Goal: Task Accomplishment & Management: Complete application form

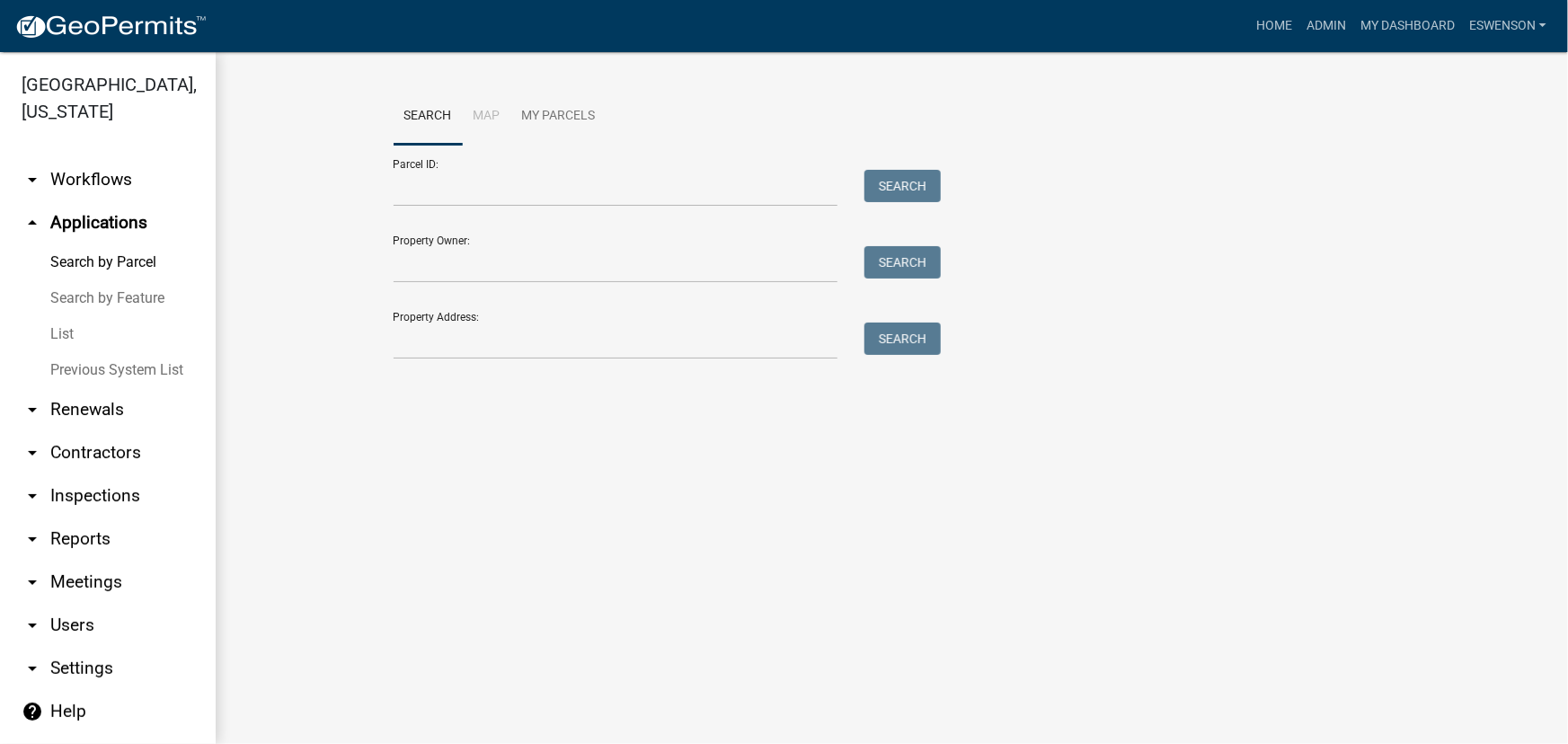
click at [94, 158] on link "arrow_drop_down Workflows" at bounding box center [108, 179] width 216 height 43
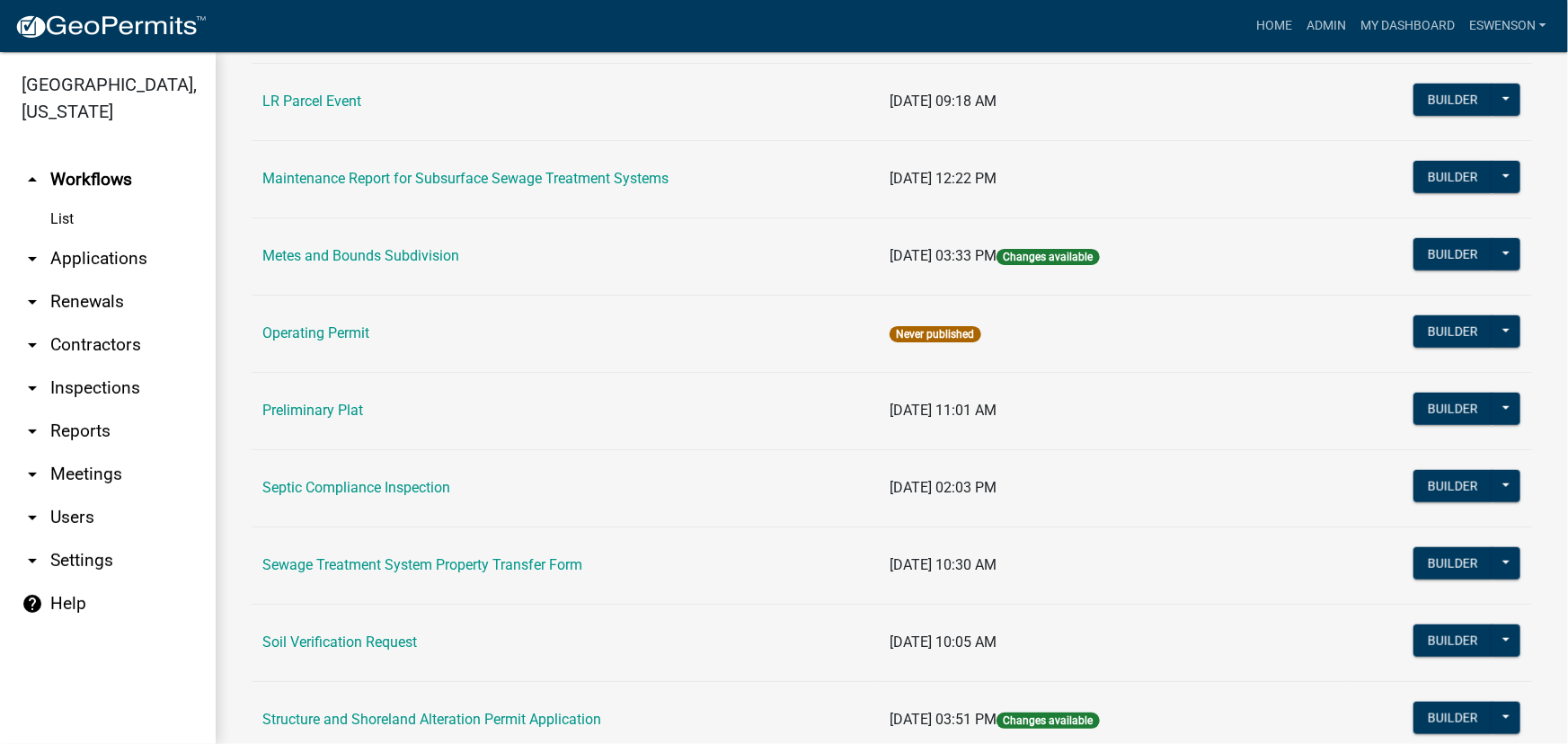
scroll to position [817, 0]
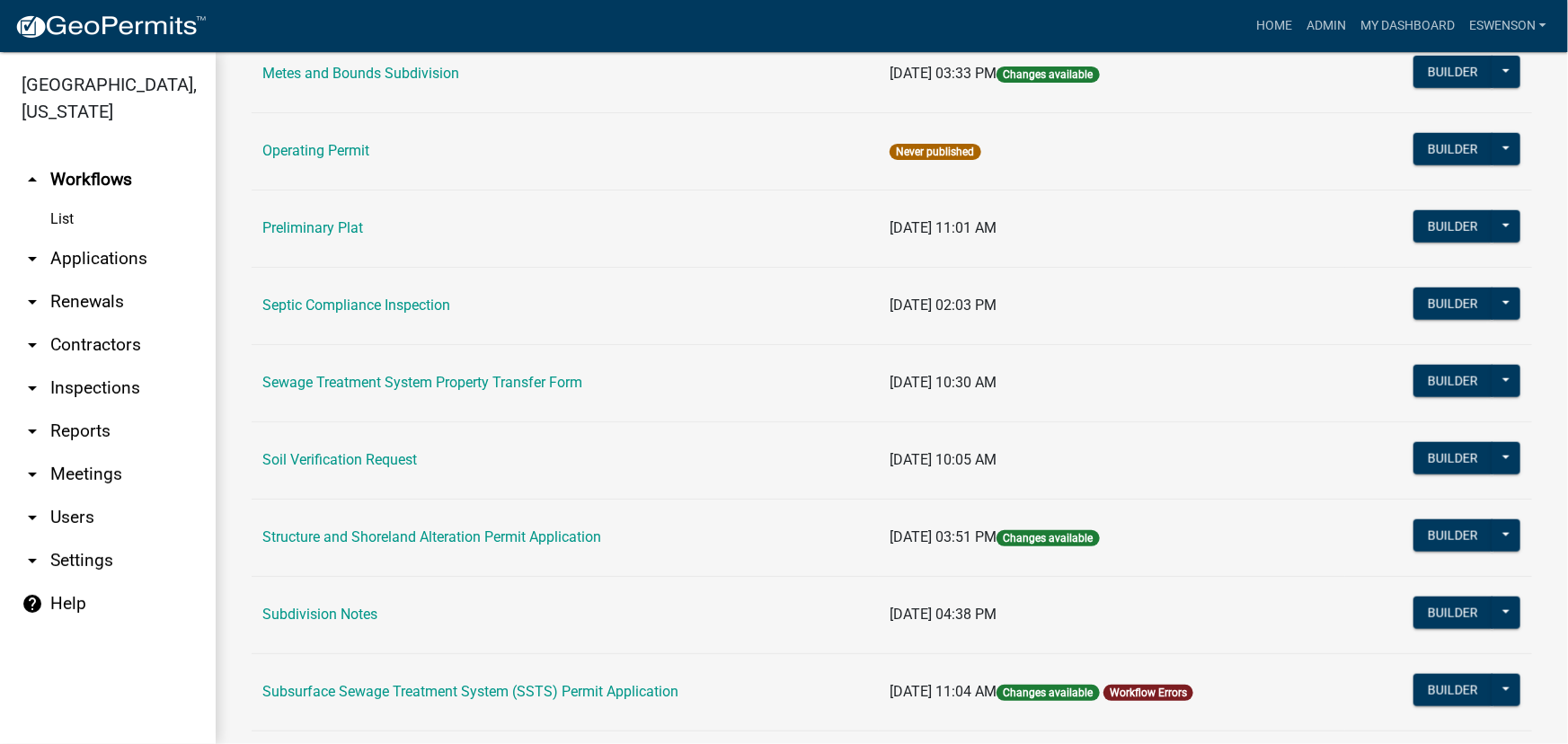
click at [436, 684] on link "Subsurface Sewage Treatment System (SSTS) Permit Application" at bounding box center [469, 691] width 416 height 17
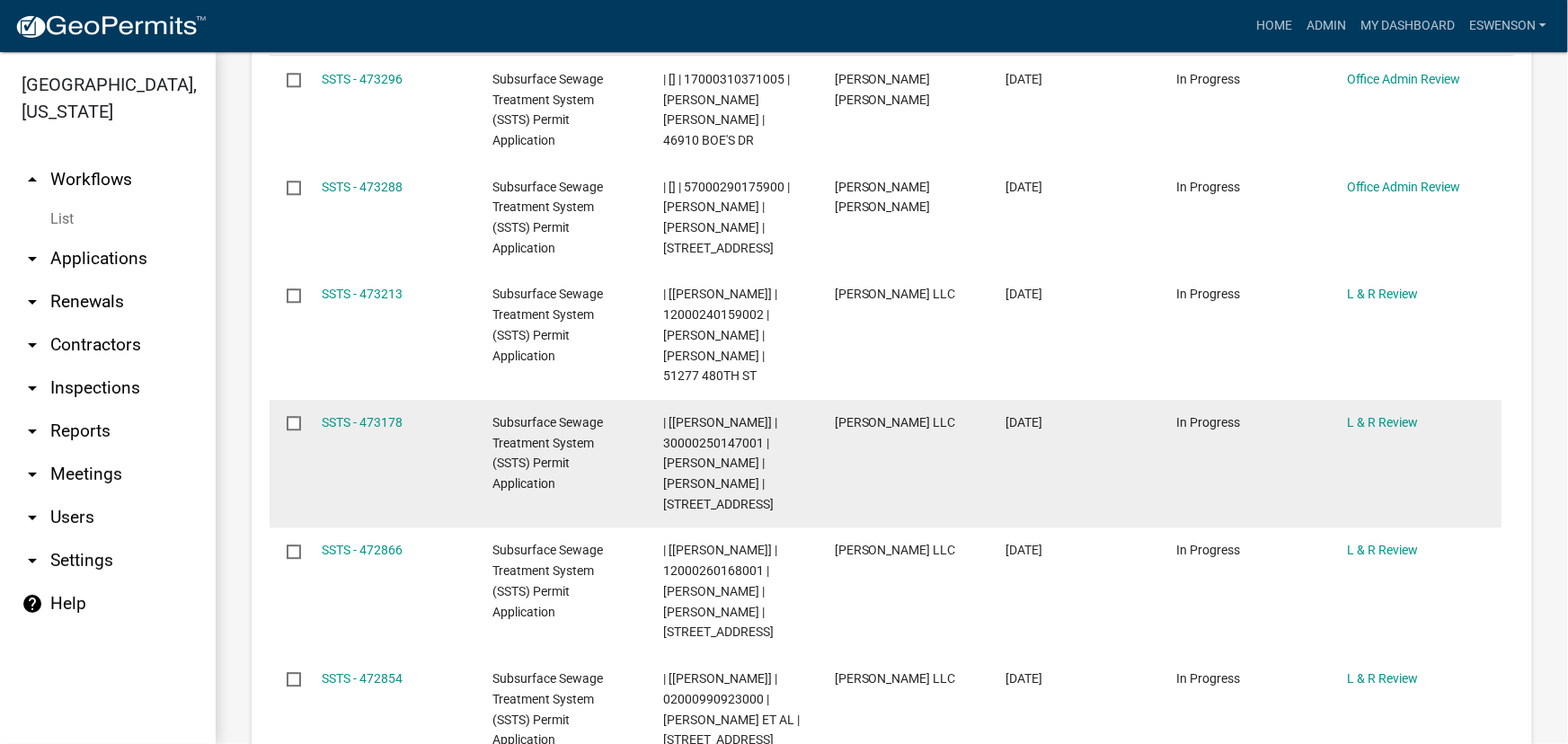
scroll to position [1879, 0]
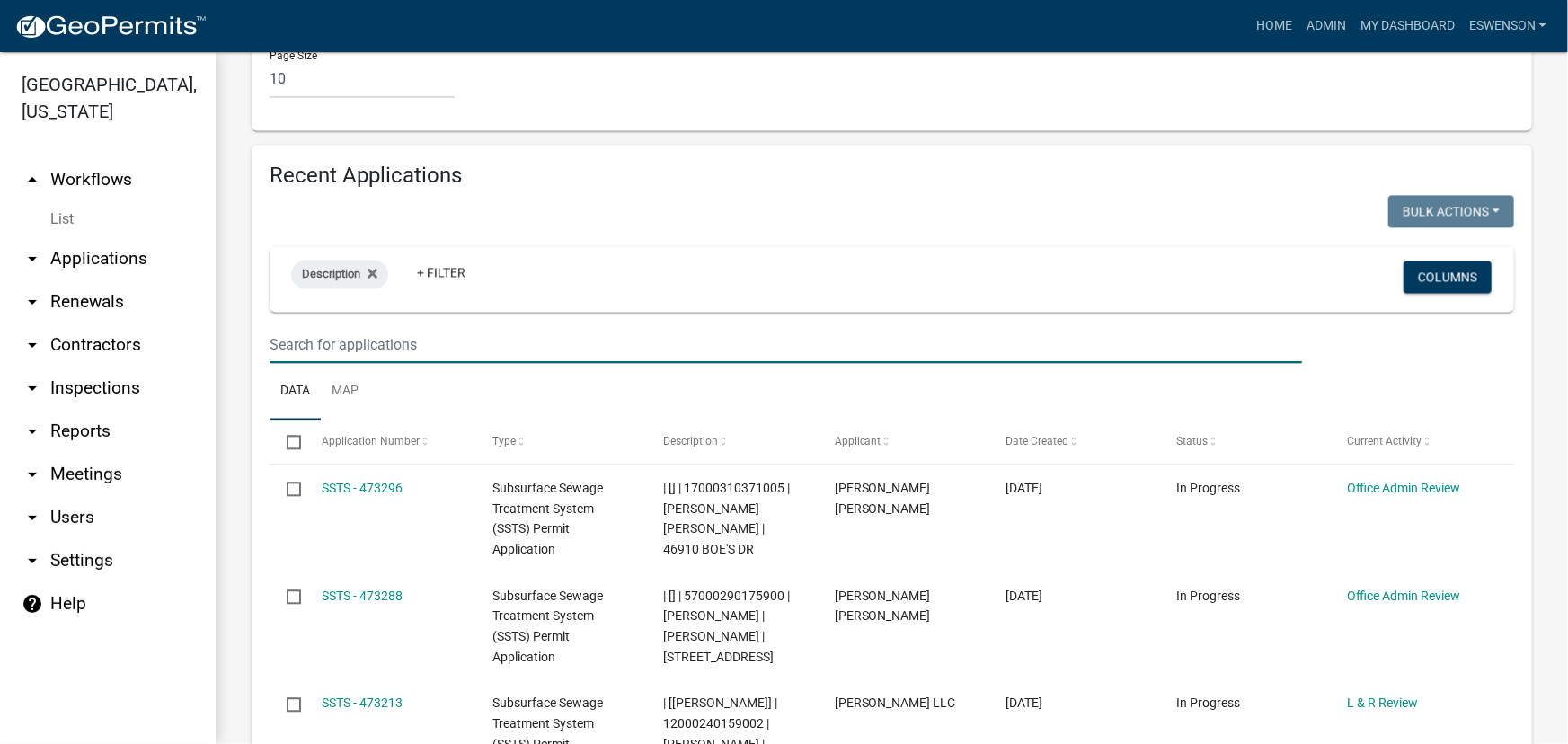
click at [372, 326] on input "text" at bounding box center [785, 344] width 1032 height 37
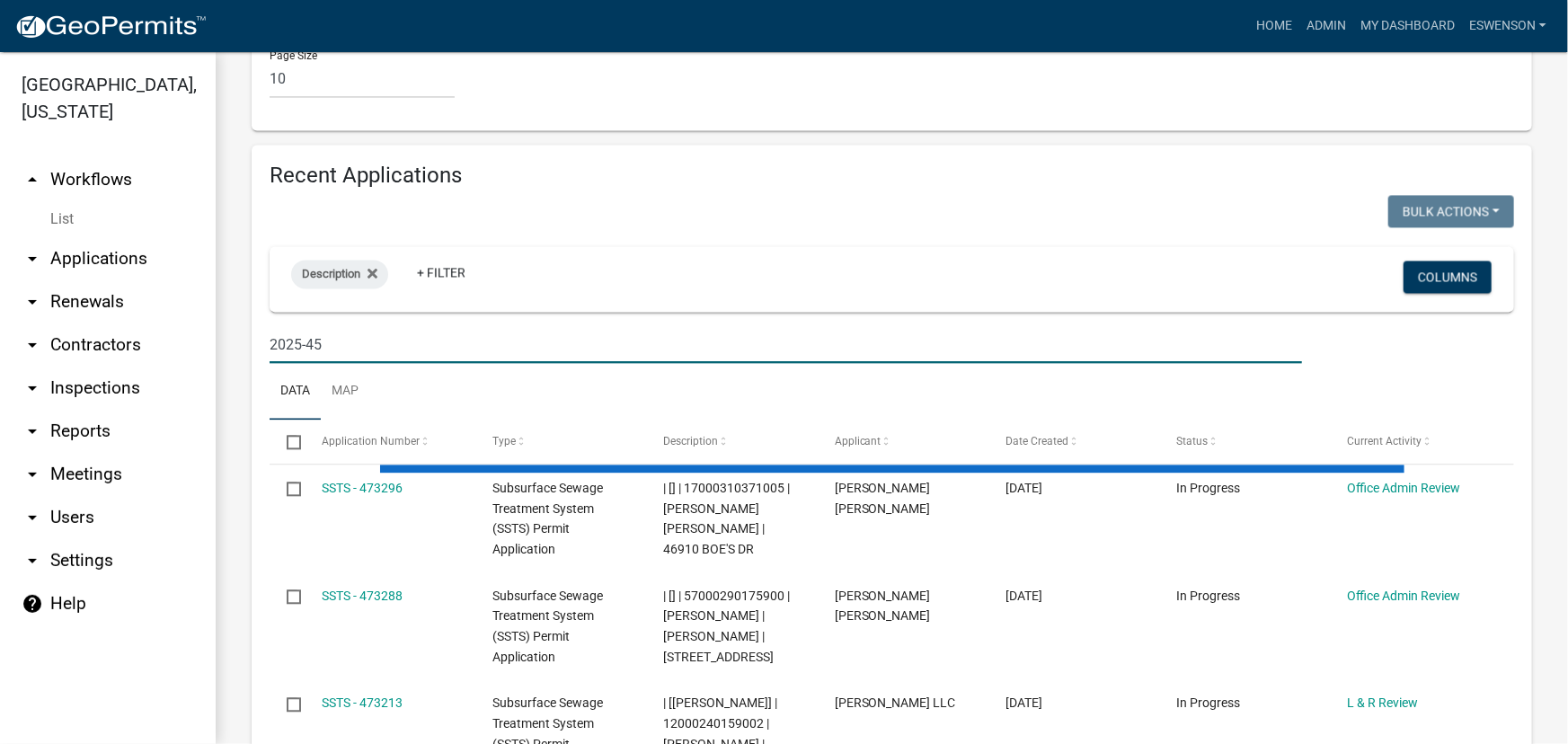
scroll to position [1799, 0]
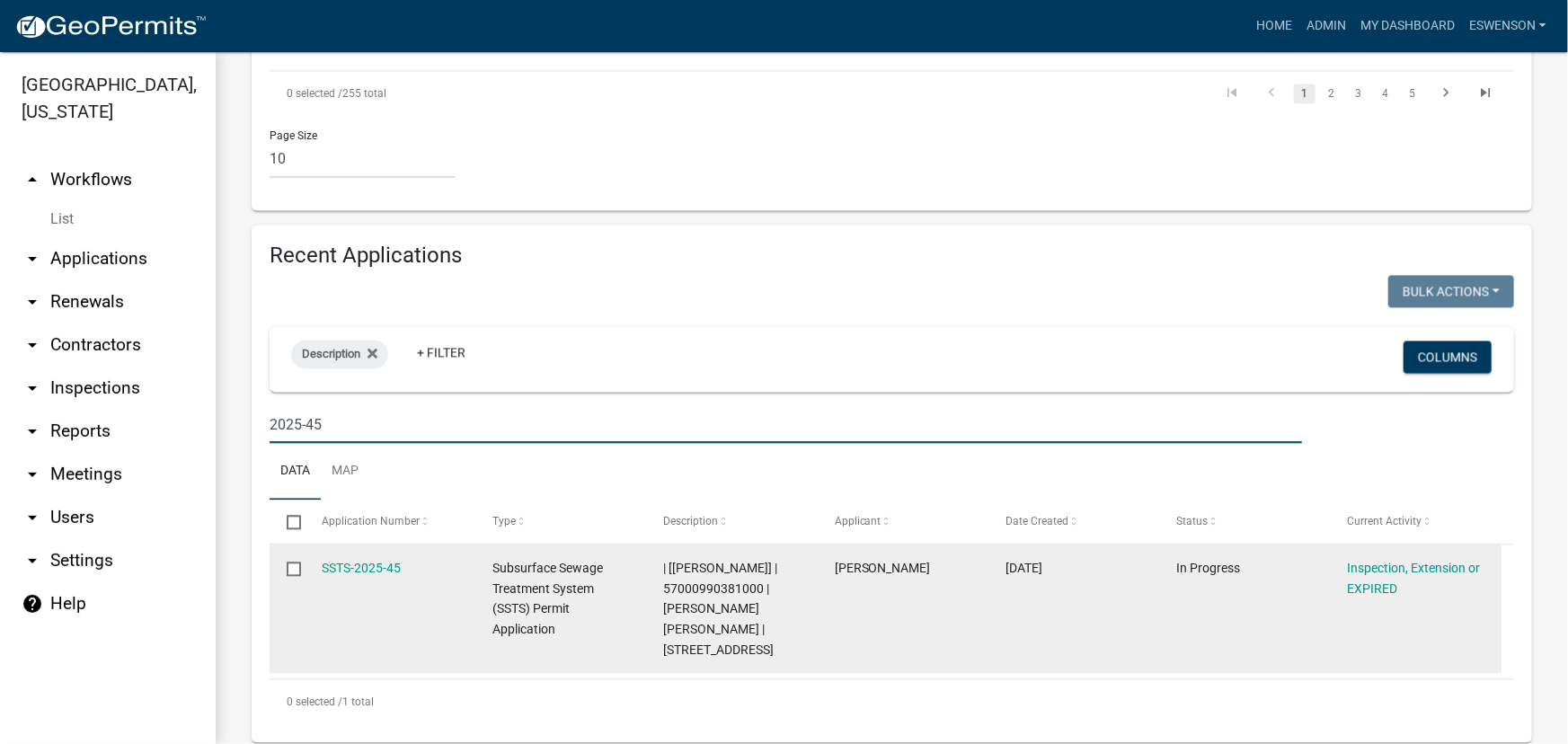
type input "2025-45"
click at [732, 561] on span "| [Elizabeth Plaster] | 57000990381000 | JANEL MARY CARR | 26475 PLEASANT PLACE…" at bounding box center [720, 609] width 115 height 96
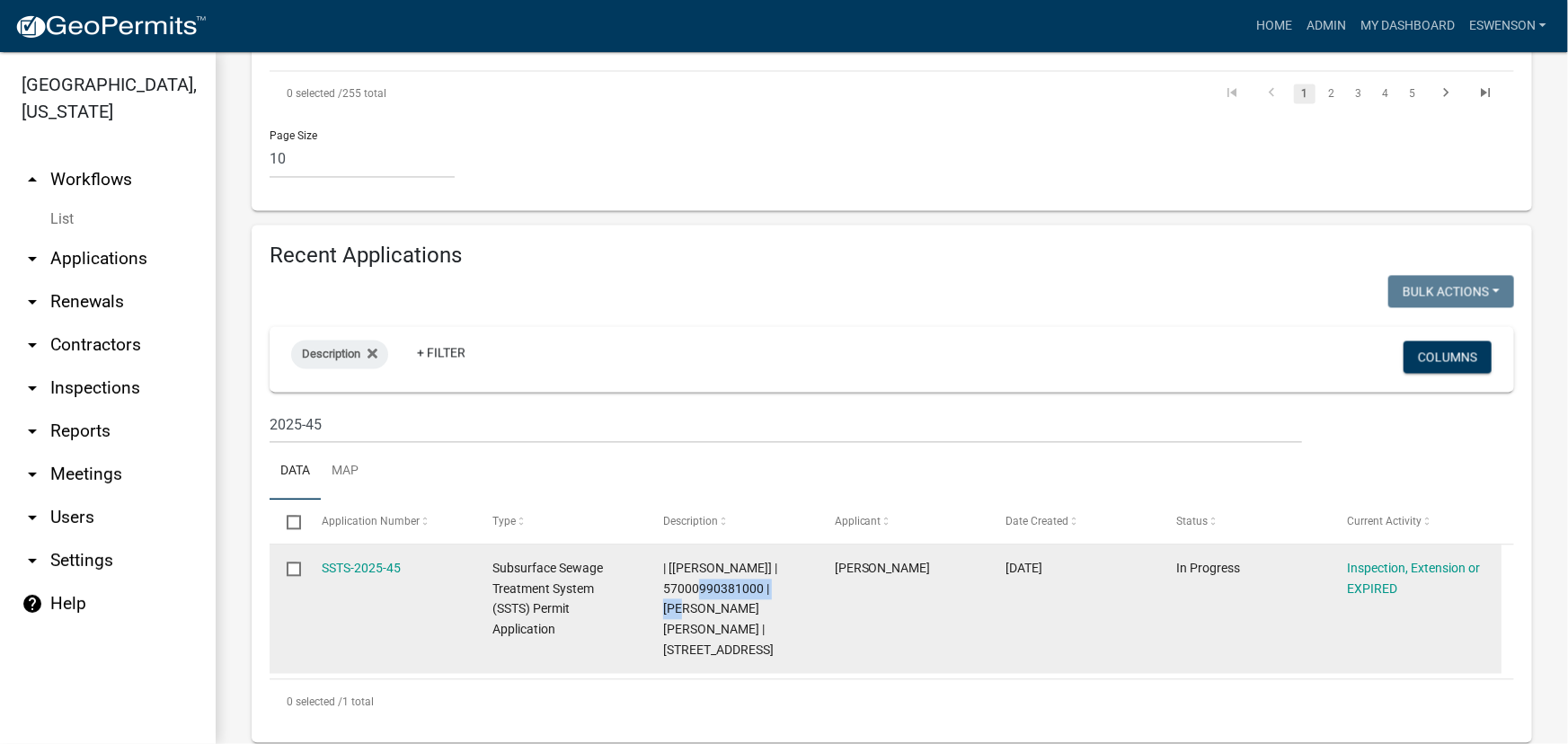
click at [732, 561] on span "| [Elizabeth Plaster] | 57000990381000 | JANEL MARY CARR | 26475 PLEASANT PLACE…" at bounding box center [720, 609] width 115 height 96
click at [348, 561] on link "SSTS-2025-45" at bounding box center [361, 567] width 79 height 14
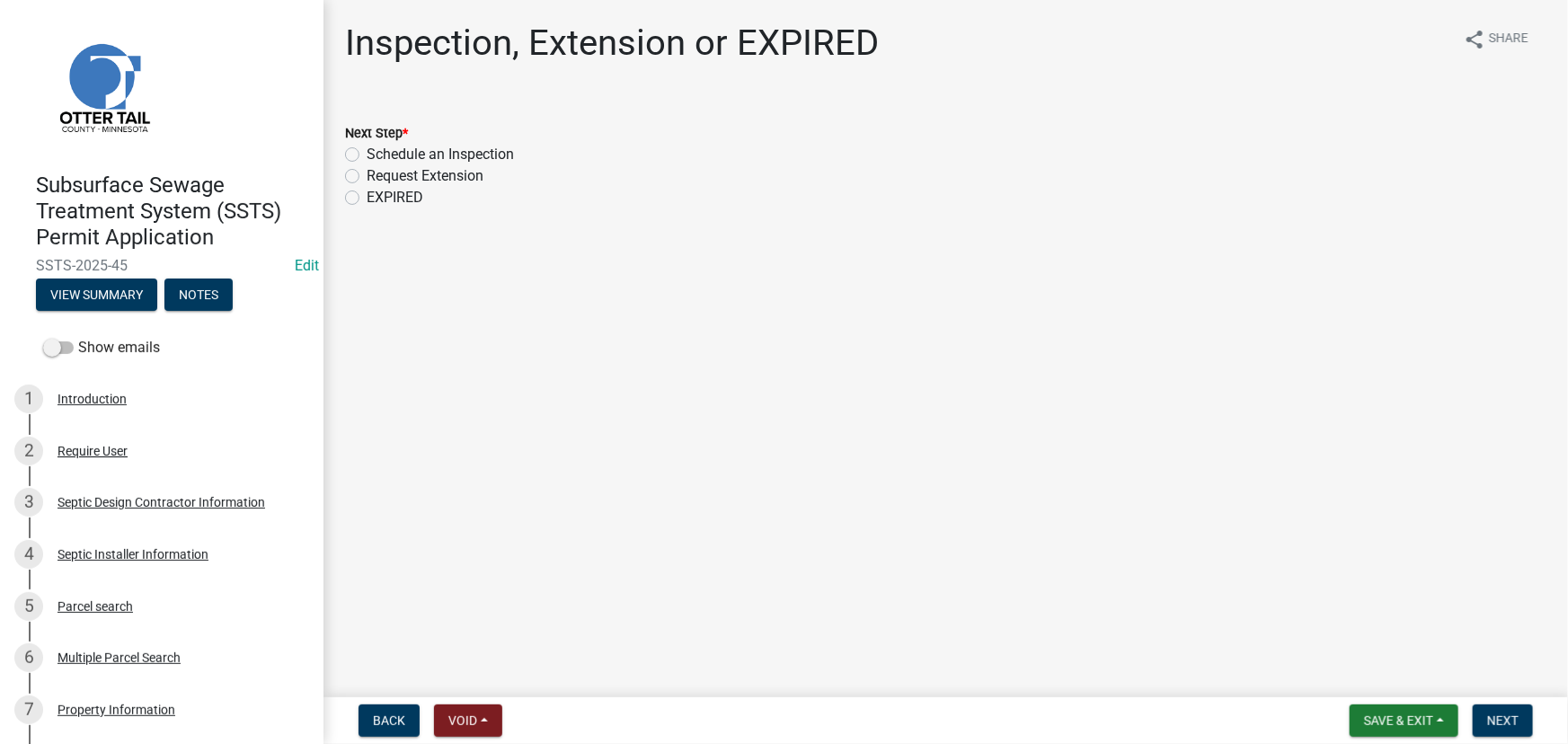
drag, startPoint x: 464, startPoint y: 147, endPoint x: 492, endPoint y: 170, distance: 36.2
click at [468, 151] on label "Schedule an Inspection" at bounding box center [439, 154] width 147 height 22
click at [378, 151] on input "Schedule an Inspection" at bounding box center [372, 149] width 11 height 11
radio input "true"
click at [1497, 705] on button "Next" at bounding box center [1502, 721] width 60 height 32
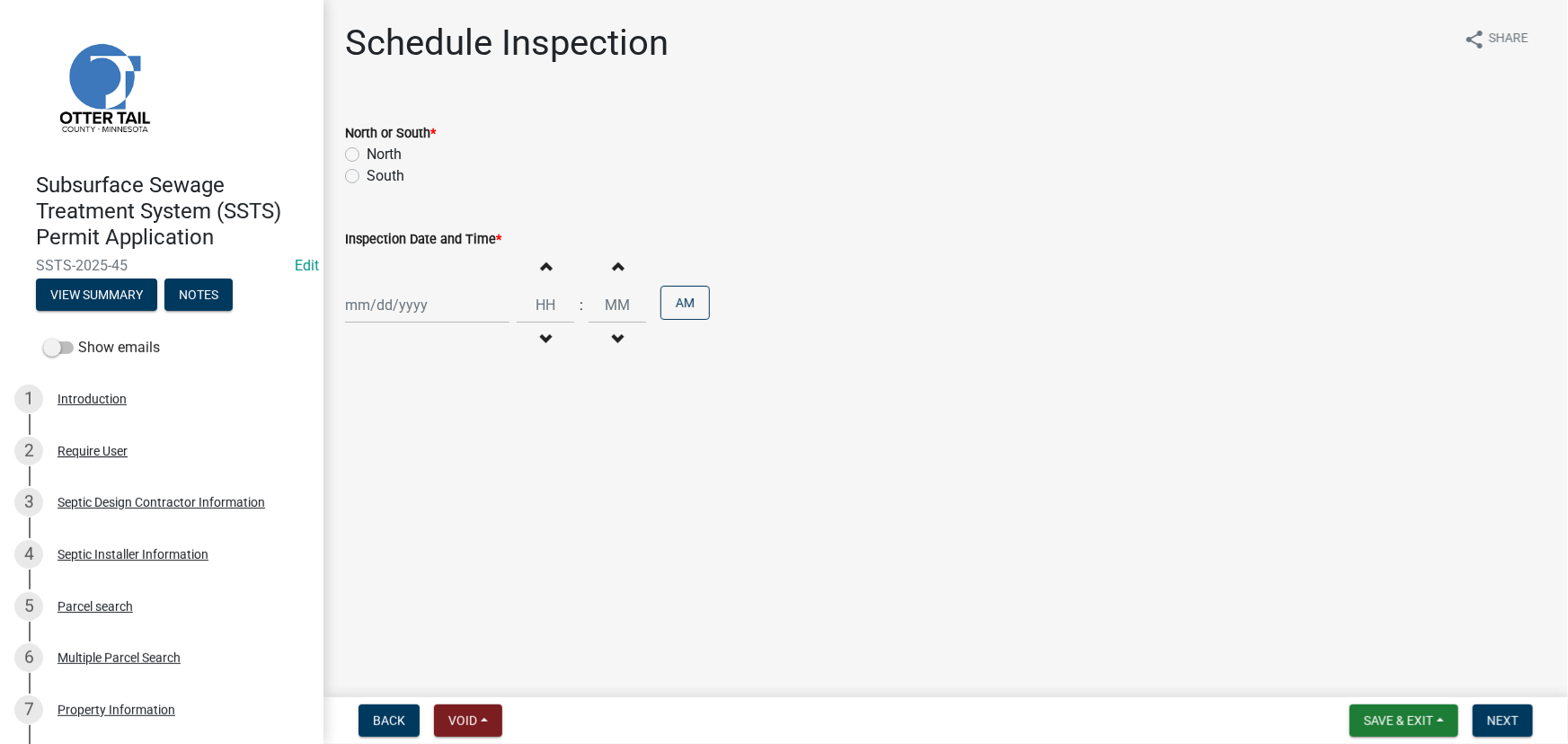
click at [362, 142] on div "North or South *" at bounding box center [945, 132] width 1201 height 22
click at [374, 174] on label "South" at bounding box center [385, 176] width 38 height 22
click at [374, 174] on input "South" at bounding box center [372, 171] width 11 height 11
radio input "true"
click at [401, 278] on div "Increment hours Decrement hours : Increment minutes Decrement minutes AM" at bounding box center [945, 305] width 1201 height 111
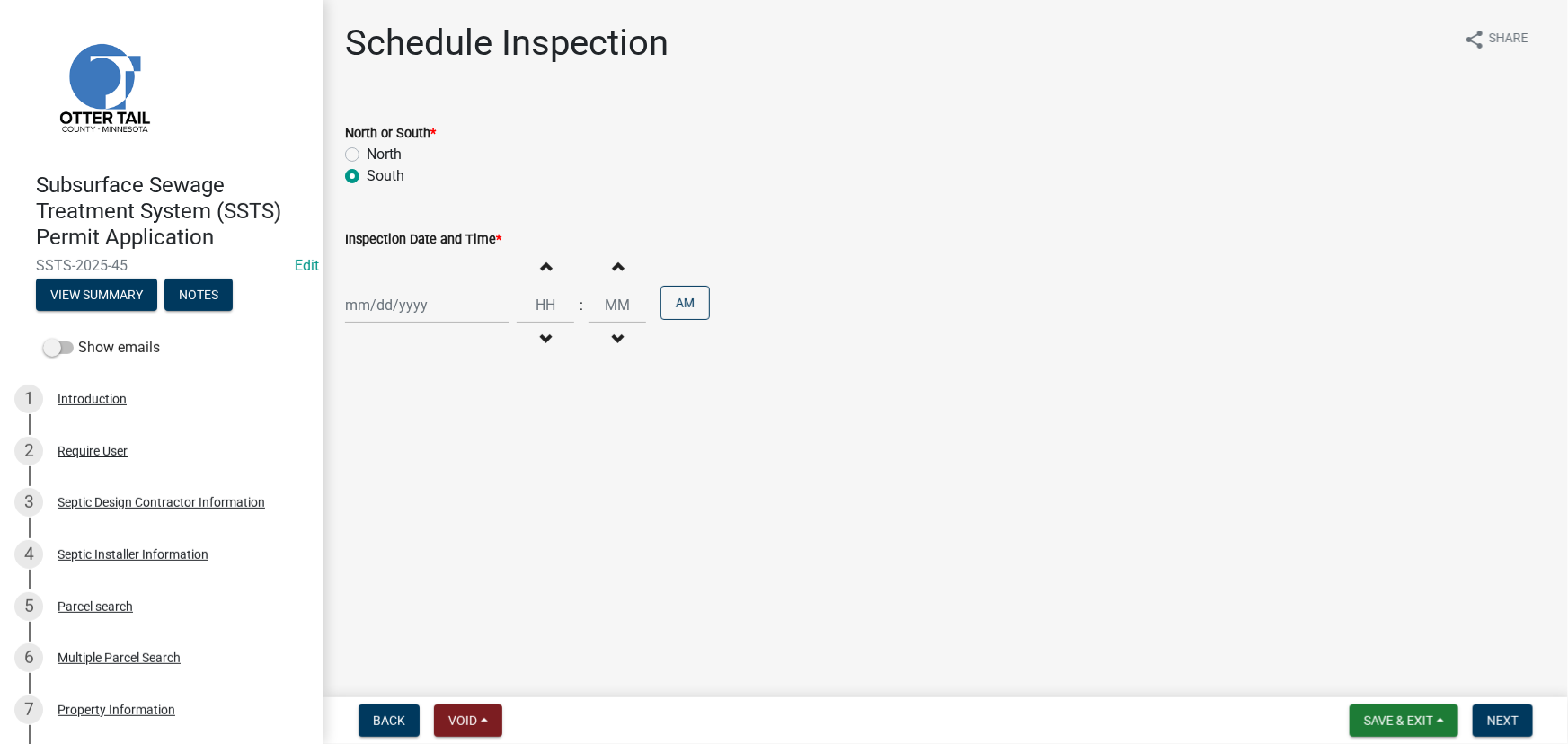
click at [407, 302] on div at bounding box center [426, 304] width 164 height 37
select select "9"
select select "2025"
click at [829, 468] on main "Schedule Inspection share Share North or South * North South Inspection Date an…" at bounding box center [945, 345] width 1244 height 690
click at [407, 308] on div at bounding box center [426, 304] width 164 height 37
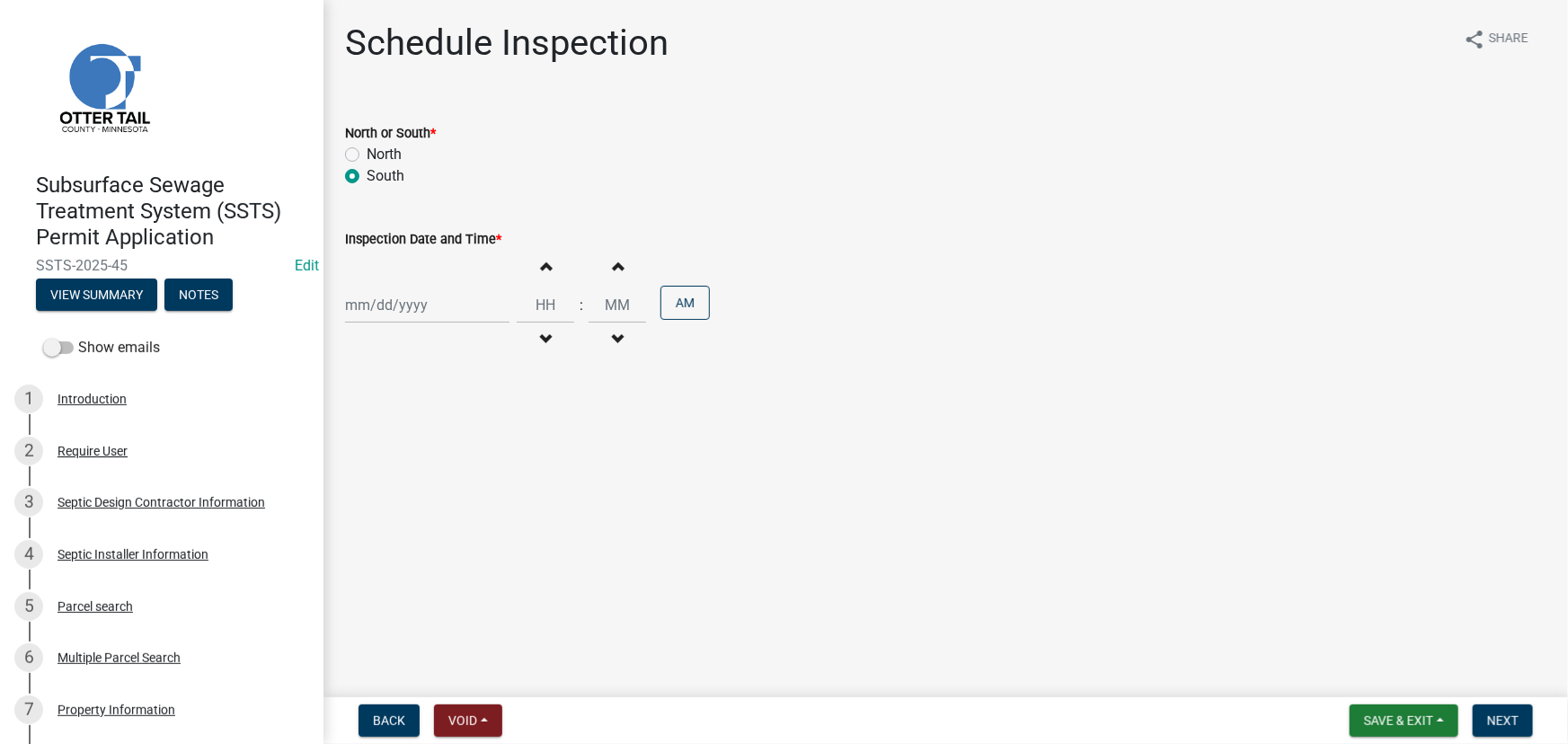
select select "9"
select select "2025"
click at [444, 396] on div "4" at bounding box center [449, 400] width 29 height 29
type input "09/04/2025"
click at [454, 305] on div "09/04/2025" at bounding box center [426, 304] width 164 height 37
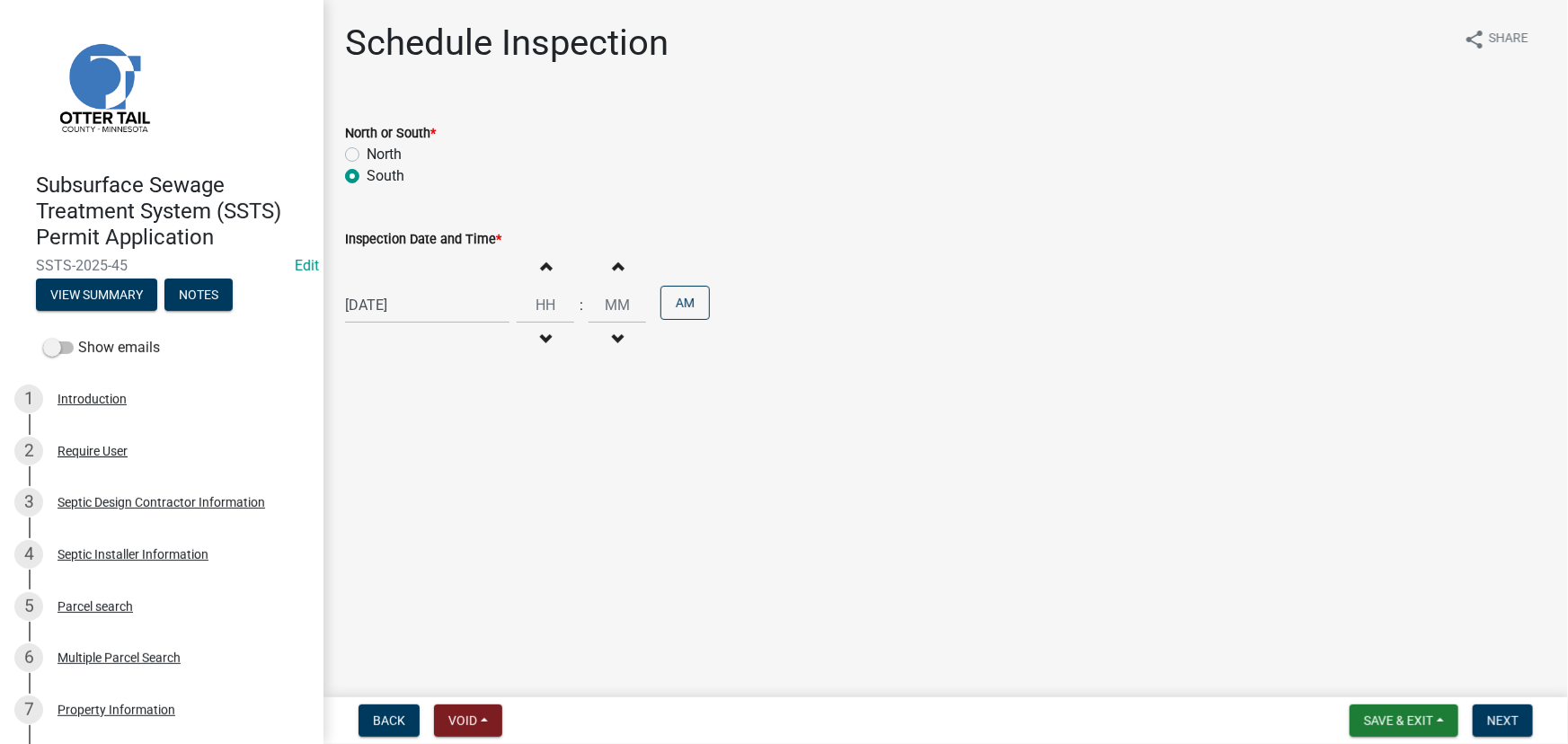
select select "9"
select select "2025"
click at [476, 406] on div "5" at bounding box center [478, 400] width 29 height 29
type input "09/05/2025"
click at [523, 296] on input "Hours" at bounding box center [545, 304] width 57 height 37
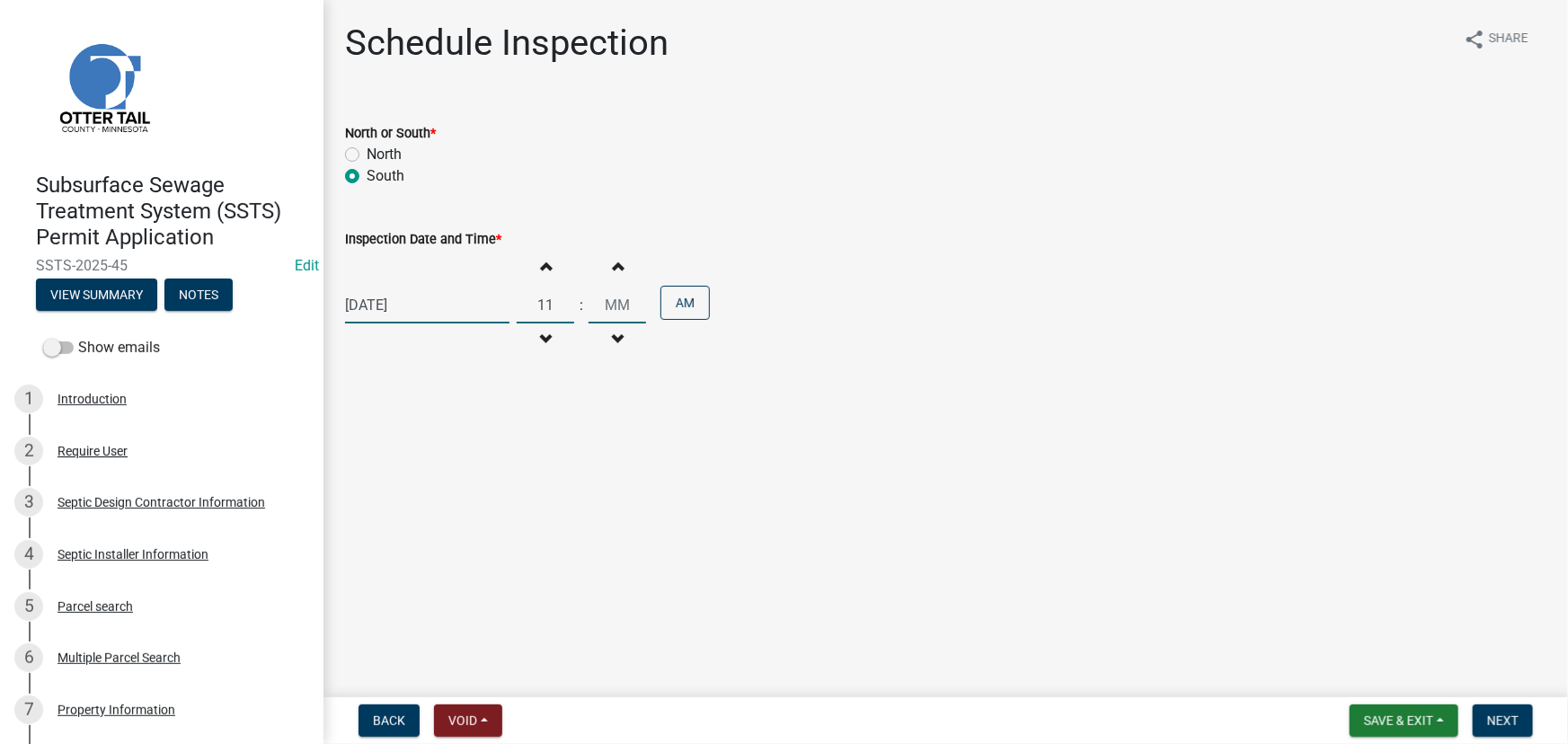
type input "11"
type input "00"
click at [617, 300] on input "00" at bounding box center [617, 304] width 57 height 37
click at [1505, 714] on span "Next" at bounding box center [1502, 721] width 31 height 14
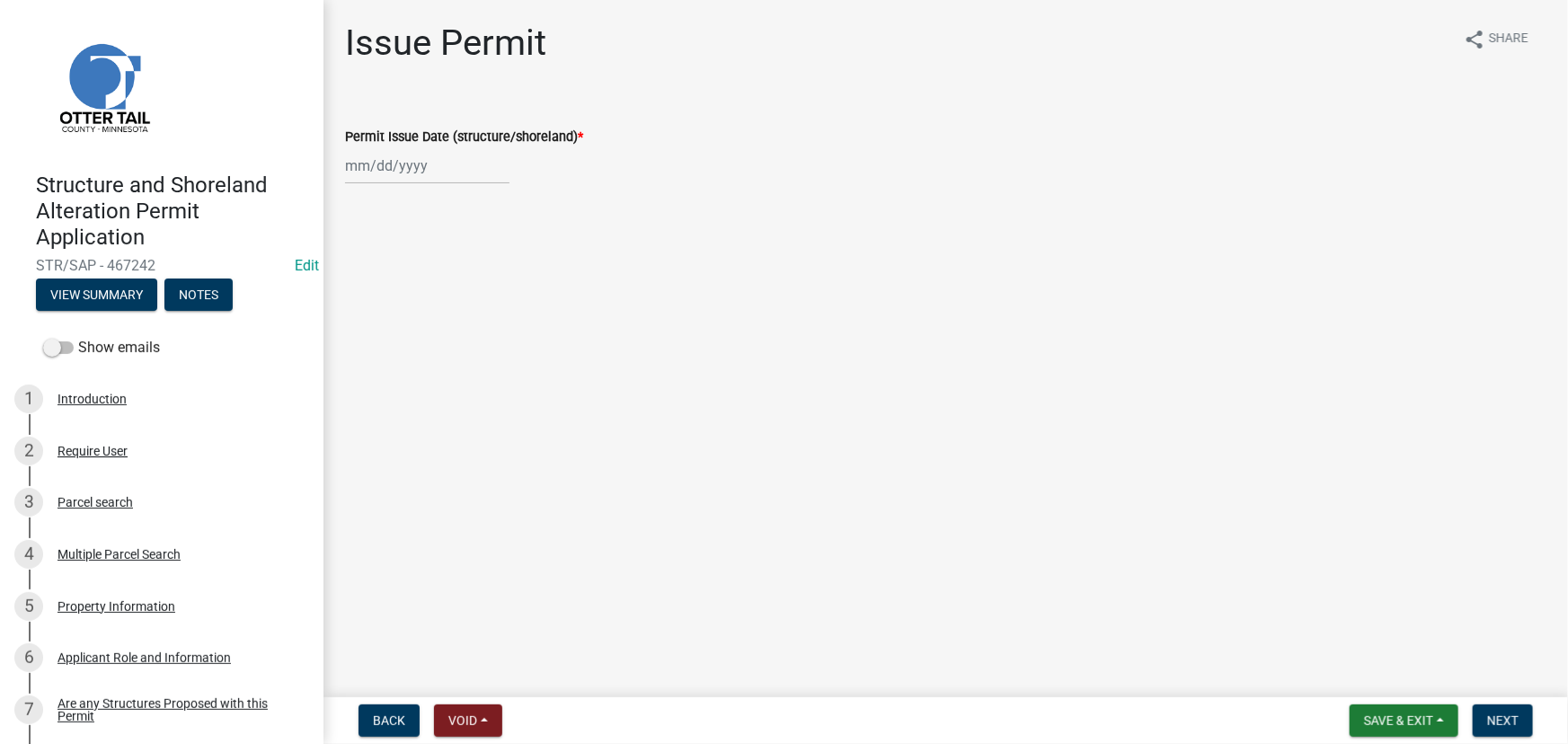
click at [417, 169] on div at bounding box center [426, 165] width 164 height 37
select select "9"
select select "2025"
click at [443, 252] on div "4" at bounding box center [449, 261] width 29 height 29
type input "09/04/2025"
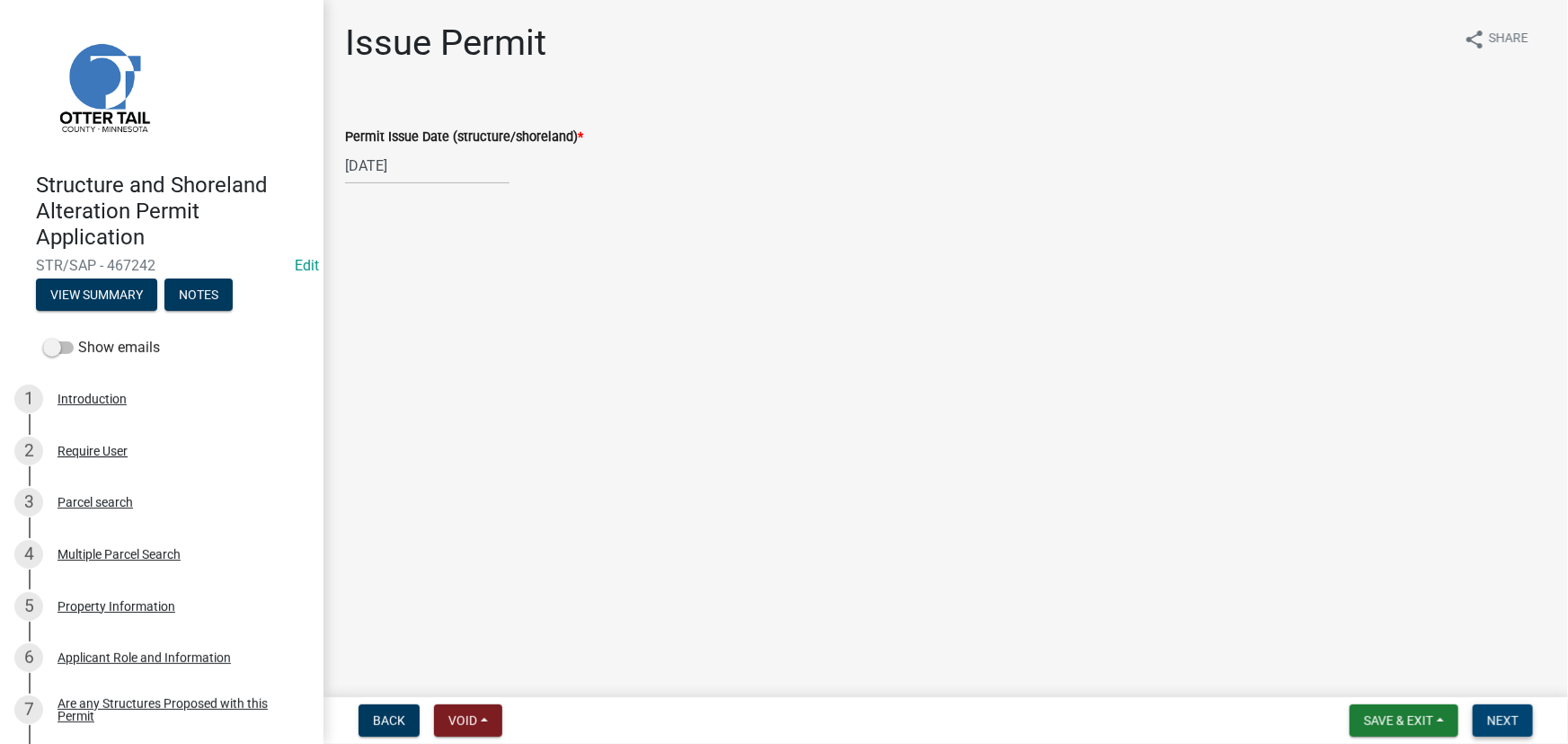
click at [1518, 725] on span "Next" at bounding box center [1502, 721] width 31 height 14
click at [1479, 719] on button "Next" at bounding box center [1502, 721] width 60 height 32
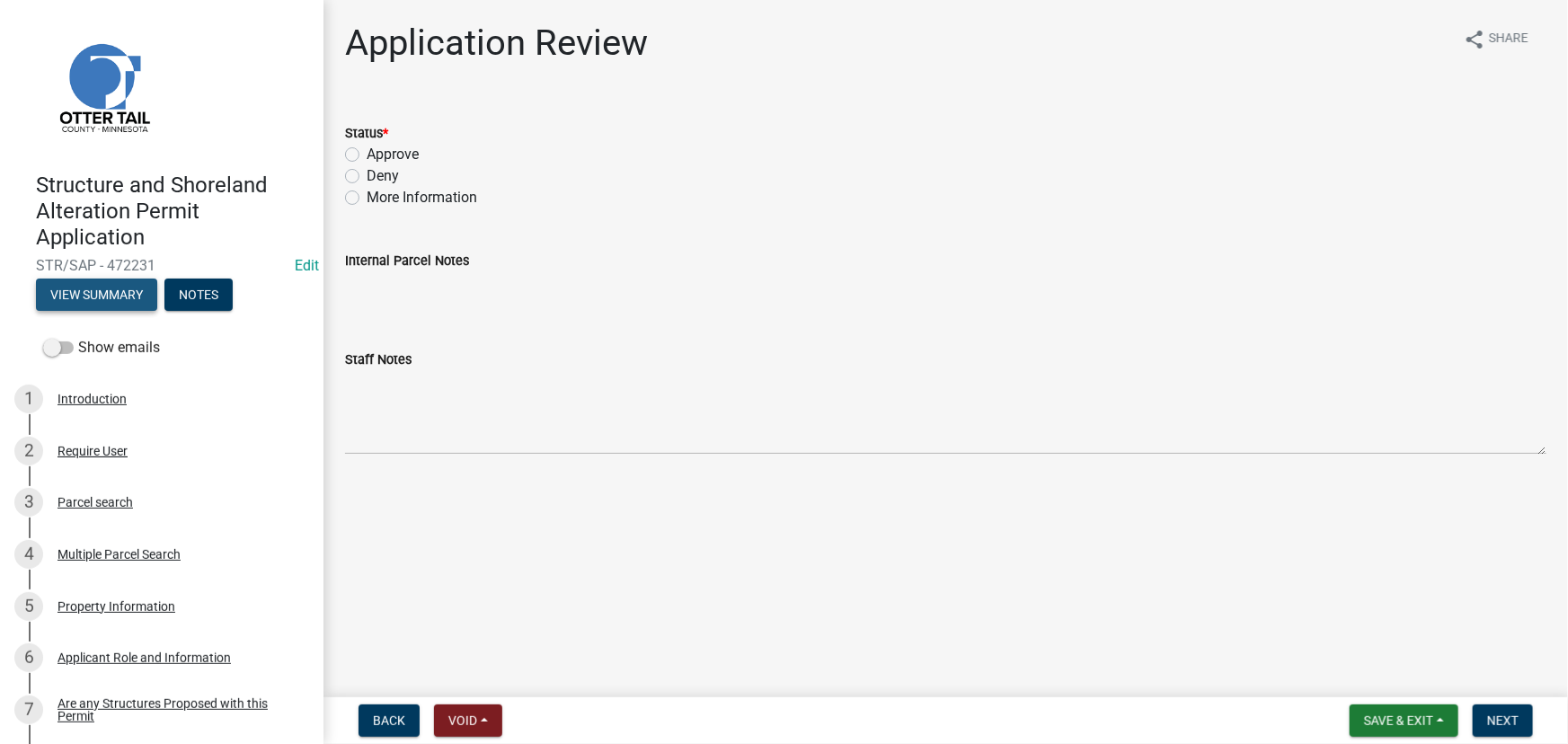
click at [105, 303] on button "View Summary" at bounding box center [96, 295] width 121 height 32
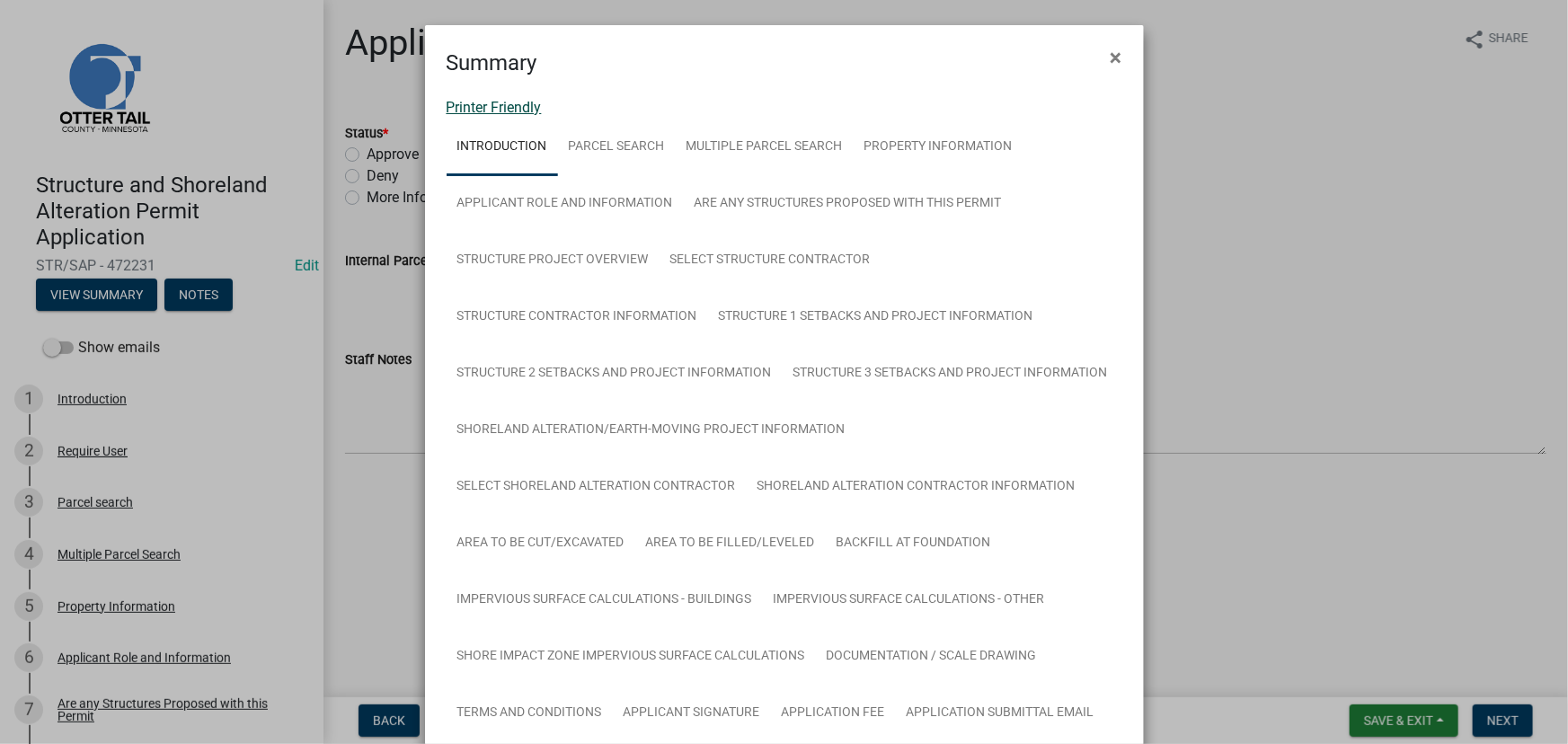
click at [502, 107] on link "Printer Friendly" at bounding box center [494, 107] width 95 height 17
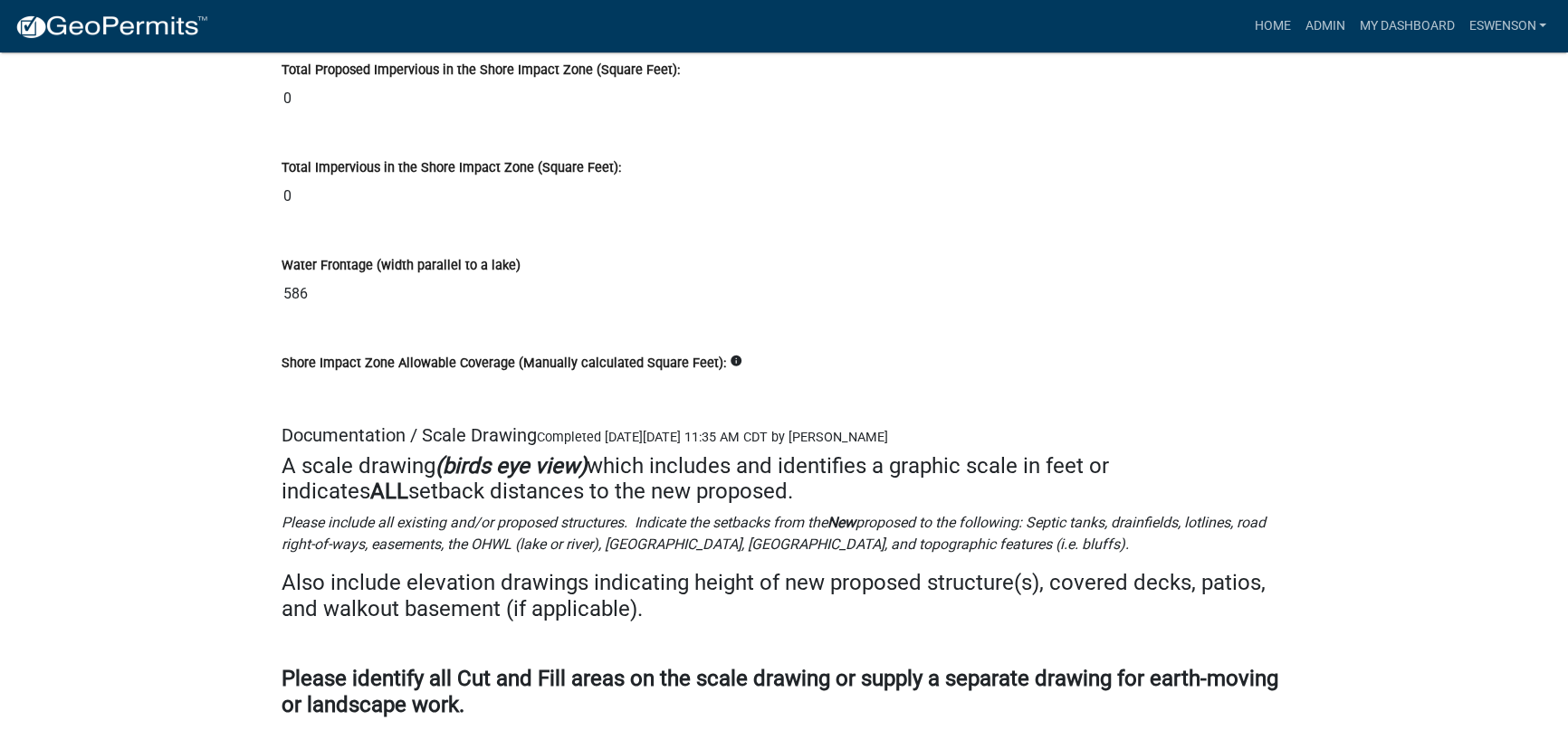
scroll to position [24781, 0]
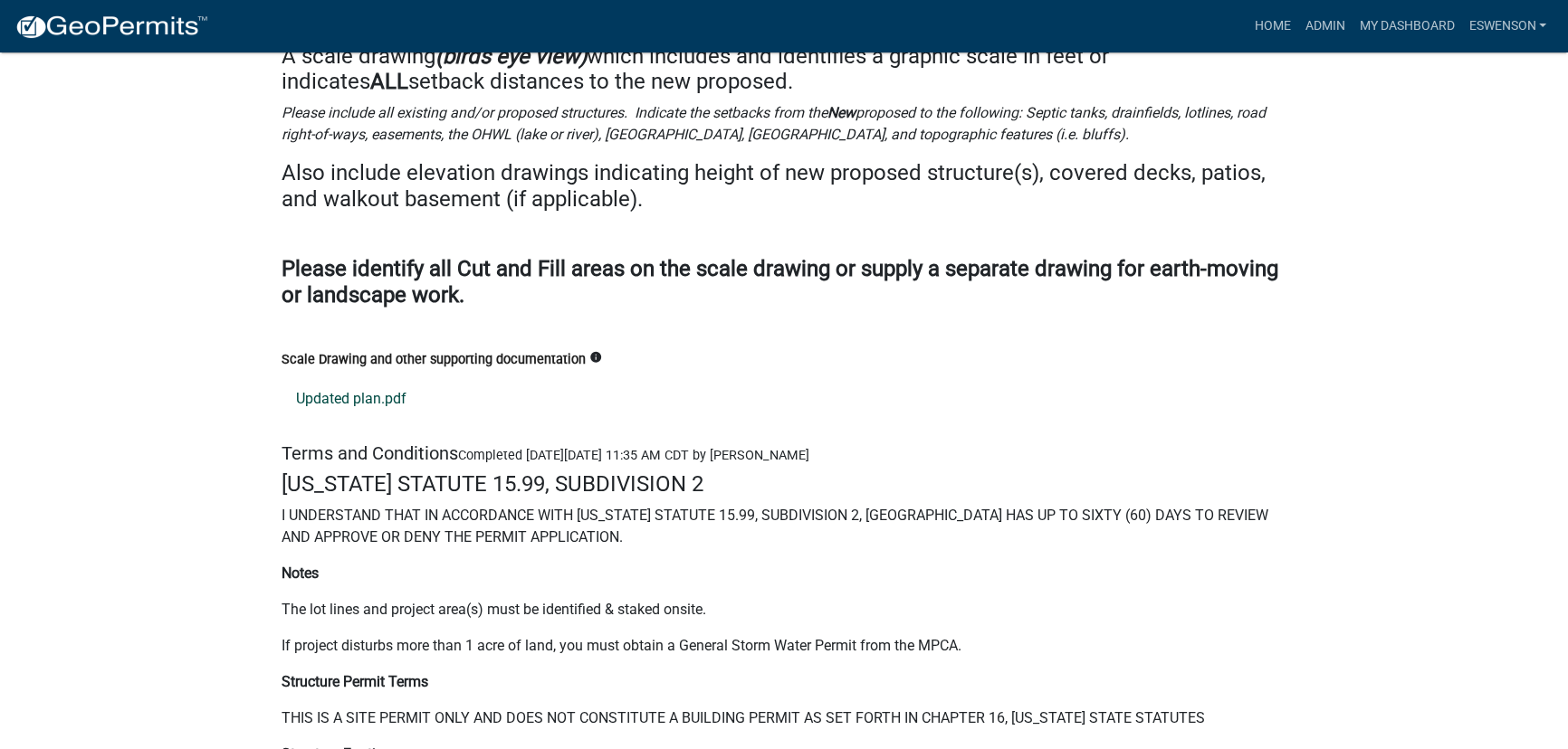
click at [353, 377] on link "Updated plan.pdf" at bounding box center [784, 399] width 1005 height 44
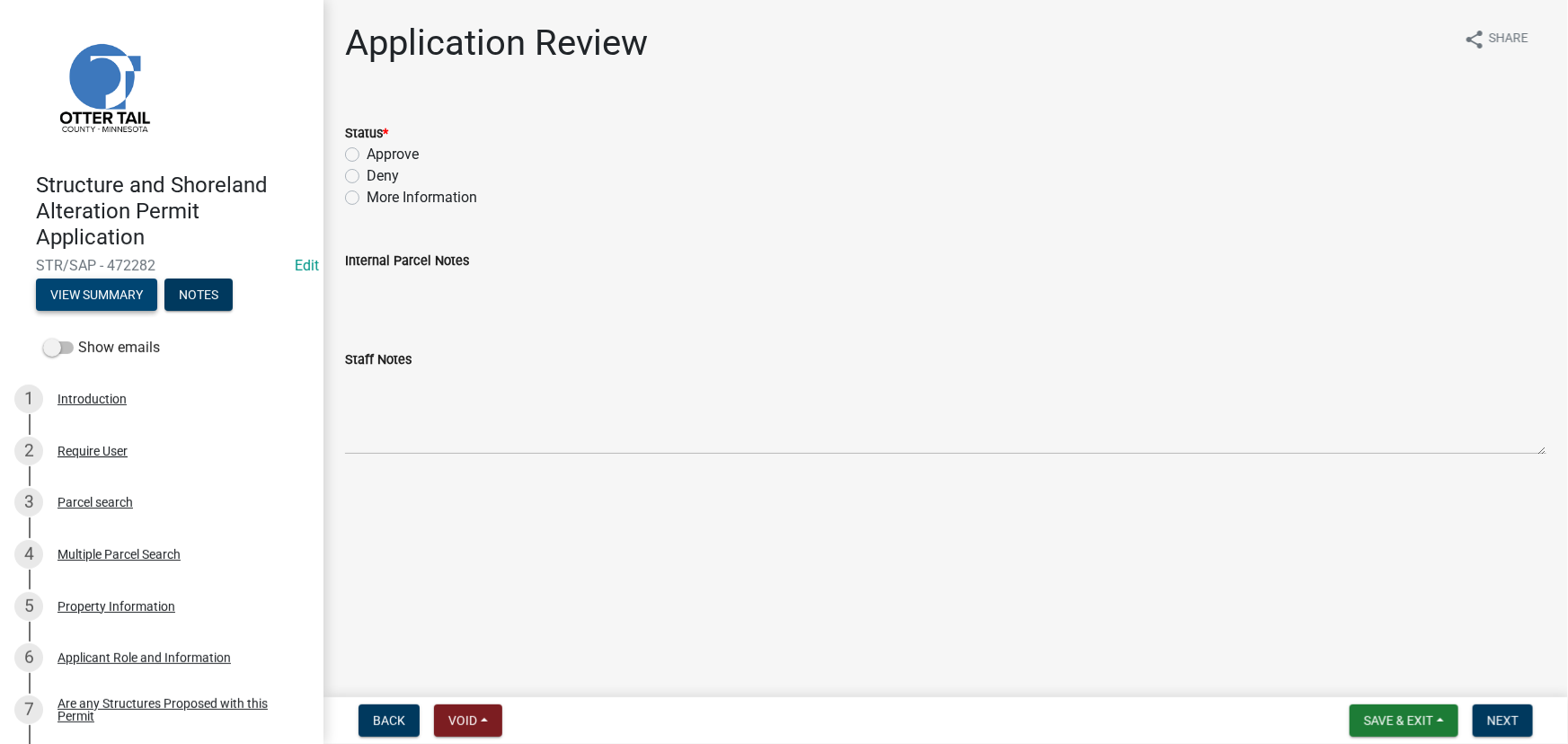
click at [91, 283] on button "View Summary" at bounding box center [96, 295] width 121 height 32
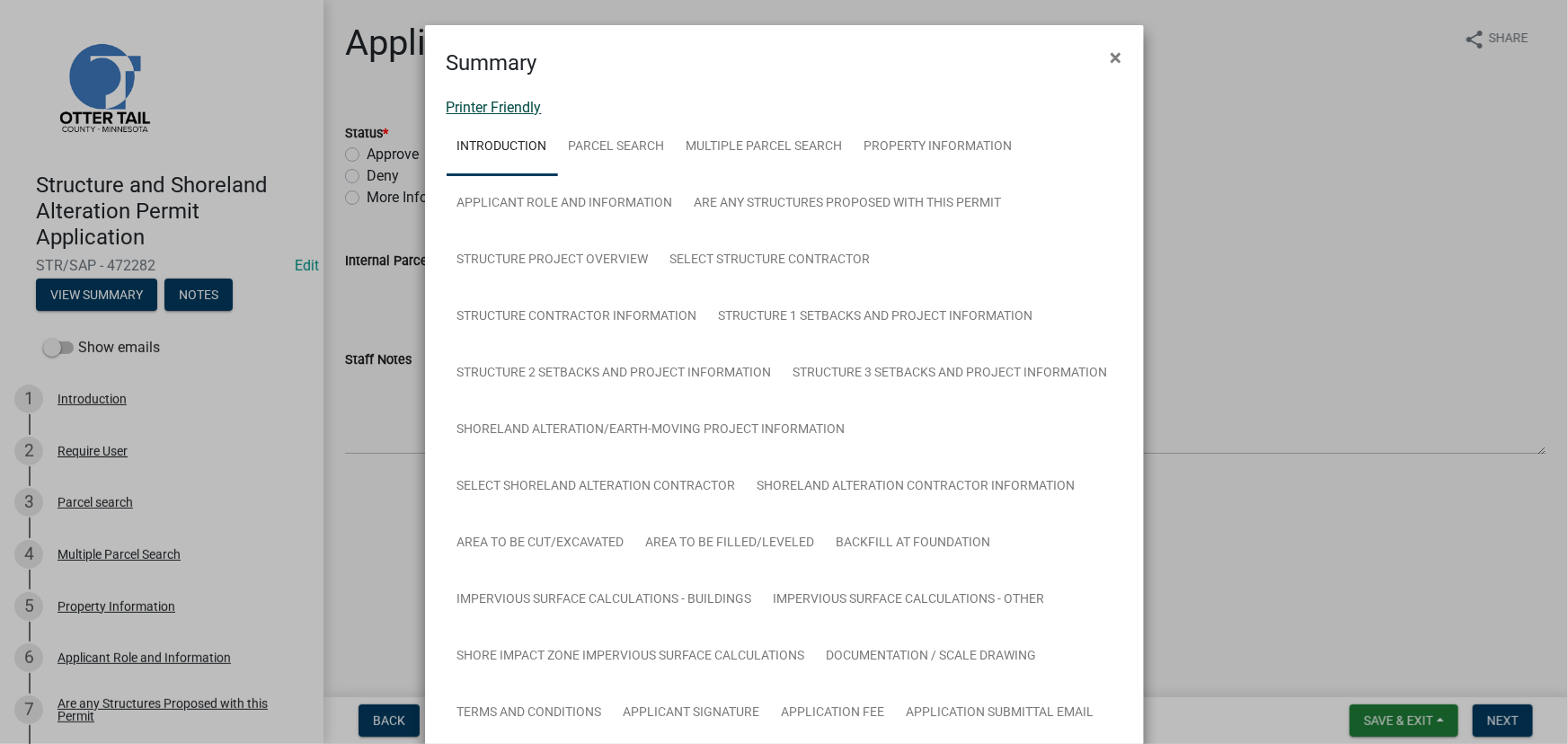
click at [503, 106] on link "Printer Friendly" at bounding box center [494, 107] width 95 height 17
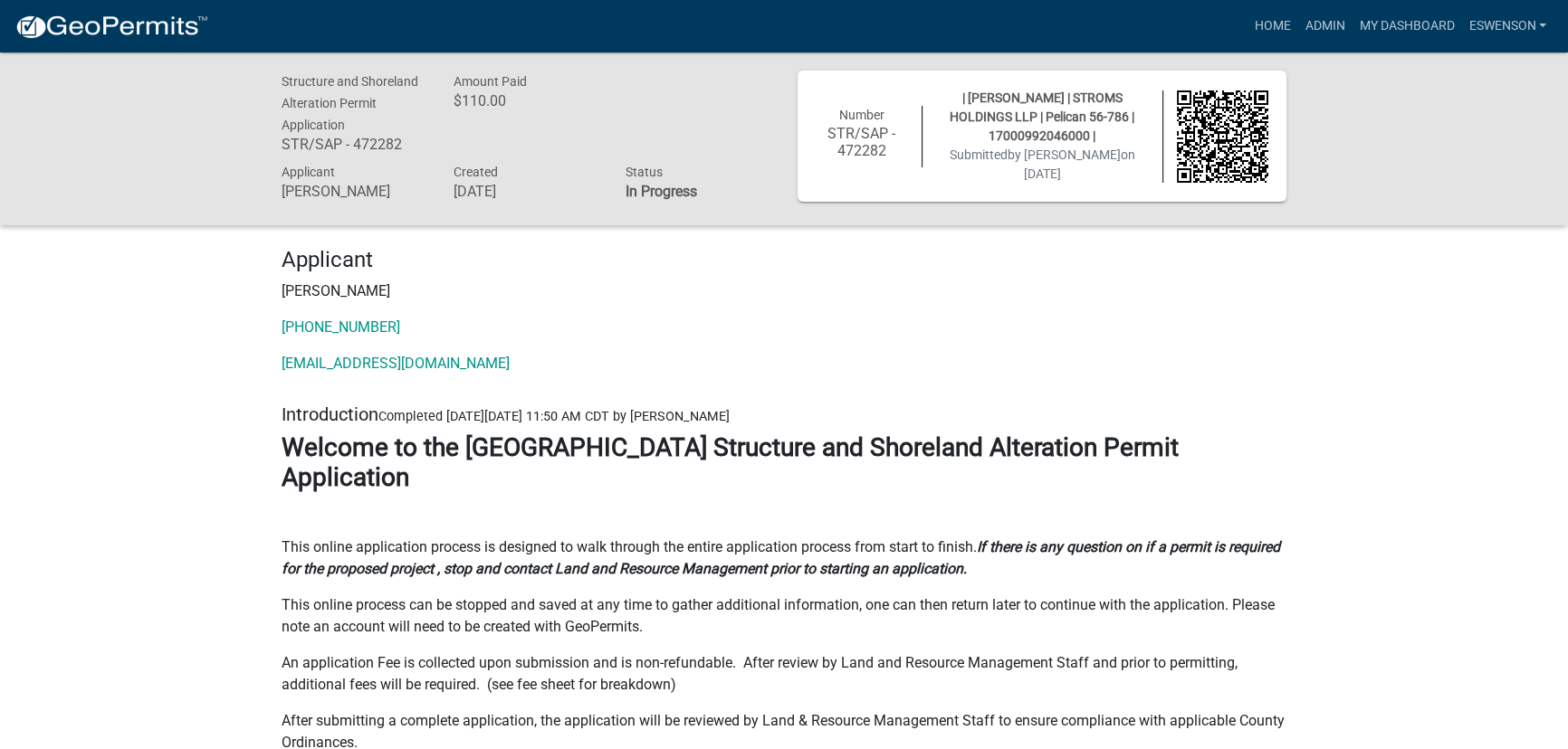
drag, startPoint x: 156, startPoint y: 281, endPoint x: 106, endPoint y: 357, distance: 91.0
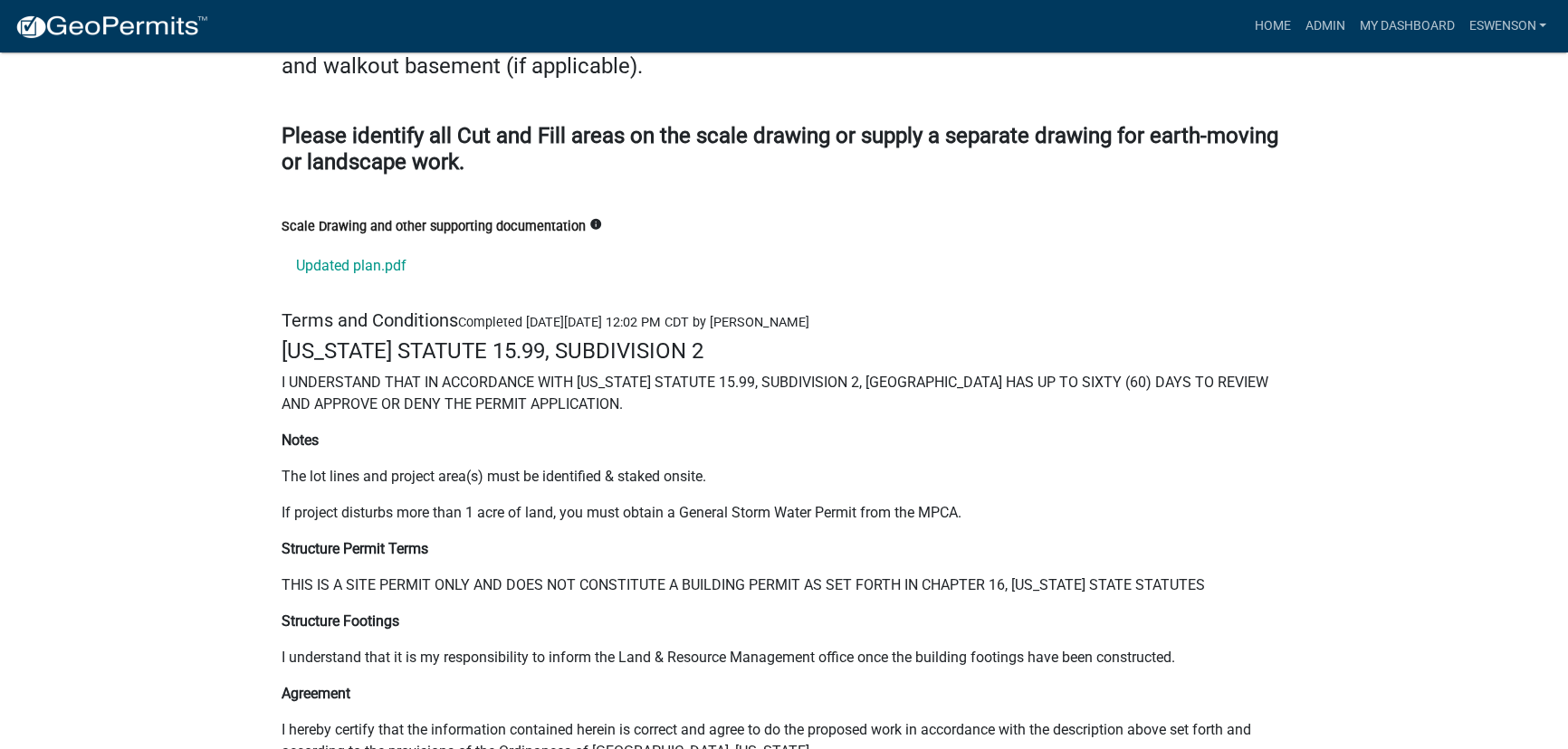
scroll to position [24752, 0]
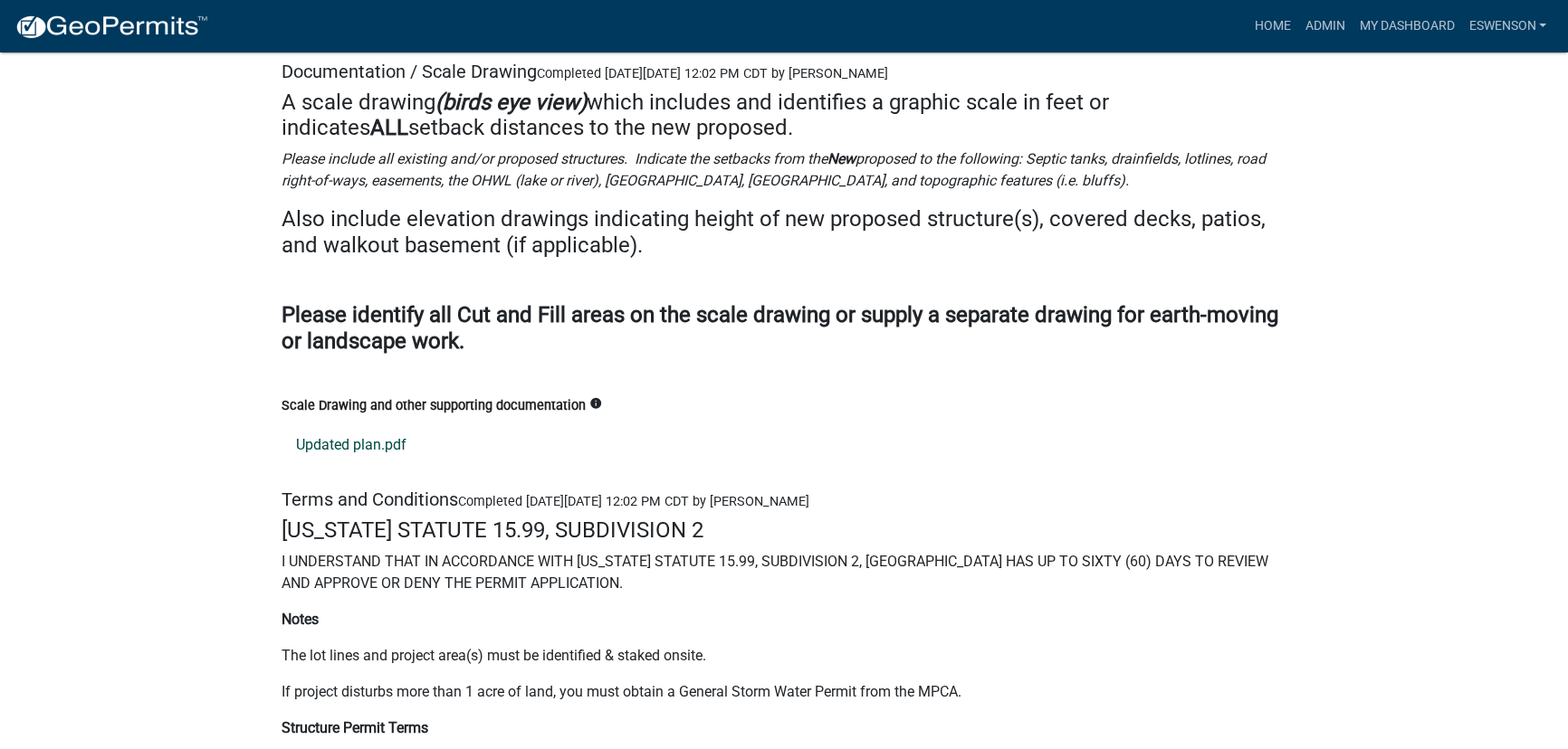
click at [345, 424] on link "Updated plan.pdf" at bounding box center [784, 445] width 1005 height 44
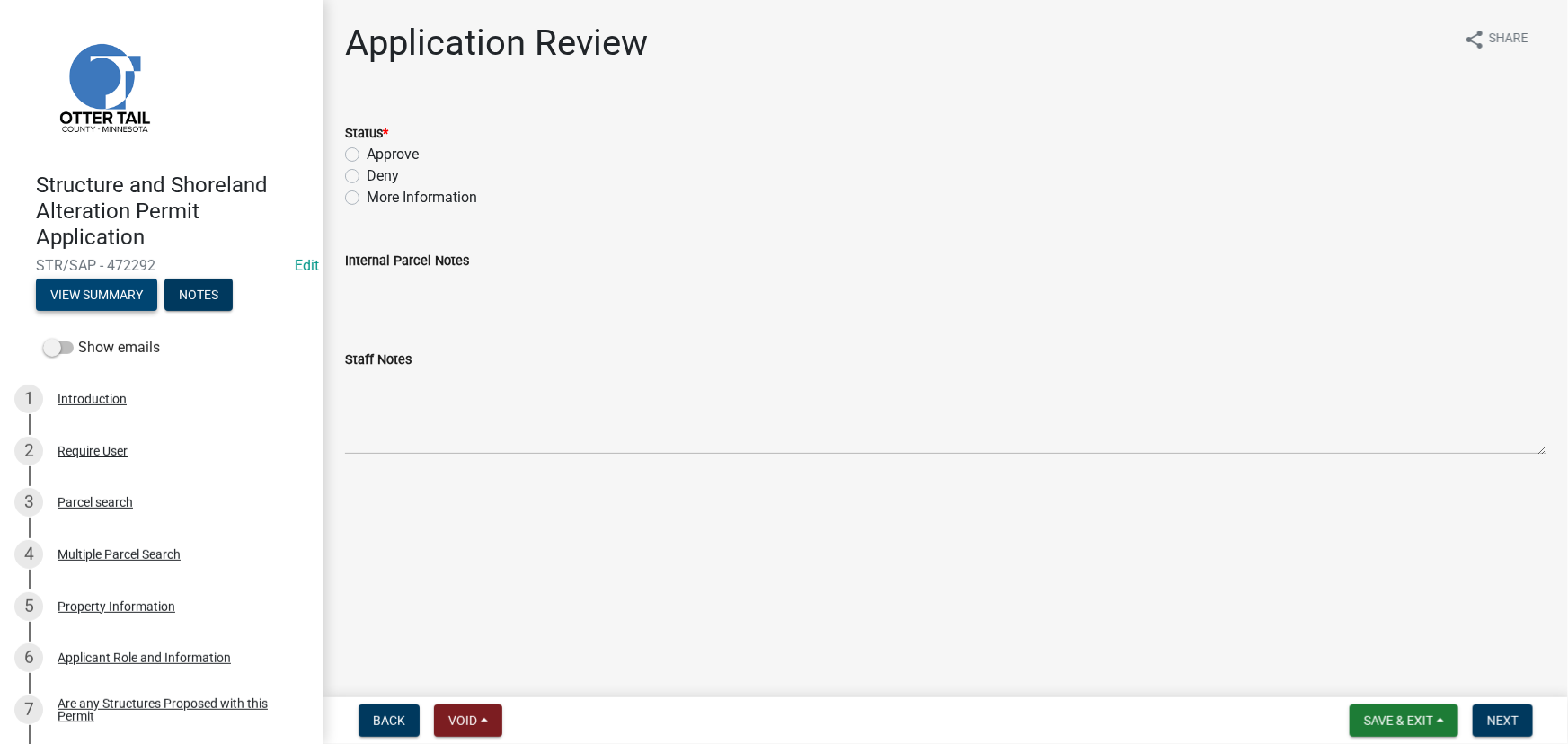
click at [117, 300] on button "View Summary" at bounding box center [96, 295] width 121 height 32
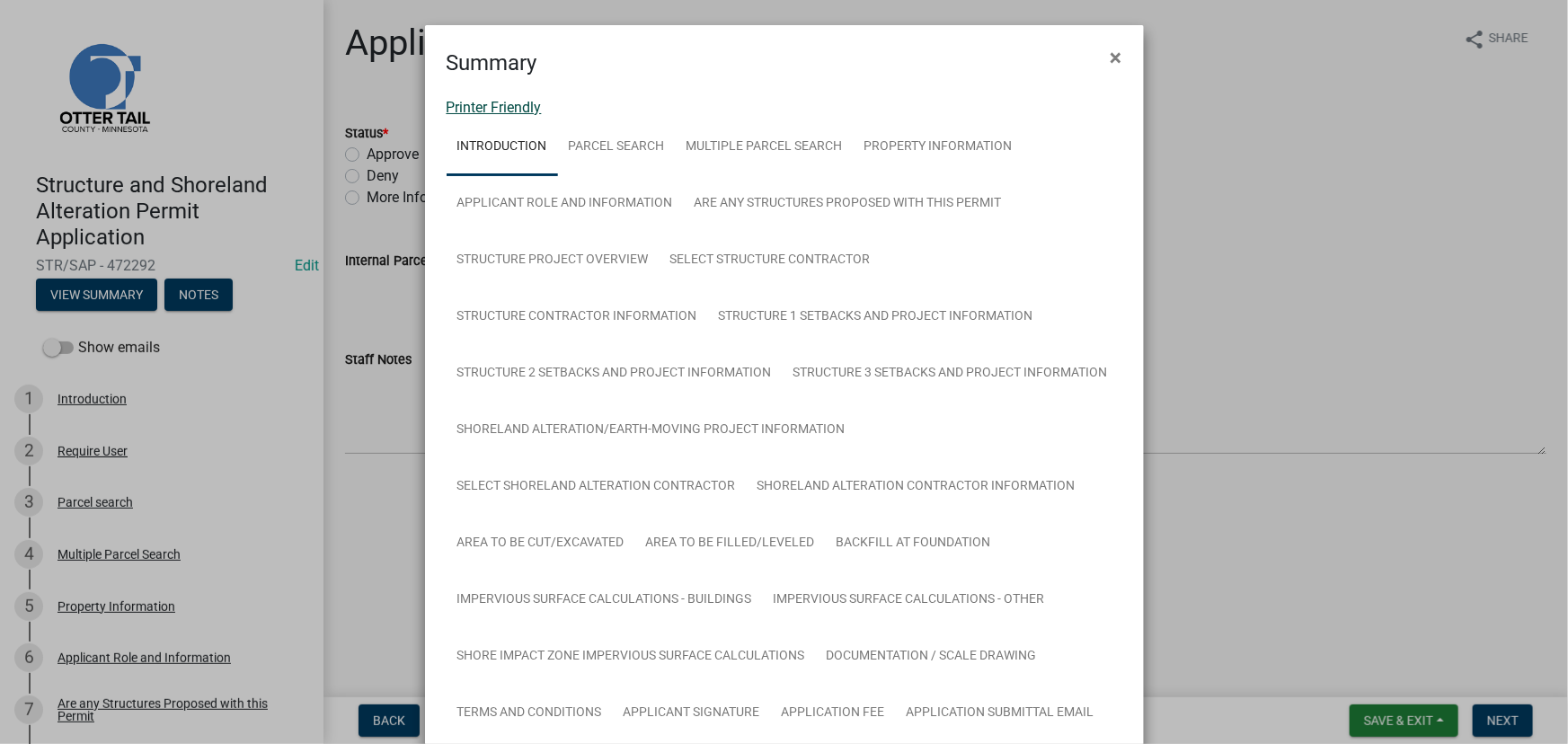
click at [480, 101] on link "Printer Friendly" at bounding box center [494, 107] width 95 height 17
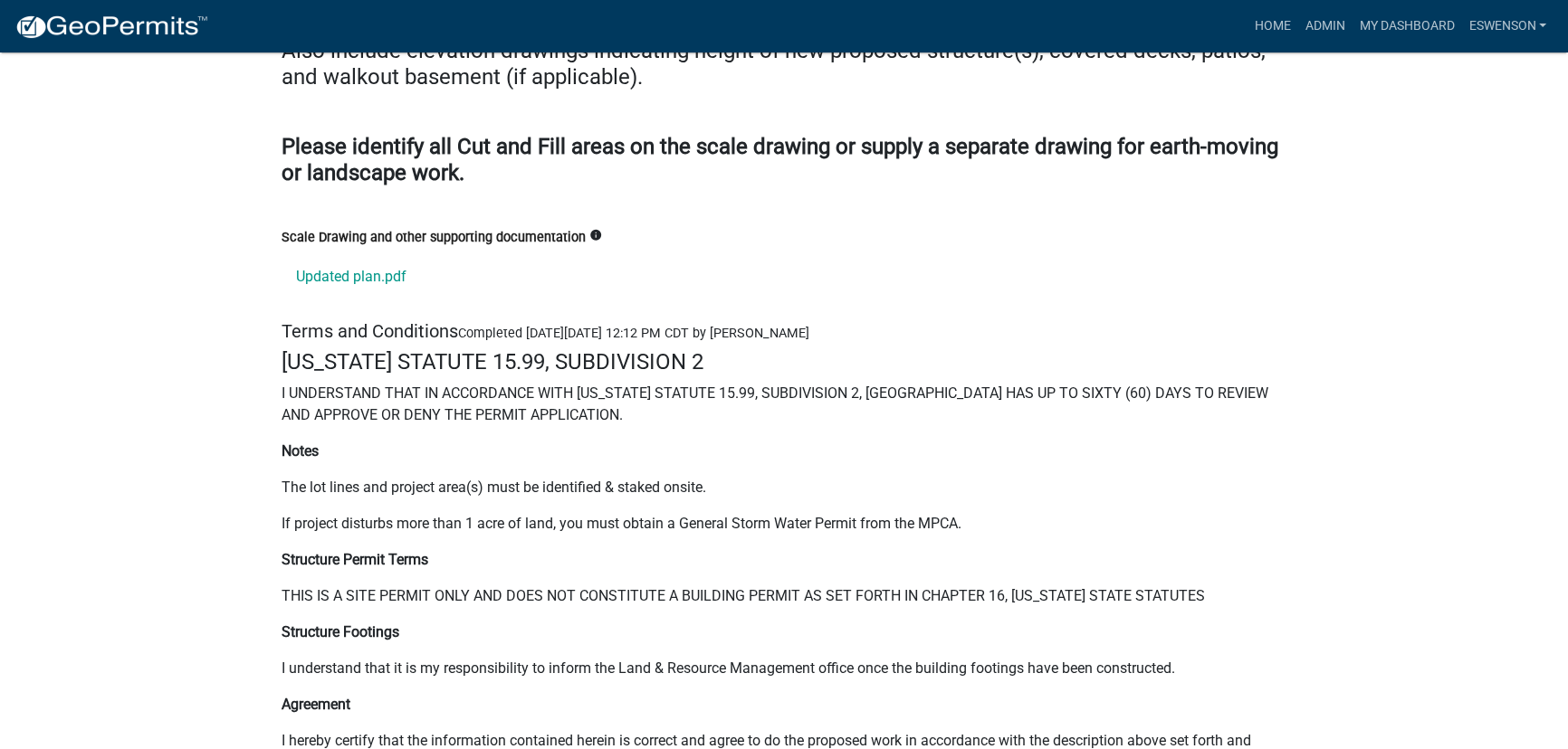
scroll to position [24956, 0]
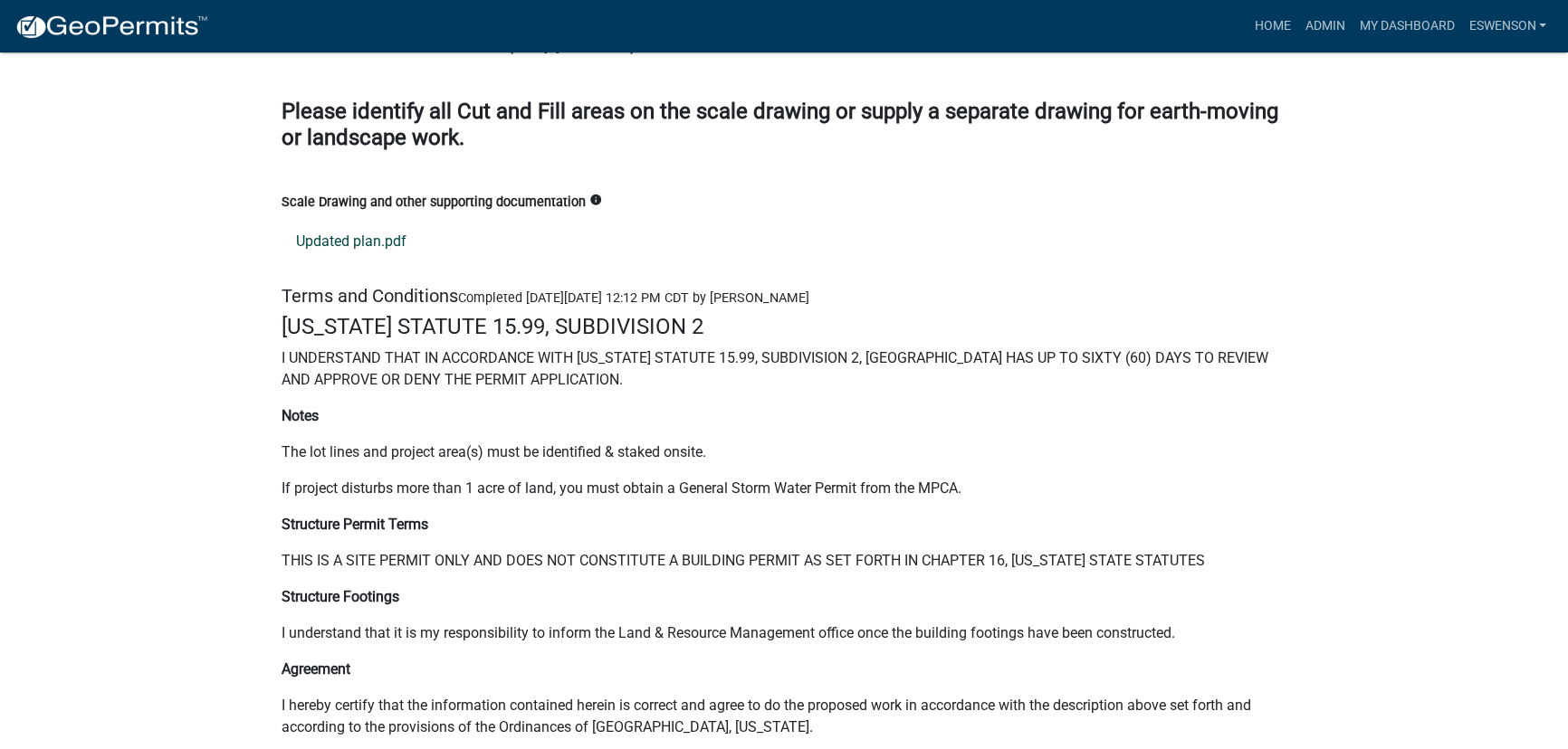
click at [353, 220] on link "Updated plan.pdf" at bounding box center [784, 242] width 1005 height 44
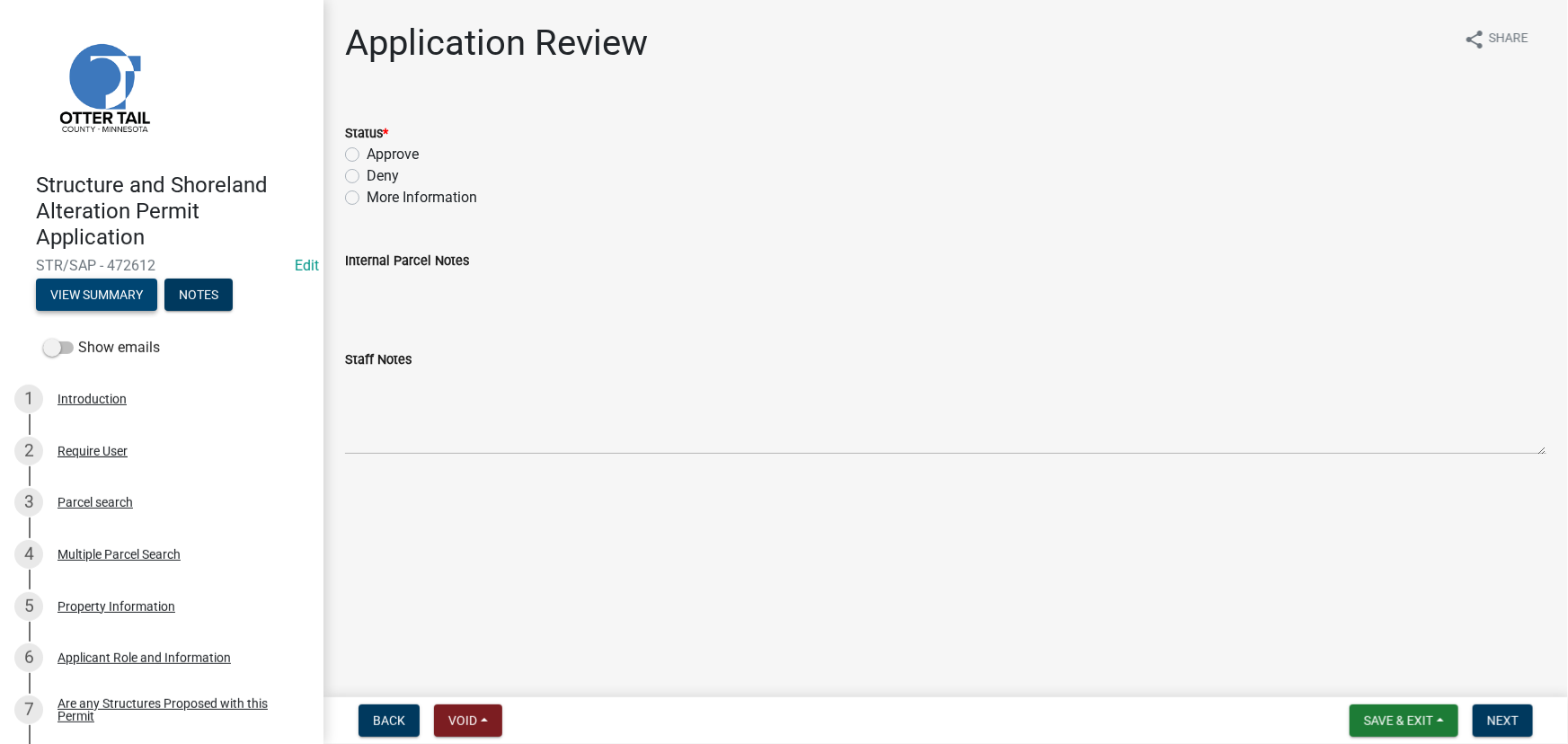
click at [115, 284] on button "View Summary" at bounding box center [96, 295] width 121 height 32
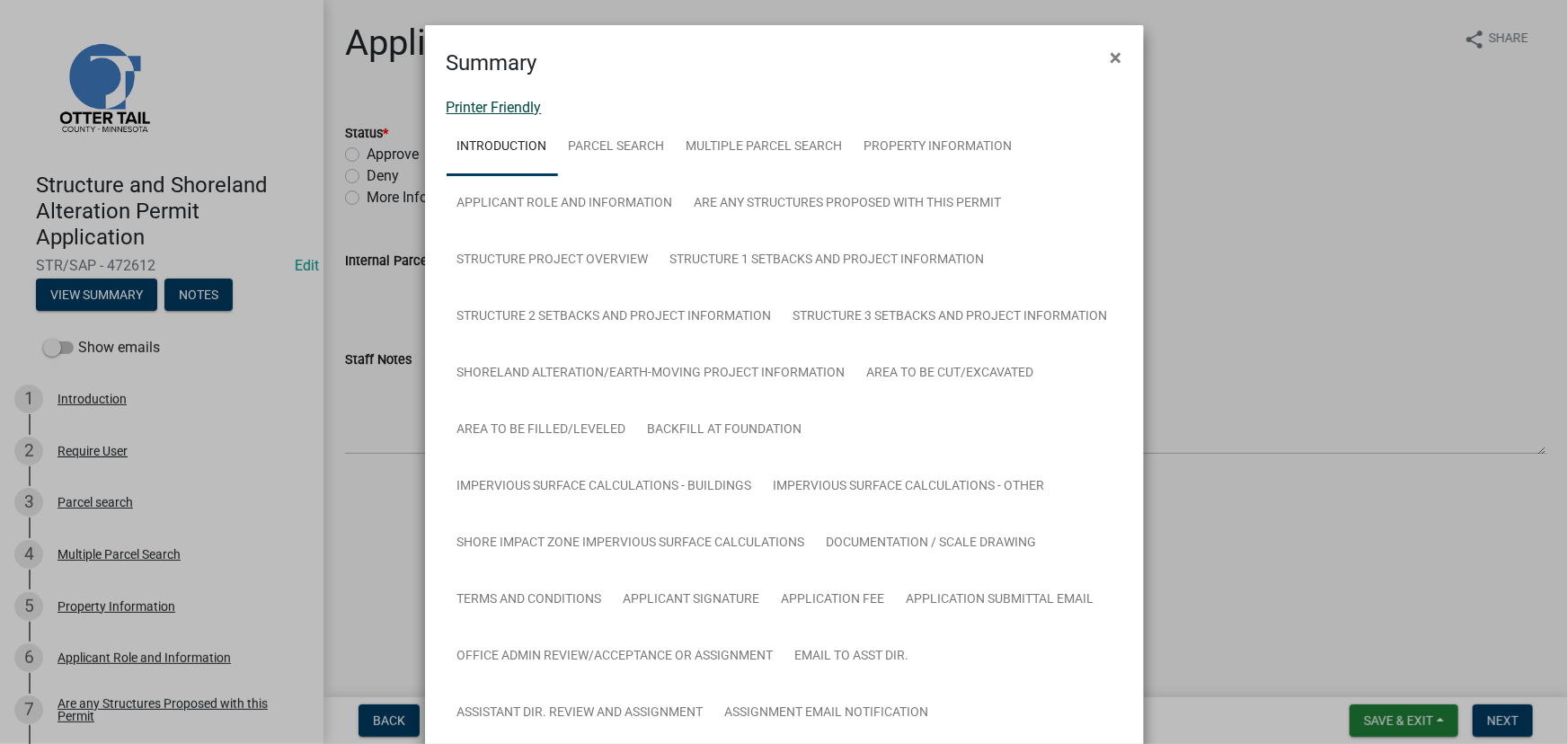
click at [515, 106] on link "Printer Friendly" at bounding box center [494, 107] width 95 height 17
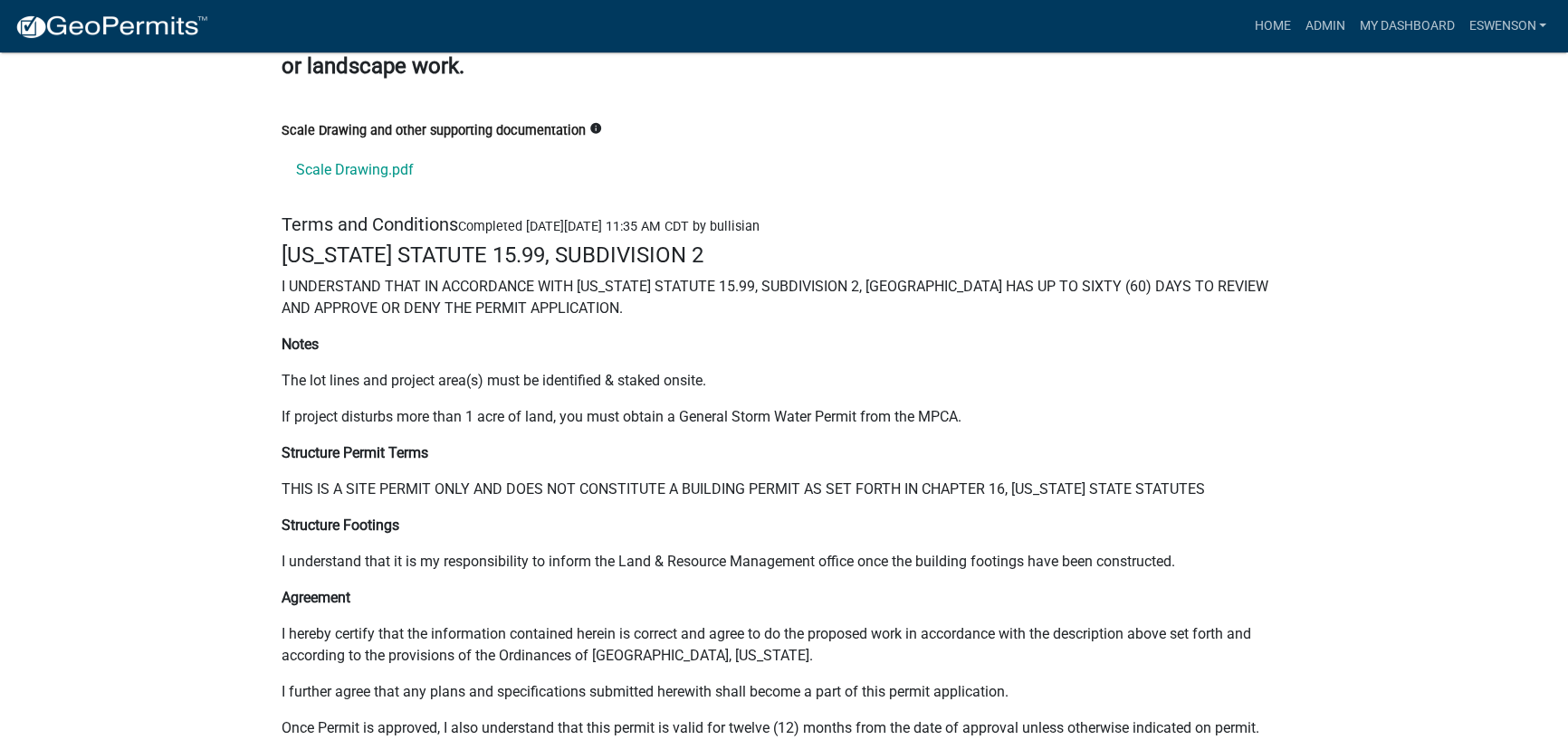
scroll to position [24133, 0]
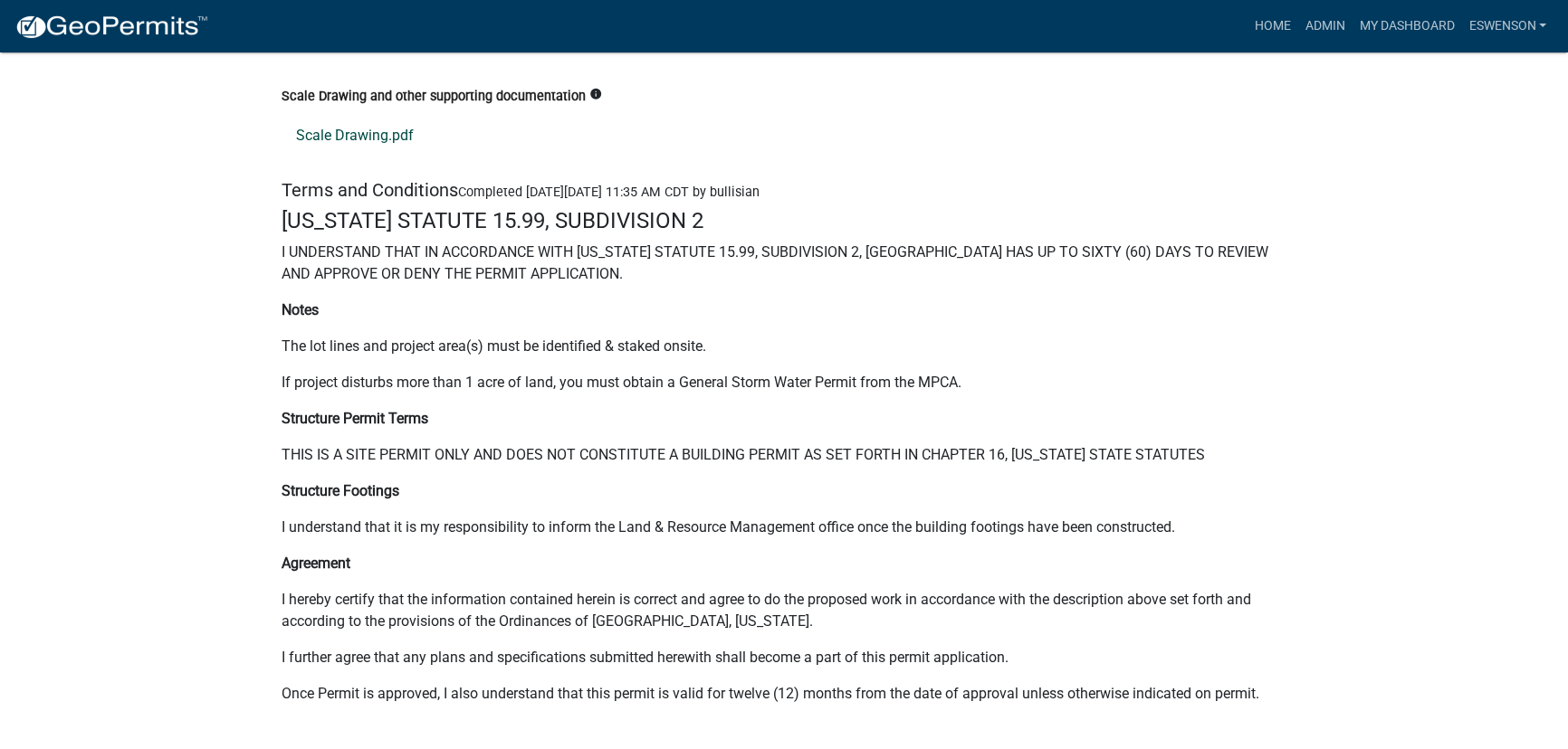
click at [364, 114] on link "Scale Drawing.pdf" at bounding box center [784, 136] width 1005 height 44
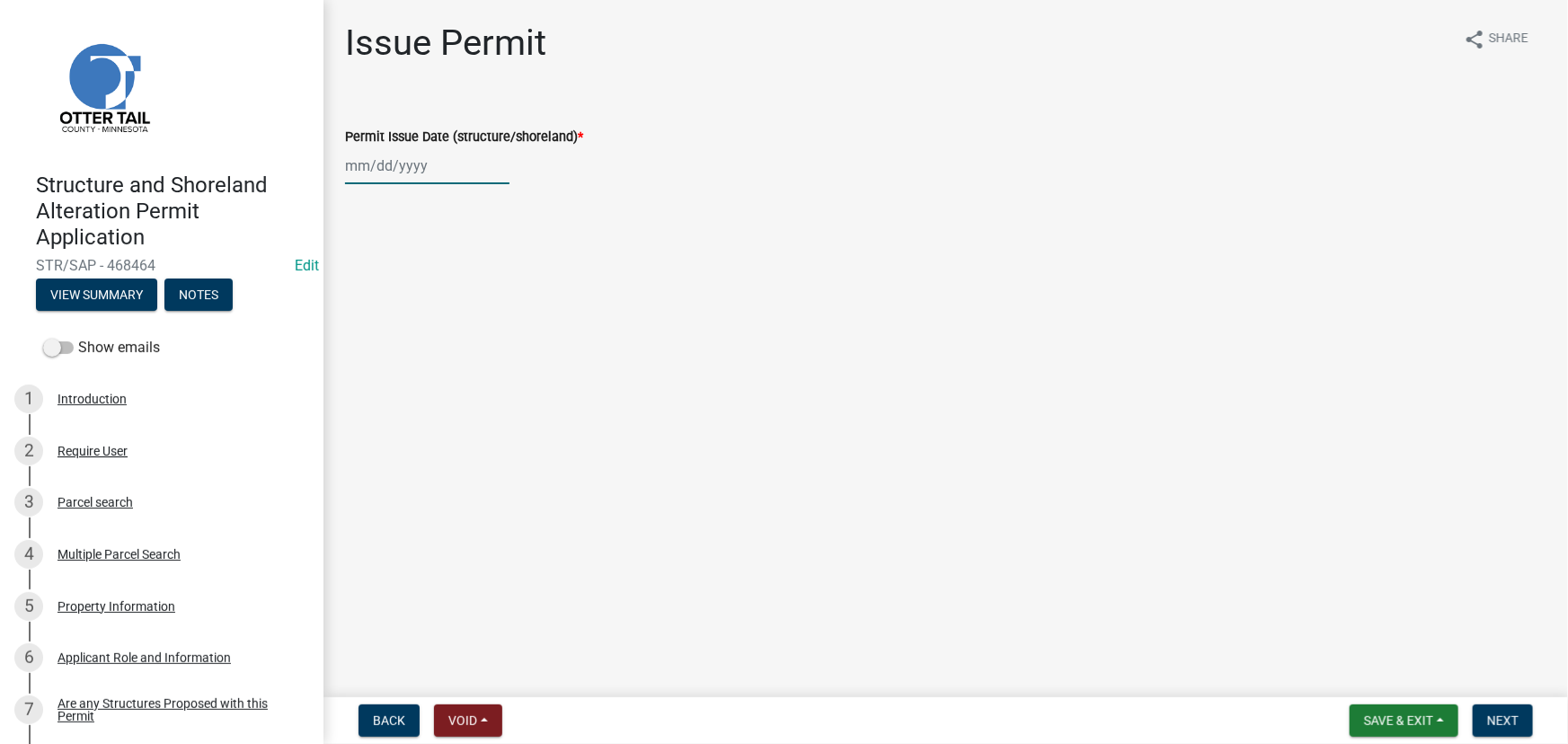
click at [426, 172] on div at bounding box center [426, 165] width 164 height 37
select select "9"
select select "2025"
click at [448, 266] on div "4" at bounding box center [449, 261] width 29 height 29
type input "09/04/2025"
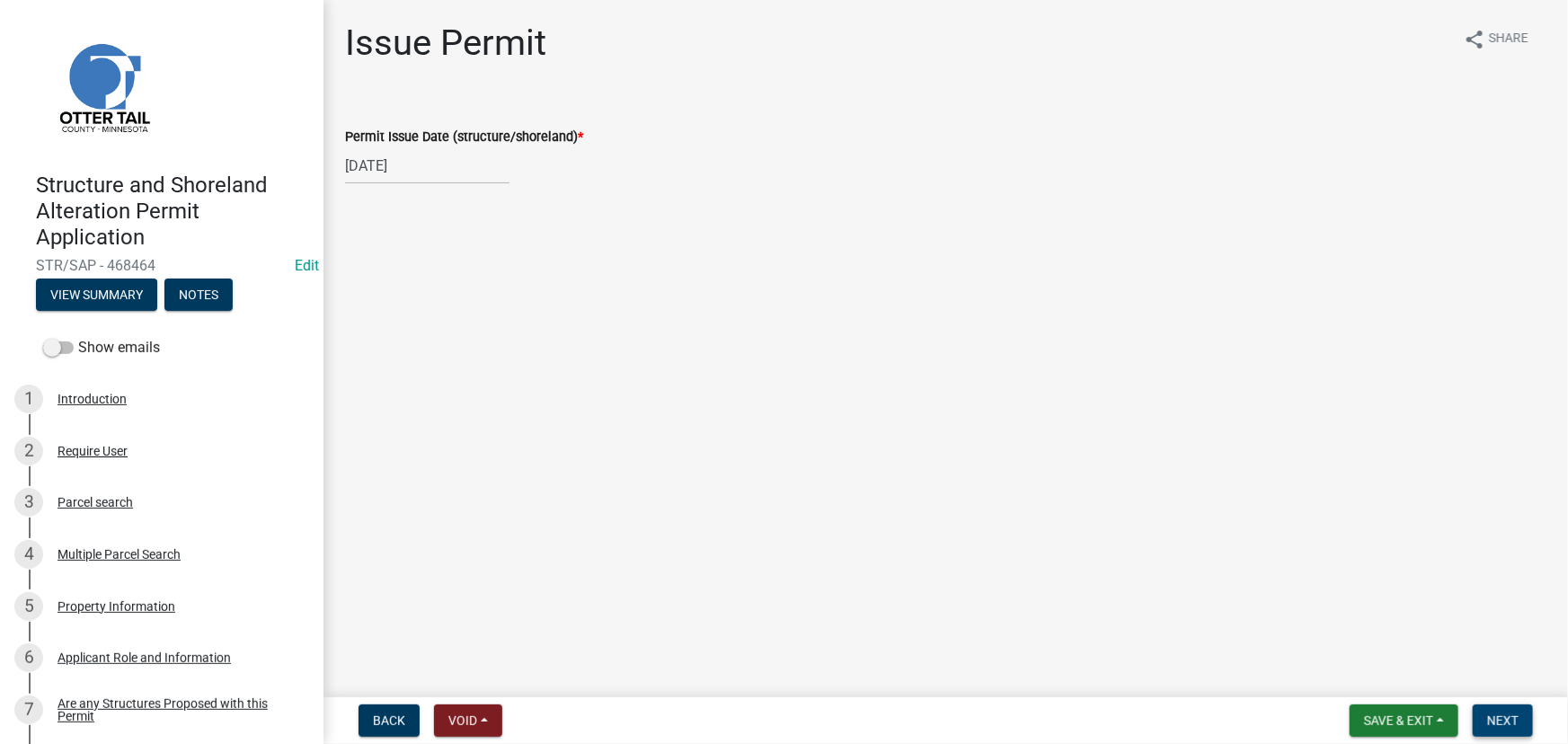
click at [1508, 723] on span "Next" at bounding box center [1502, 721] width 31 height 14
click at [1509, 728] on span "Next" at bounding box center [1502, 721] width 31 height 14
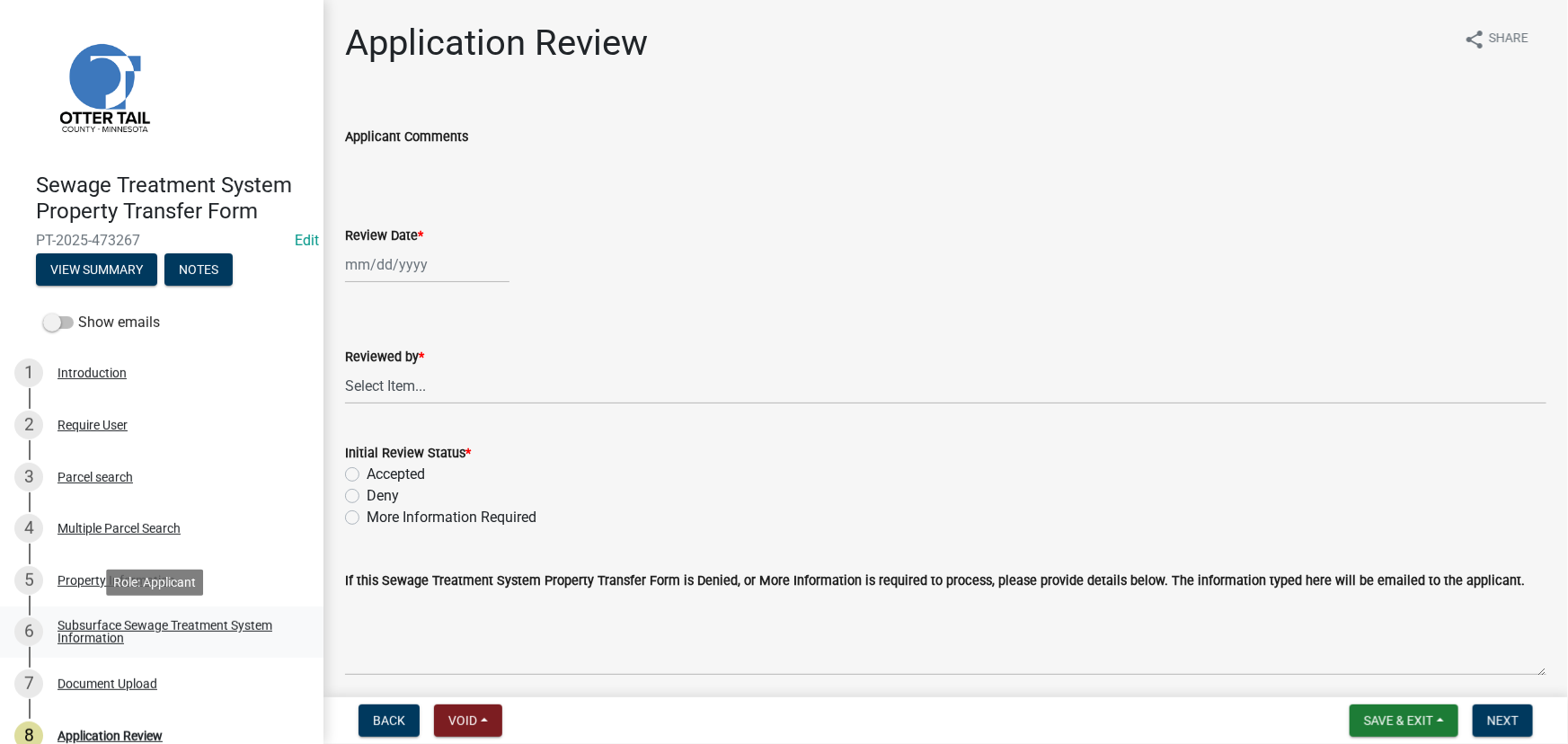
click at [152, 621] on div "Subsurface Sewage Treatment System Information" at bounding box center [176, 631] width 238 height 25
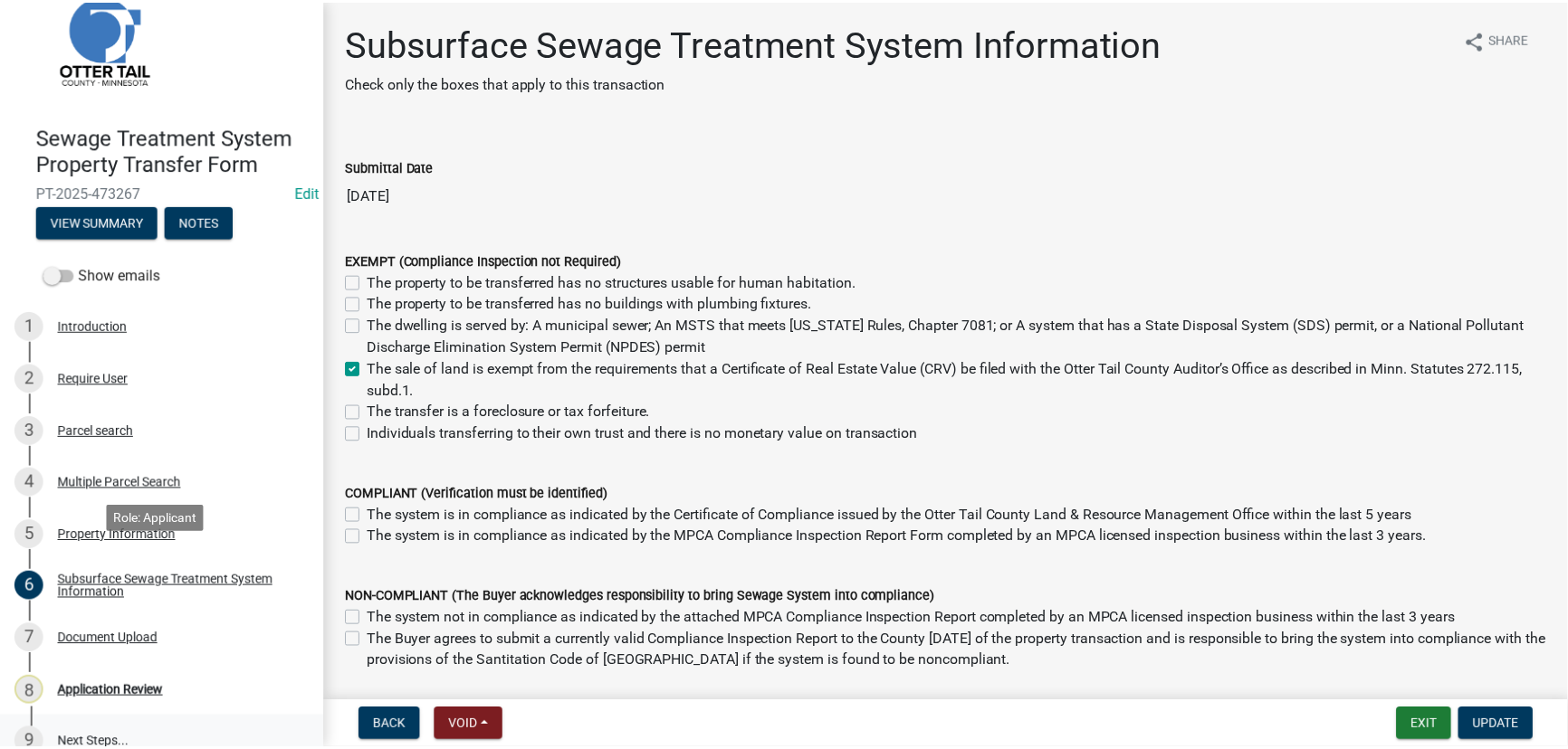
scroll to position [76, 0]
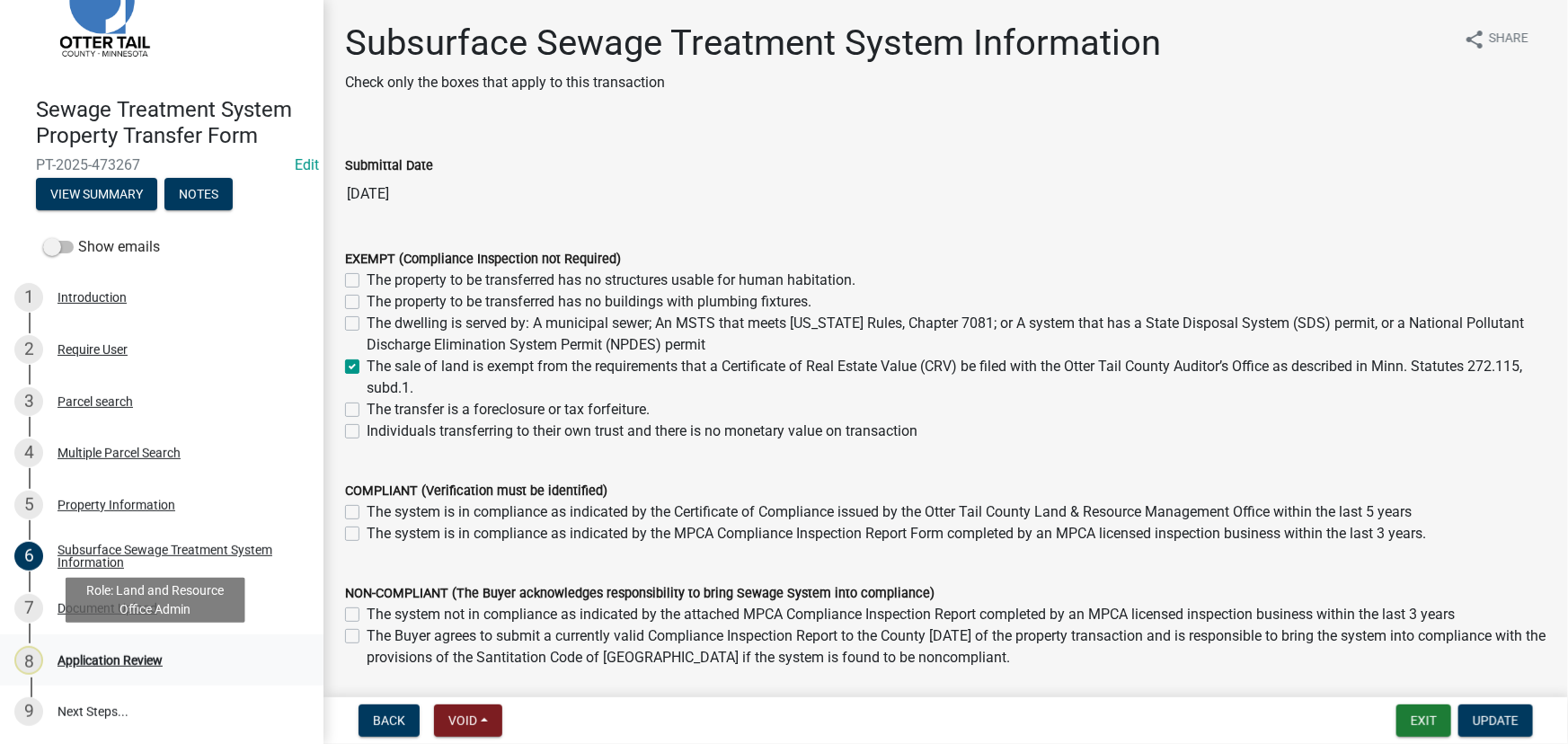
click at [114, 668] on div "8 Application Review" at bounding box center [154, 660] width 281 height 29
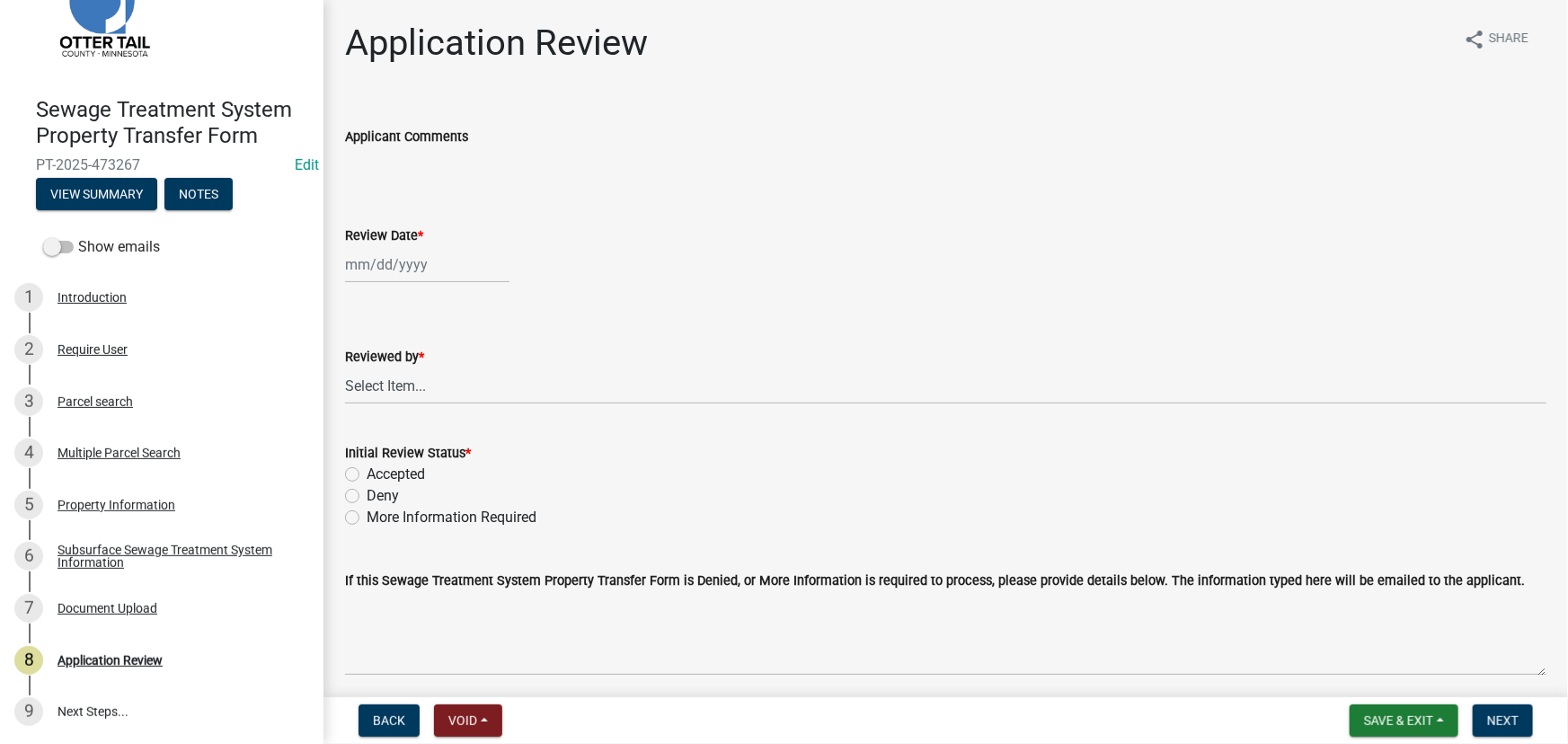
click at [441, 271] on div at bounding box center [426, 264] width 164 height 37
select select "9"
select select "2025"
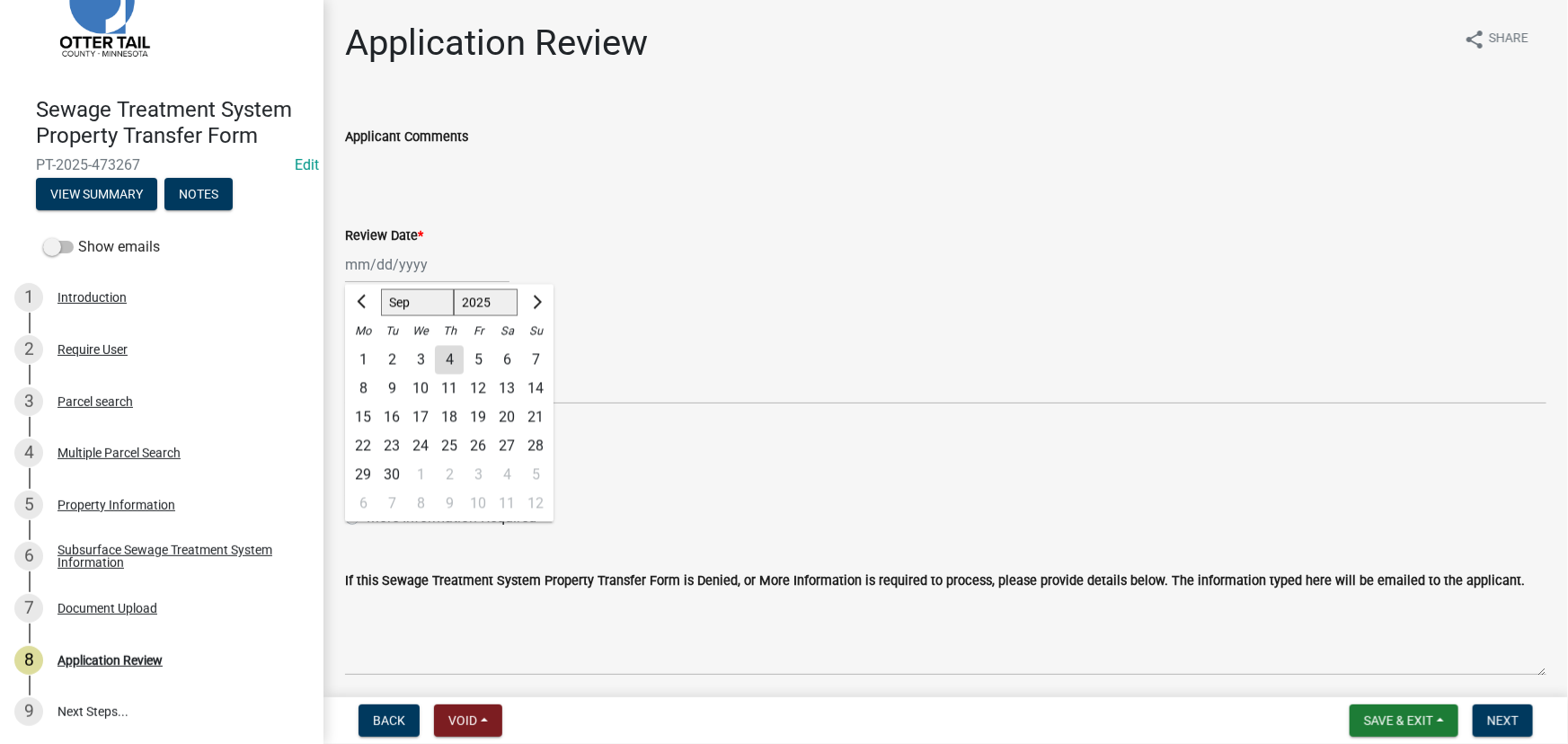
click at [447, 349] on div "4" at bounding box center [449, 360] width 29 height 29
type input "[DATE]"
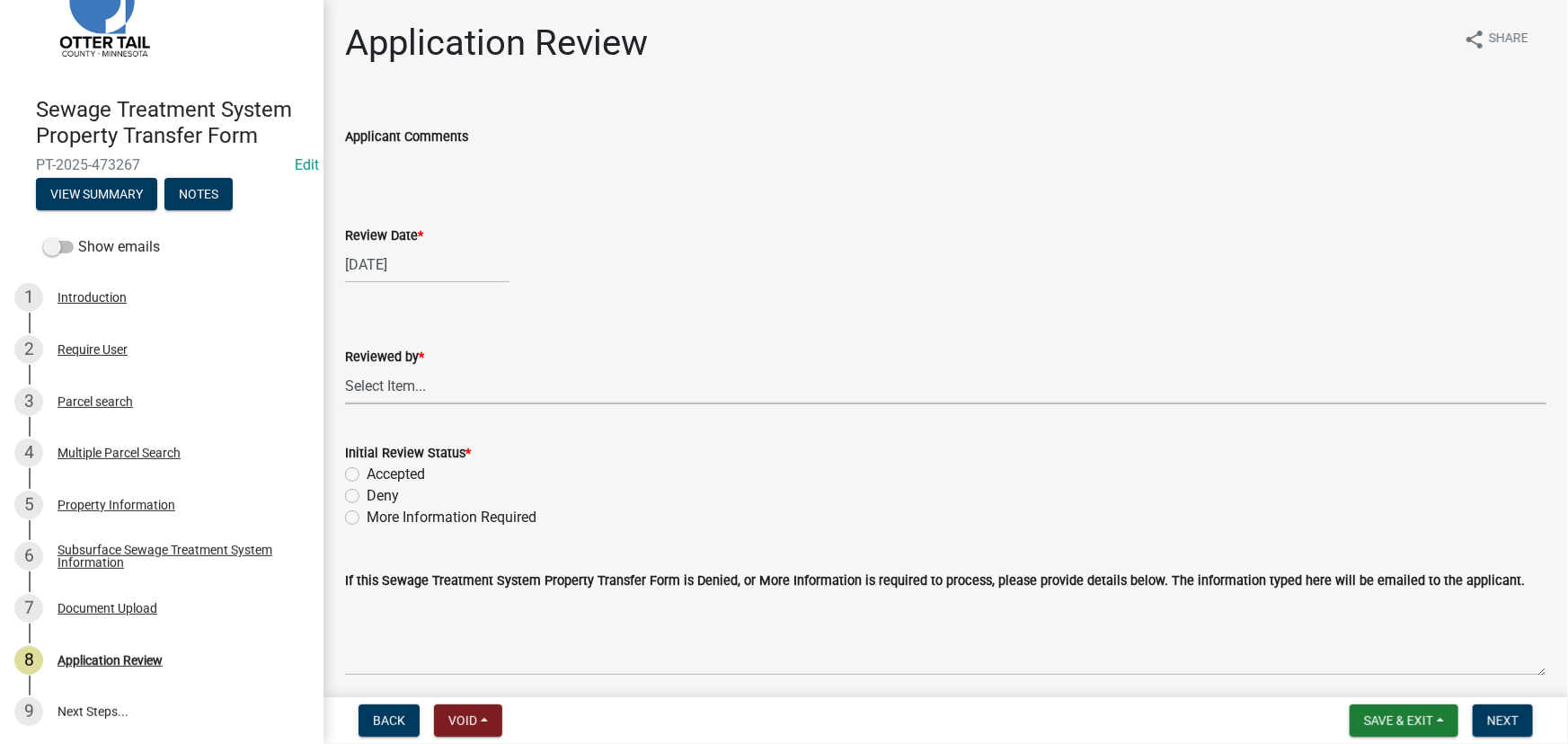
click at [429, 385] on select "Select Item... [PERSON_NAME] [PERSON_NAME] [PERSON_NAME] [PERSON_NAME] [PERSON_…" at bounding box center [945, 385] width 1201 height 37
click at [345, 367] on select "Select Item... [PERSON_NAME] [PERSON_NAME] [PERSON_NAME] [PERSON_NAME] [PERSON_…" at bounding box center [945, 385] width 1201 height 37
select select "190fd4c8-42ef-492b-a4a0-a0213555944c"
click at [405, 471] on label "Accepted" at bounding box center [395, 474] width 58 height 22
click at [378, 471] on input "Accepted" at bounding box center [372, 470] width 11 height 11
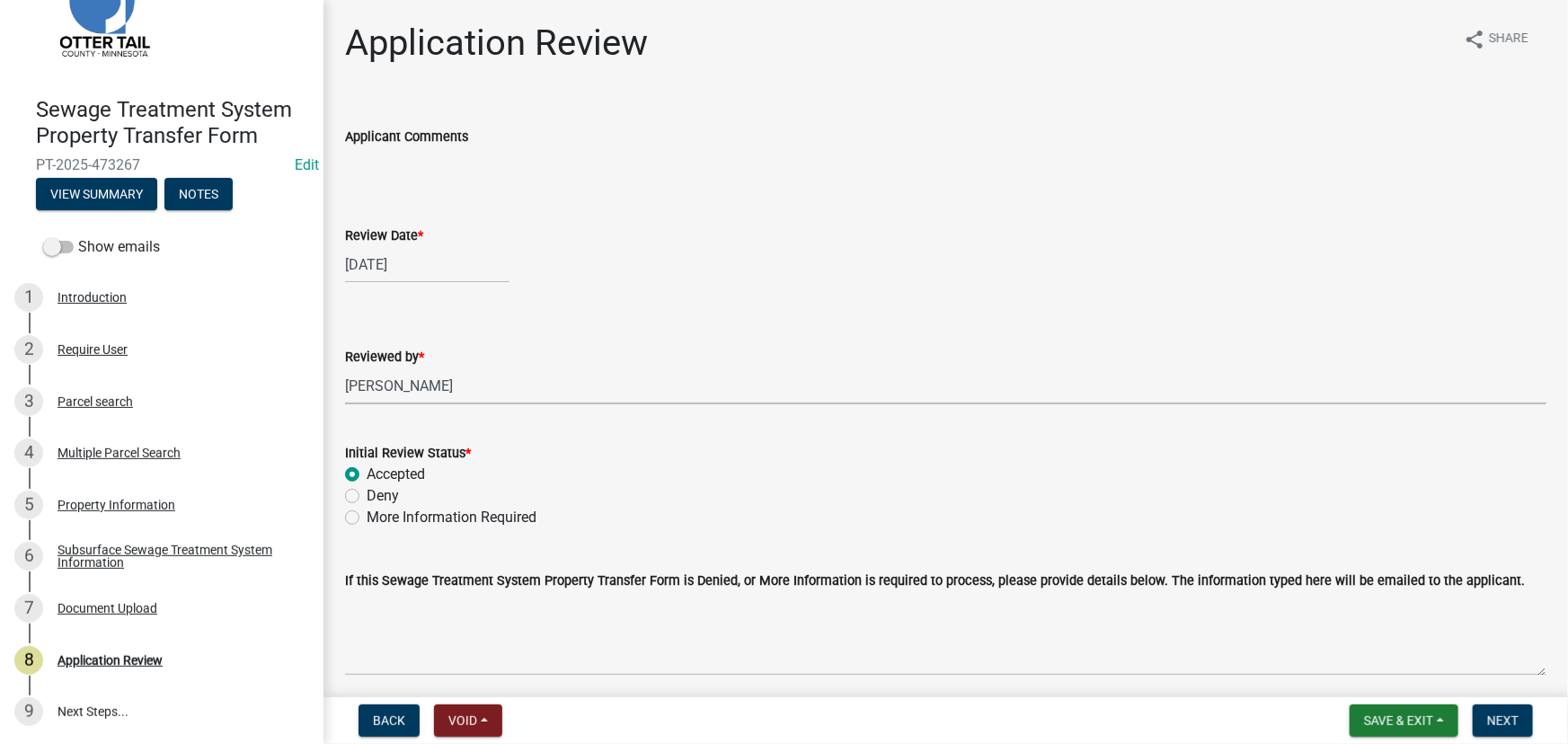
radio input "true"
click at [1509, 735] on button "Next" at bounding box center [1502, 721] width 60 height 32
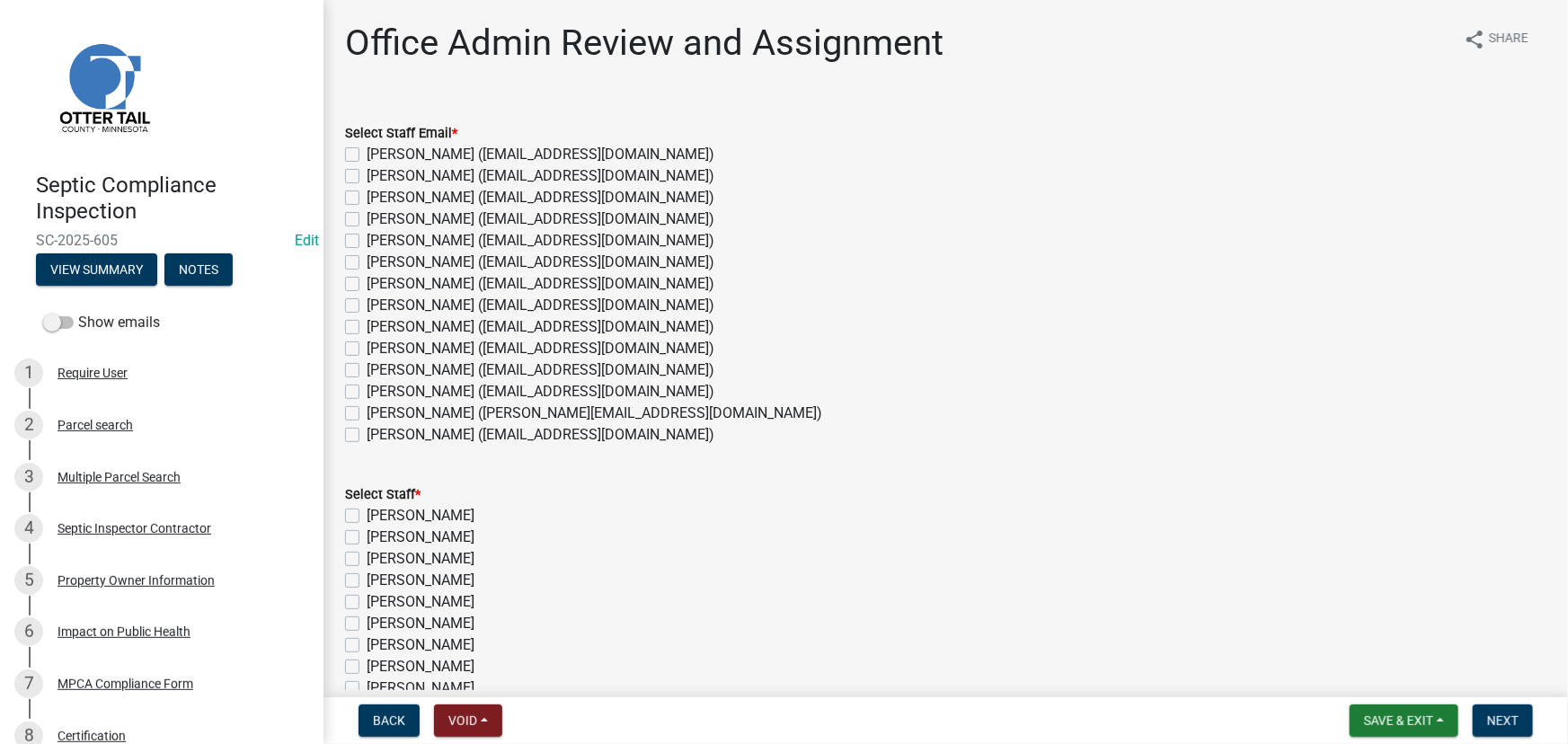
drag, startPoint x: 377, startPoint y: 390, endPoint x: 424, endPoint y: 444, distance: 71.6
click at [377, 390] on label "Michelle Jevne (mjevne@ottertailcounty.gov)" at bounding box center [540, 392] width 347 height 22
click at [377, 390] on input "Michelle Jevne (mjevne@ottertailcounty.gov)" at bounding box center [372, 387] width 11 height 11
checkbox input "true"
checkbox input "false"
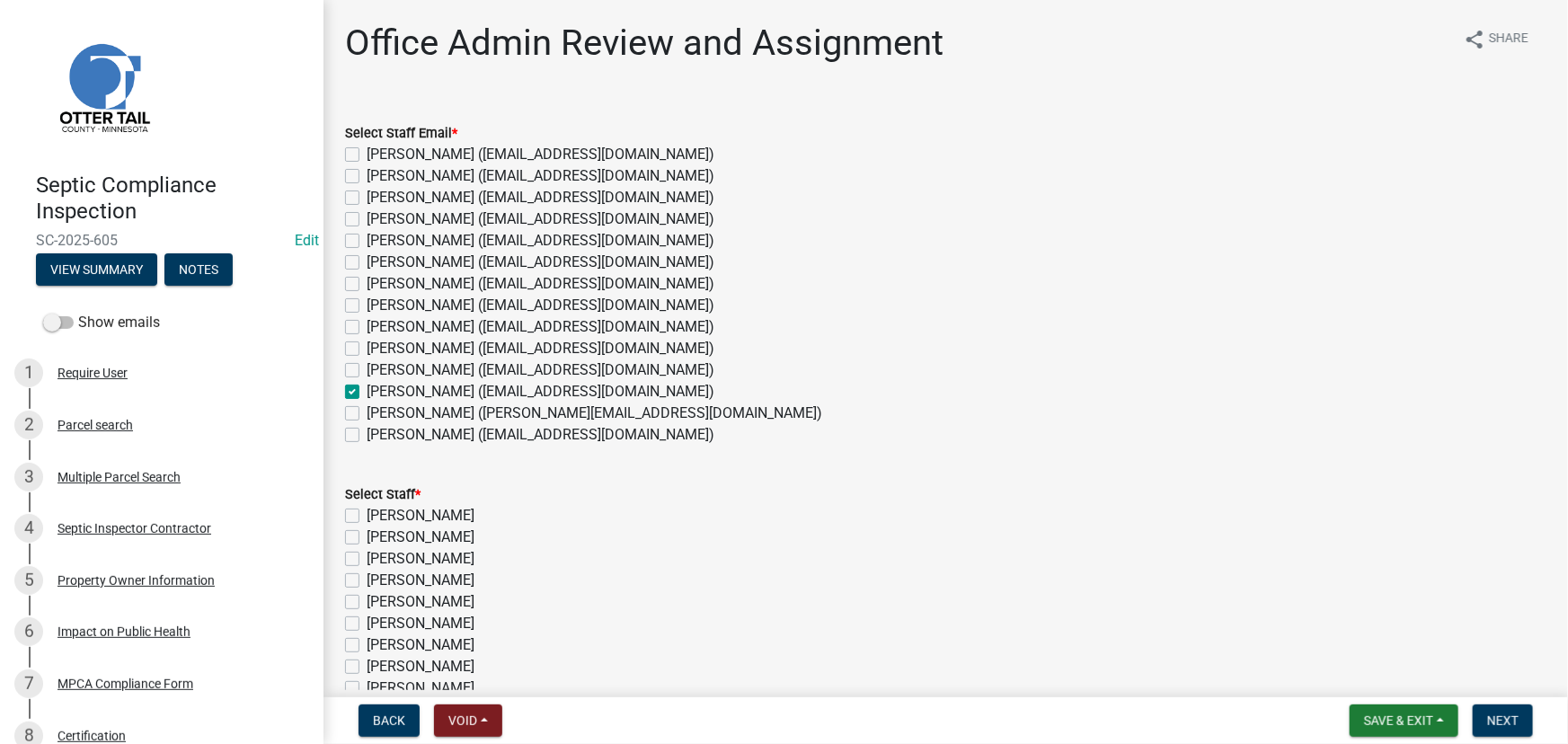
checkbox input "false"
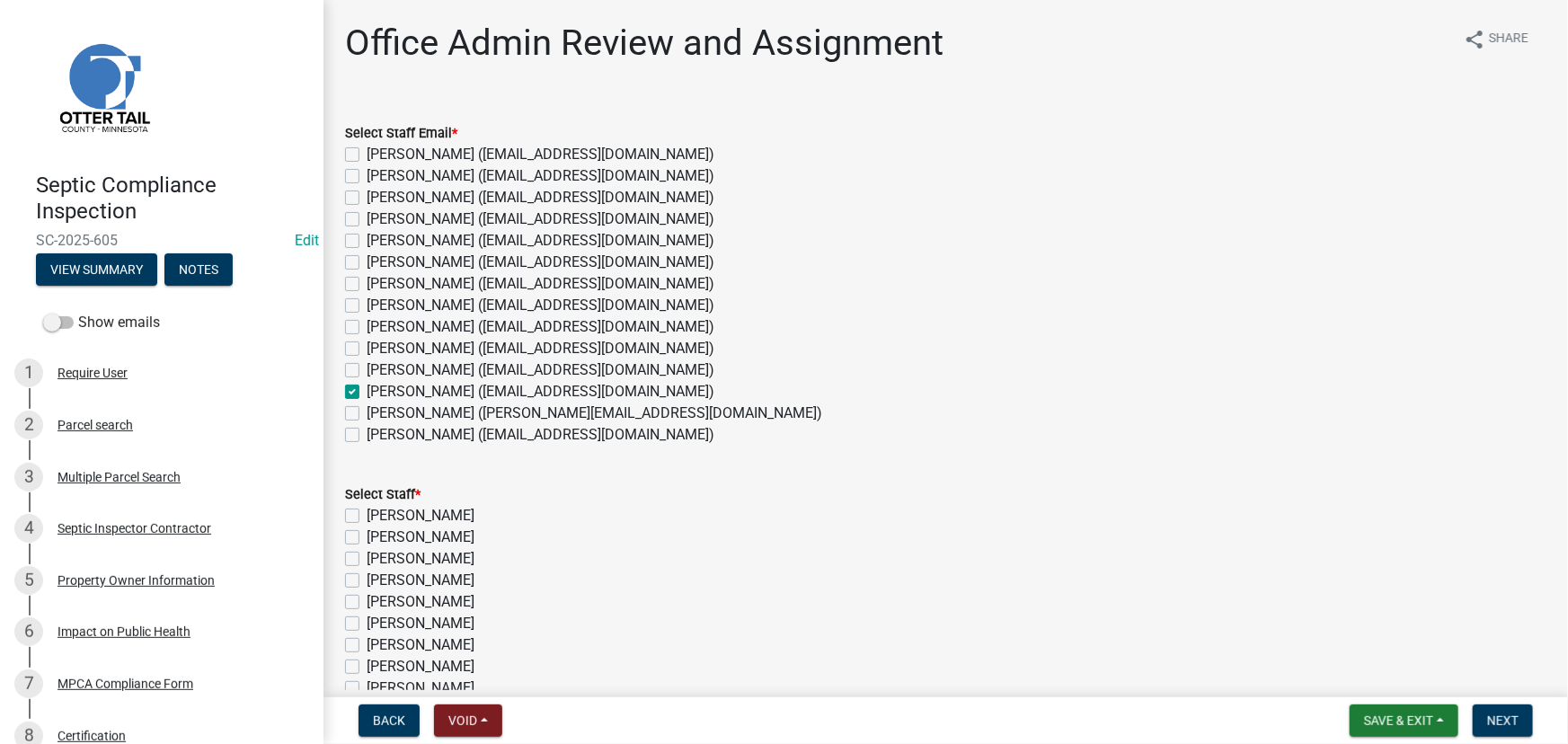
checkbox input "false"
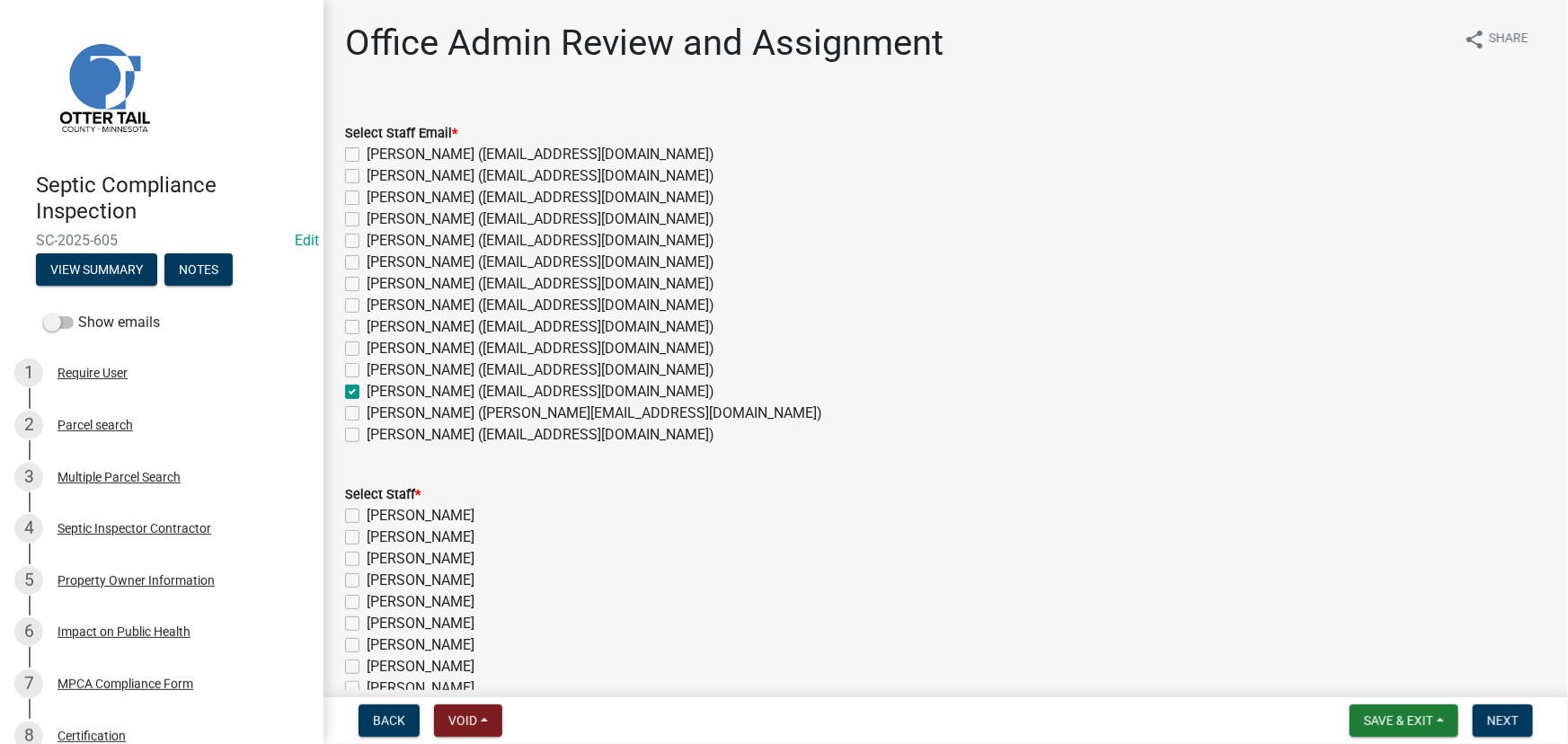
checkbox input "true"
checkbox input "false"
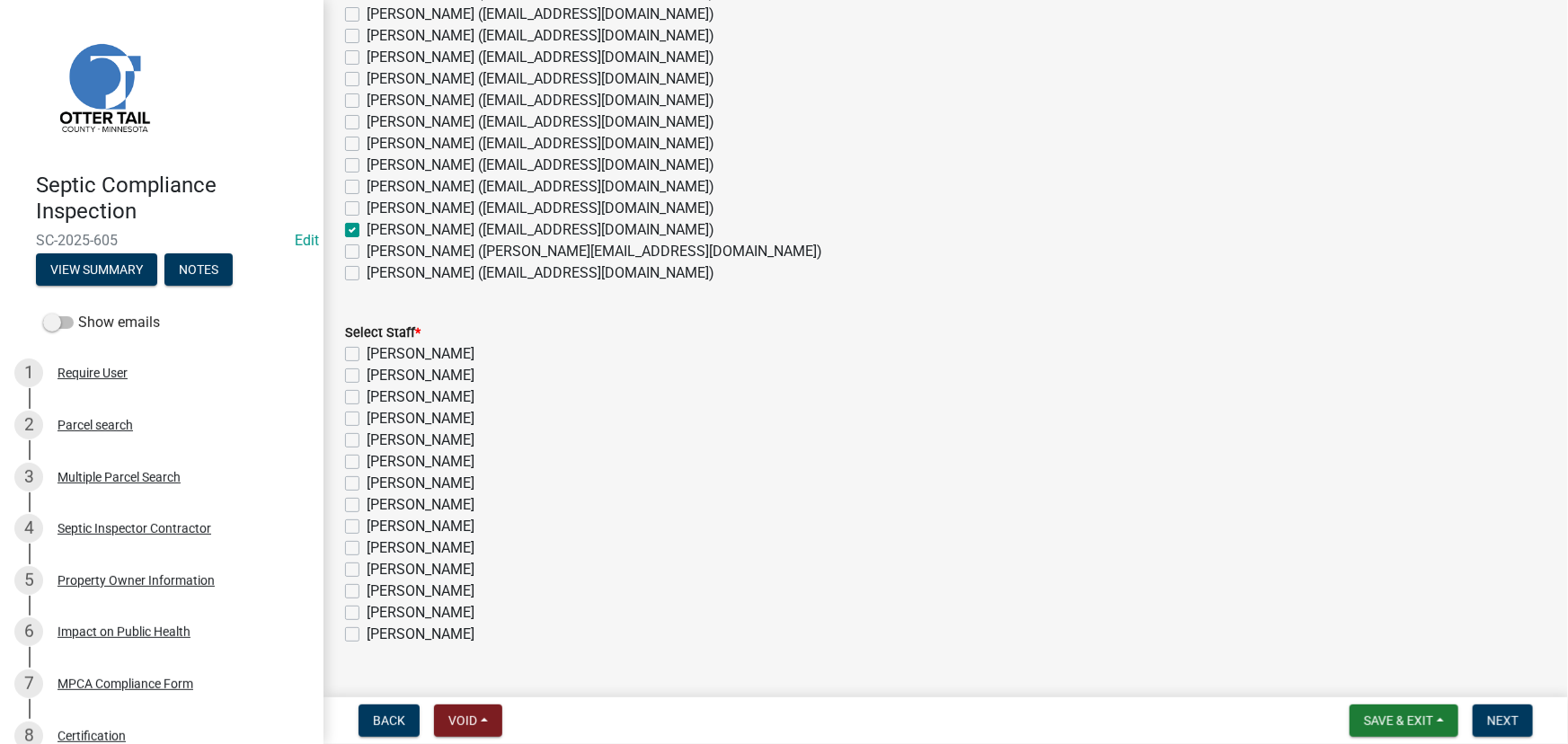
scroll to position [163, 0]
click at [410, 583] on label "[PERSON_NAME]" at bounding box center [420, 590] width 108 height 22
click at [378, 583] on input "[PERSON_NAME]" at bounding box center [372, 585] width 11 height 11
checkbox input "true"
checkbox input "false"
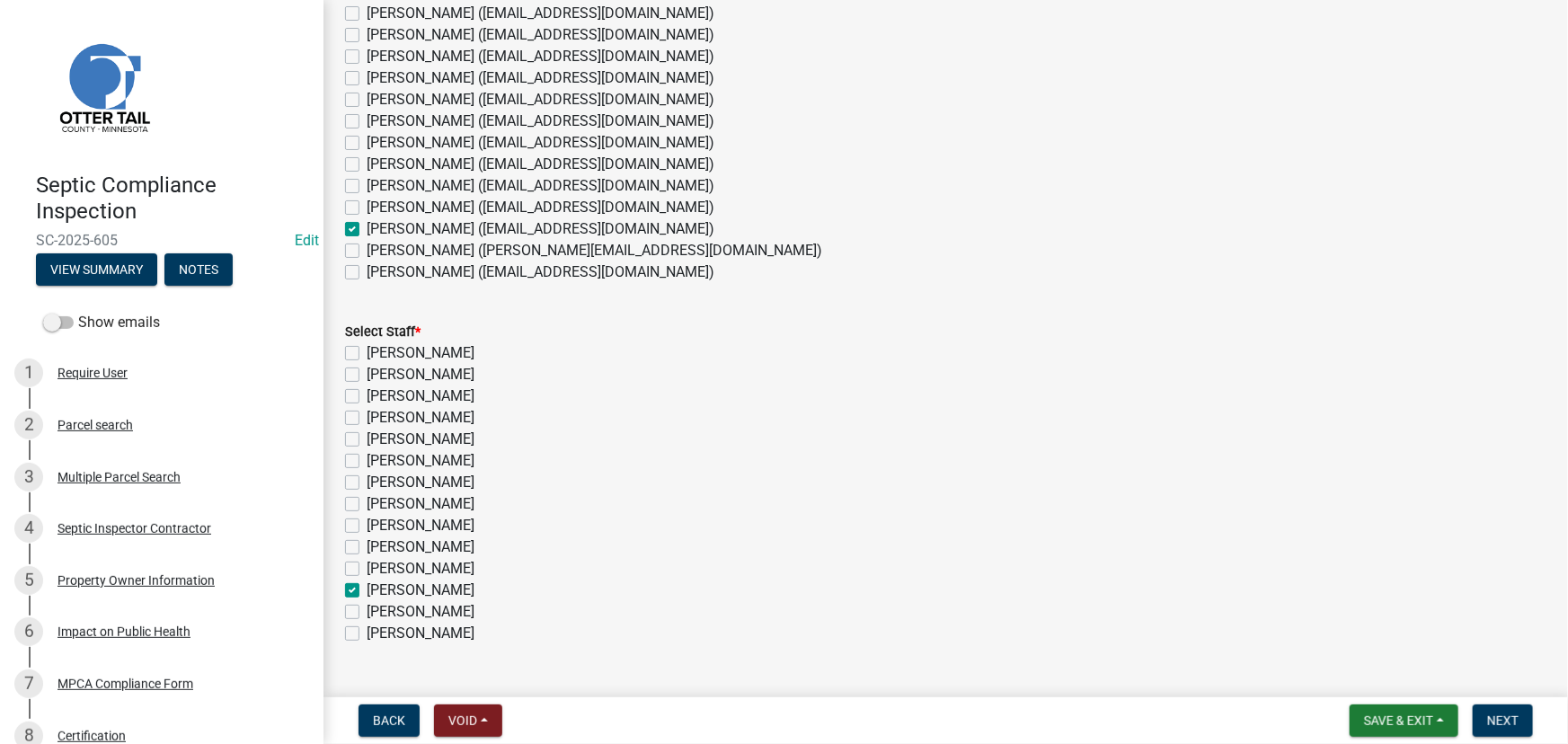
checkbox input "false"
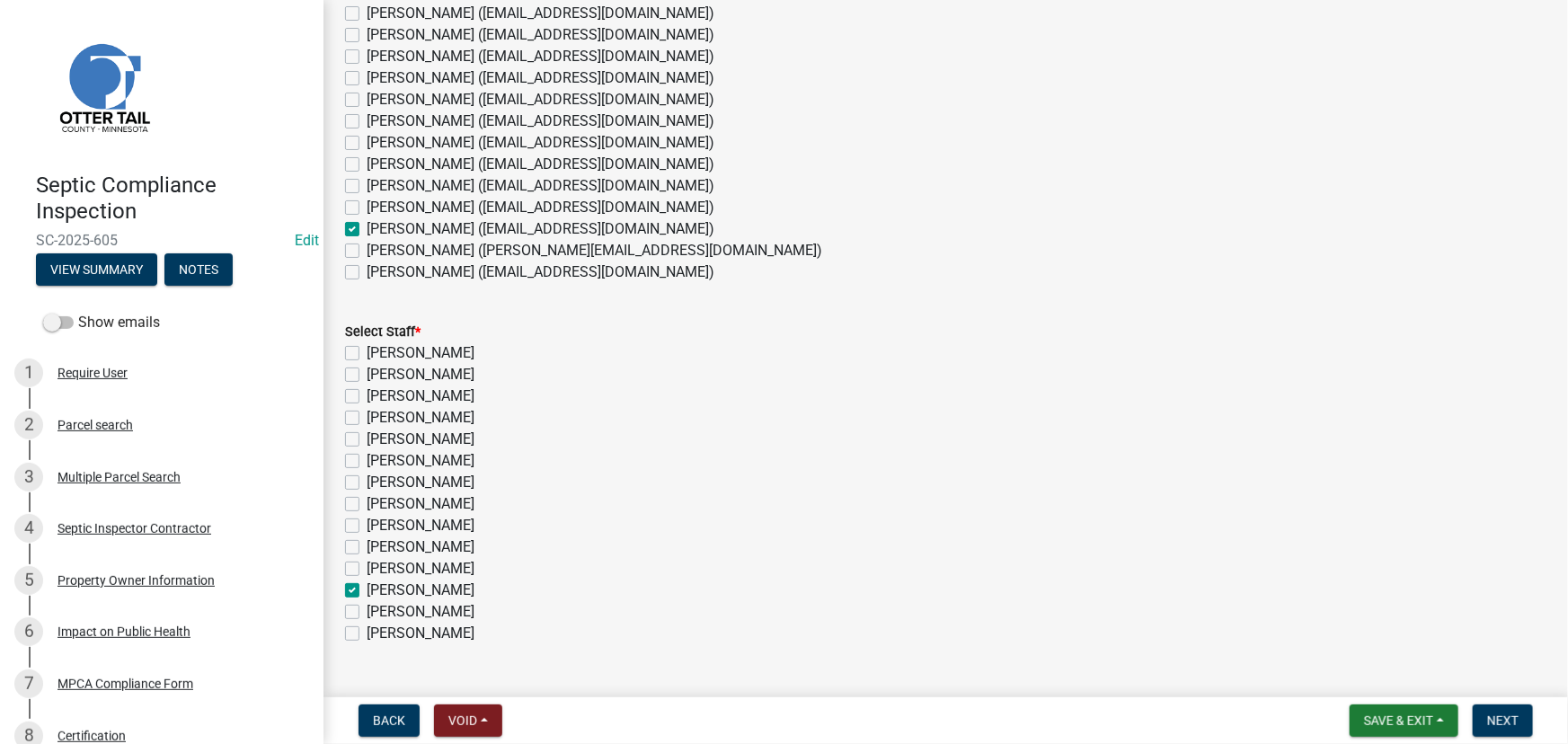
checkbox input "false"
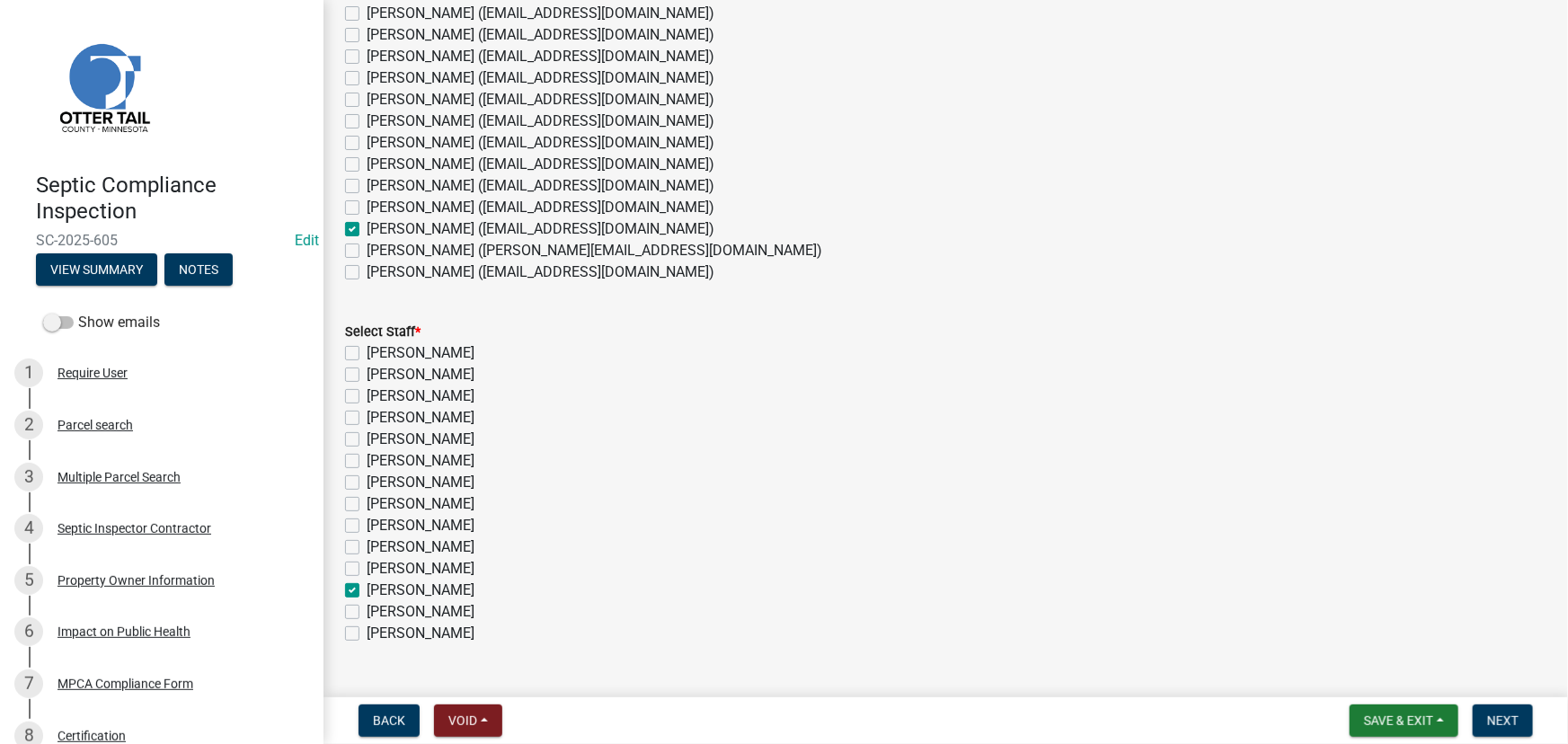
checkbox input "true"
checkbox input "false"
click at [1488, 714] on span "Next" at bounding box center [1502, 721] width 31 height 14
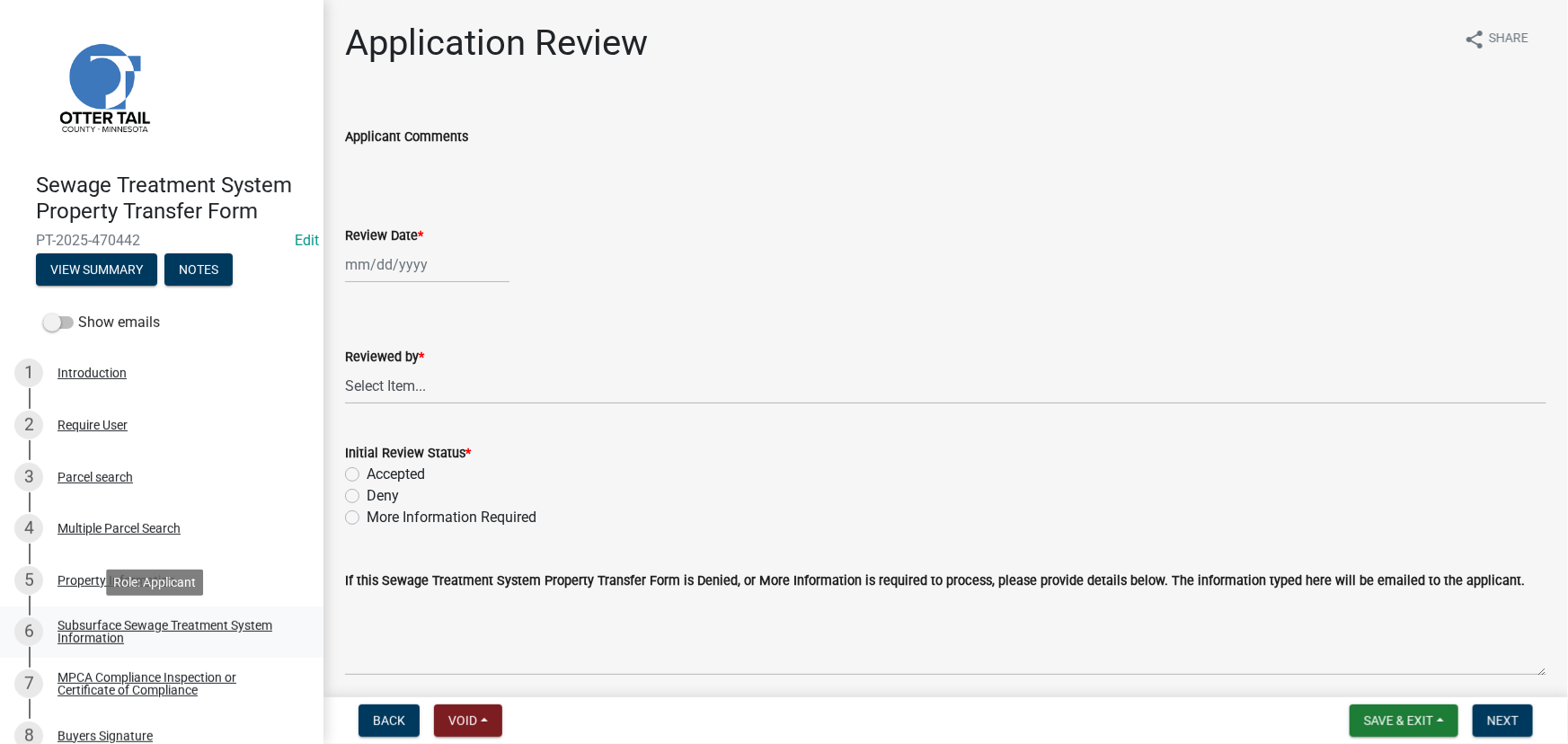
click at [118, 629] on div "Subsurface Sewage Treatment System Information" at bounding box center [176, 631] width 238 height 25
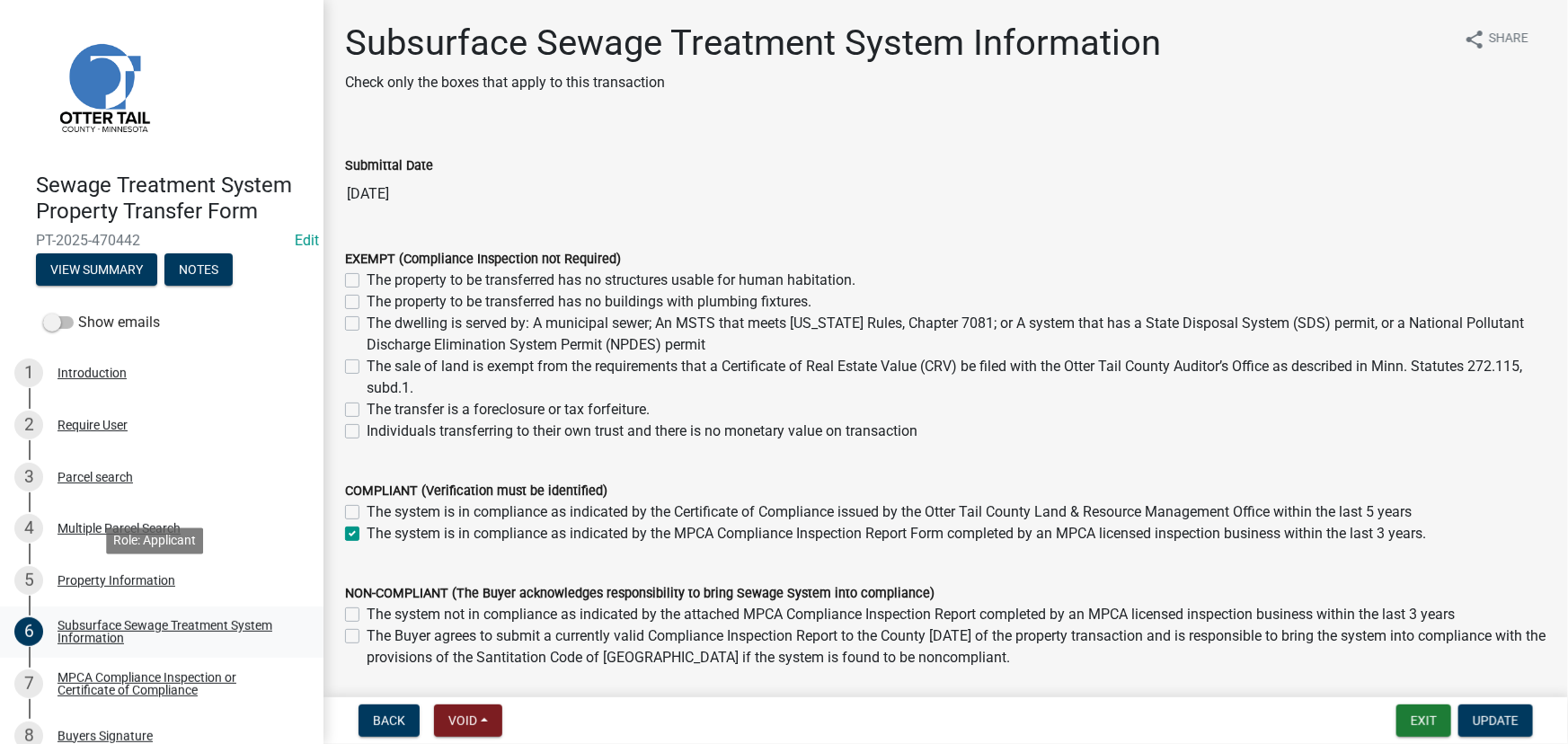
scroll to position [81, 0]
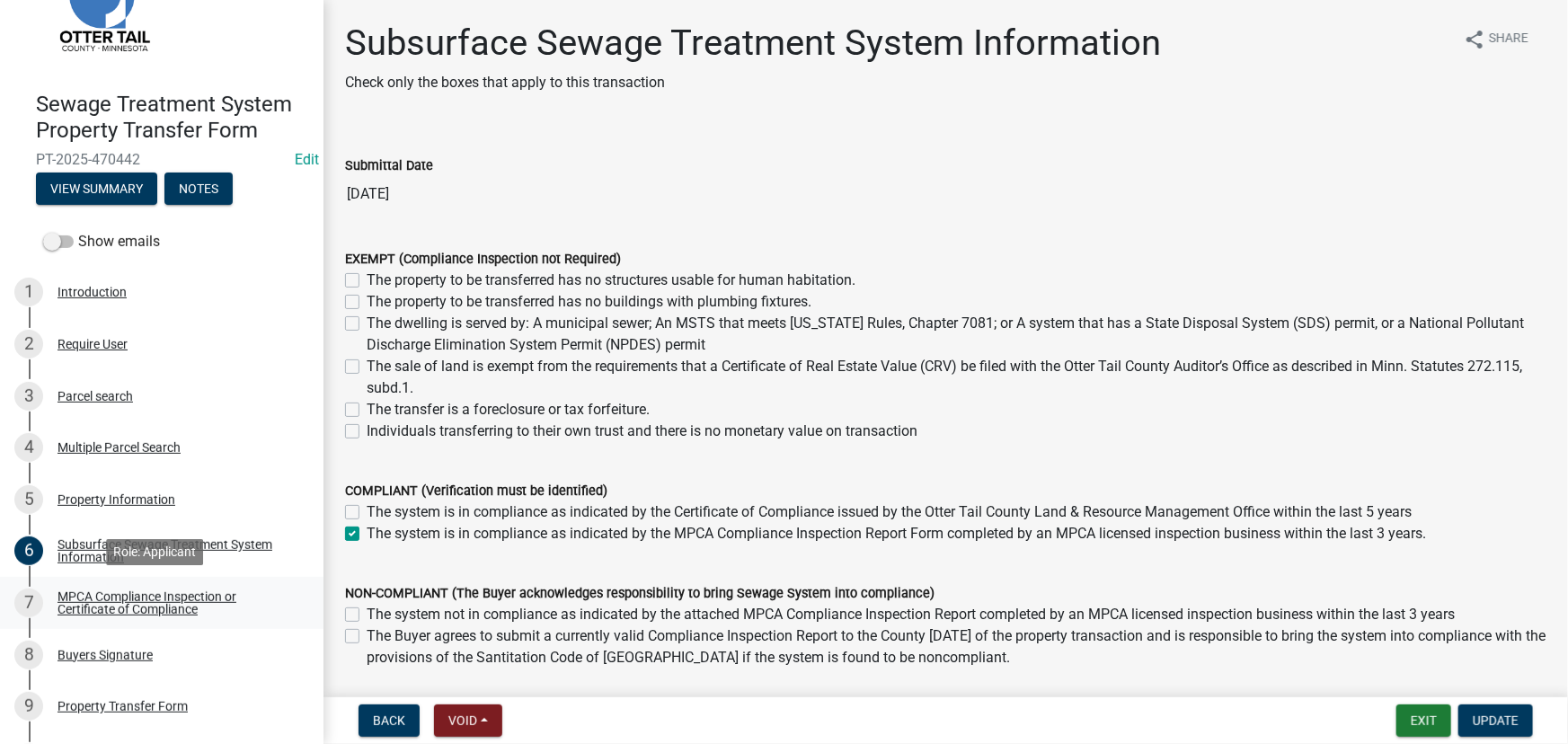
click at [75, 596] on div "MPCA Compliance Inspection or Certificate of Compliance" at bounding box center [176, 603] width 238 height 25
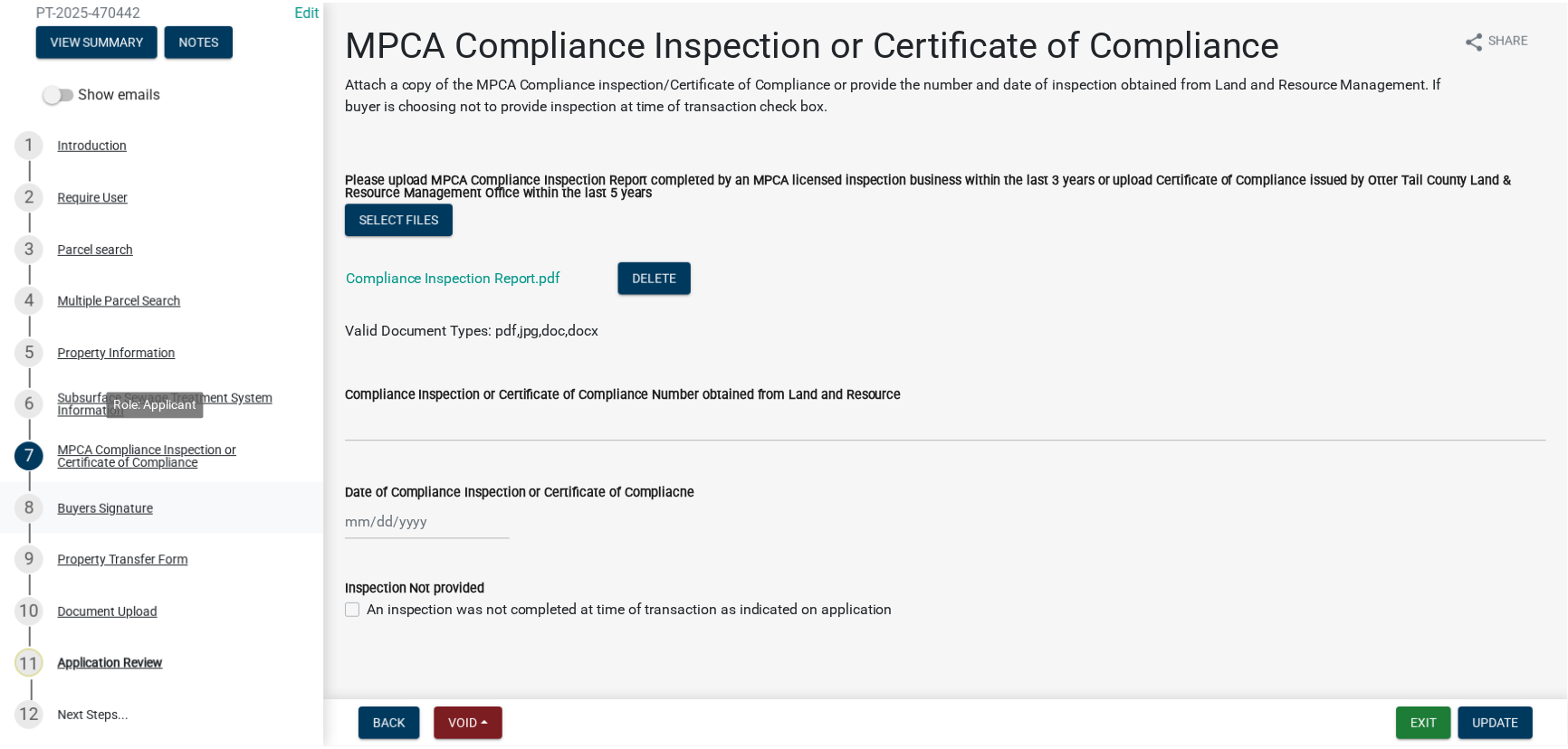
scroll to position [233, 0]
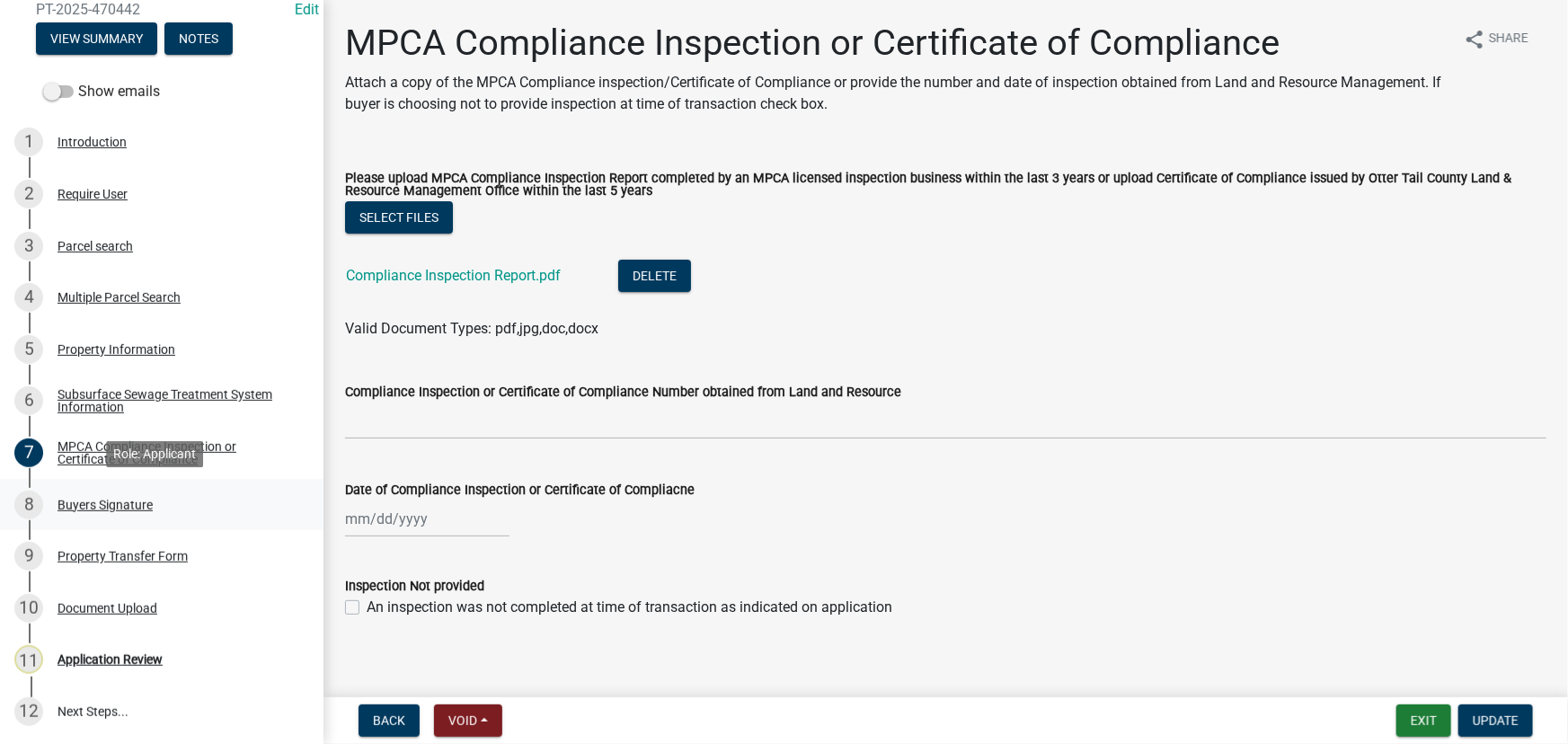
click at [106, 490] on div "8 Buyers Signature" at bounding box center [154, 504] width 281 height 29
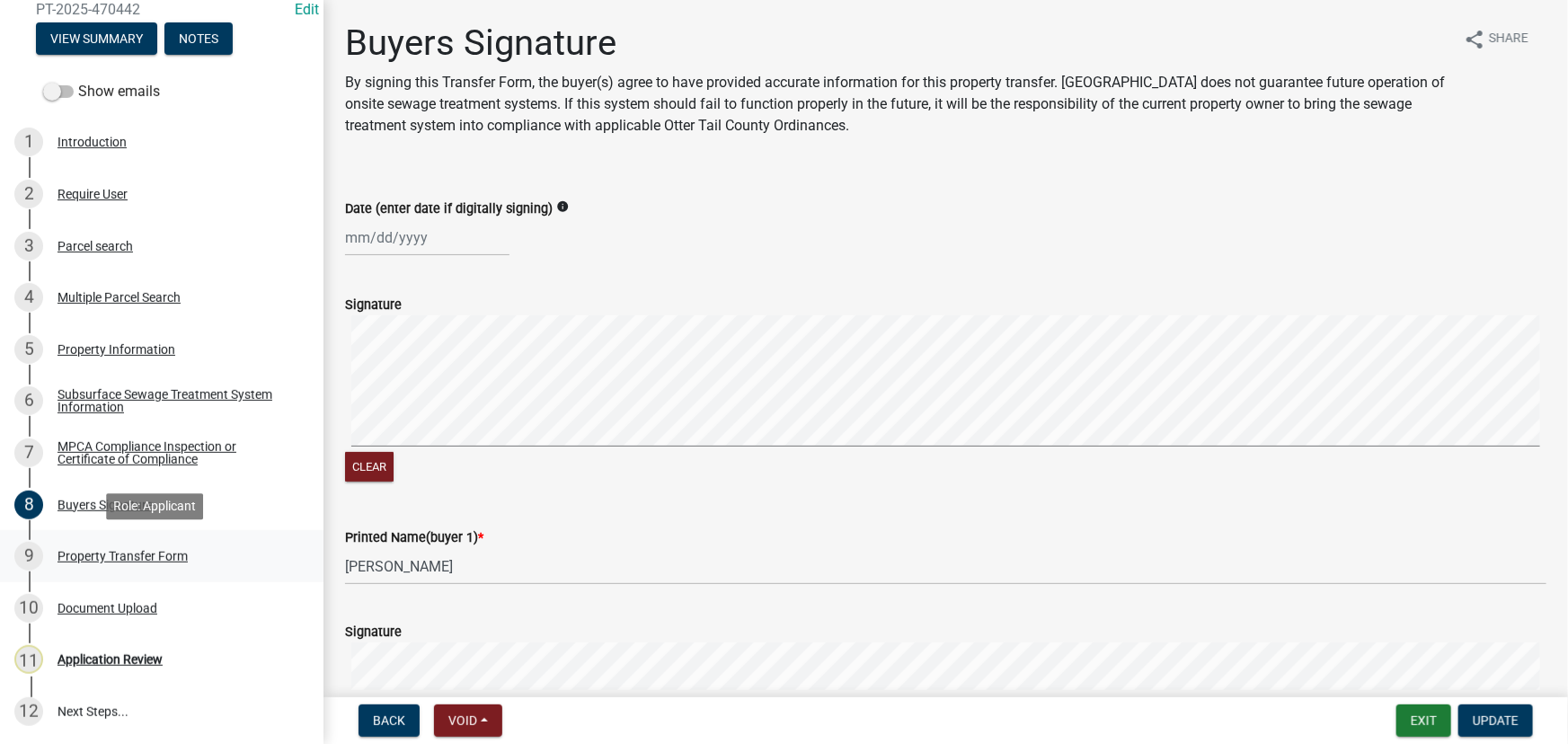
click at [130, 561] on div "Property Transfer Form" at bounding box center [122, 556] width 131 height 12
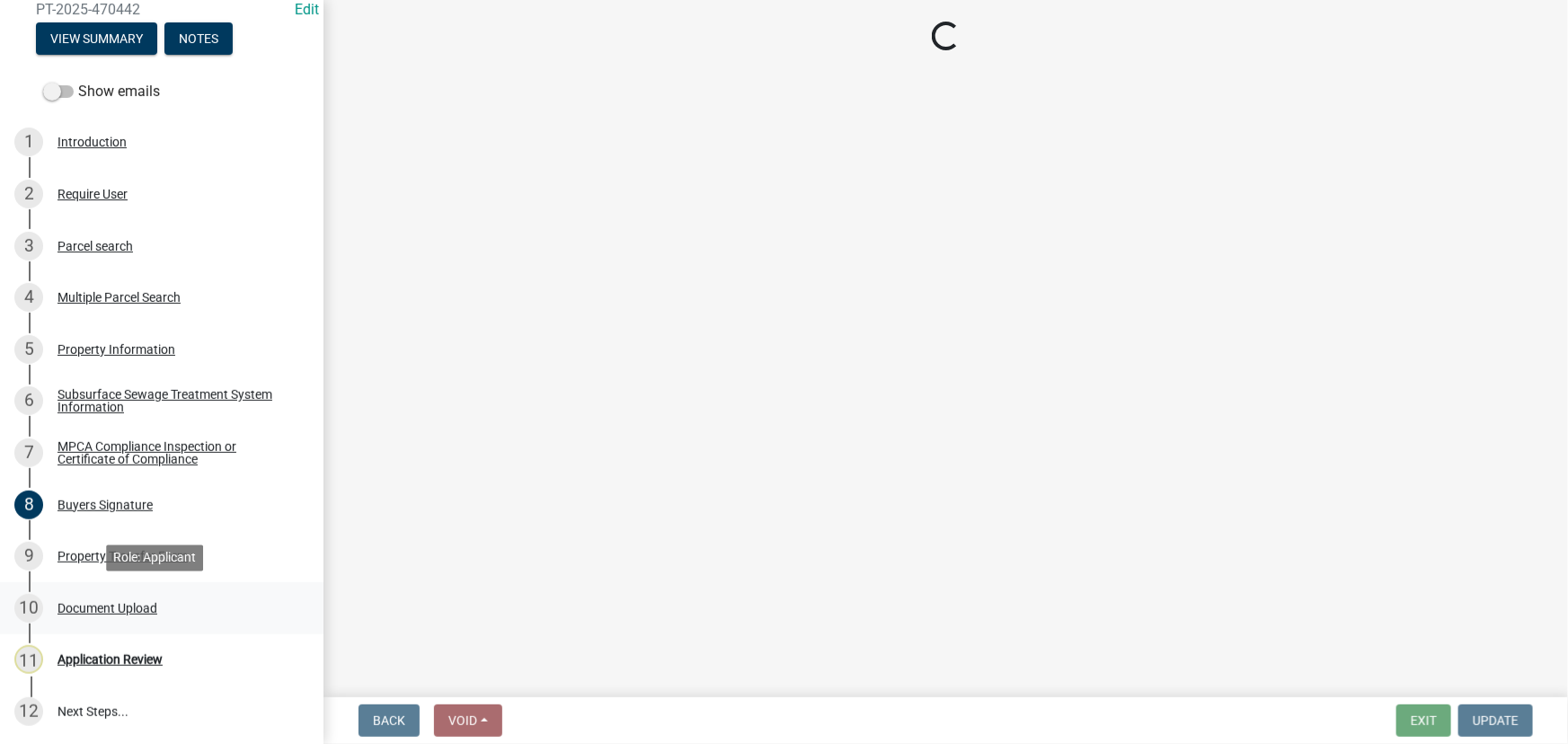
click at [136, 605] on div "Document Upload" at bounding box center [107, 608] width 100 height 12
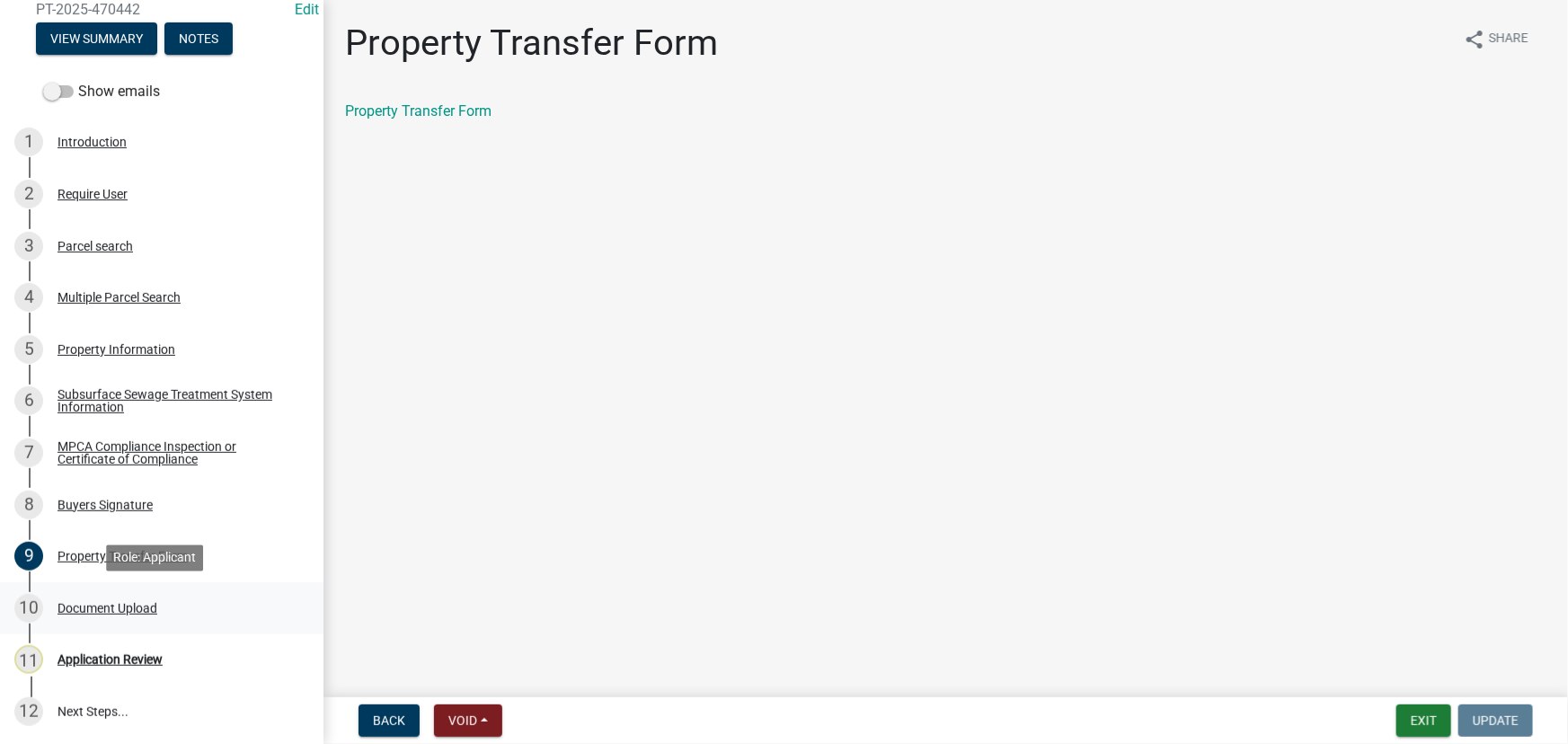
click at [136, 605] on div "Document Upload" at bounding box center [107, 608] width 100 height 12
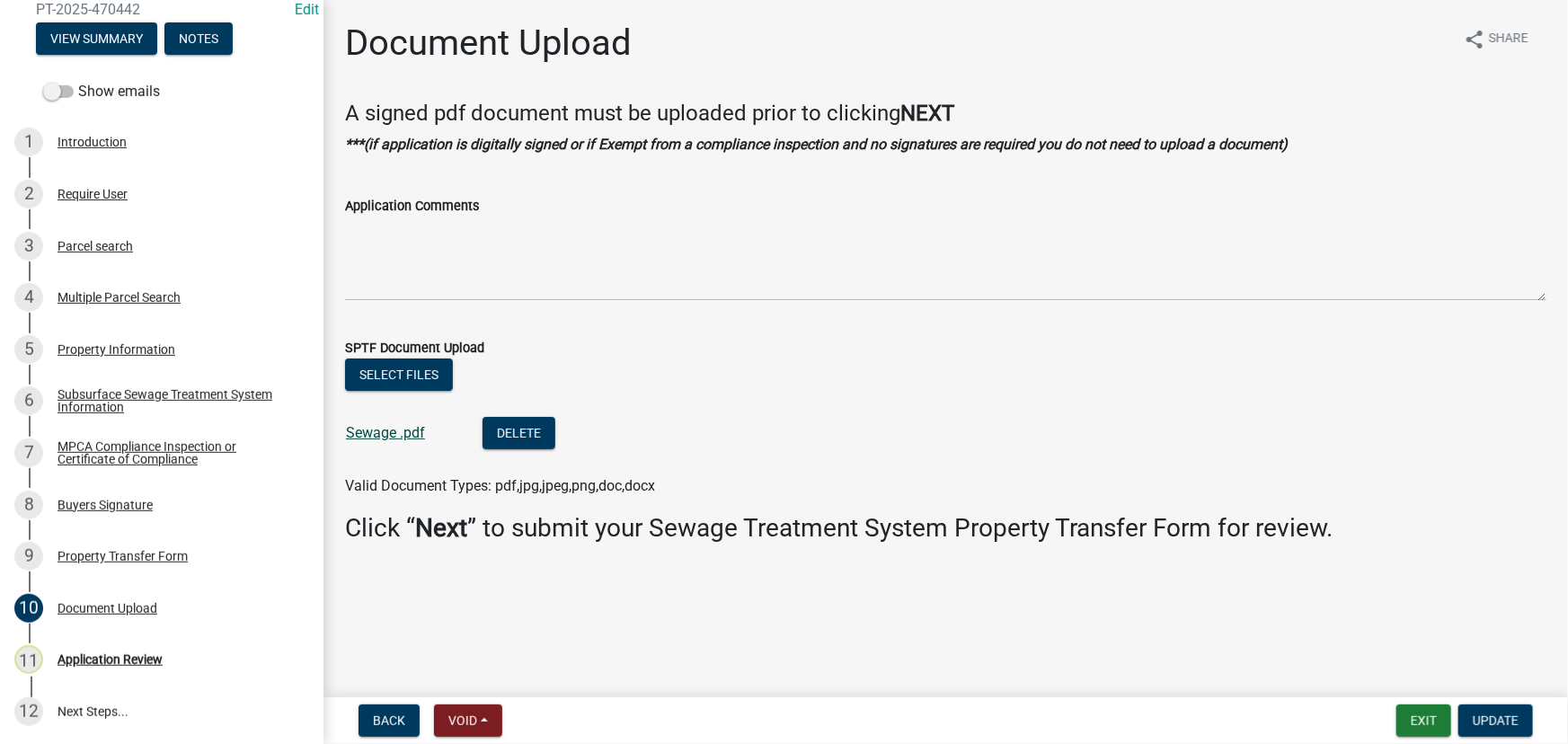
click at [389, 436] on link "Sewage .pdf" at bounding box center [385, 433] width 79 height 17
click at [109, 674] on div "11 Application Review" at bounding box center [154, 659] width 281 height 29
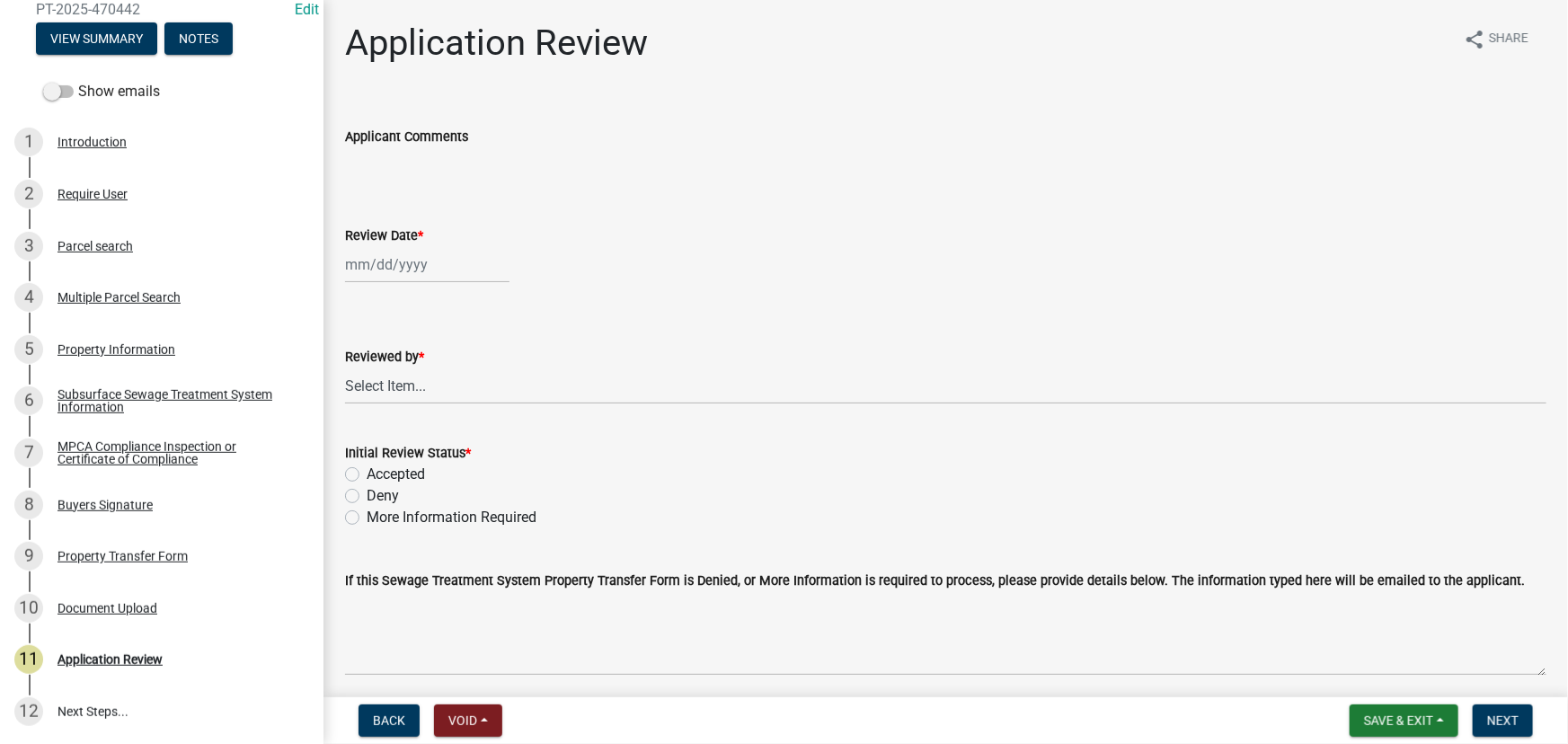
click at [409, 270] on div at bounding box center [426, 264] width 164 height 37
select select "9"
select select "2025"
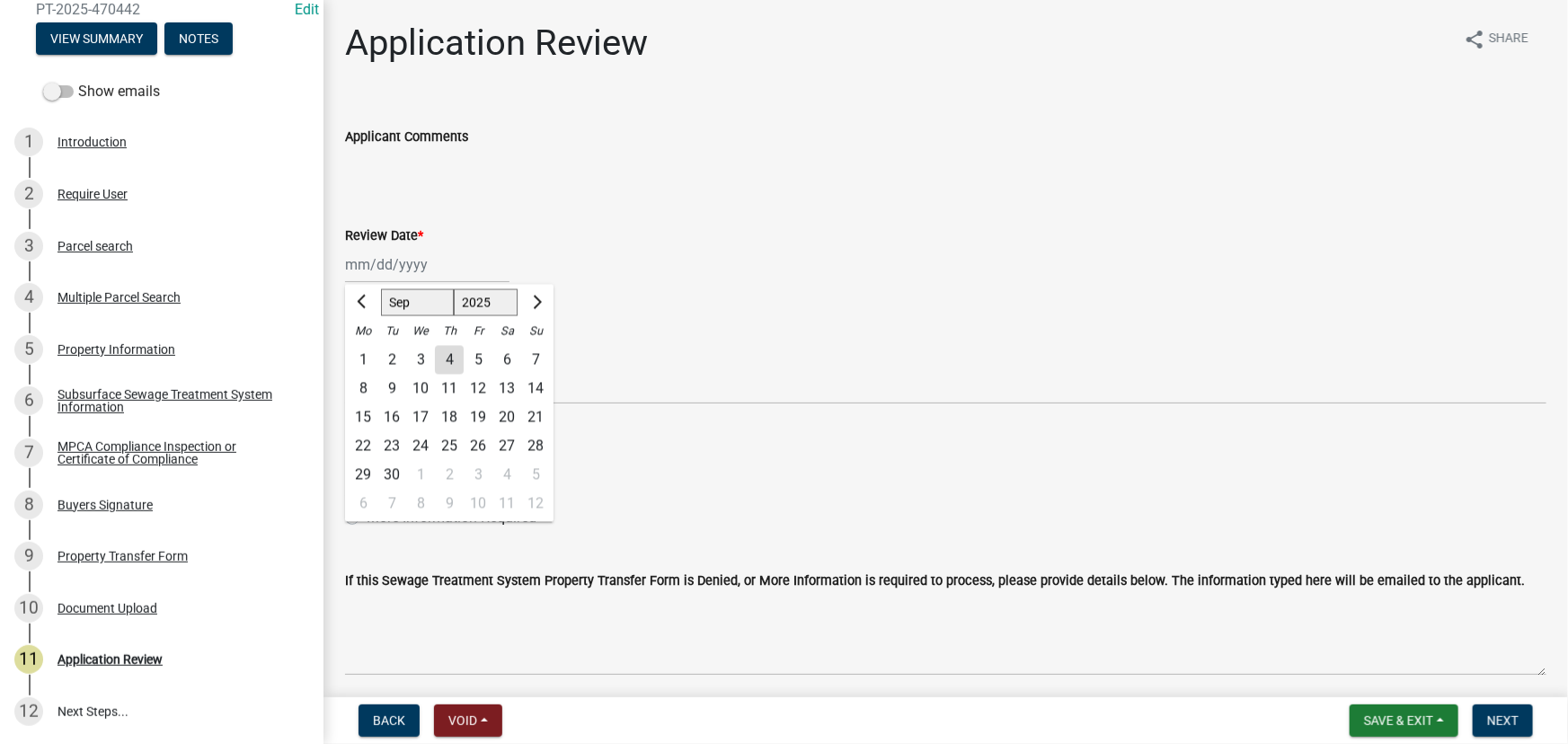
click at [450, 368] on div "4" at bounding box center [449, 360] width 29 height 29
type input "09/04/2025"
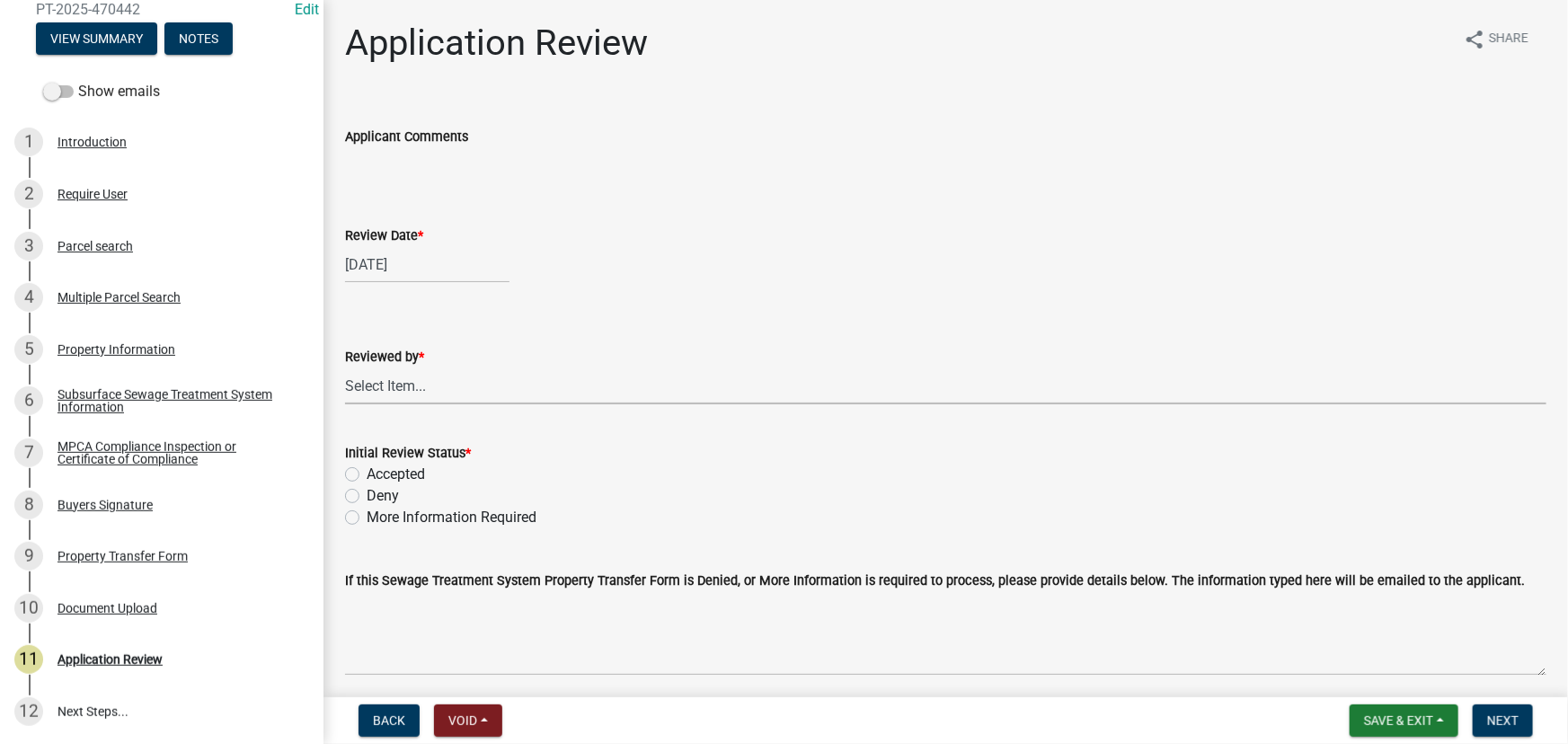
click at [438, 391] on select "Select Item... Alexis Newark Amy Busko Andrea Perales Brittany Tollefson Christ…" at bounding box center [945, 385] width 1201 height 37
click at [345, 367] on select "Select Item... Alexis Newark Amy Busko Andrea Perales Brittany Tollefson Christ…" at bounding box center [945, 385] width 1201 height 37
select select "190fd4c8-42ef-492b-a4a0-a0213555944c"
click at [400, 459] on label "Initial Review Status *" at bounding box center [407, 453] width 126 height 12
click at [406, 470] on label "Accepted" at bounding box center [395, 474] width 58 height 22
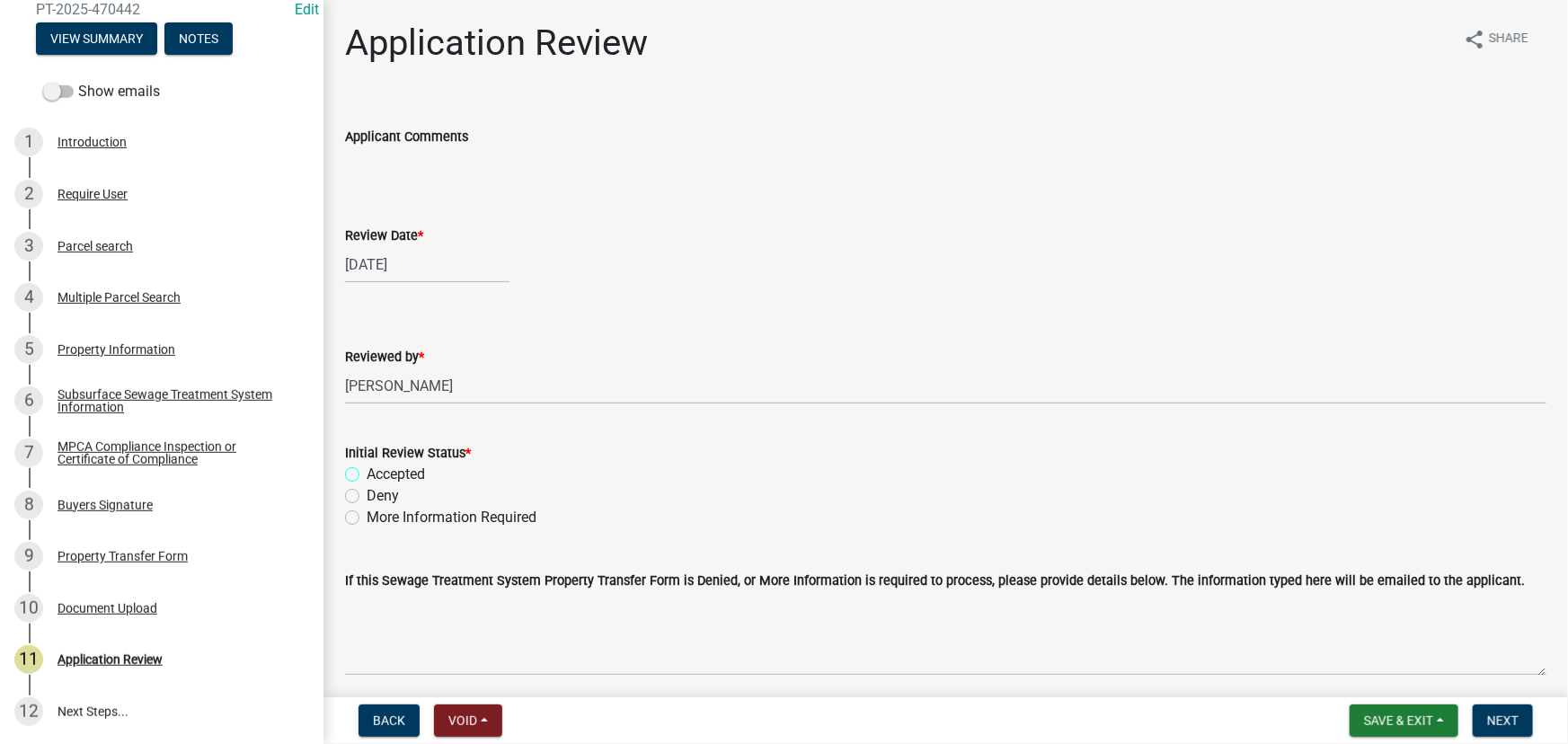
click at [378, 470] on input "Accepted" at bounding box center [372, 470] width 11 height 11
radio input "true"
click at [1505, 710] on button "Next" at bounding box center [1502, 721] width 60 height 32
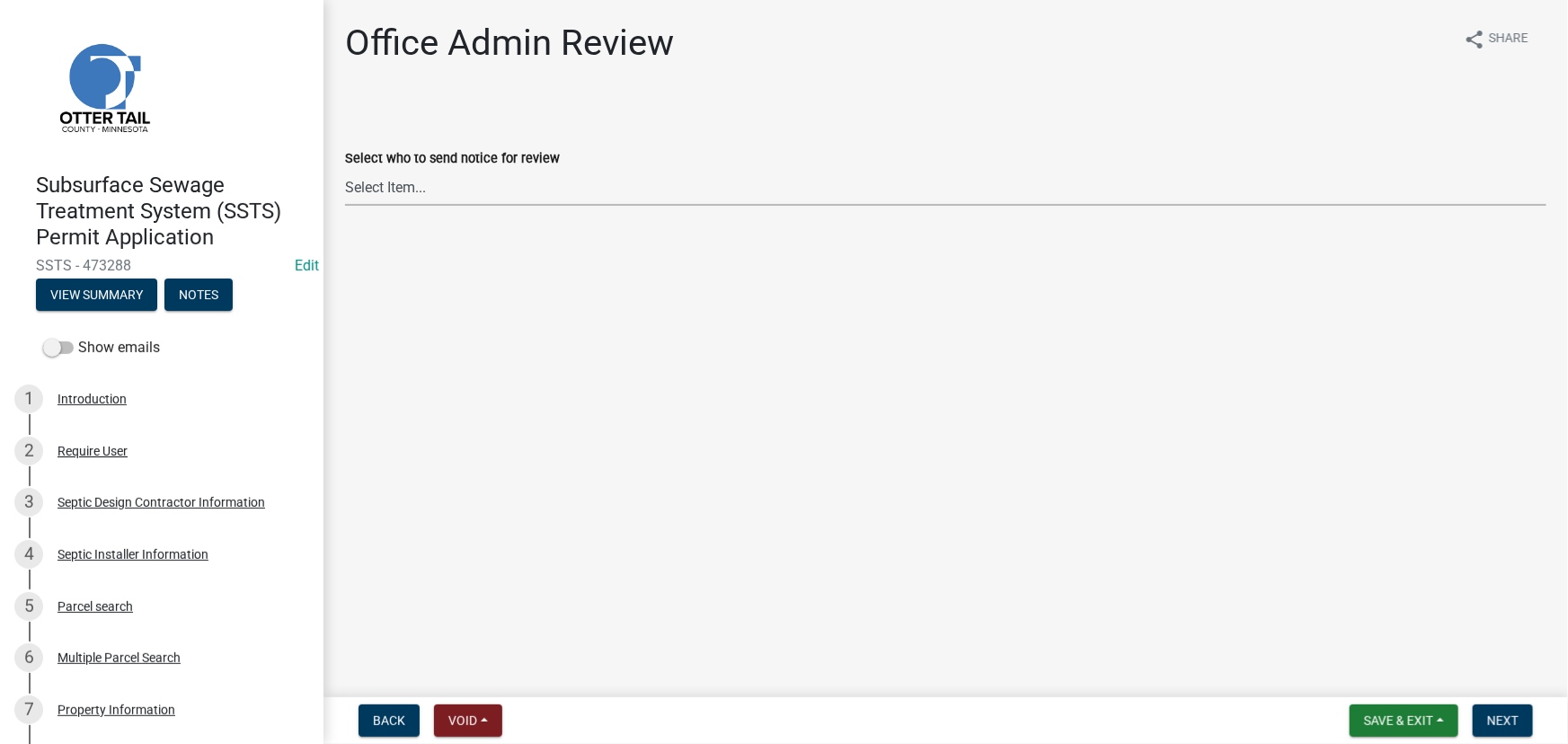
click at [480, 200] on select "Select Item... [PERSON_NAME] ([EMAIL_ADDRESS][DOMAIN_NAME]) [PERSON_NAME] ([EMA…" at bounding box center [945, 187] width 1201 height 37
click at [345, 169] on select "Select Item... [PERSON_NAME] ([EMAIL_ADDRESS][DOMAIN_NAME]) [PERSON_NAME] ([EMA…" at bounding box center [945, 187] width 1201 height 37
select select "587f38f5-c90e-4c12-9e10-d3e23909bbca"
click at [1499, 719] on span "Next" at bounding box center [1502, 721] width 31 height 14
drag, startPoint x: 438, startPoint y: 188, endPoint x: 437, endPoint y: 201, distance: 13.0
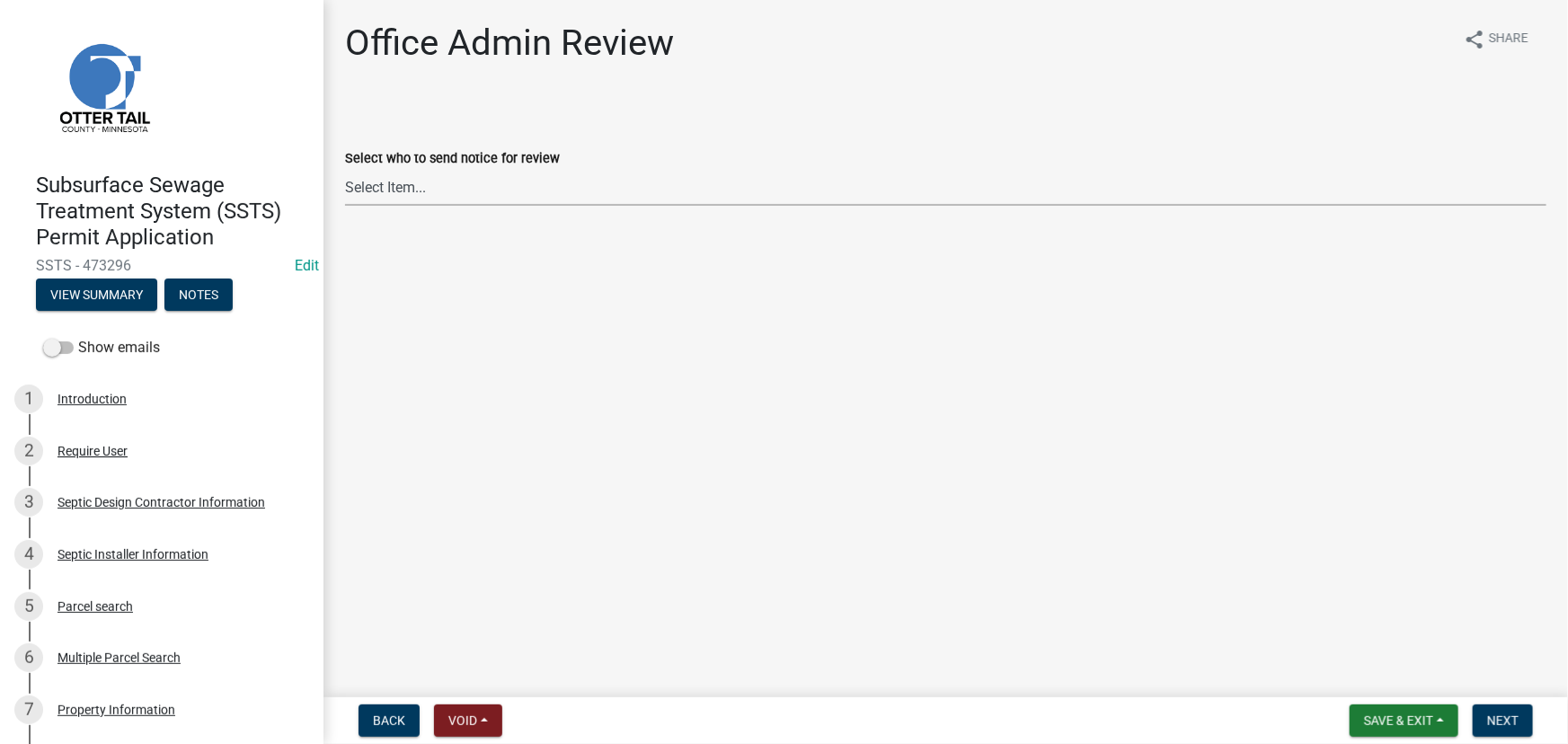
click at [438, 188] on select "Select Item... Alexis Newark (anewark@ottertailcounty.gov) Amy Busko (abusko@ot…" at bounding box center [945, 187] width 1201 height 37
click at [345, 169] on select "Select Item... Alexis Newark (anewark@ottertailcounty.gov) Amy Busko (abusko@ot…" at bounding box center [945, 187] width 1201 height 37
select select "587f38f5-c90e-4c12-9e10-d3e23909bbca"
click at [1525, 728] on button "Next" at bounding box center [1502, 721] width 60 height 32
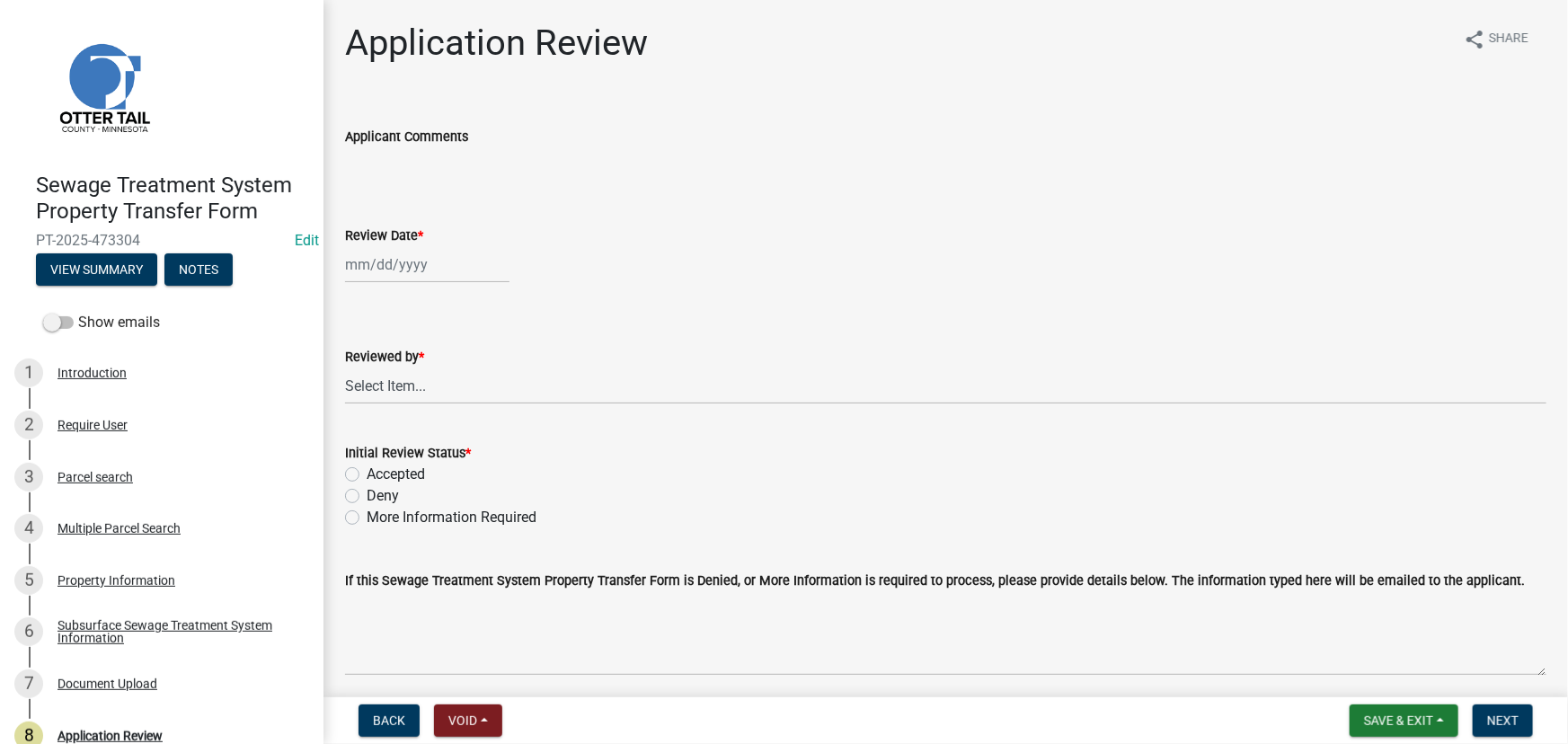
click at [411, 252] on div at bounding box center [426, 264] width 164 height 37
select select "9"
select select "2025"
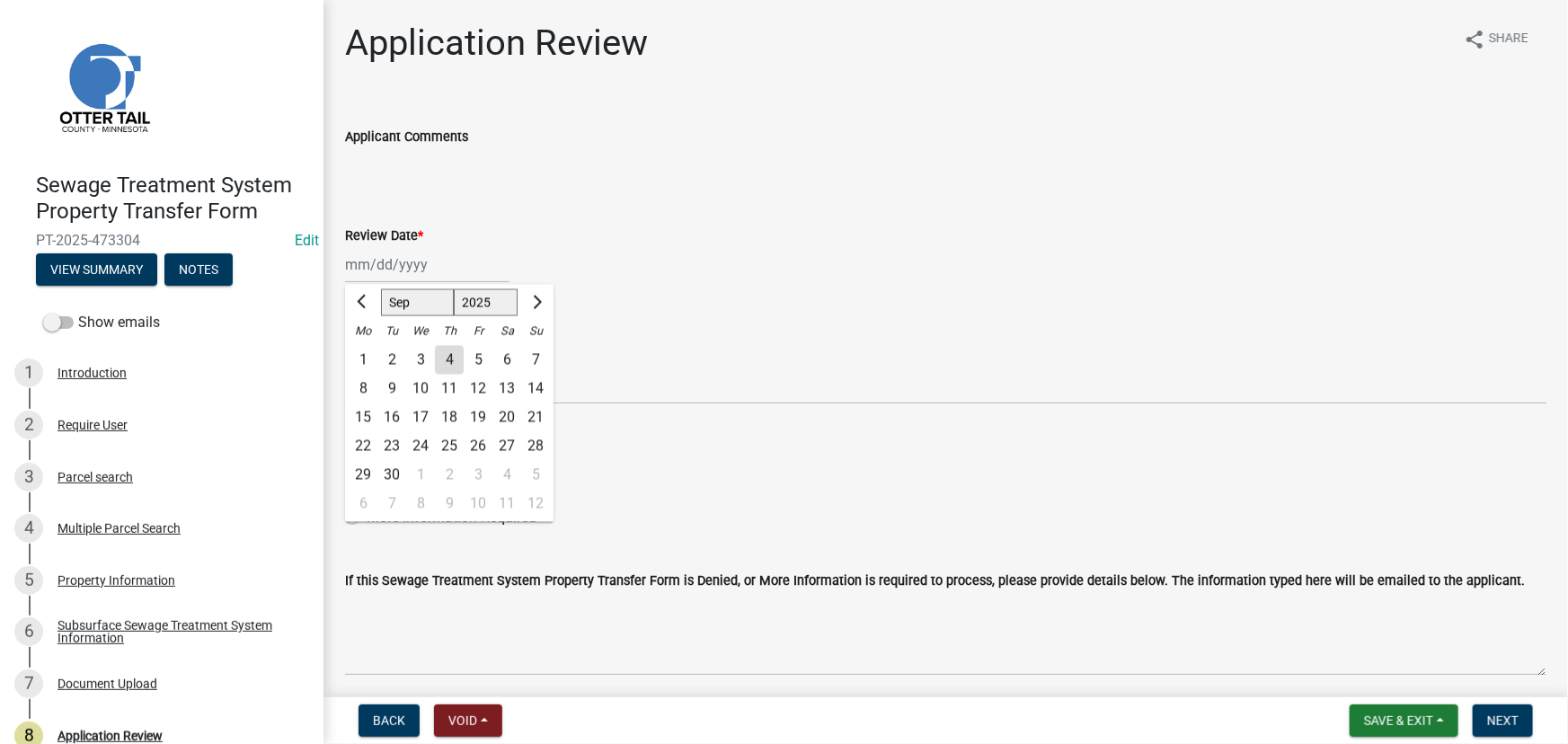
click at [825, 39] on div "Application Review share Share" at bounding box center [945, 50] width 1201 height 57
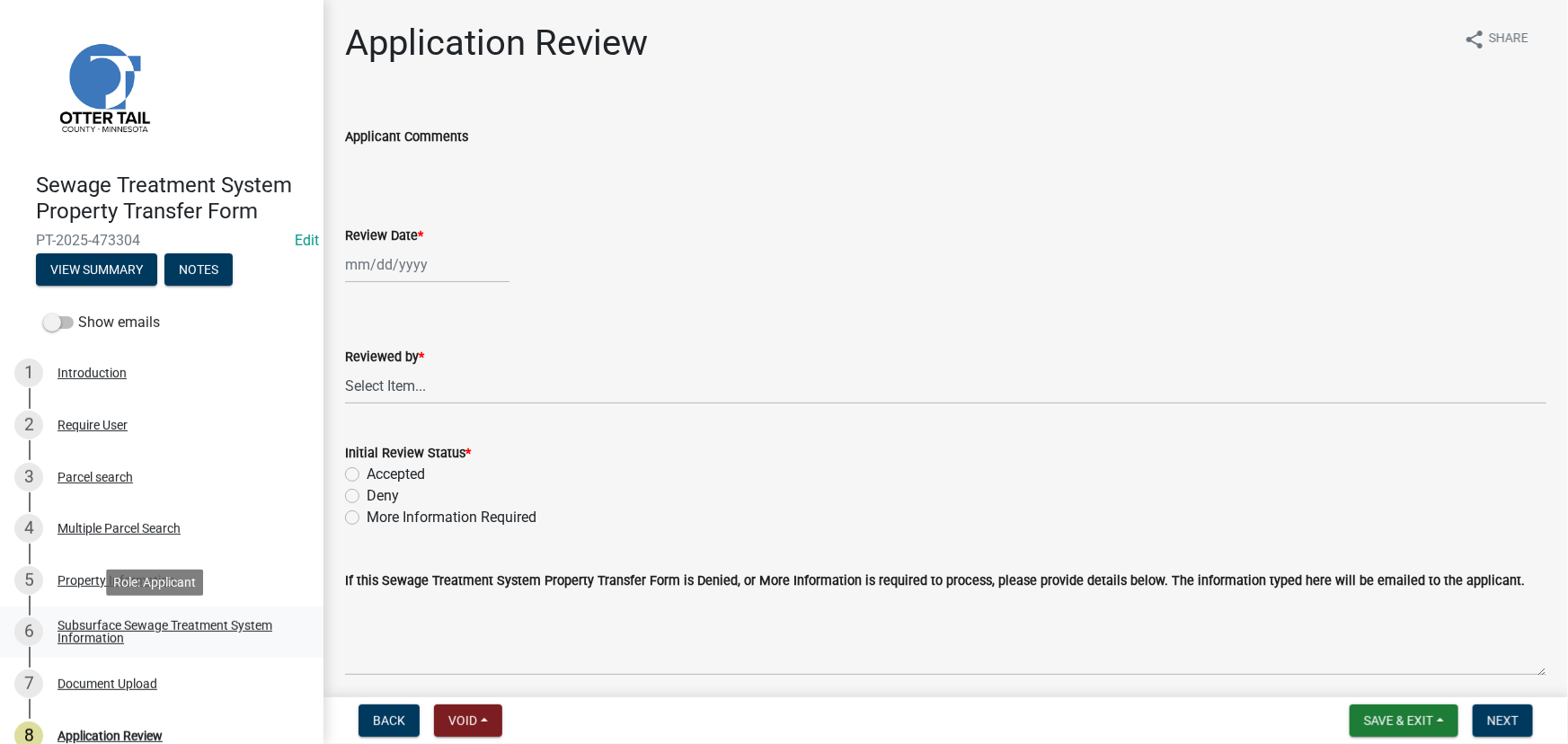
click at [162, 627] on div "Subsurface Sewage Treatment System Information" at bounding box center [176, 631] width 238 height 25
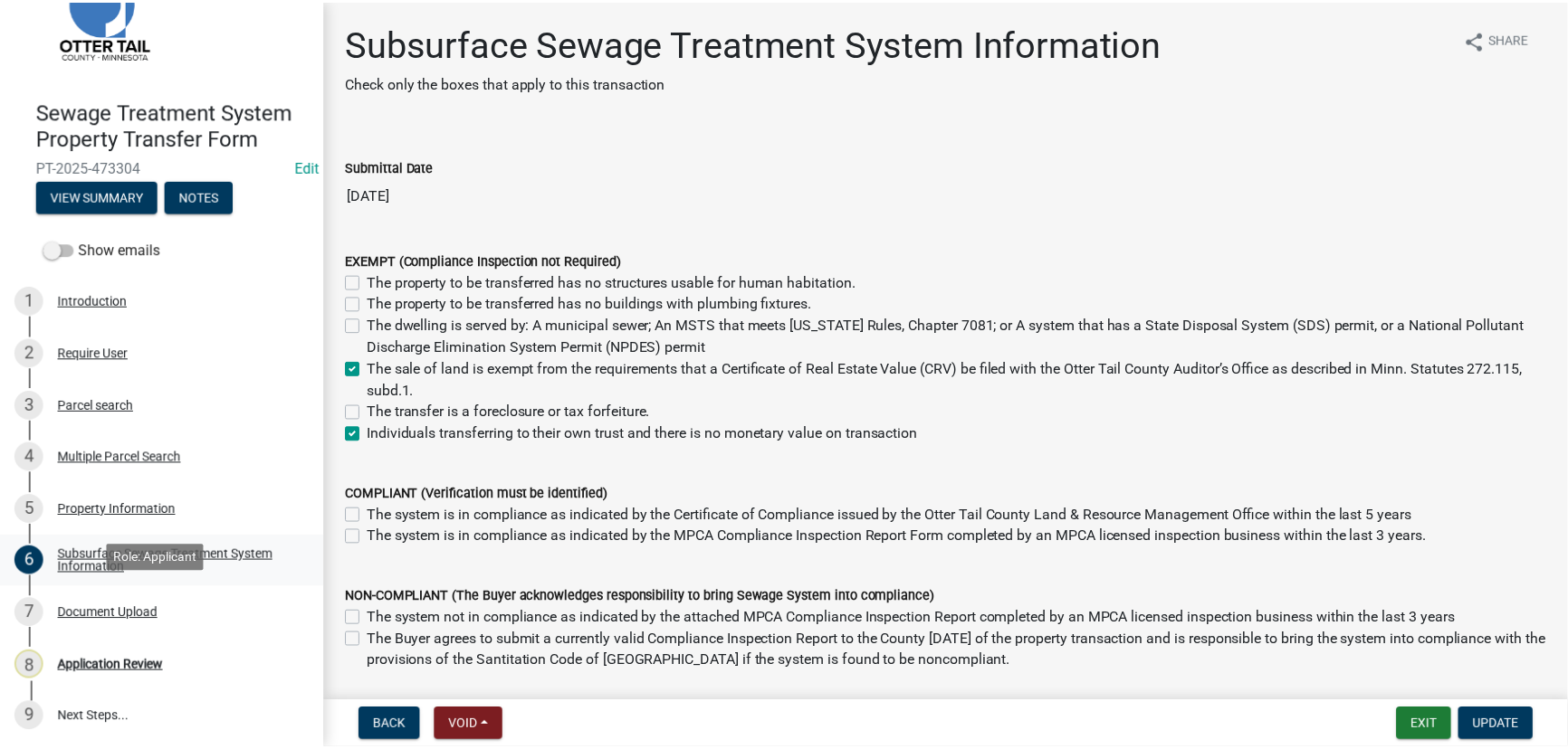
scroll to position [76, 0]
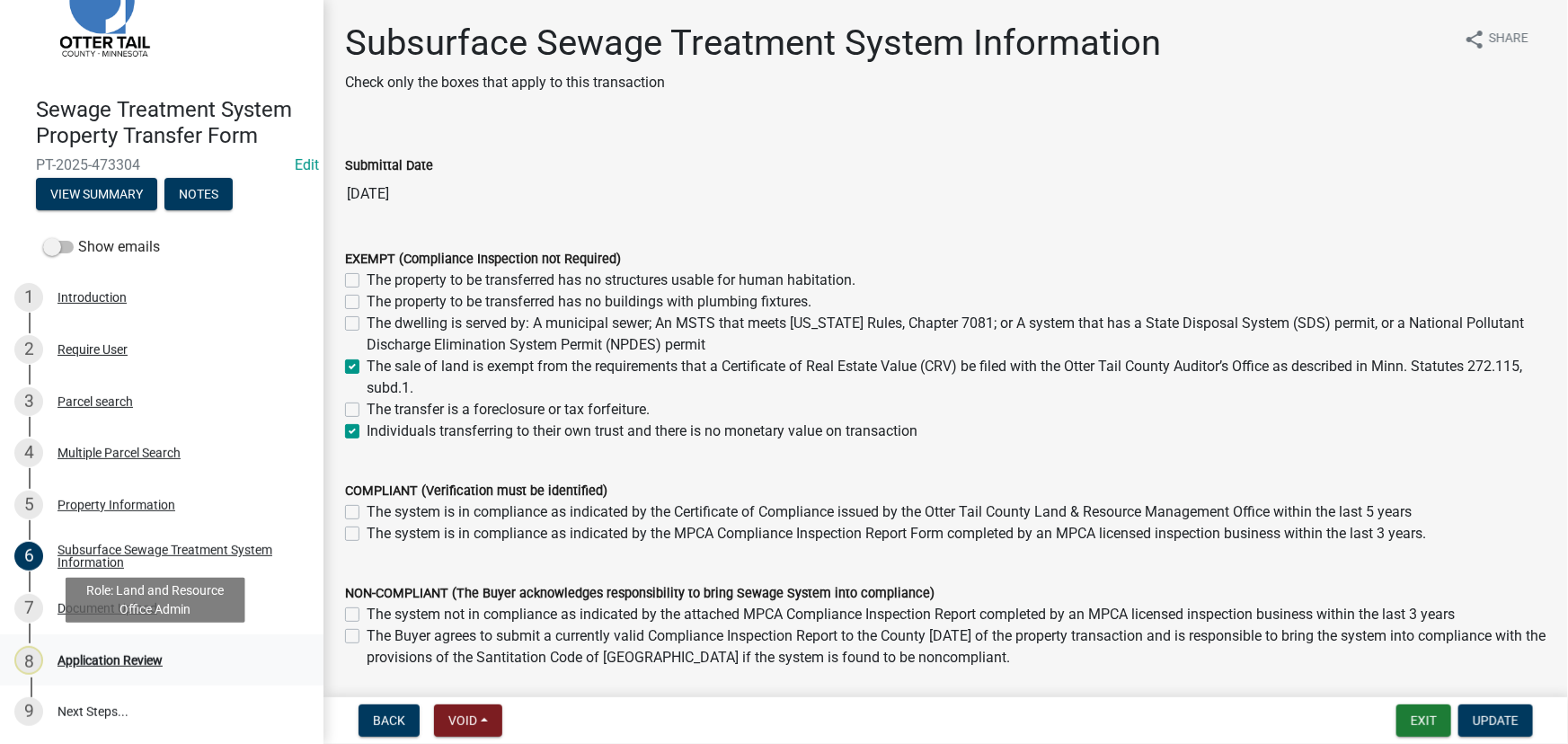
click at [86, 671] on div "8 Application Review" at bounding box center [154, 660] width 281 height 29
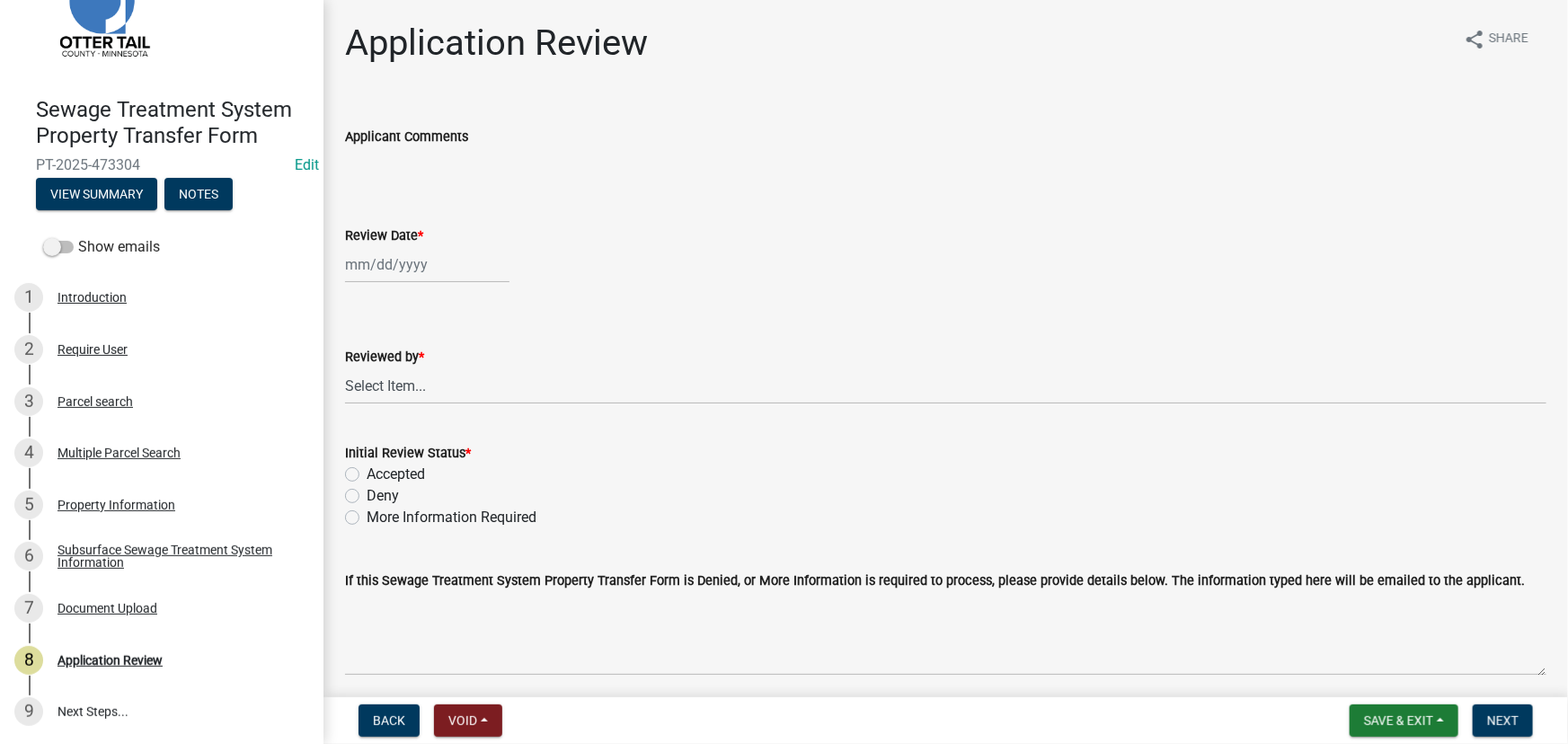
select select "9"
select select "2025"
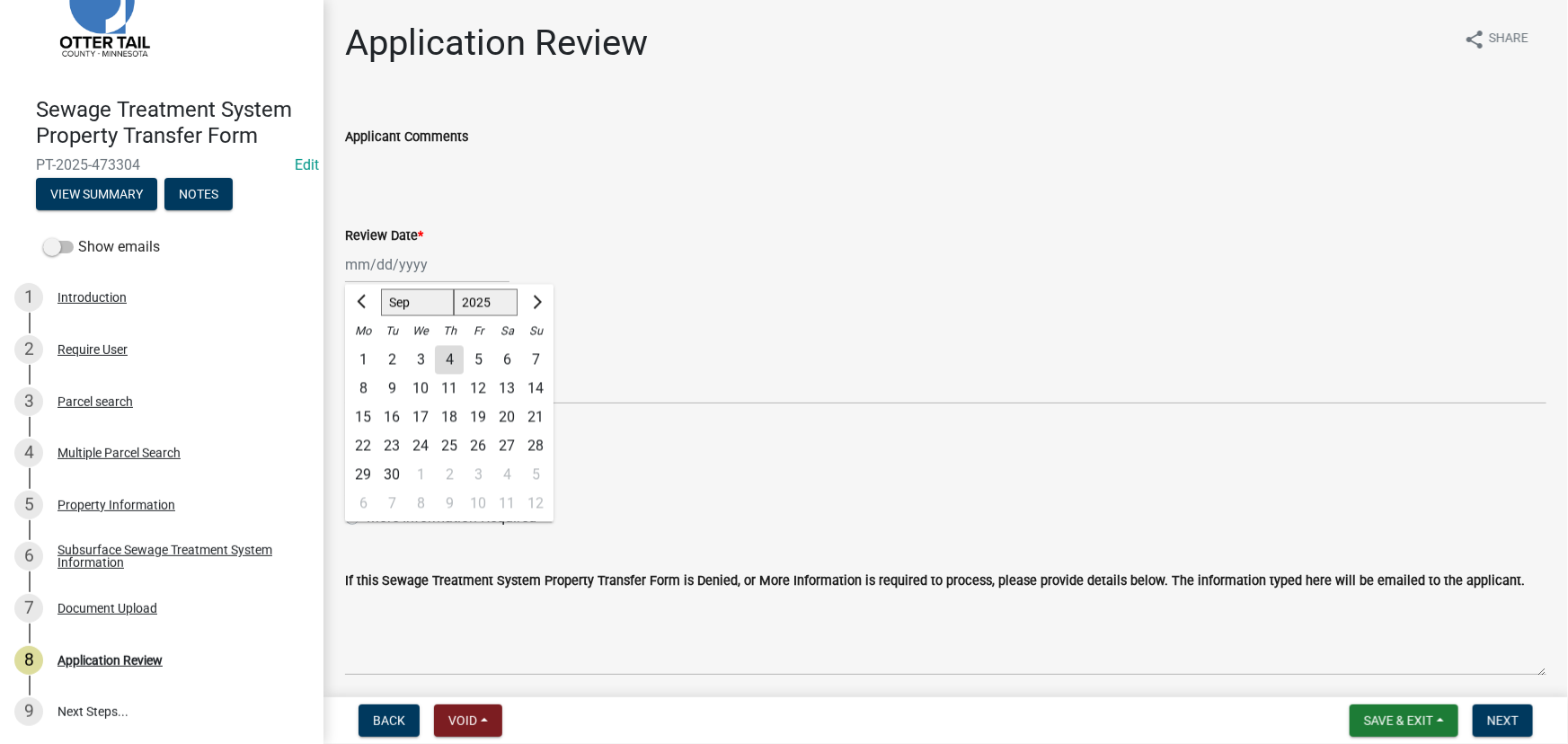
click at [425, 268] on div "Jan Feb Mar Apr May Jun Jul Aug Sep Oct Nov Dec 1525 1526 1527 1528 1529 1530 1…" at bounding box center [426, 264] width 164 height 37
click at [444, 358] on div "4" at bounding box center [449, 360] width 29 height 29
type input "09/04/2025"
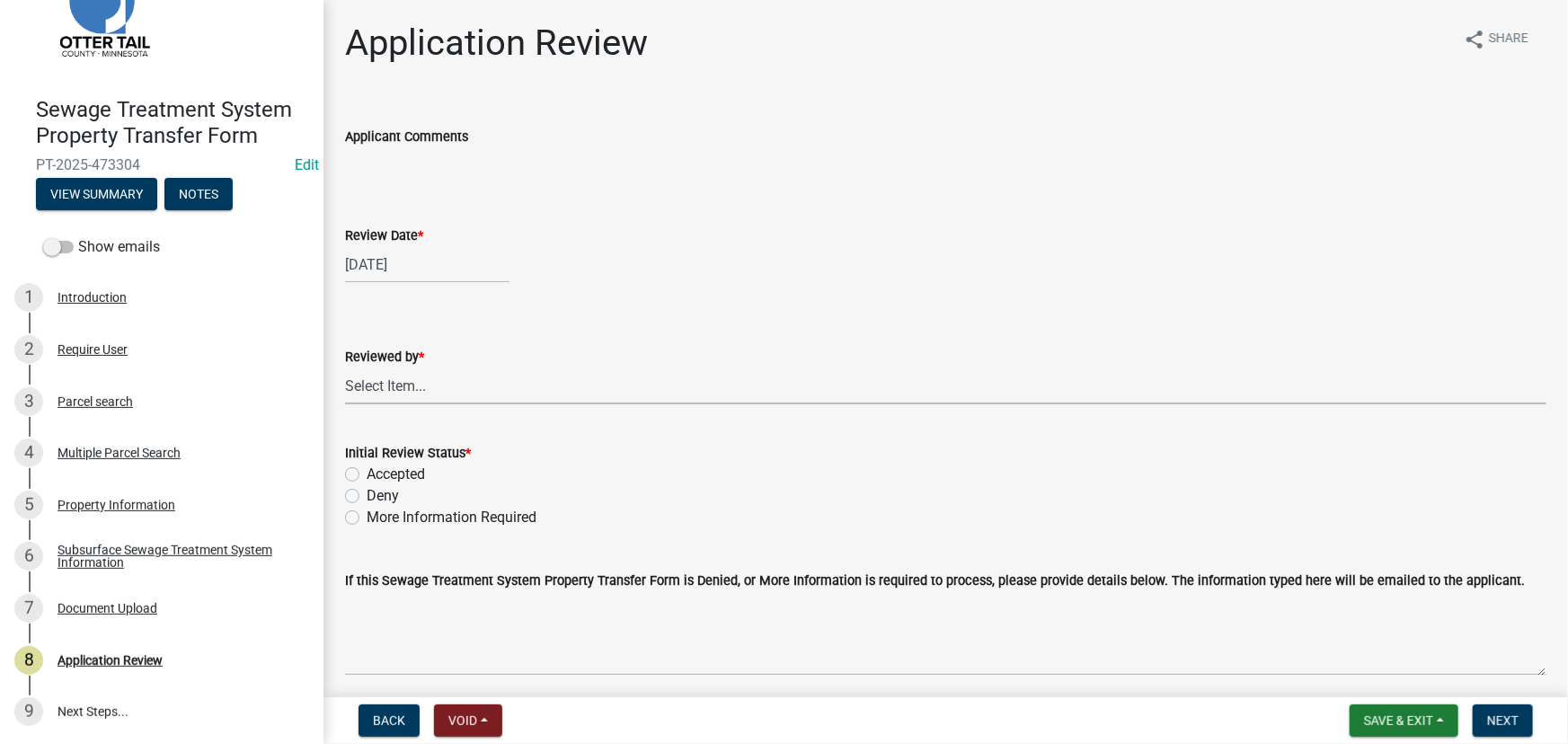
click at [423, 385] on select "Select Item... Alexis Newark Amy Busko Andrea Perales Brittany Tollefson Christ…" at bounding box center [945, 385] width 1201 height 37
click at [345, 367] on select "Select Item... Alexis Newark Amy Busko Andrea Perales Brittany Tollefson Christ…" at bounding box center [945, 385] width 1201 height 37
select select "190fd4c8-42ef-492b-a4a0-a0213555944c"
click at [405, 458] on label "Initial Review Status *" at bounding box center [407, 453] width 126 height 12
click at [413, 466] on label "Accepted" at bounding box center [395, 474] width 58 height 22
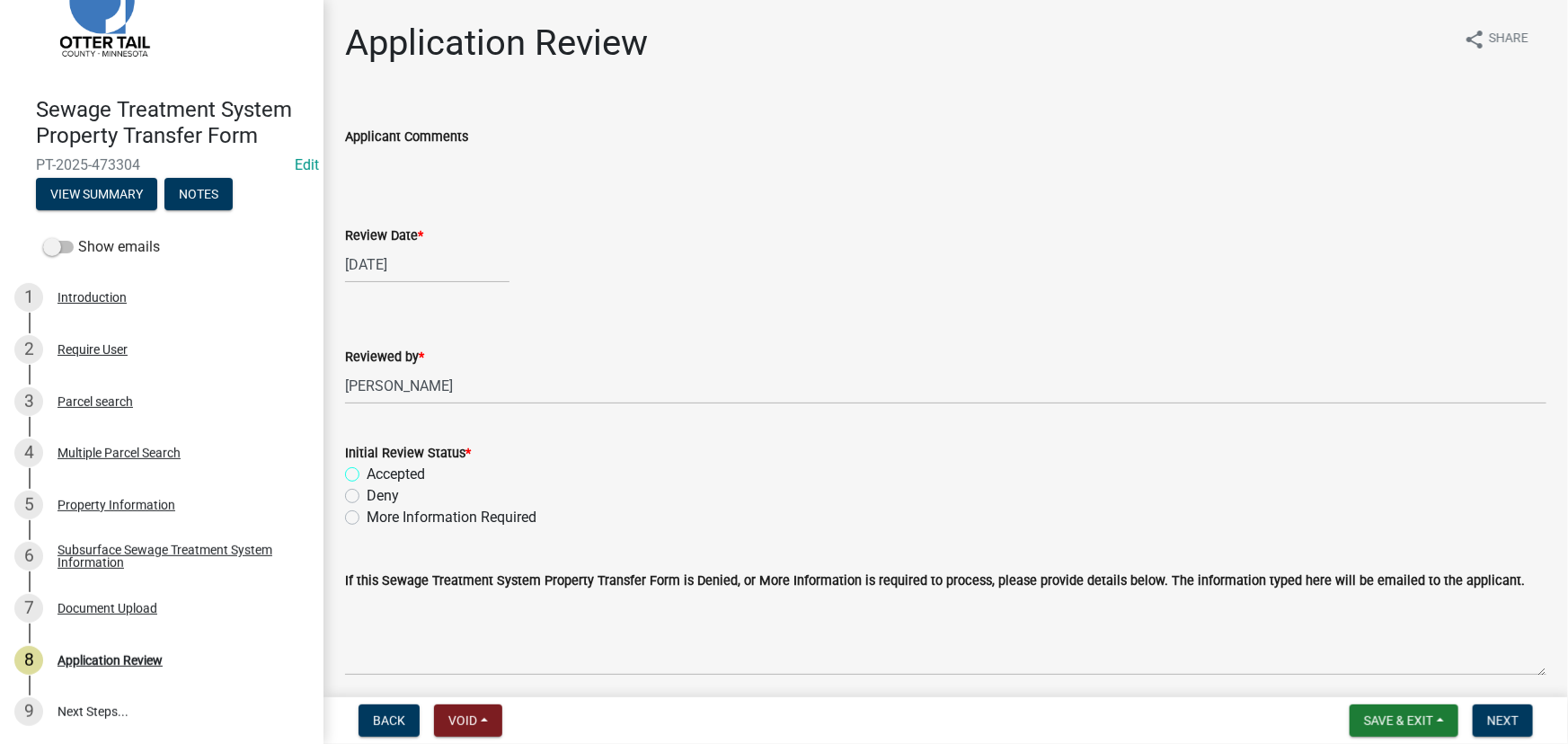
click at [378, 466] on input "Accepted" at bounding box center [372, 470] width 11 height 11
radio input "true"
click at [1495, 718] on span "Next" at bounding box center [1502, 721] width 31 height 14
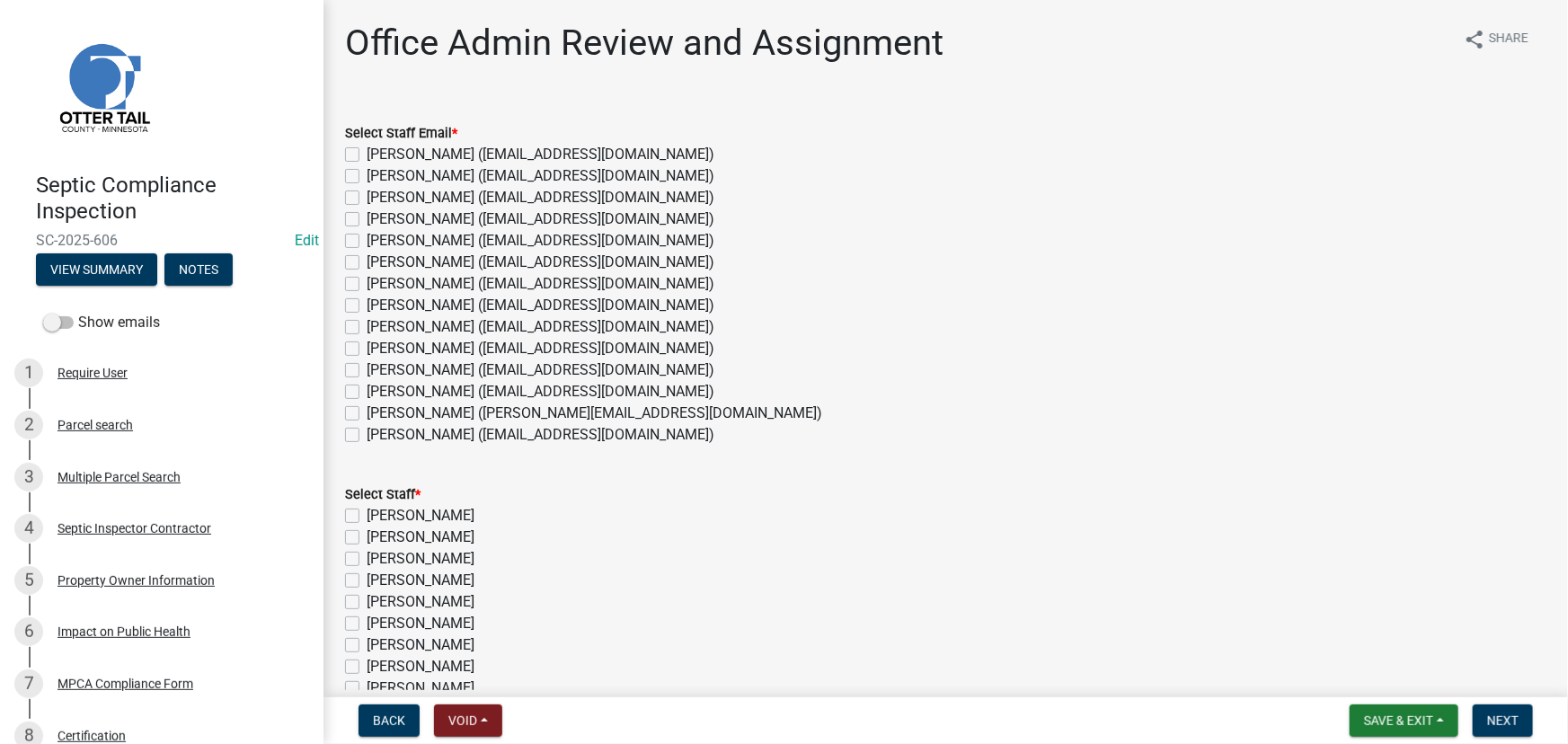
click at [449, 395] on label "[PERSON_NAME] ([EMAIL_ADDRESS][DOMAIN_NAME])" at bounding box center [540, 392] width 347 height 22
click at [378, 393] on input "[PERSON_NAME] ([EMAIL_ADDRESS][DOMAIN_NAME])" at bounding box center [372, 387] width 11 height 11
checkbox input "true"
checkbox input "false"
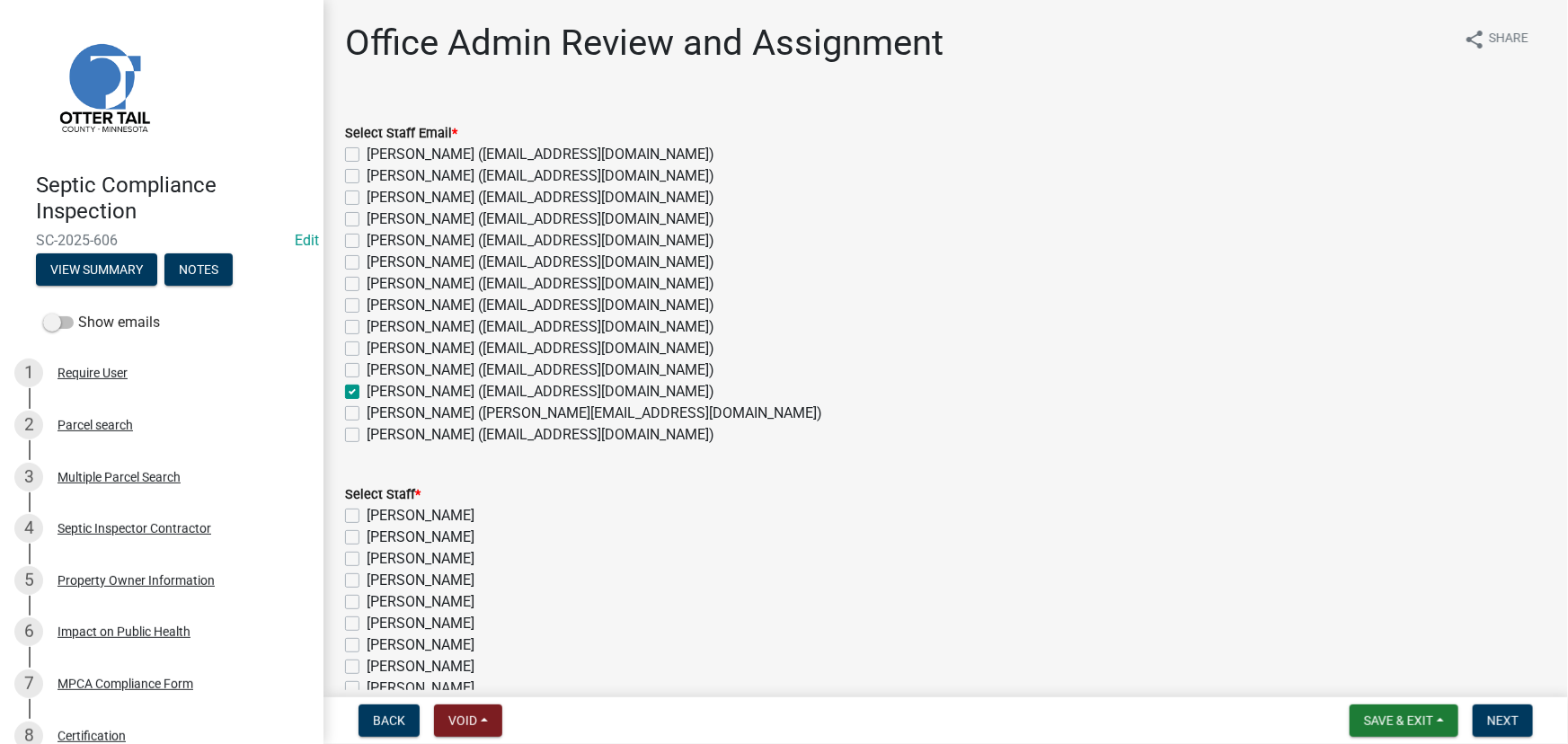
checkbox input "false"
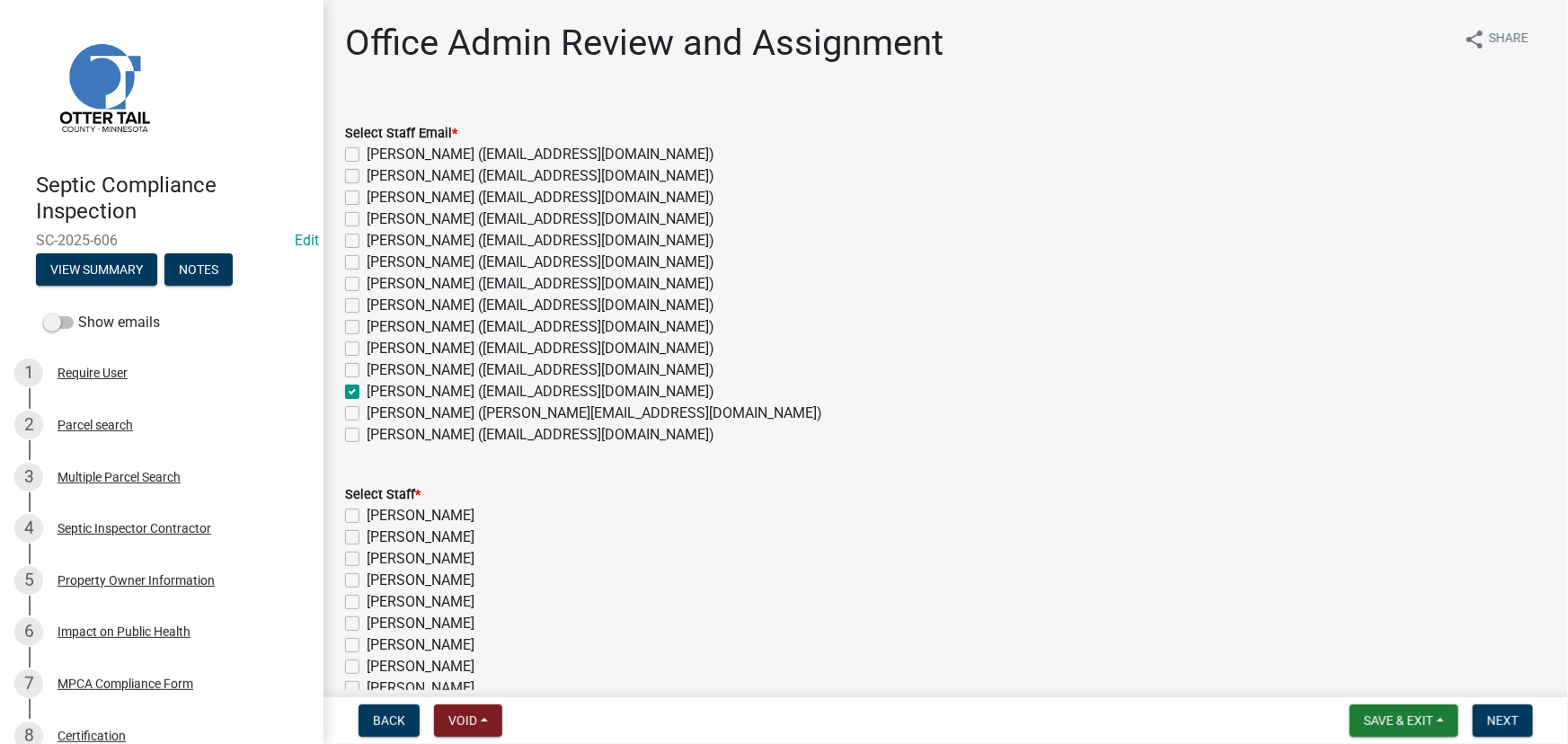
checkbox input "false"
checkbox input "true"
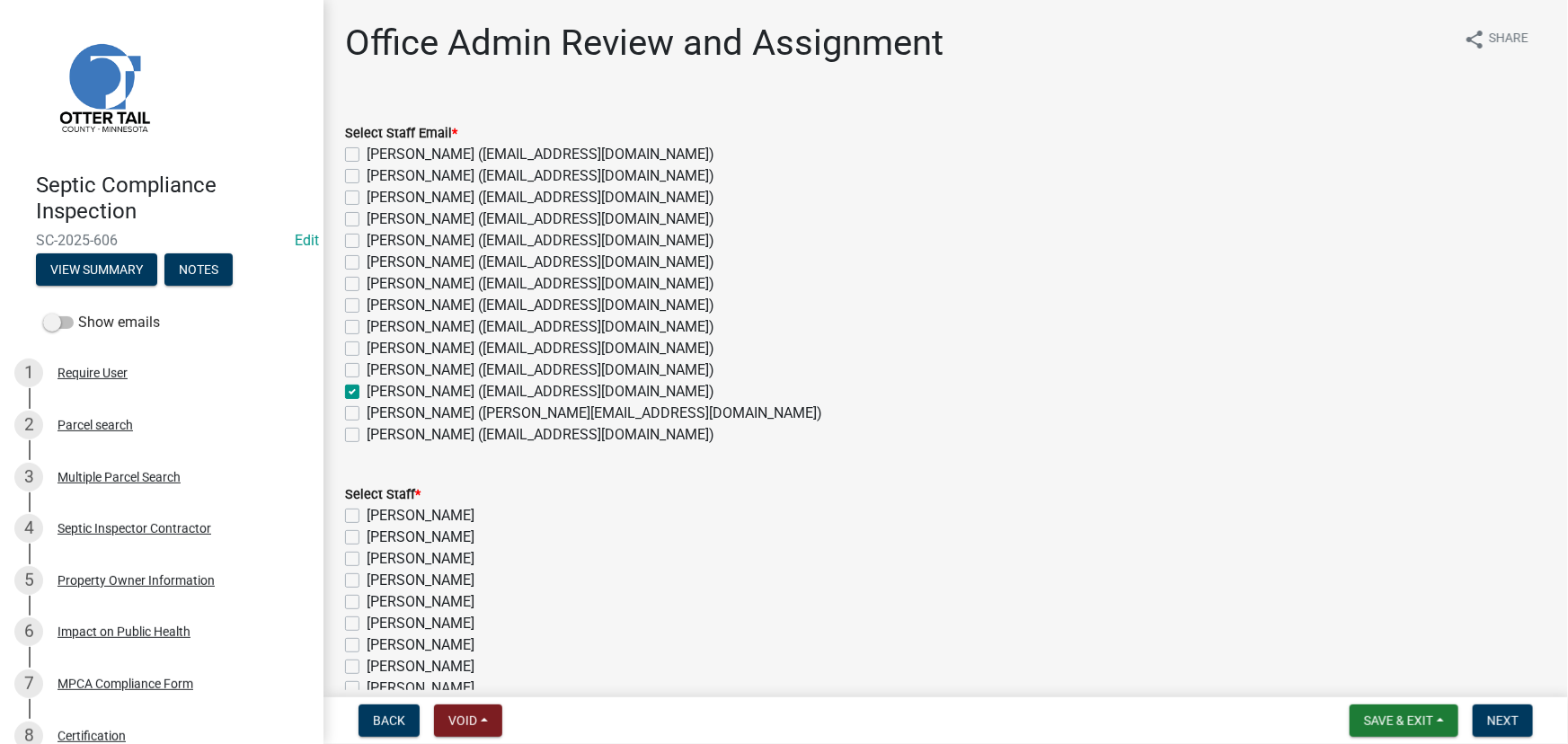
checkbox input "false"
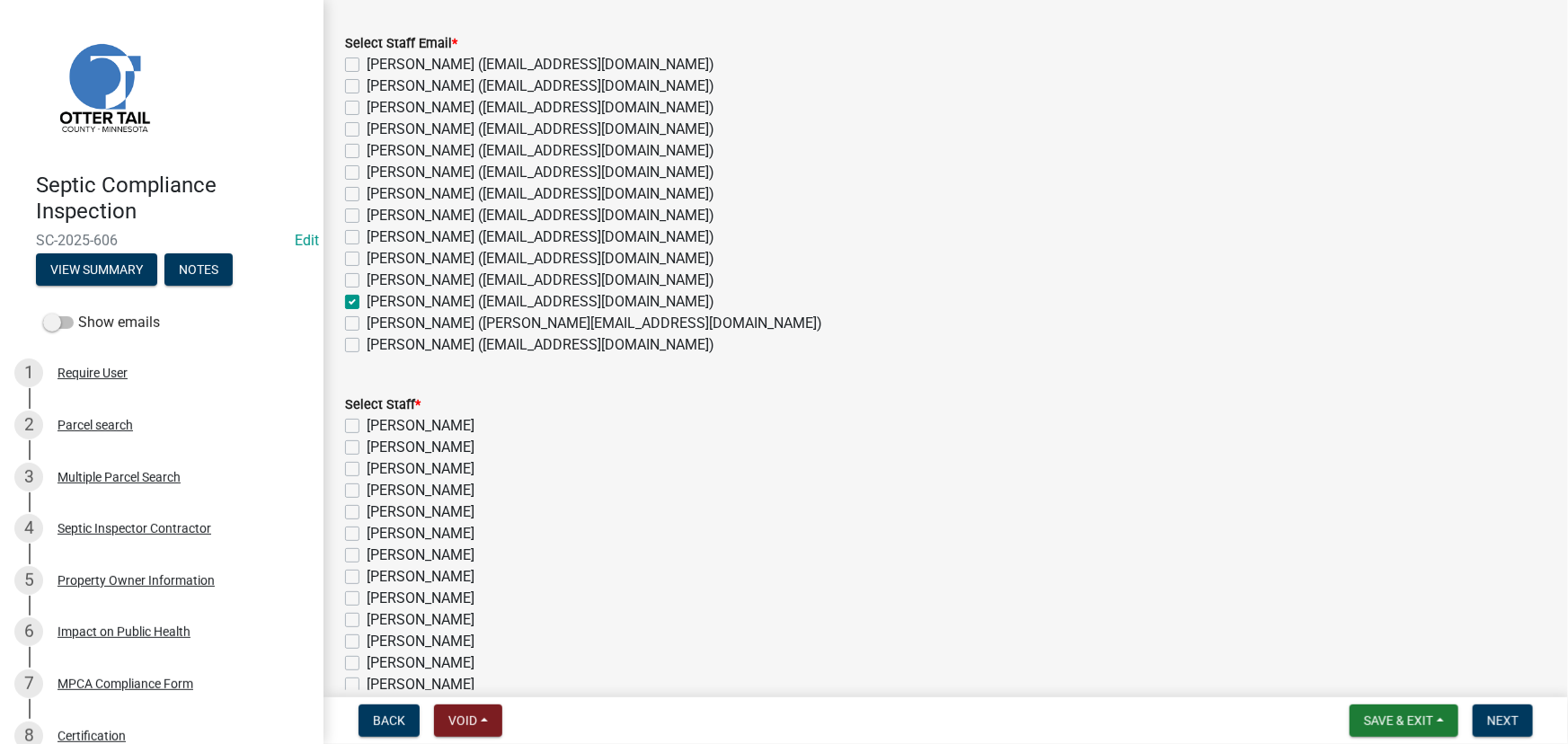
scroll to position [244, 0]
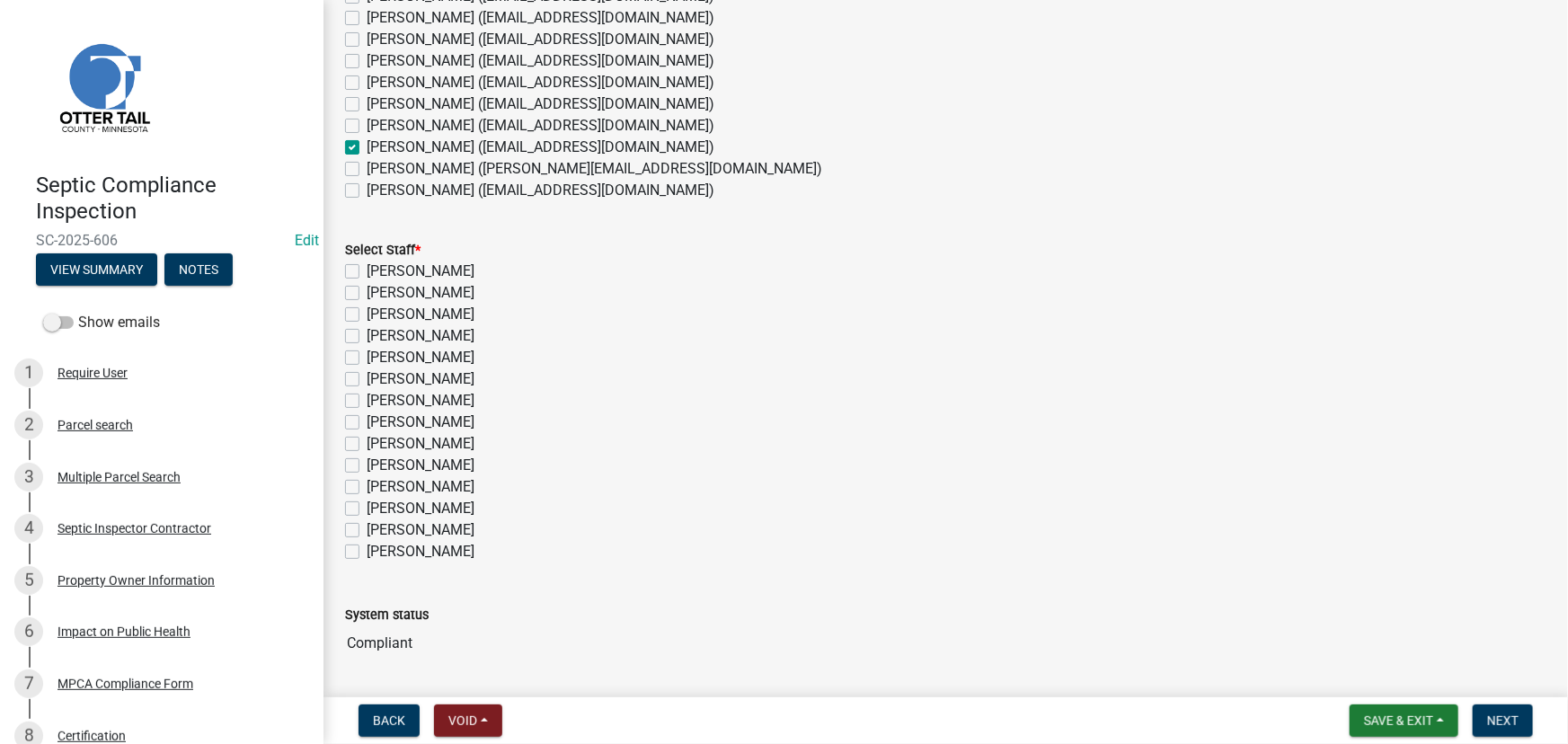
click at [417, 512] on label "[PERSON_NAME]" at bounding box center [420, 508] width 108 height 22
click at [378, 510] on input "[PERSON_NAME]" at bounding box center [372, 504] width 11 height 11
checkbox input "true"
checkbox input "false"
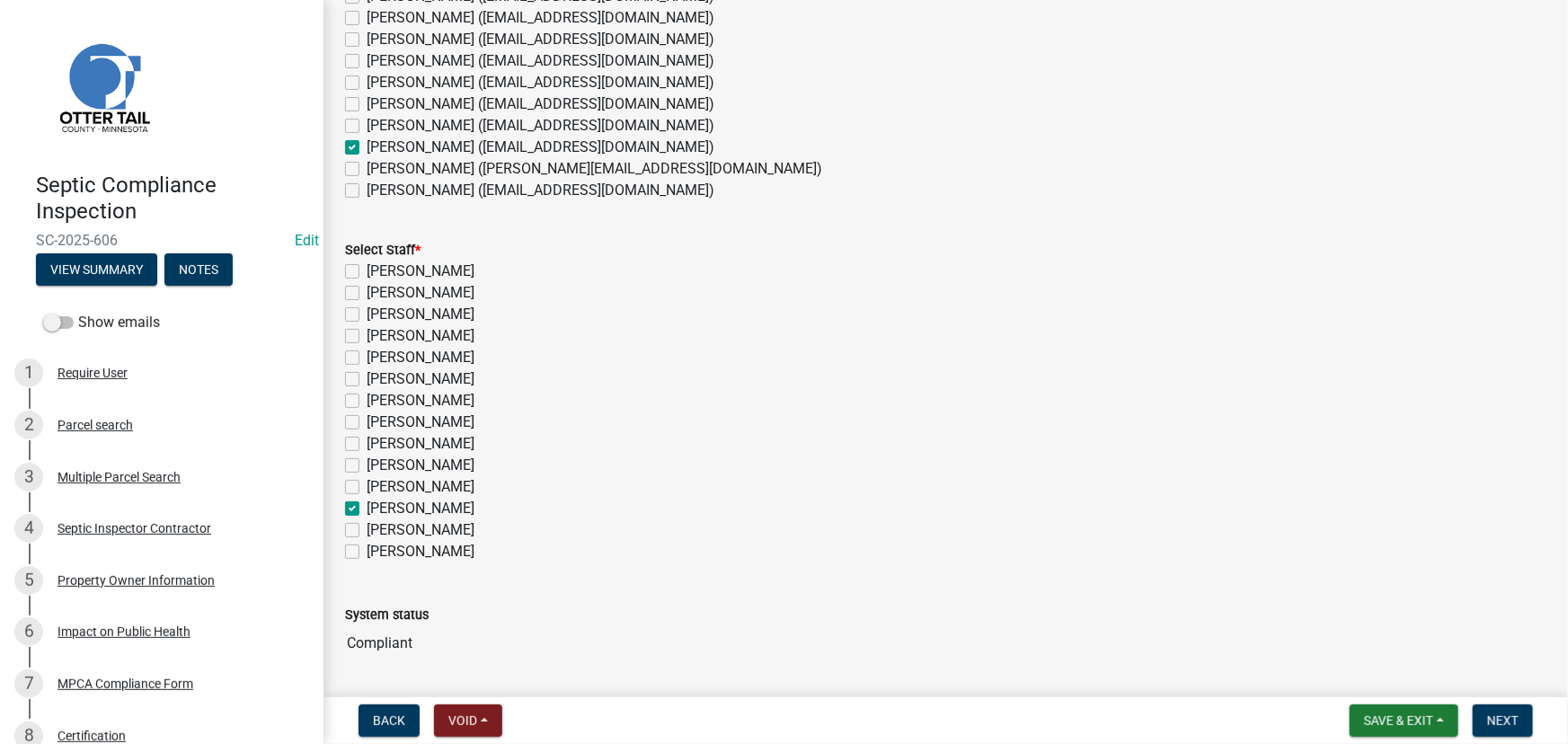
checkbox input "false"
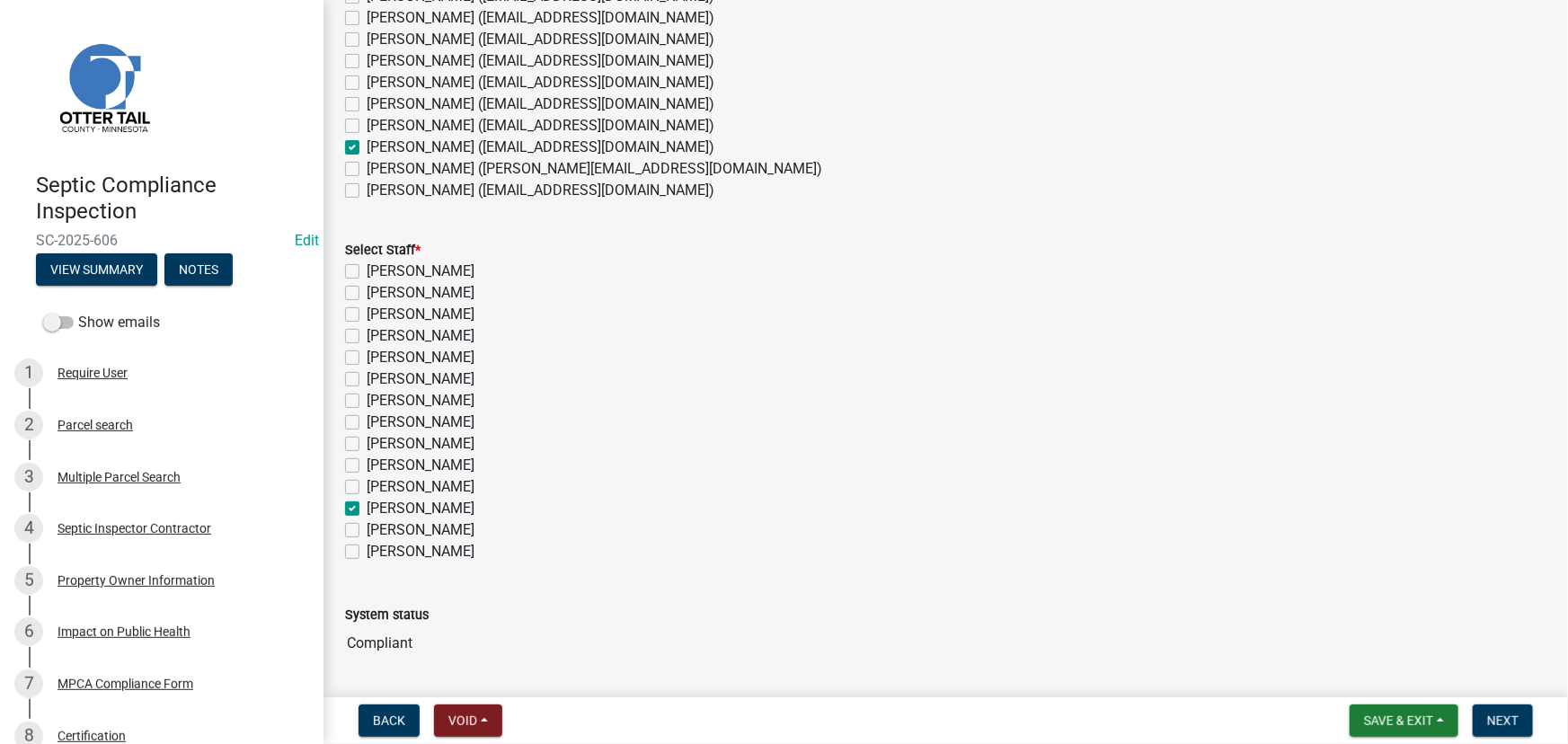
checkbox input "false"
checkbox input "true"
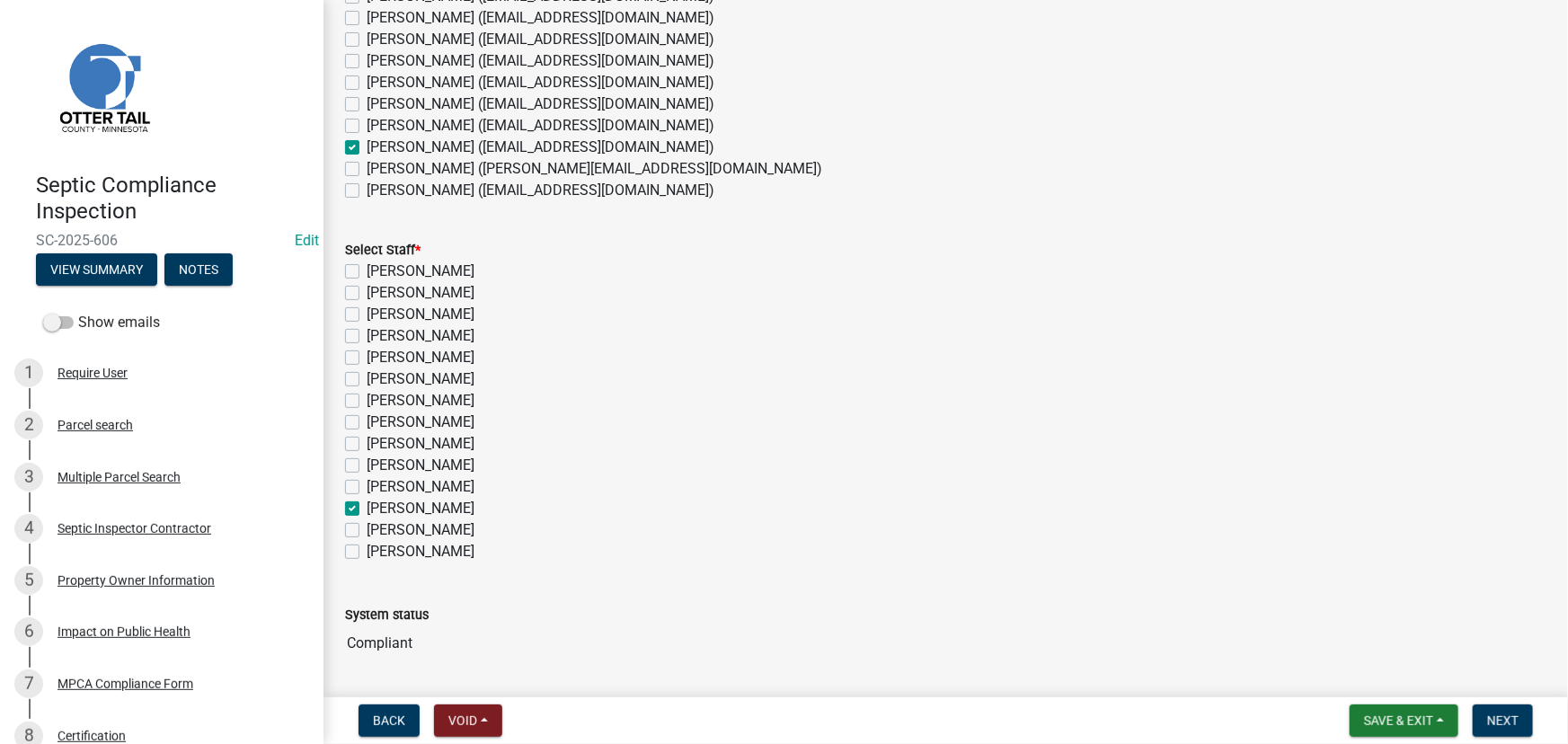
checkbox input "false"
click at [1518, 718] on span "Next" at bounding box center [1502, 721] width 31 height 14
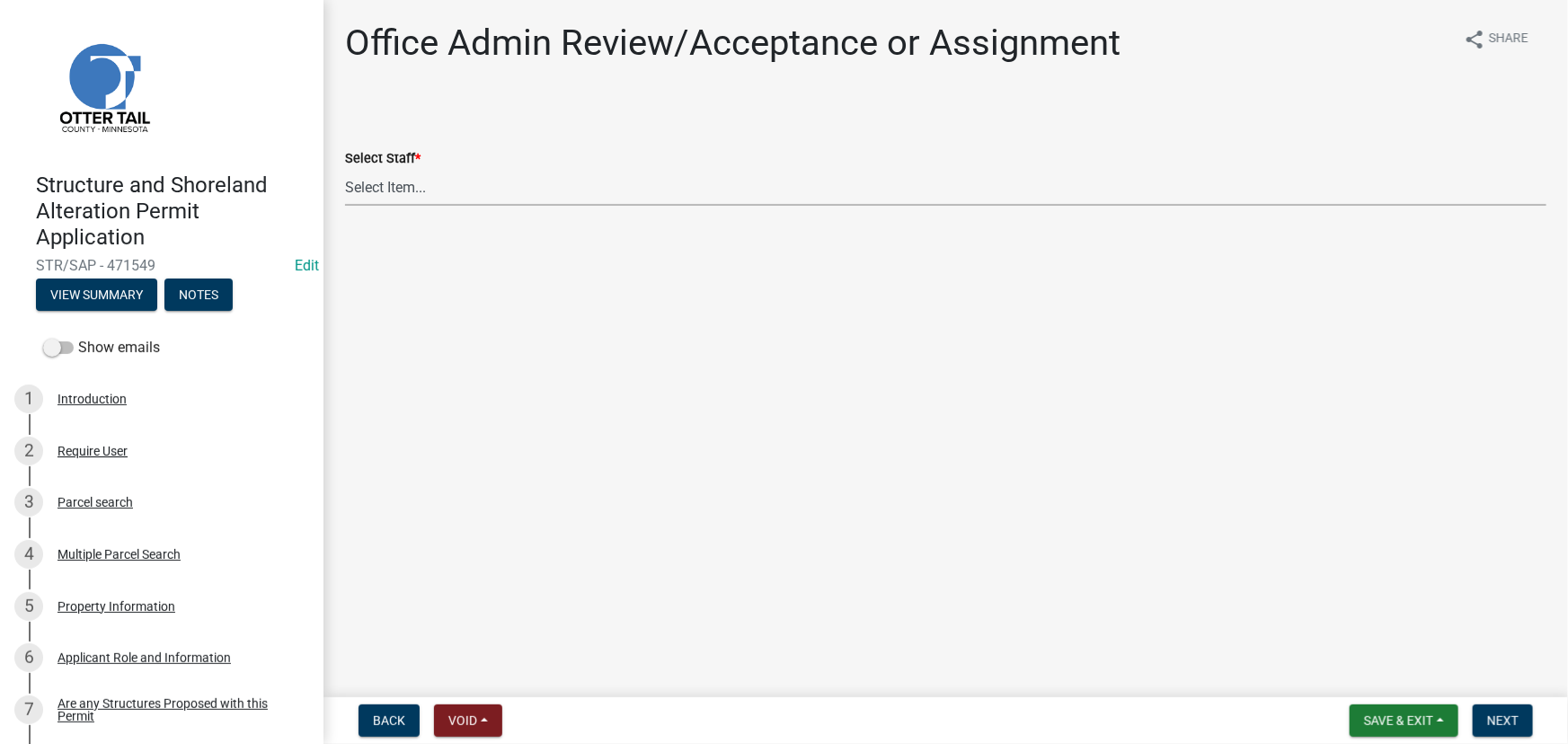
click at [552, 194] on select "Select Item... [PERSON_NAME] ([EMAIL_ADDRESS][DOMAIN_NAME]) [PERSON_NAME] ([EMA…" at bounding box center [945, 187] width 1201 height 37
click at [345, 169] on select "Select Item... [PERSON_NAME] ([EMAIL_ADDRESS][DOMAIN_NAME]) [PERSON_NAME] ([EMA…" at bounding box center [945, 187] width 1201 height 37
select select "587f38f5-c90e-4c12-9e10-d3e23909bbca"
click at [1520, 731] on button "Next" at bounding box center [1502, 721] width 60 height 32
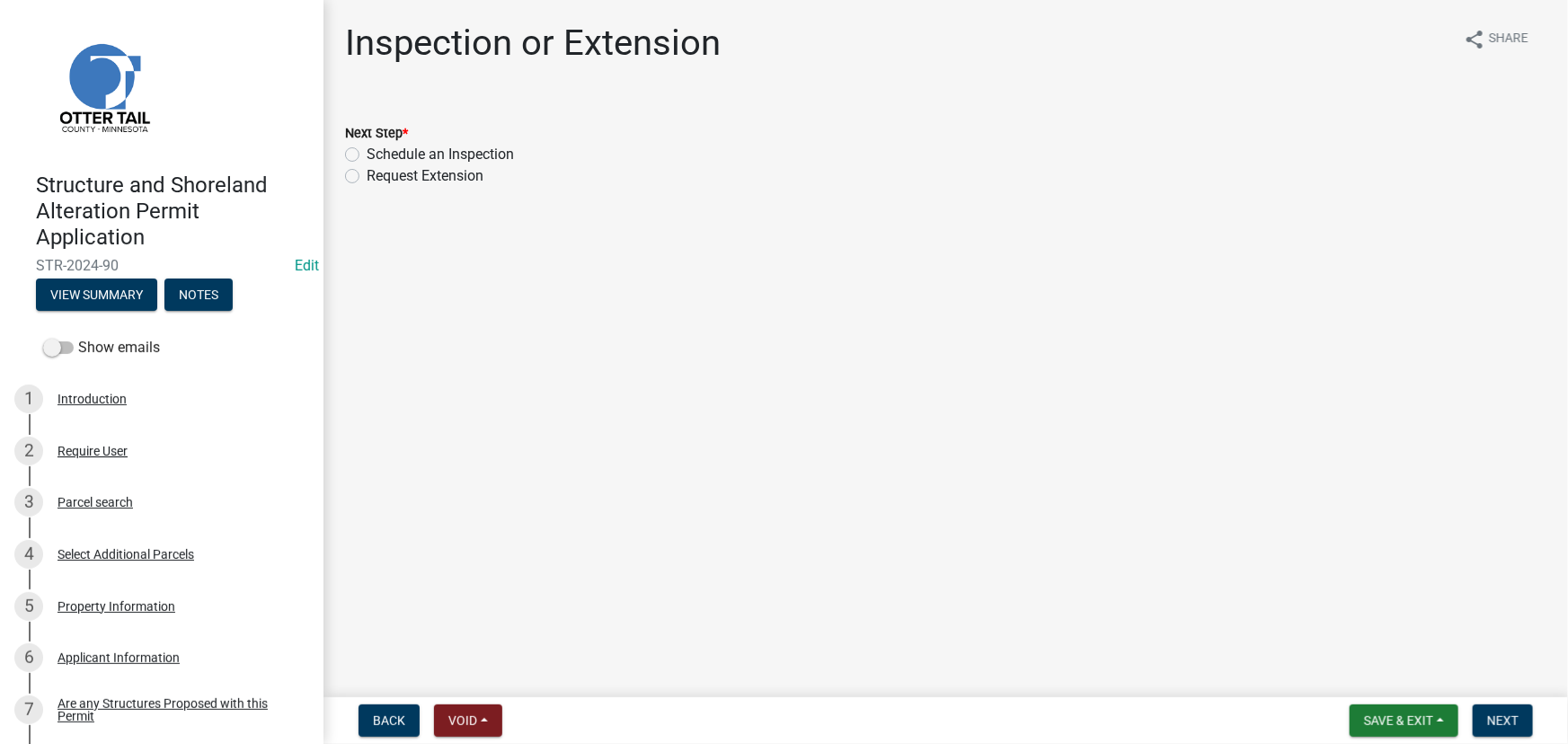
click at [406, 156] on label "Schedule an Inspection" at bounding box center [439, 154] width 147 height 22
click at [378, 156] on input "Schedule an Inspection" at bounding box center [372, 149] width 11 height 11
radio input "true"
click at [1499, 719] on span "Next" at bounding box center [1502, 721] width 31 height 14
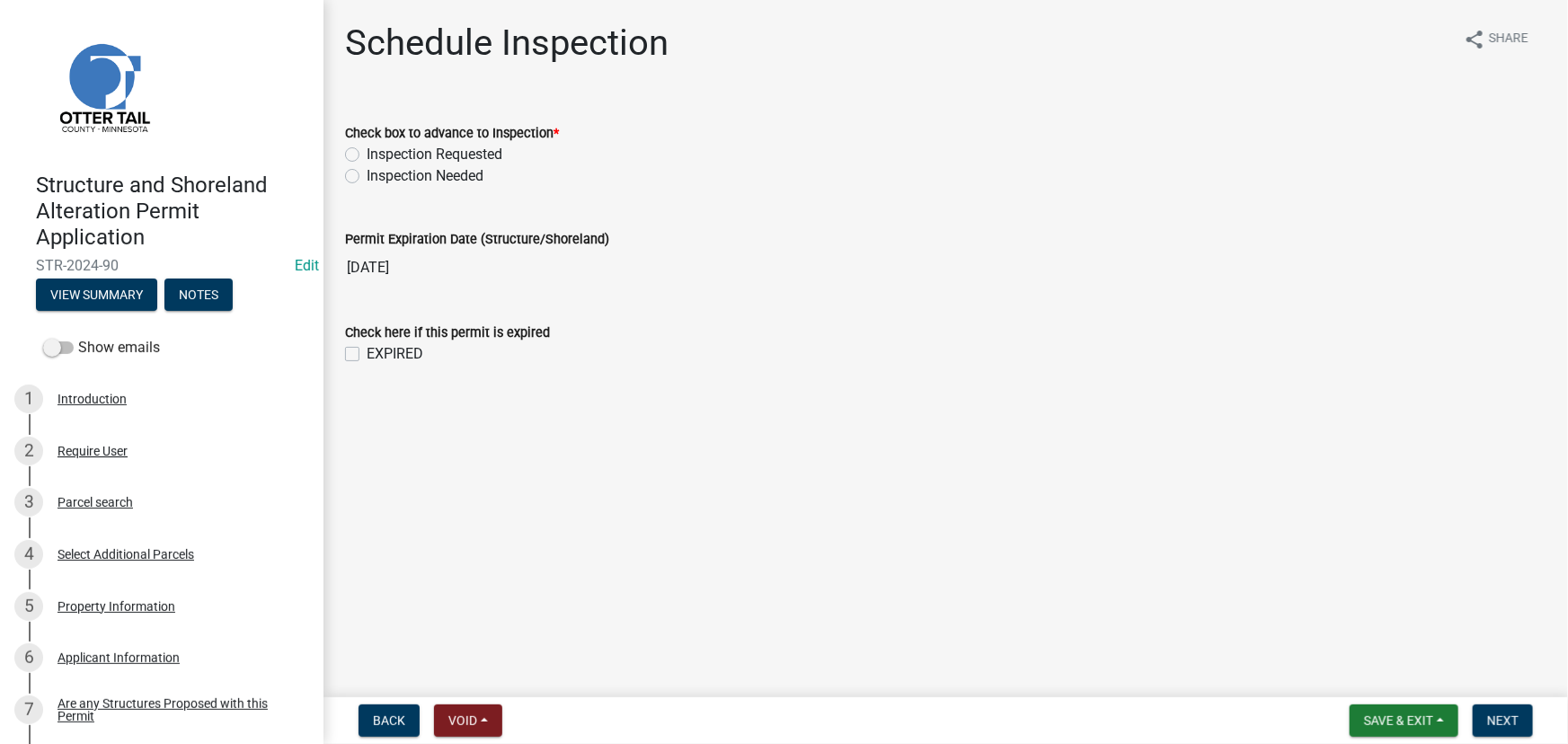
click at [430, 178] on label "Inspection Needed" at bounding box center [424, 176] width 116 height 22
click at [378, 177] on input "Inspection Needed" at bounding box center [372, 171] width 11 height 11
radio input "true"
click at [388, 353] on label "EXPIRED" at bounding box center [394, 353] width 56 height 22
click at [378, 353] on input "EXPIRED" at bounding box center [372, 349] width 11 height 11
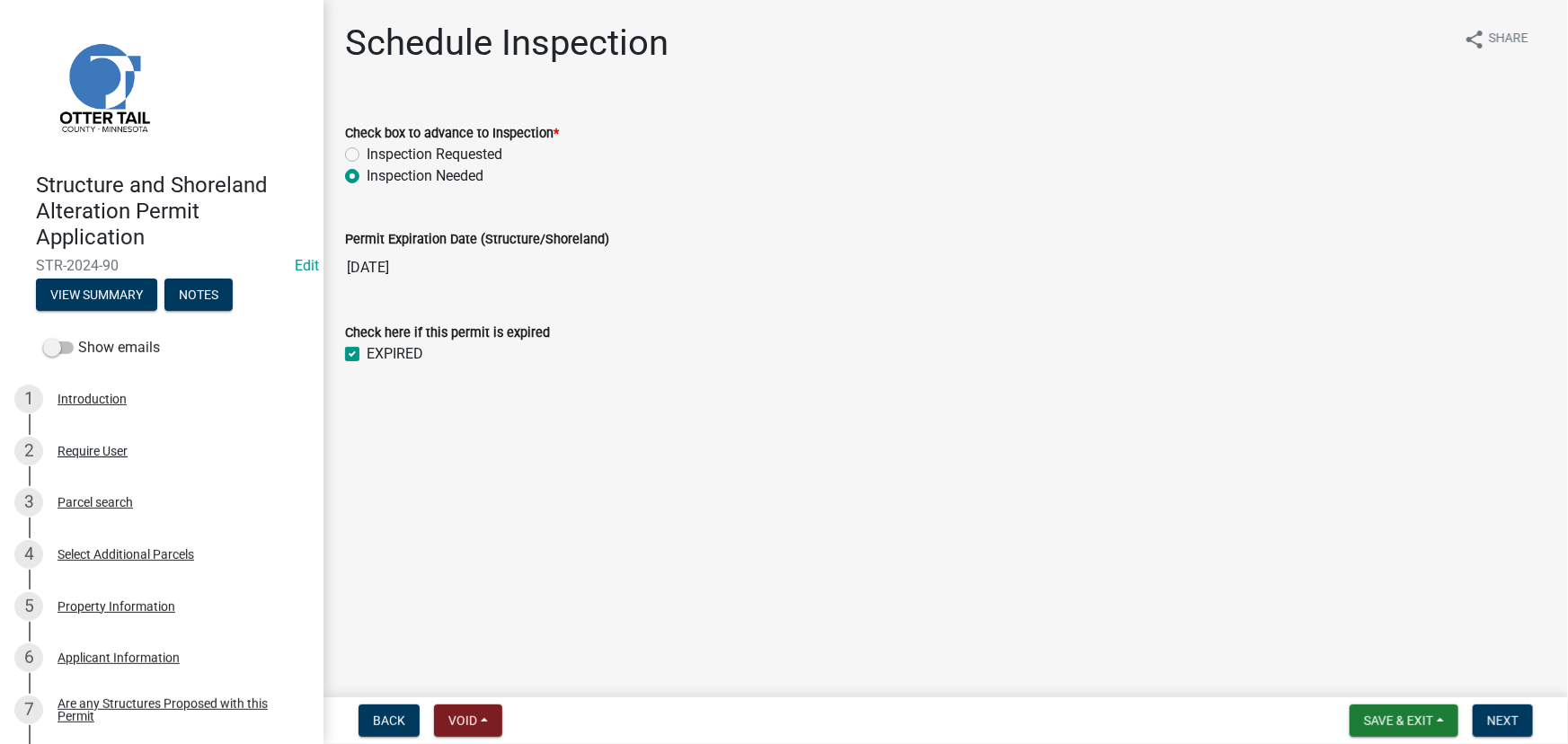
checkbox input "true"
click at [1505, 717] on span "Next" at bounding box center [1502, 721] width 31 height 14
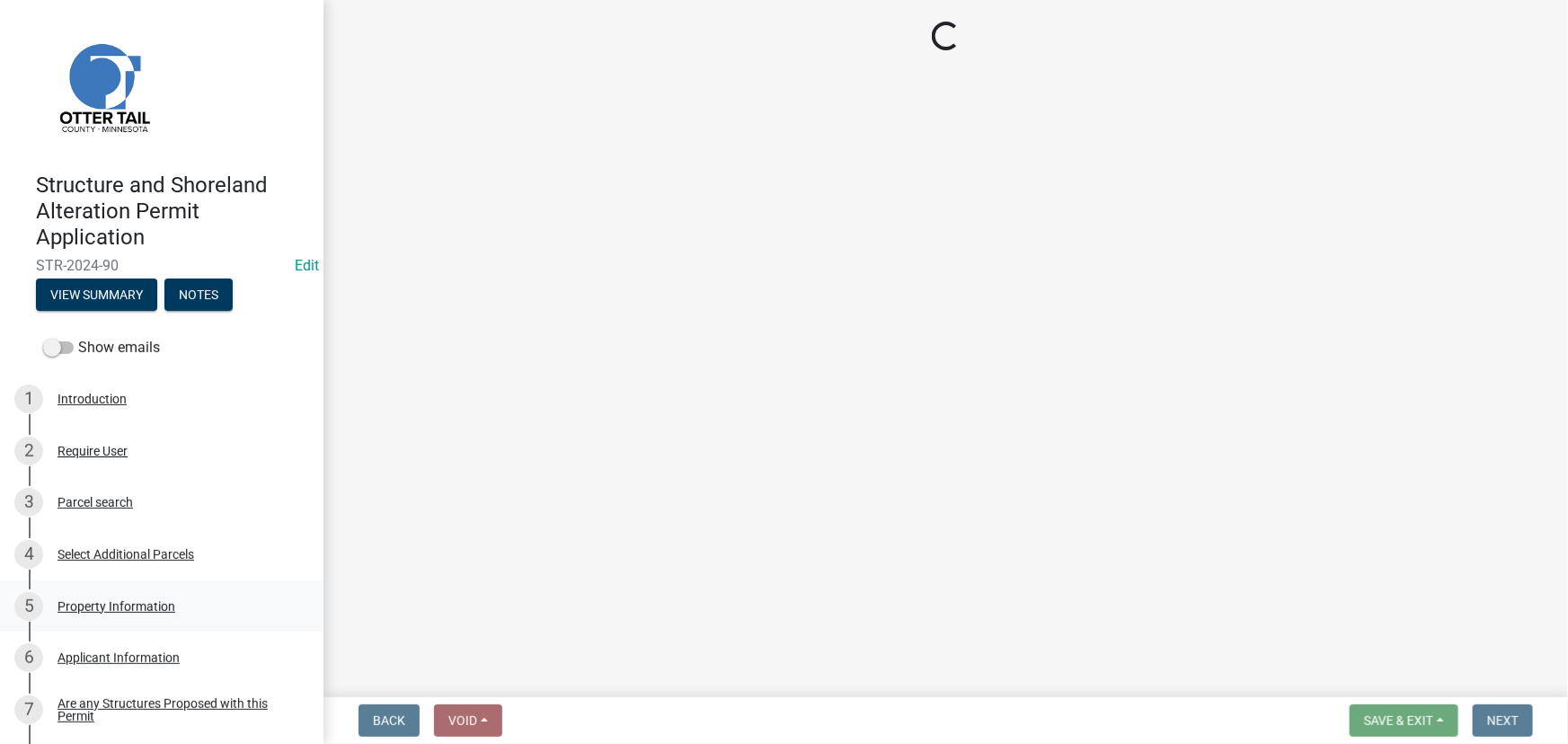
select select "710d5f49-2663-4e73-9718-d0c4e189f5ed"
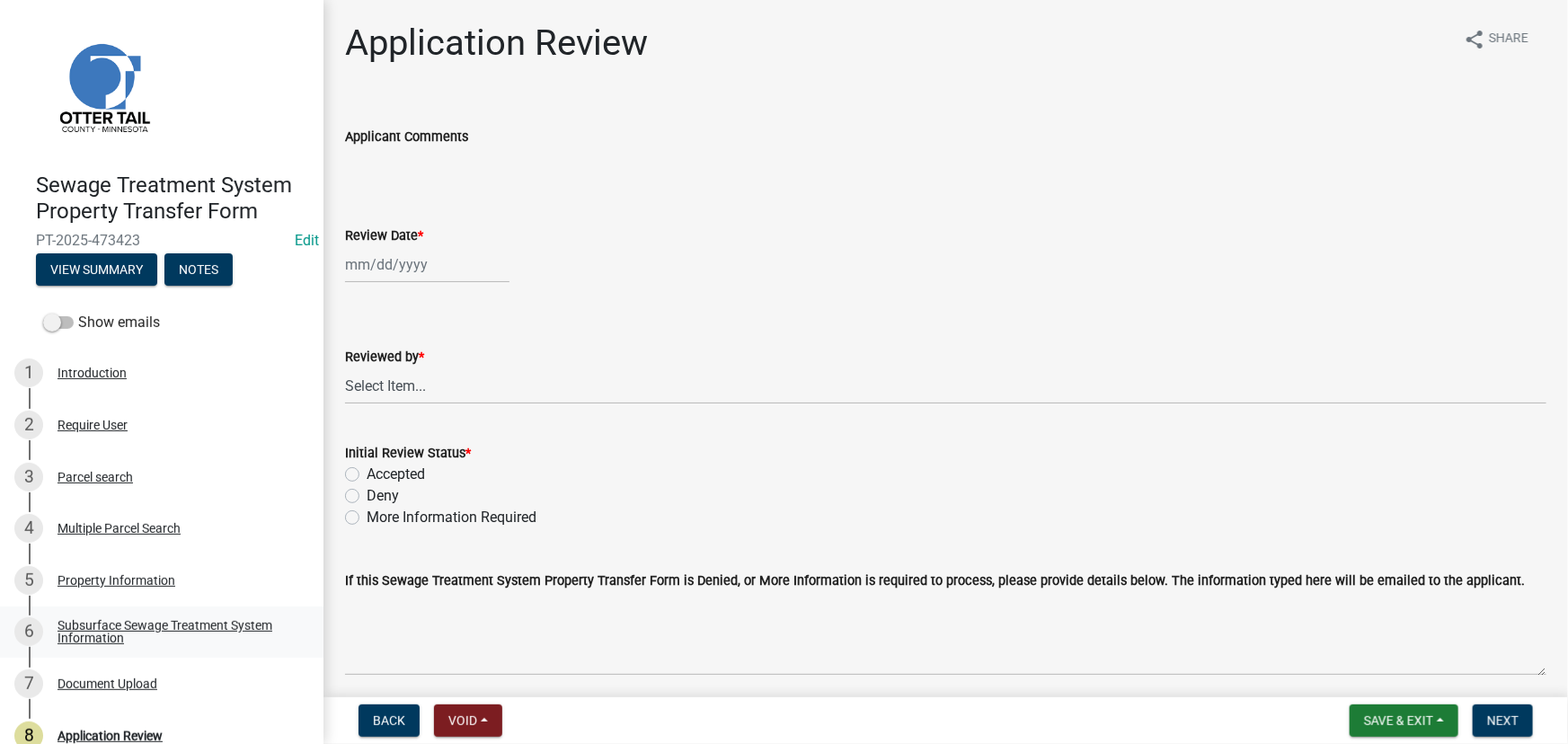
click at [158, 636] on div "Subsurface Sewage Treatment System Information" at bounding box center [176, 631] width 238 height 25
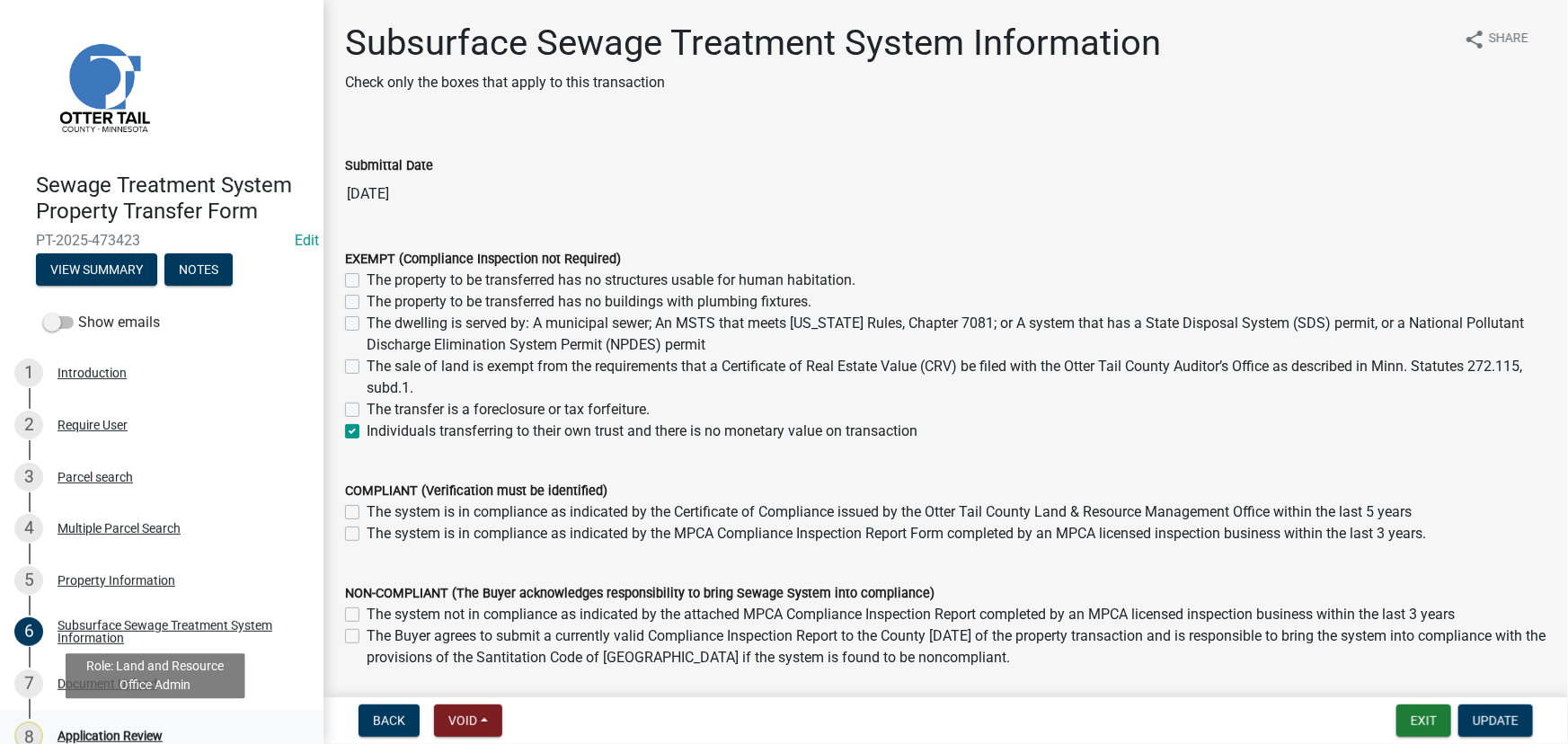
click at [121, 727] on div "8 Application Review" at bounding box center [154, 736] width 281 height 29
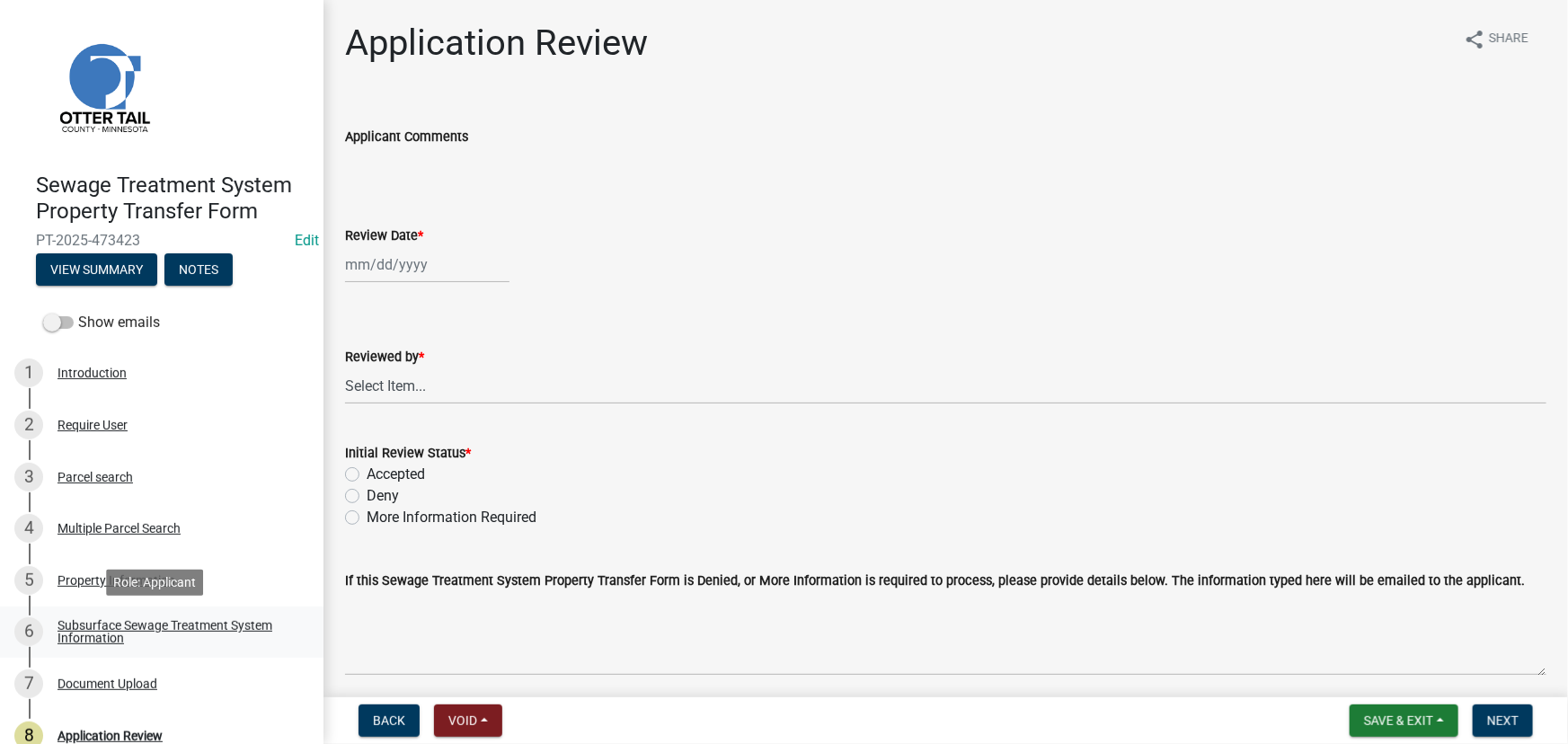
click at [68, 615] on link "6 Subsurface Sewage Treatment System Information" at bounding box center [161, 632] width 323 height 52
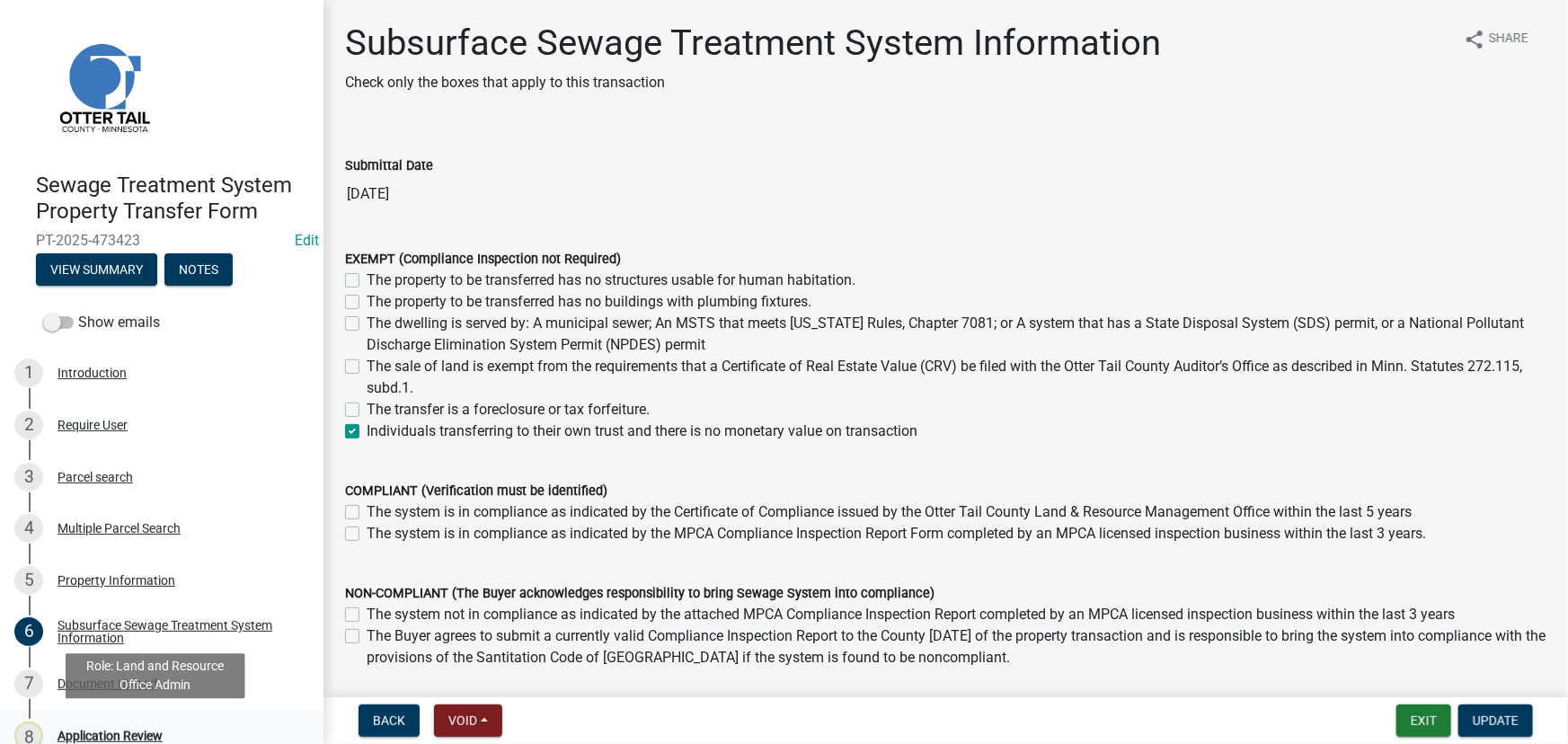
click at [126, 737] on div "Application Review" at bounding box center [110, 736] width 105 height 12
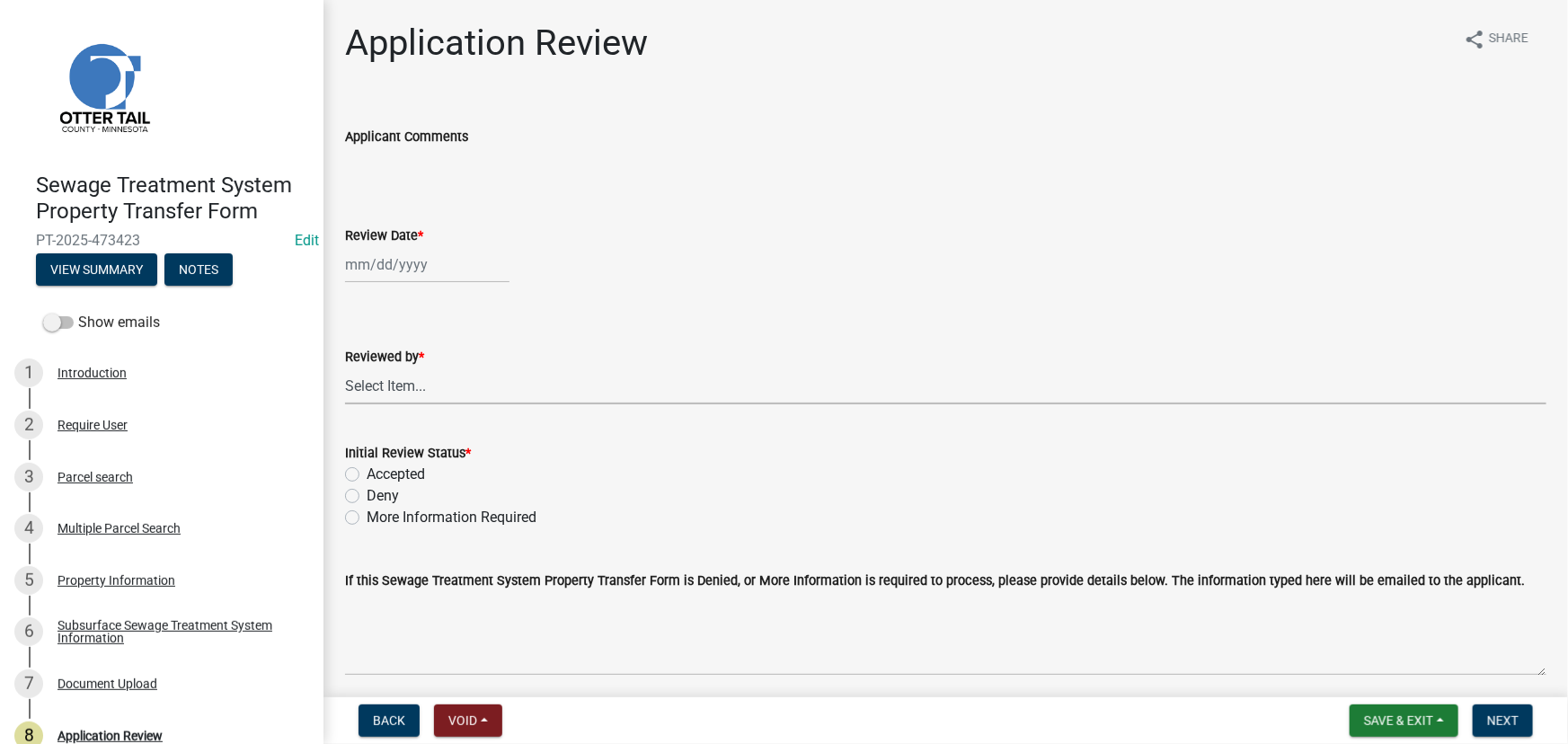
click at [408, 395] on select "Select Item... [PERSON_NAME] [PERSON_NAME] [PERSON_NAME] [PERSON_NAME] [PERSON_…" at bounding box center [945, 385] width 1201 height 37
click at [345, 367] on select "Select Item... [PERSON_NAME] [PERSON_NAME] [PERSON_NAME] [PERSON_NAME] [PERSON_…" at bounding box center [945, 385] width 1201 height 37
select select "190fd4c8-42ef-492b-a4a0-a0213555944c"
click at [403, 204] on div "Review Date *" at bounding box center [945, 240] width 1201 height 84
select select "9"
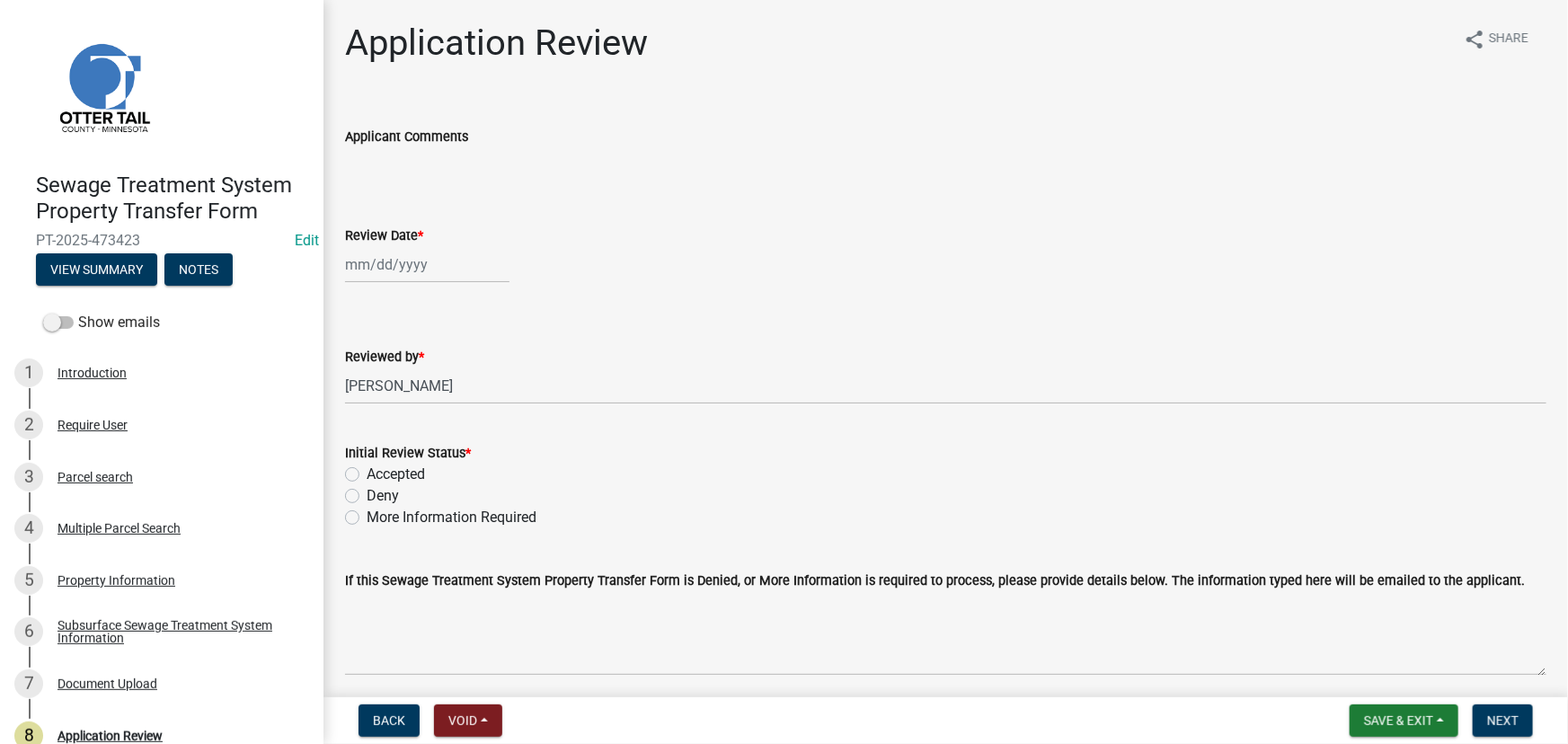
select select "2025"
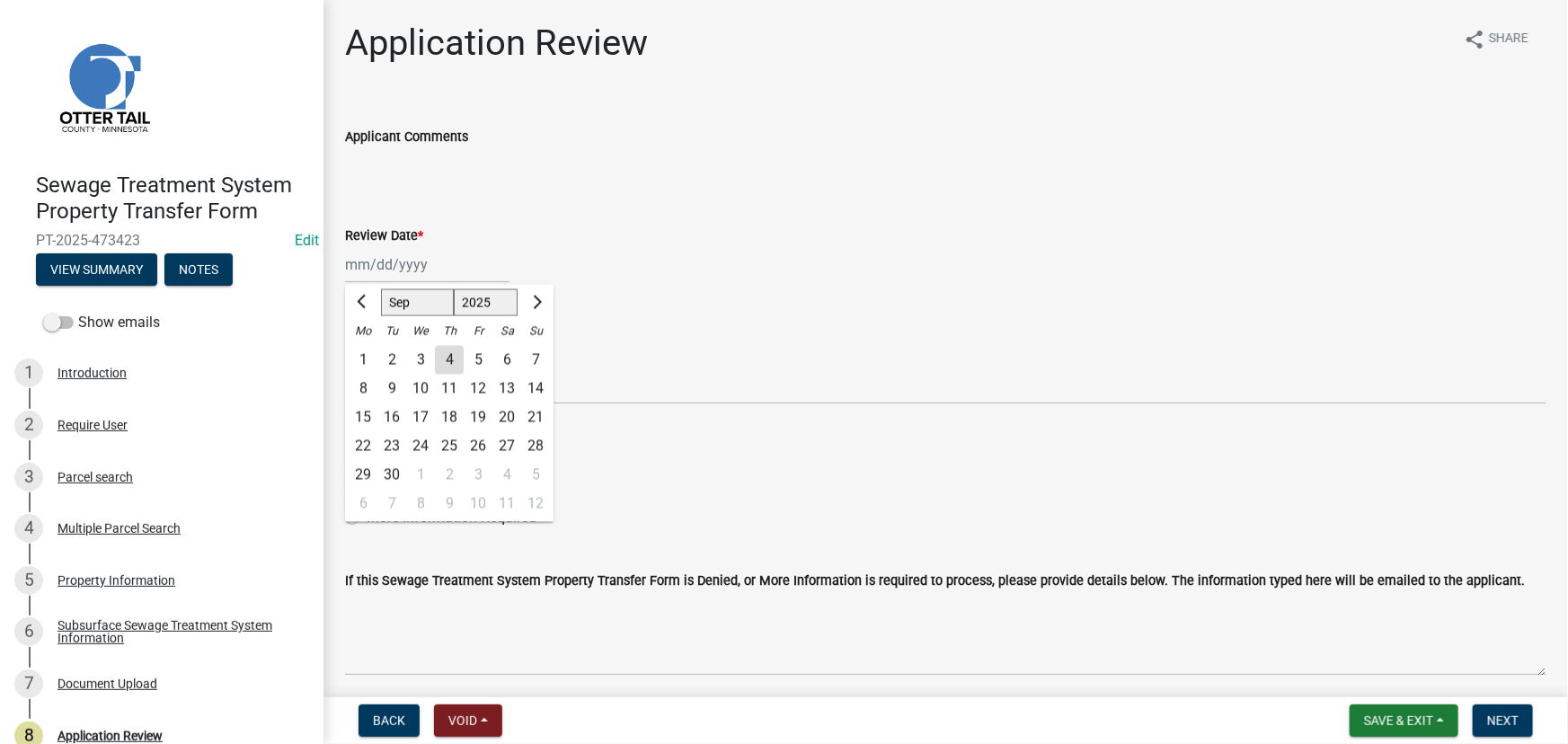
click at [377, 267] on div "Jan Feb Mar Apr May Jun Jul Aug Sep Oct Nov Dec 1525 1526 1527 1528 1529 1530 1…" at bounding box center [426, 264] width 164 height 37
click at [446, 366] on div "4" at bounding box center [449, 360] width 29 height 29
type input "09/04/2025"
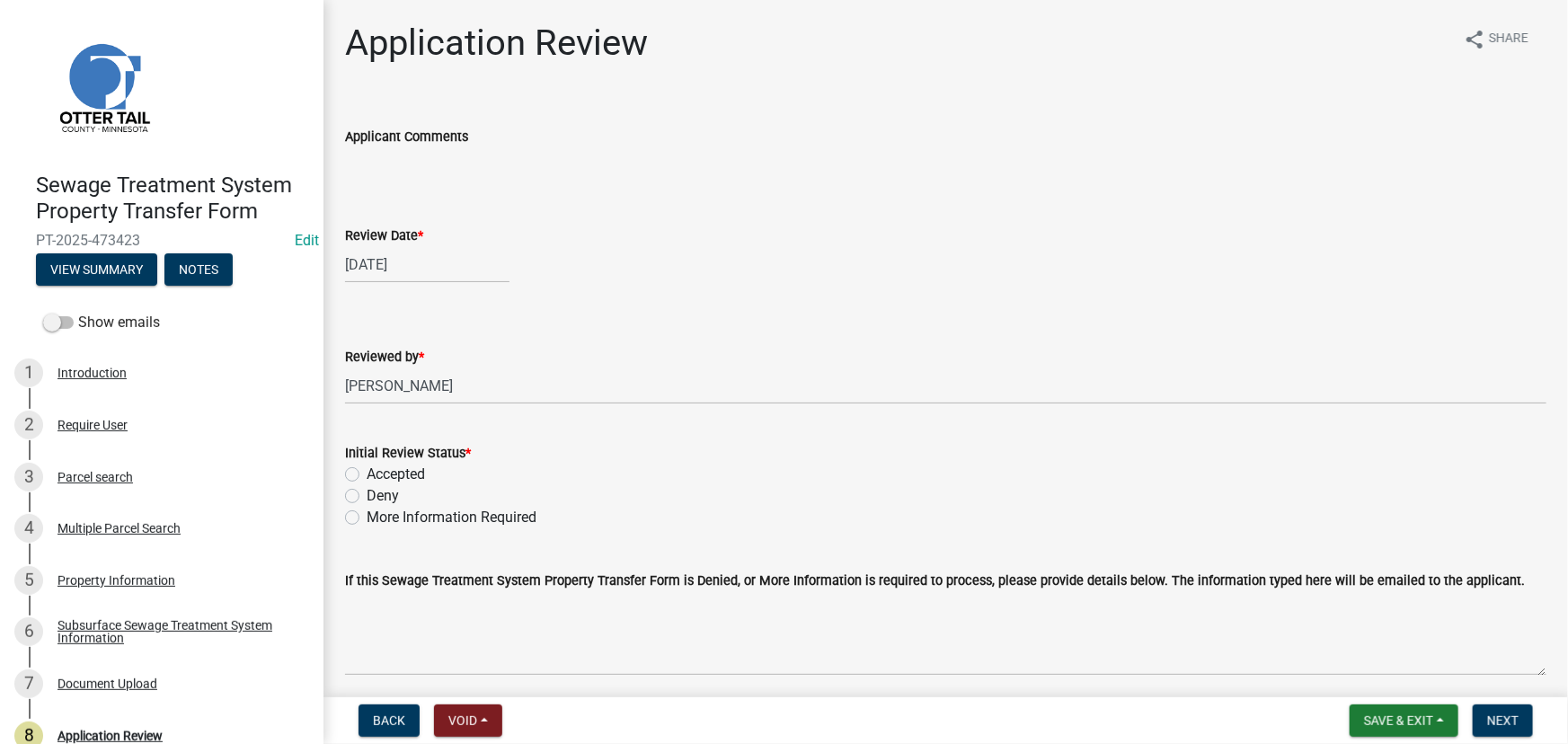
click at [455, 500] on div "Deny" at bounding box center [945, 496] width 1201 height 22
click at [414, 489] on div "Deny" at bounding box center [945, 496] width 1201 height 22
click at [406, 473] on label "Accepted" at bounding box center [395, 474] width 58 height 22
click at [378, 473] on input "Accepted" at bounding box center [372, 470] width 11 height 11
radio input "true"
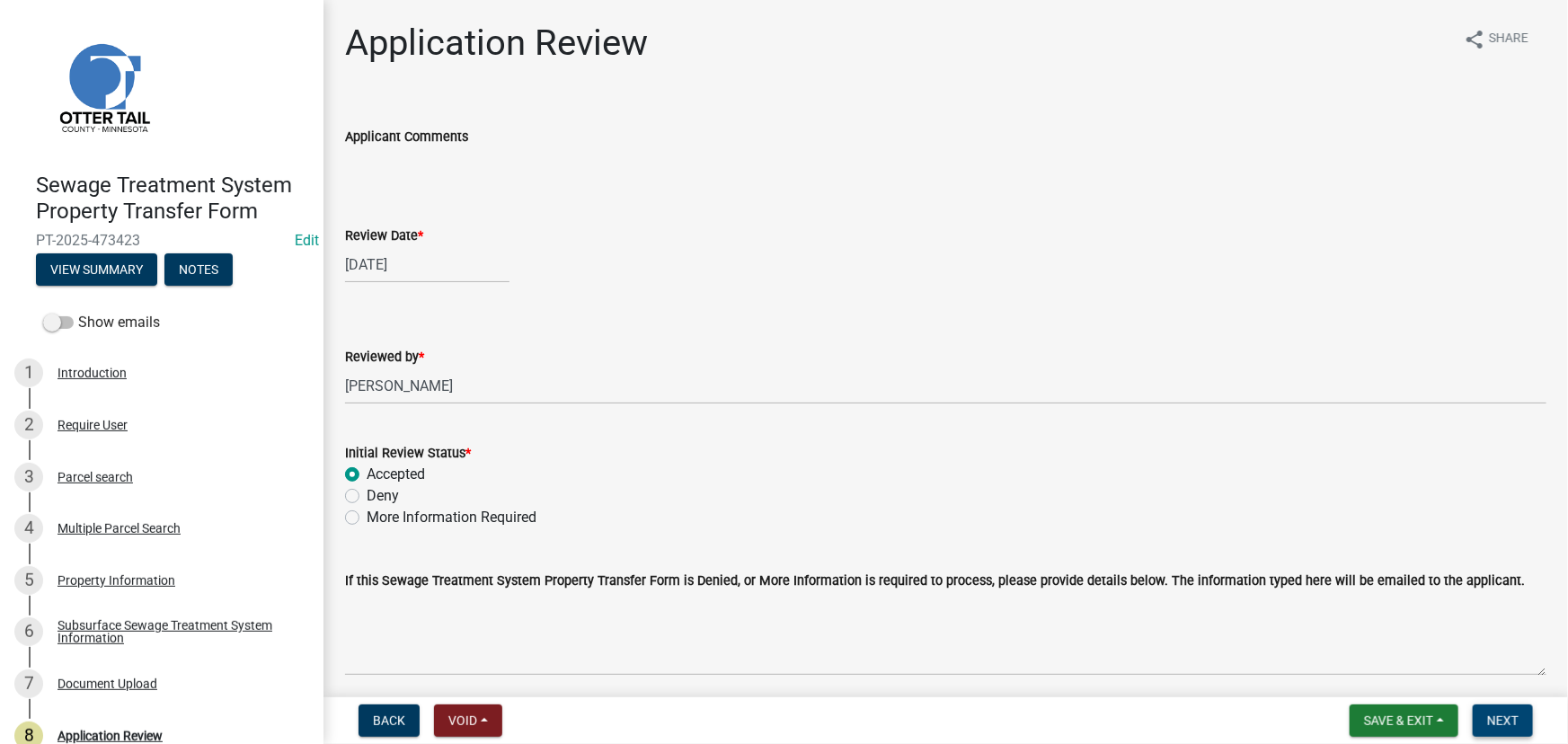
click at [1483, 710] on button "Next" at bounding box center [1502, 721] width 60 height 32
click at [115, 629] on div "Subsurface Sewage Treatment System Information" at bounding box center [176, 631] width 238 height 25
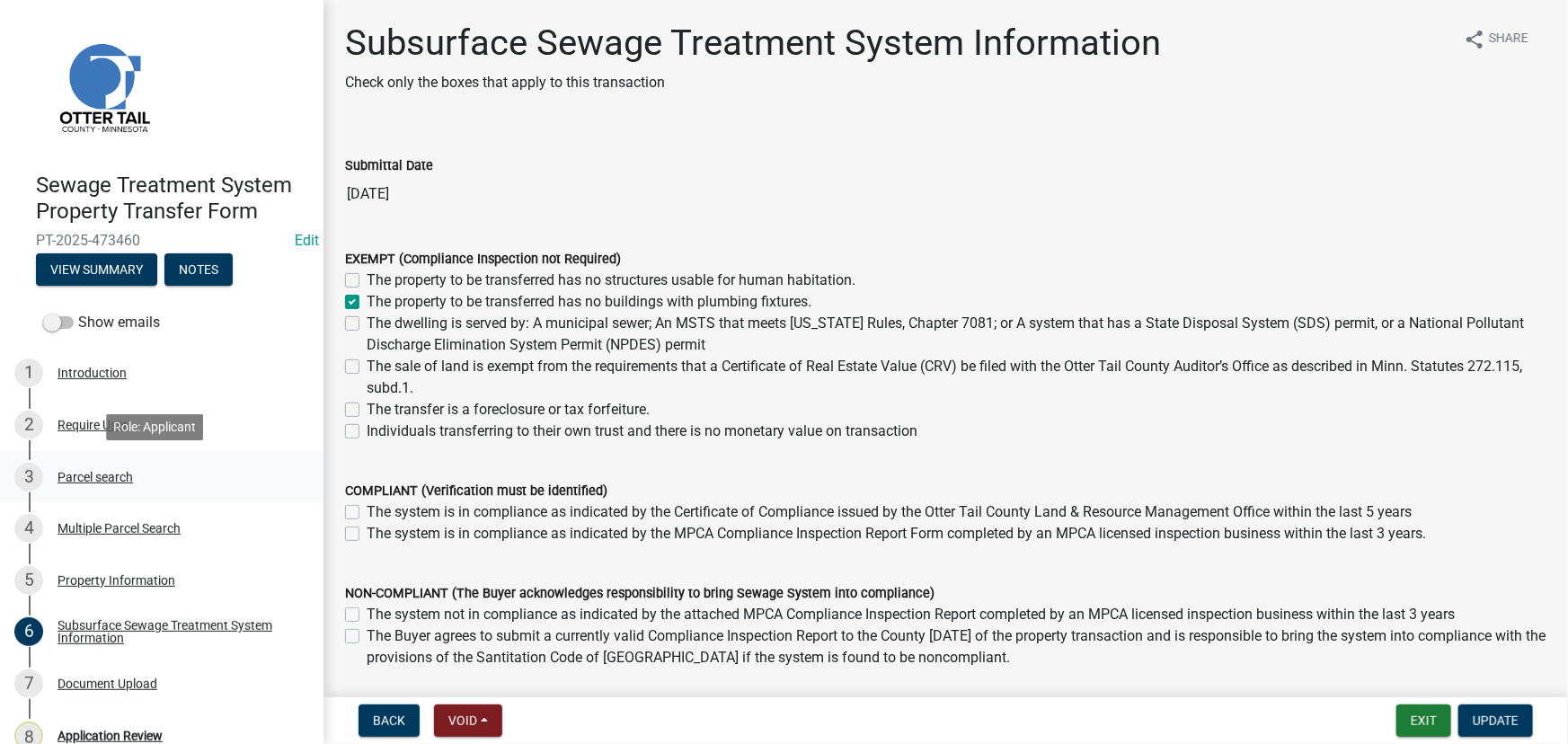
click at [88, 471] on div "Parcel search" at bounding box center [95, 476] width 75 height 12
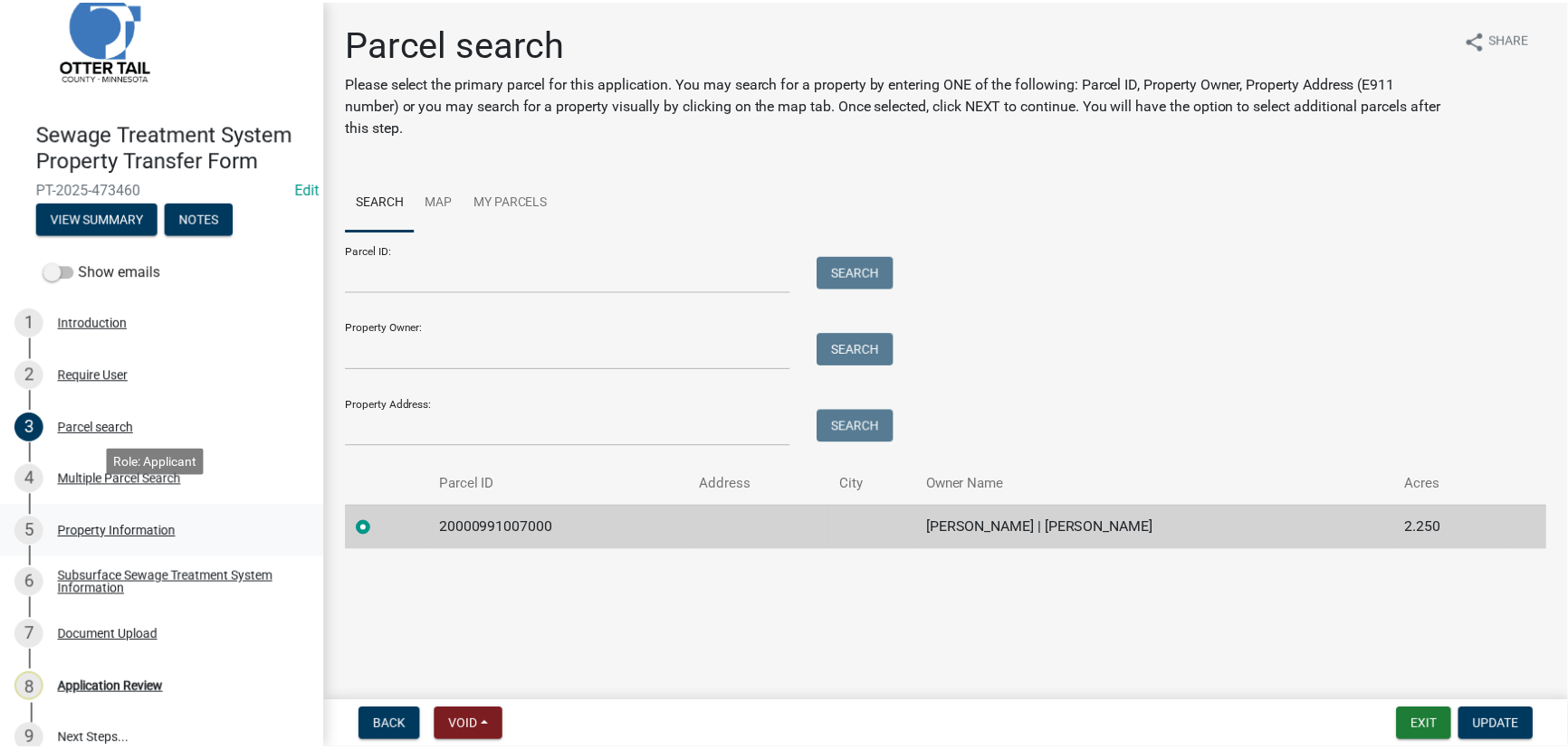
scroll to position [76, 0]
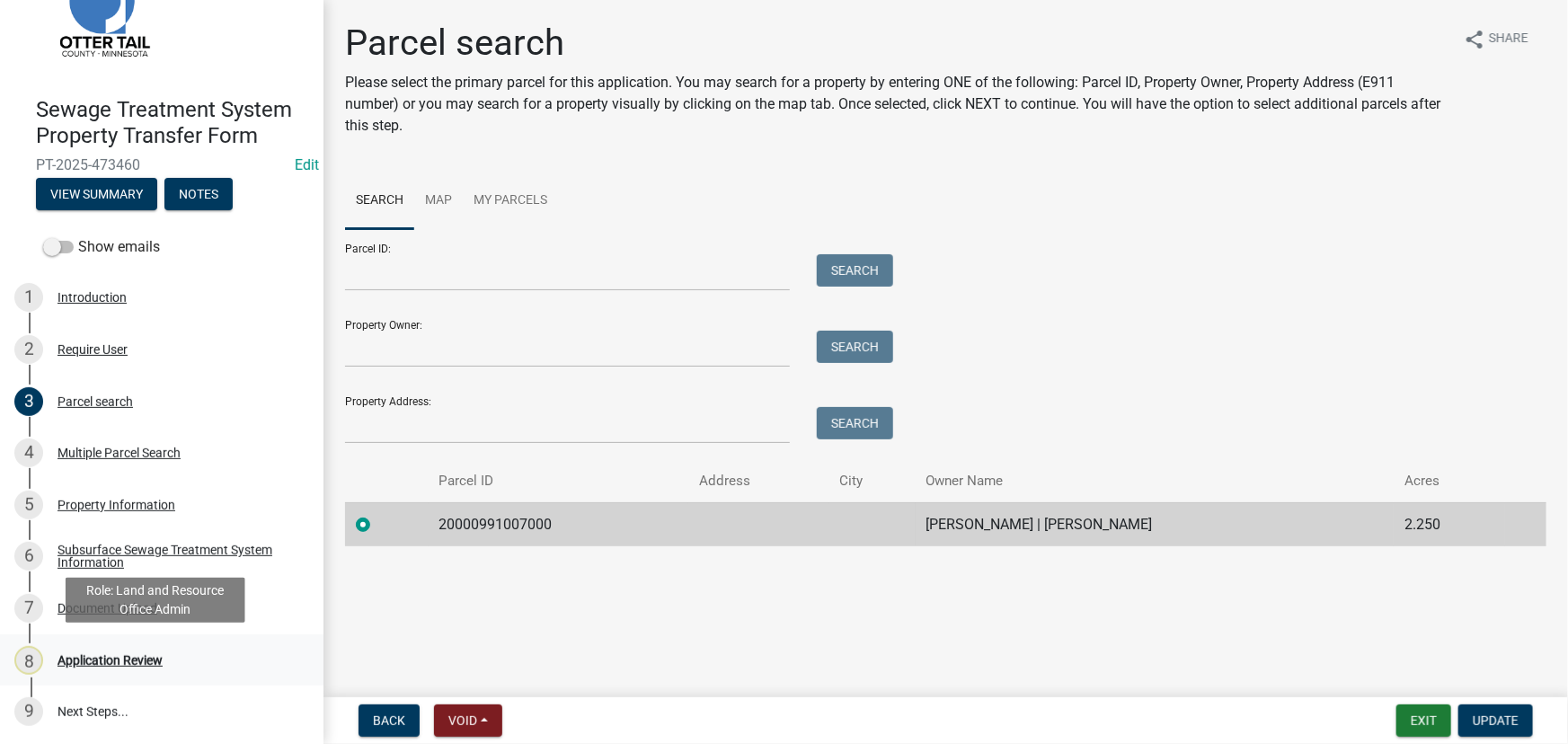
click at [94, 661] on div "Application Review" at bounding box center [110, 660] width 105 height 12
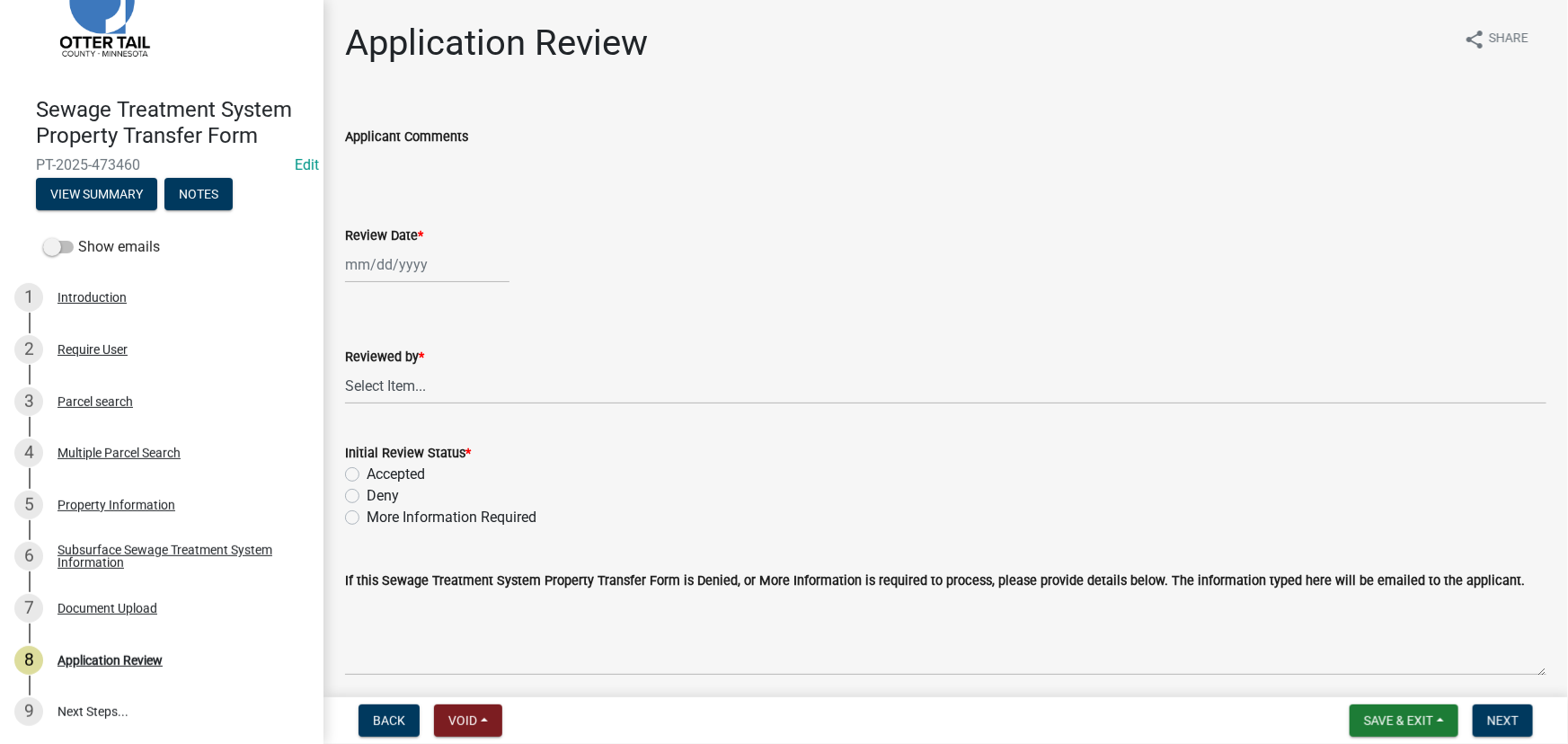
click at [436, 271] on div at bounding box center [426, 264] width 164 height 37
select select "9"
select select "2025"
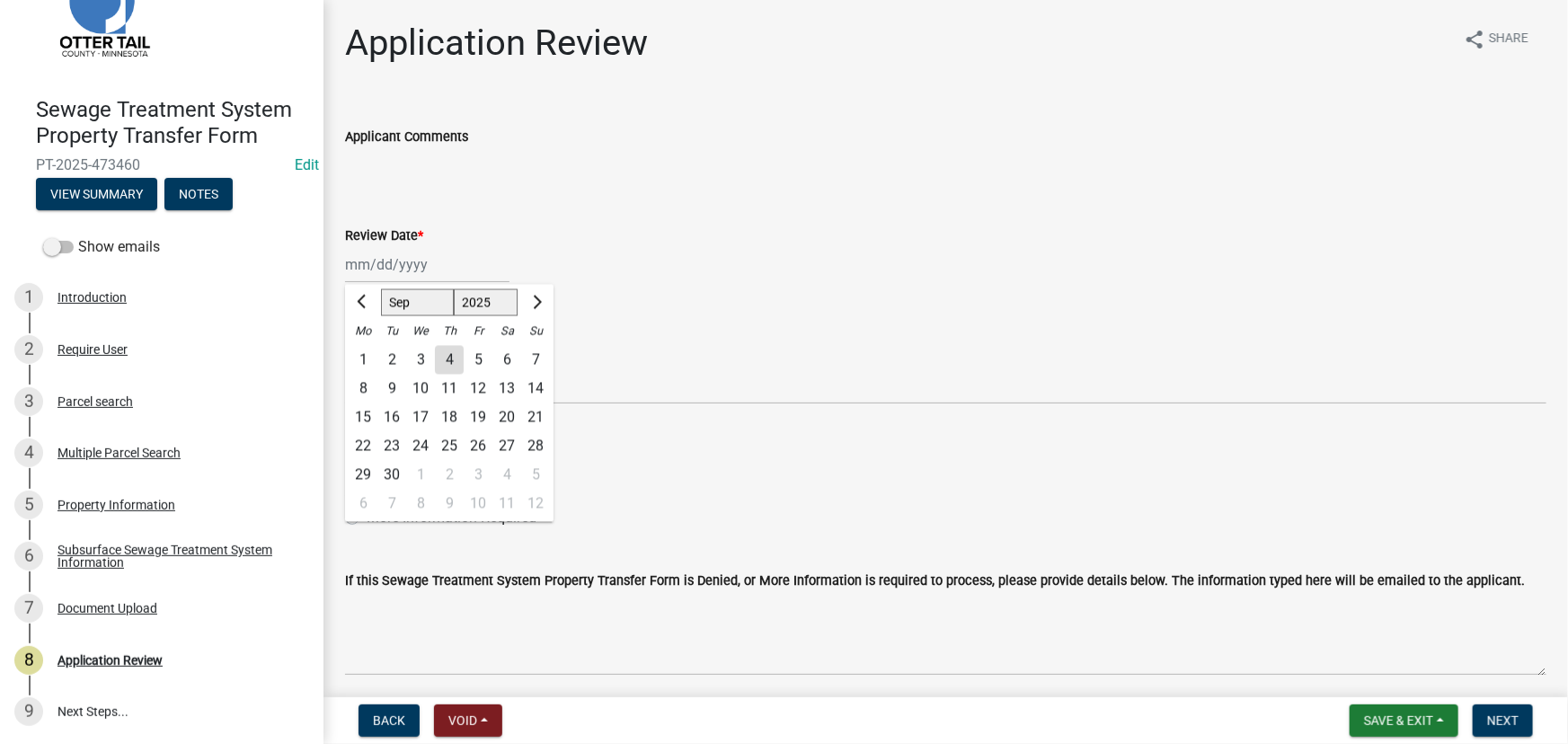
click at [440, 354] on div "4" at bounding box center [449, 360] width 29 height 29
type input "[DATE]"
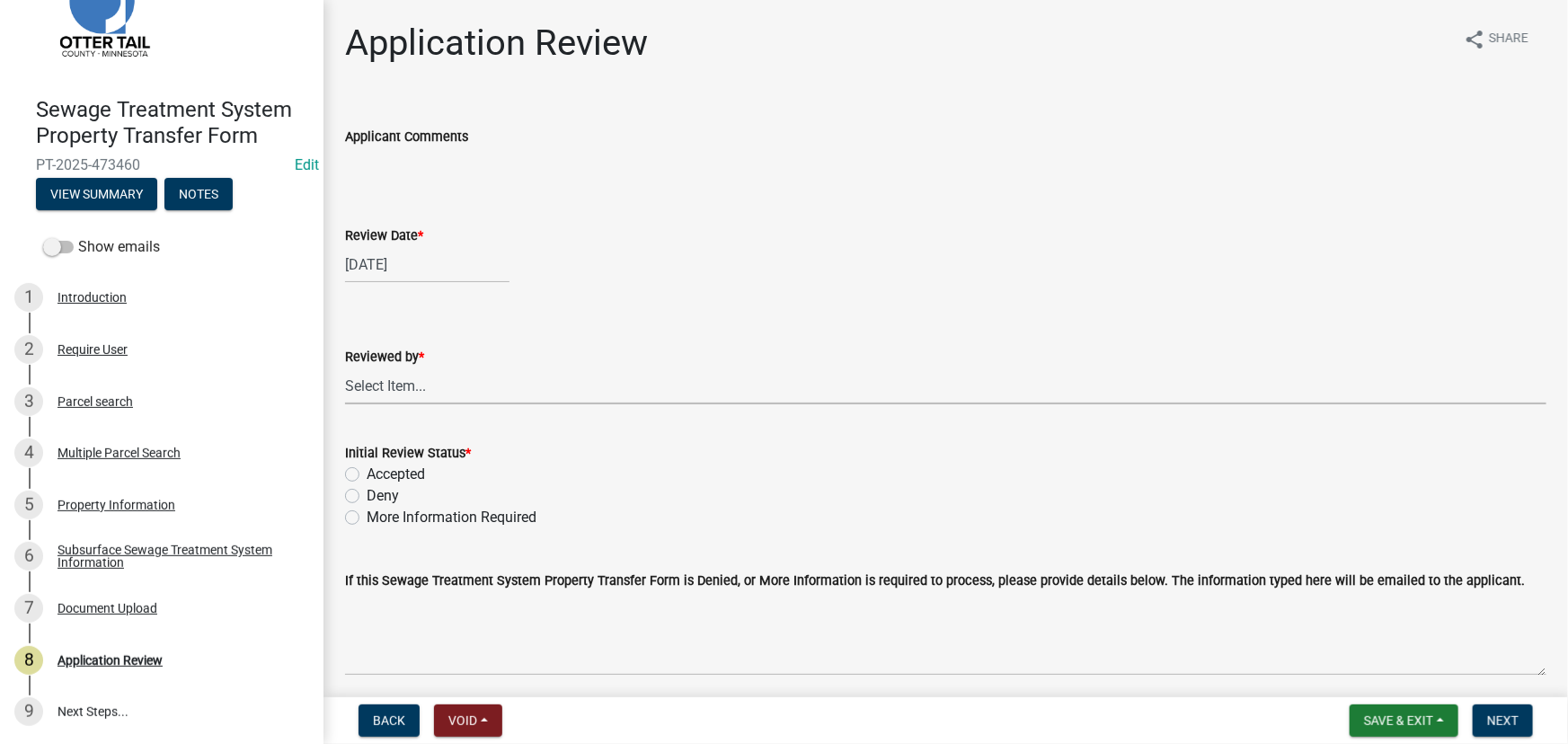
click at [415, 389] on select "Select Item... [PERSON_NAME] [PERSON_NAME] [PERSON_NAME] [PERSON_NAME] [PERSON_…" at bounding box center [945, 385] width 1201 height 37
click at [345, 367] on select "Select Item... [PERSON_NAME] [PERSON_NAME] [PERSON_NAME] [PERSON_NAME] [PERSON_…" at bounding box center [945, 385] width 1201 height 37
select select "190fd4c8-42ef-492b-a4a0-a0213555944c"
click at [398, 458] on label "Initial Review Status *" at bounding box center [407, 453] width 126 height 12
click at [422, 478] on label "Accepted" at bounding box center [395, 474] width 58 height 22
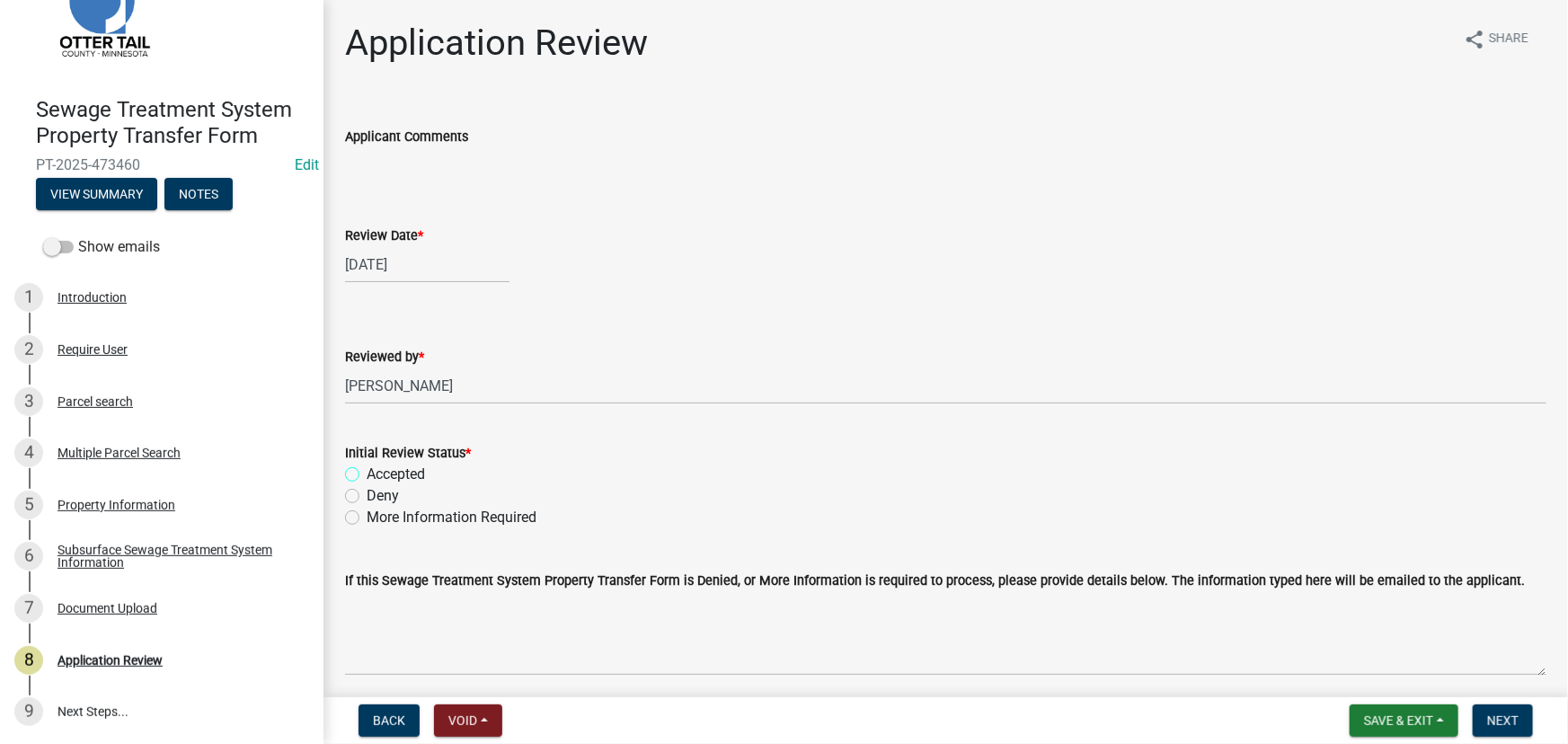
click at [378, 475] on input "Accepted" at bounding box center [372, 470] width 11 height 11
radio input "true"
click at [1489, 732] on button "Next" at bounding box center [1502, 721] width 60 height 32
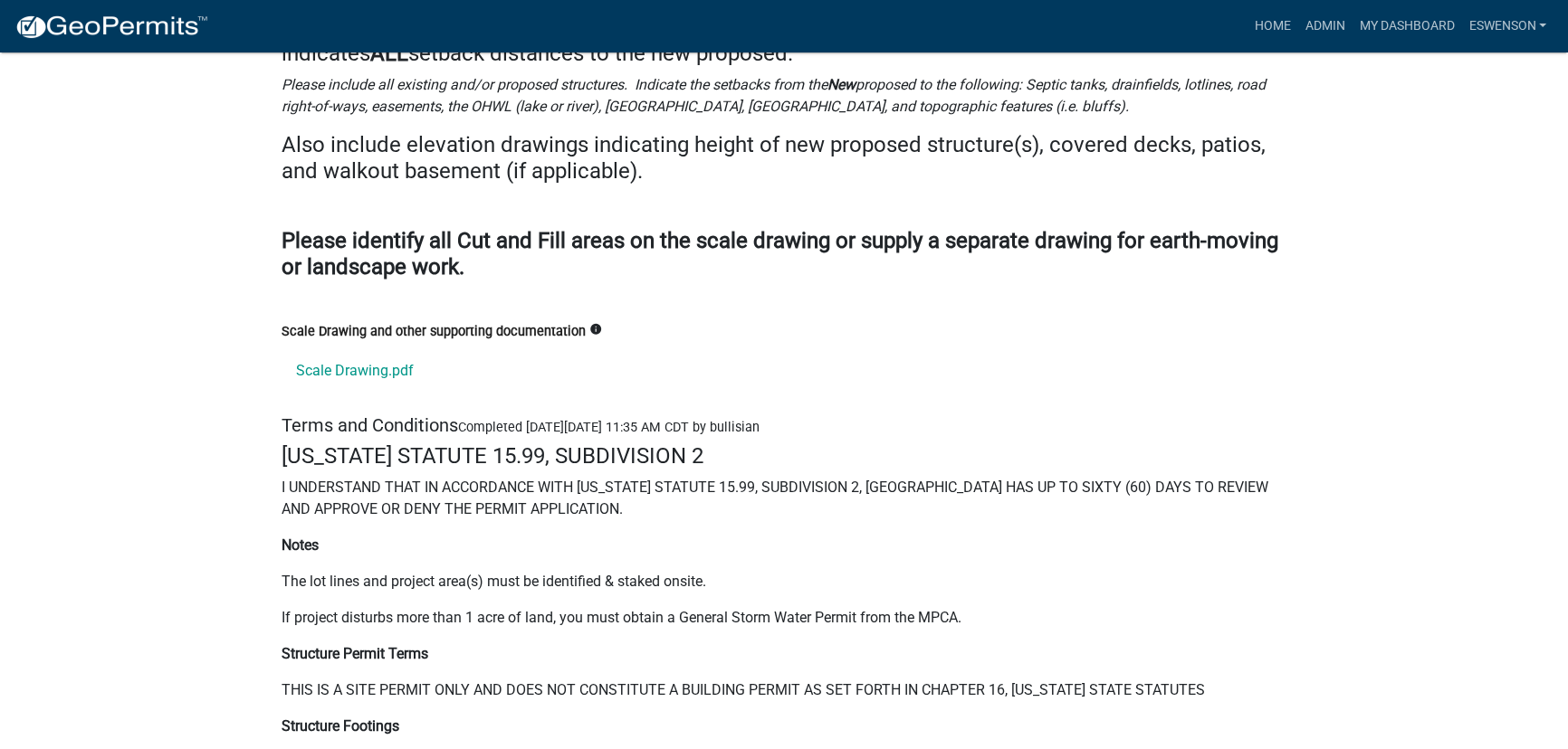
scroll to position [23886, 0]
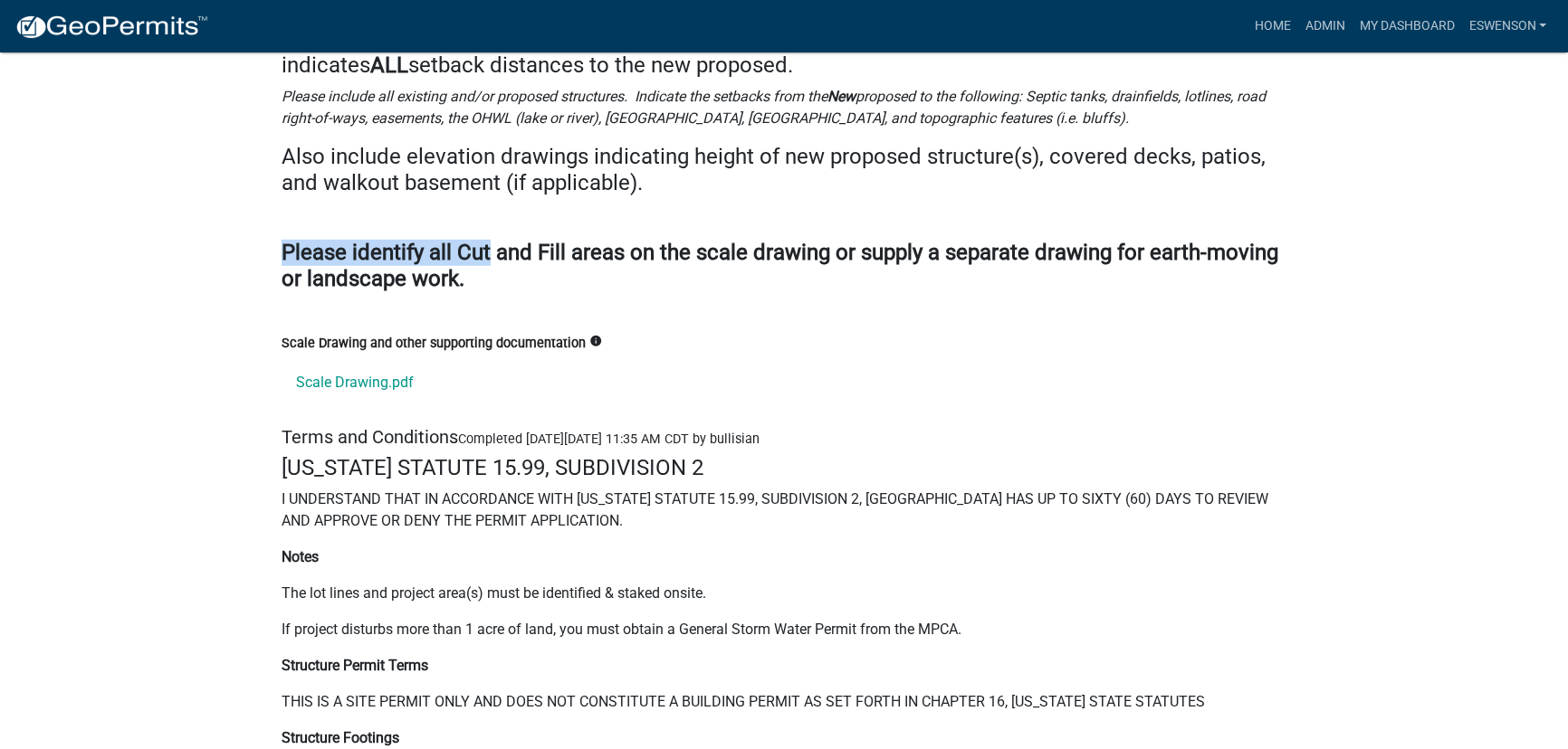
drag, startPoint x: 488, startPoint y: 197, endPoint x: 276, endPoint y: 178, distance: 212.8
click at [275, 178] on div "A scale drawing (birds eye view) which includes and identifies a graphic scale …" at bounding box center [784, 180] width 1032 height 305
click at [625, 240] on h4 "Please identify all Cut and Fill areas on the scale drawing or supply a separat…" at bounding box center [784, 279] width 1005 height 78
drag, startPoint x: 486, startPoint y: 220, endPoint x: 243, endPoint y: 183, distance: 245.8
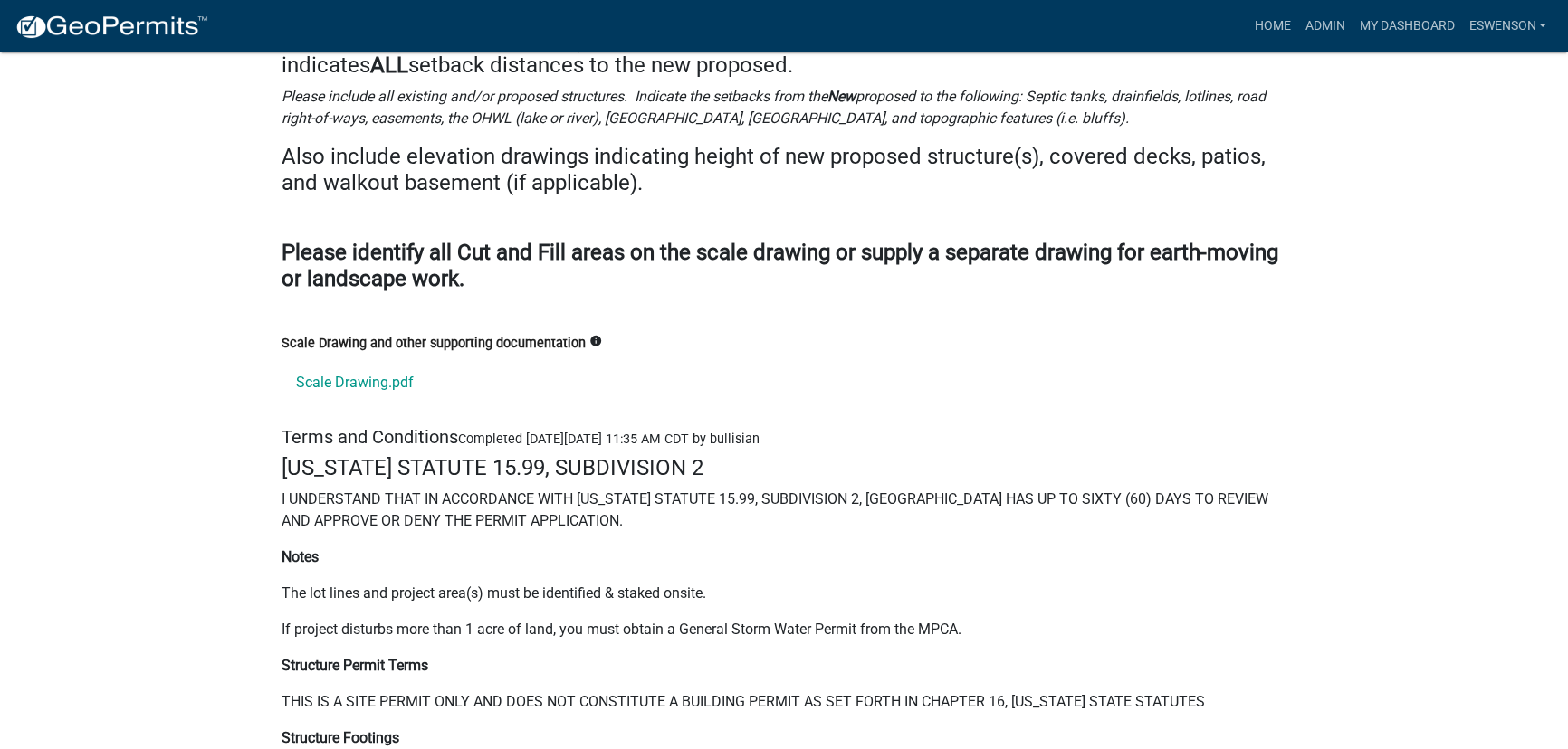
click at [302, 144] on h4 "Also include elevation drawings indicating height of new proposed structure(s),…" at bounding box center [784, 169] width 1005 height 52
drag, startPoint x: 692, startPoint y: 122, endPoint x: 141, endPoint y: 26, distance: 559.3
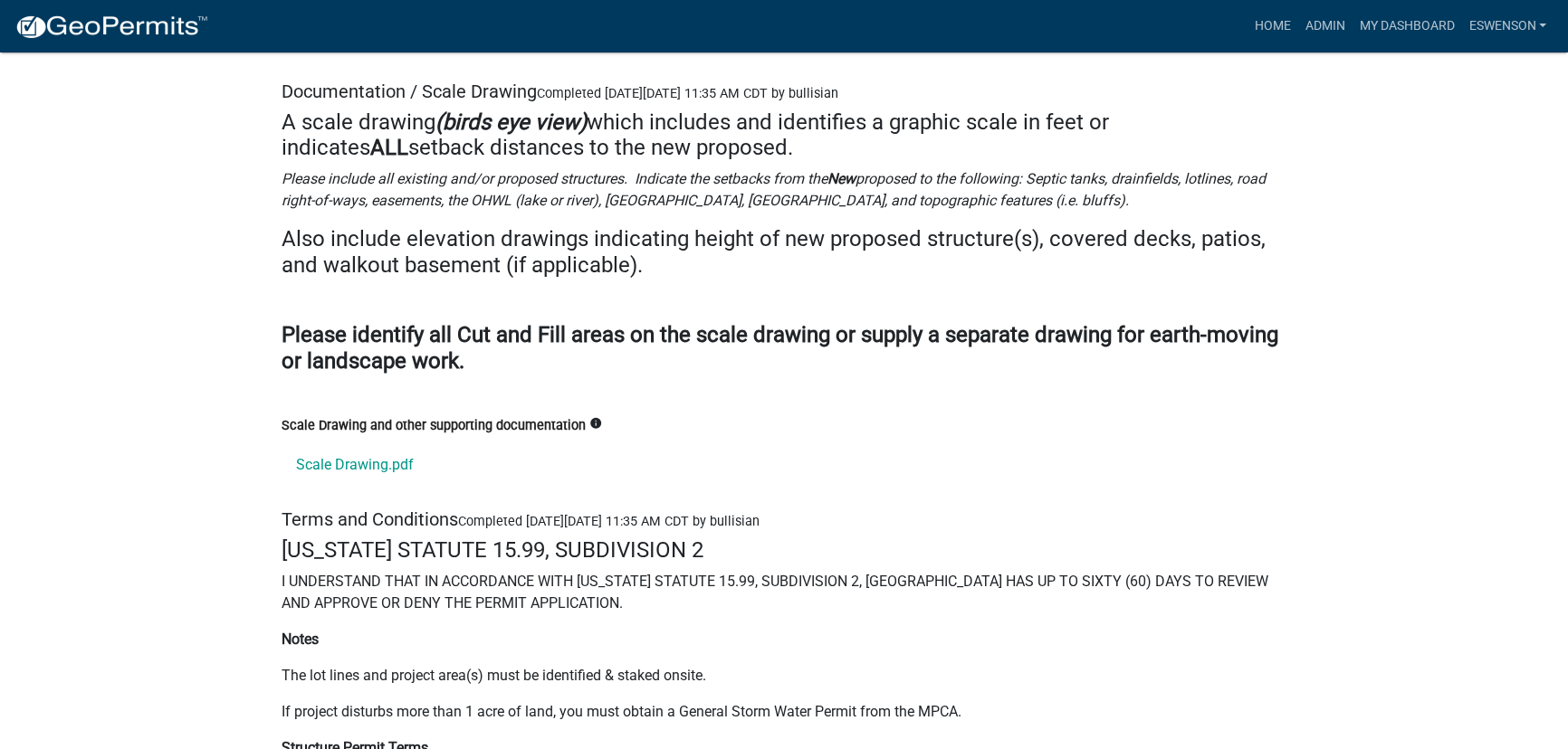
scroll to position [23557, 0]
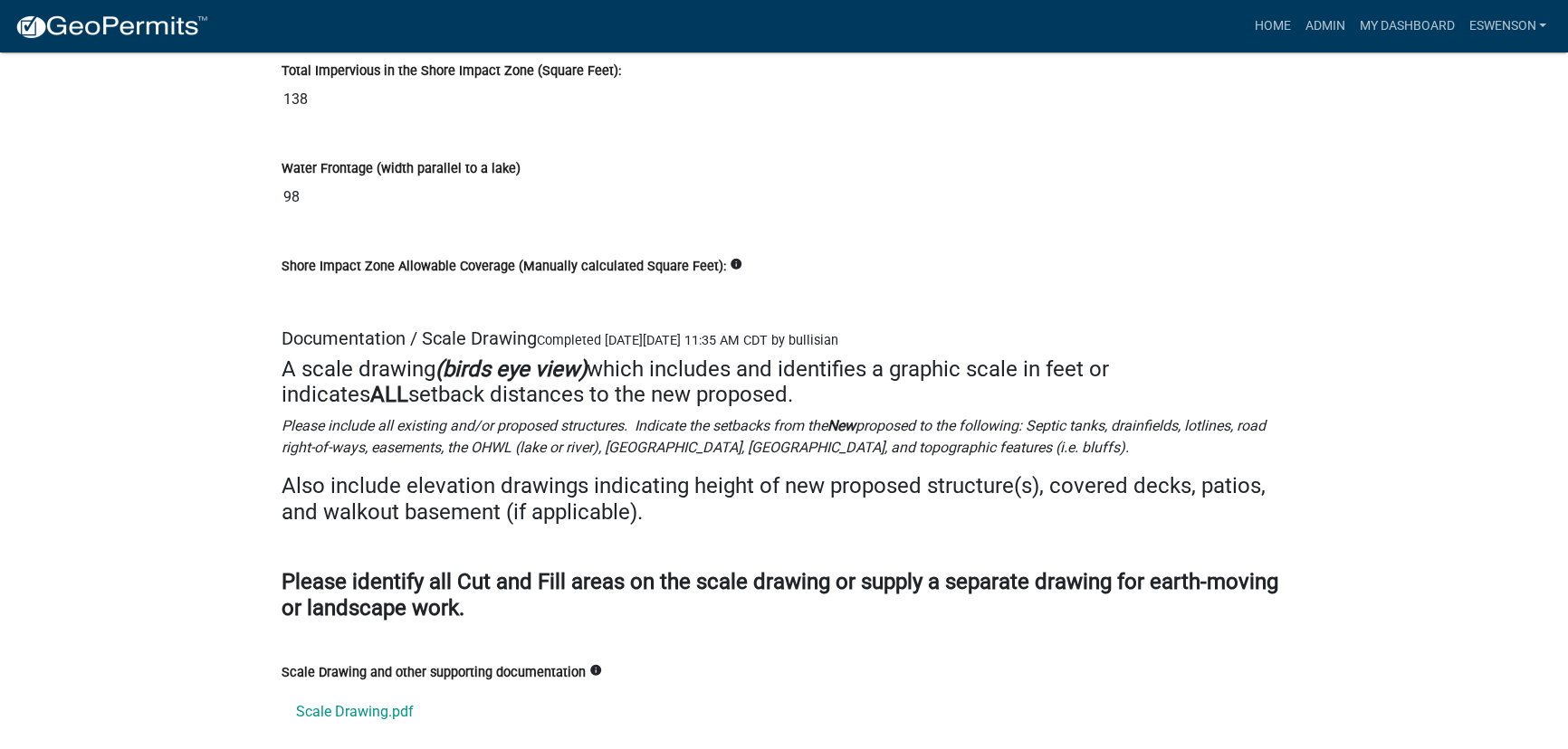
click at [576, 277] on input "Shore Impact Zone Allowable Coverage (Manually calculated Square Feet):" at bounding box center [784, 295] width 1005 height 36
click at [329, 179] on input "98" at bounding box center [784, 197] width 1005 height 36
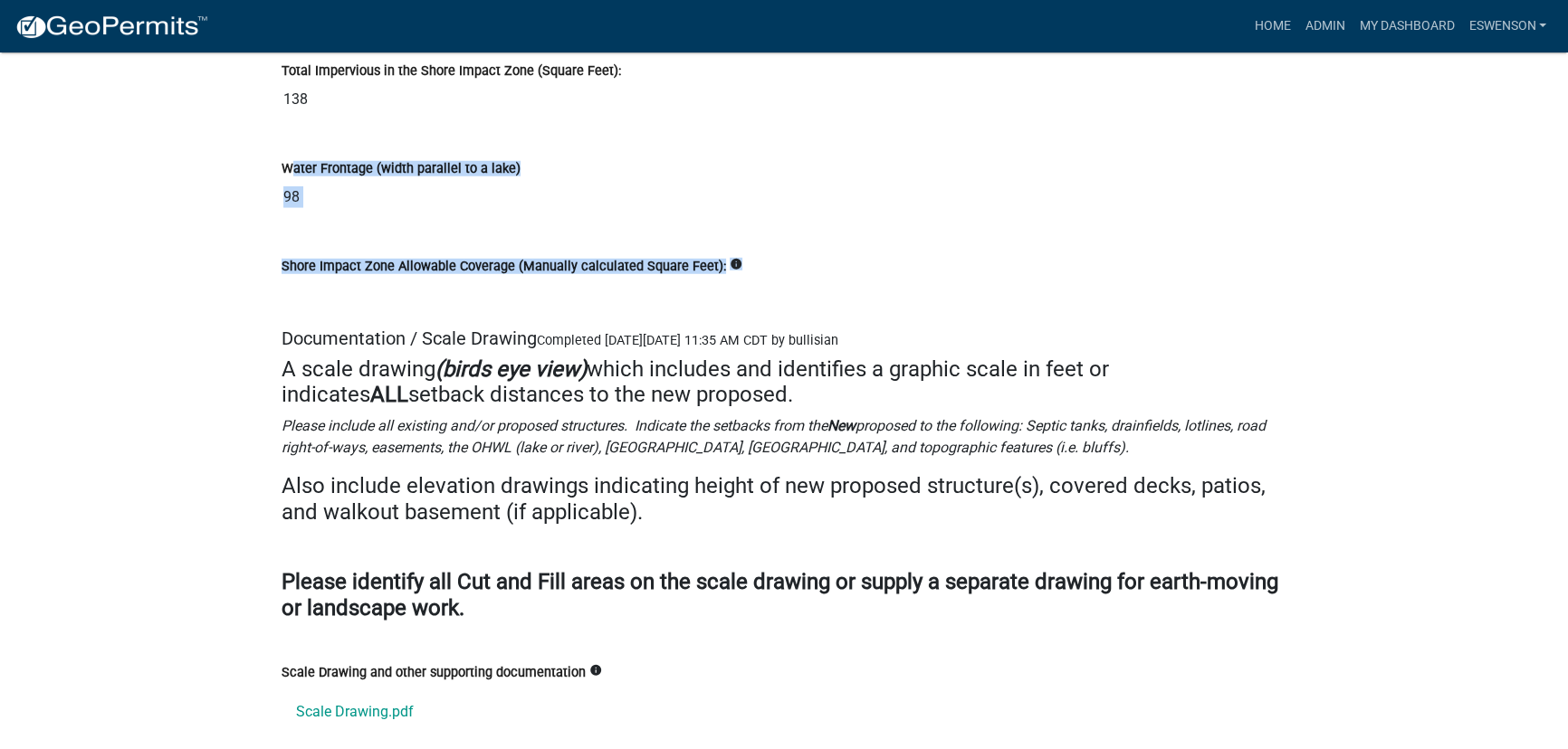
drag, startPoint x: 298, startPoint y: 99, endPoint x: 1183, endPoint y: 286, distance: 904.5
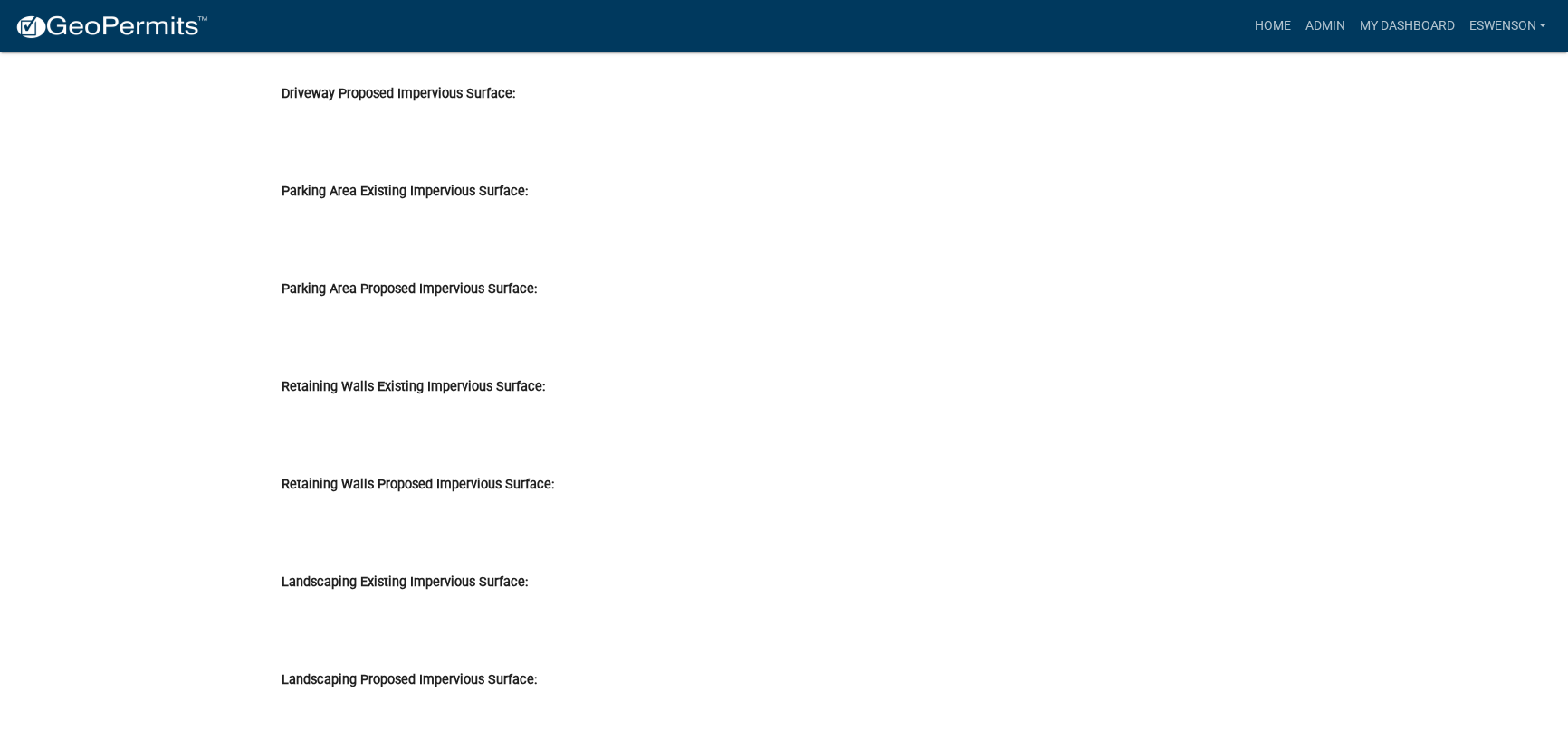
scroll to position [21993, 0]
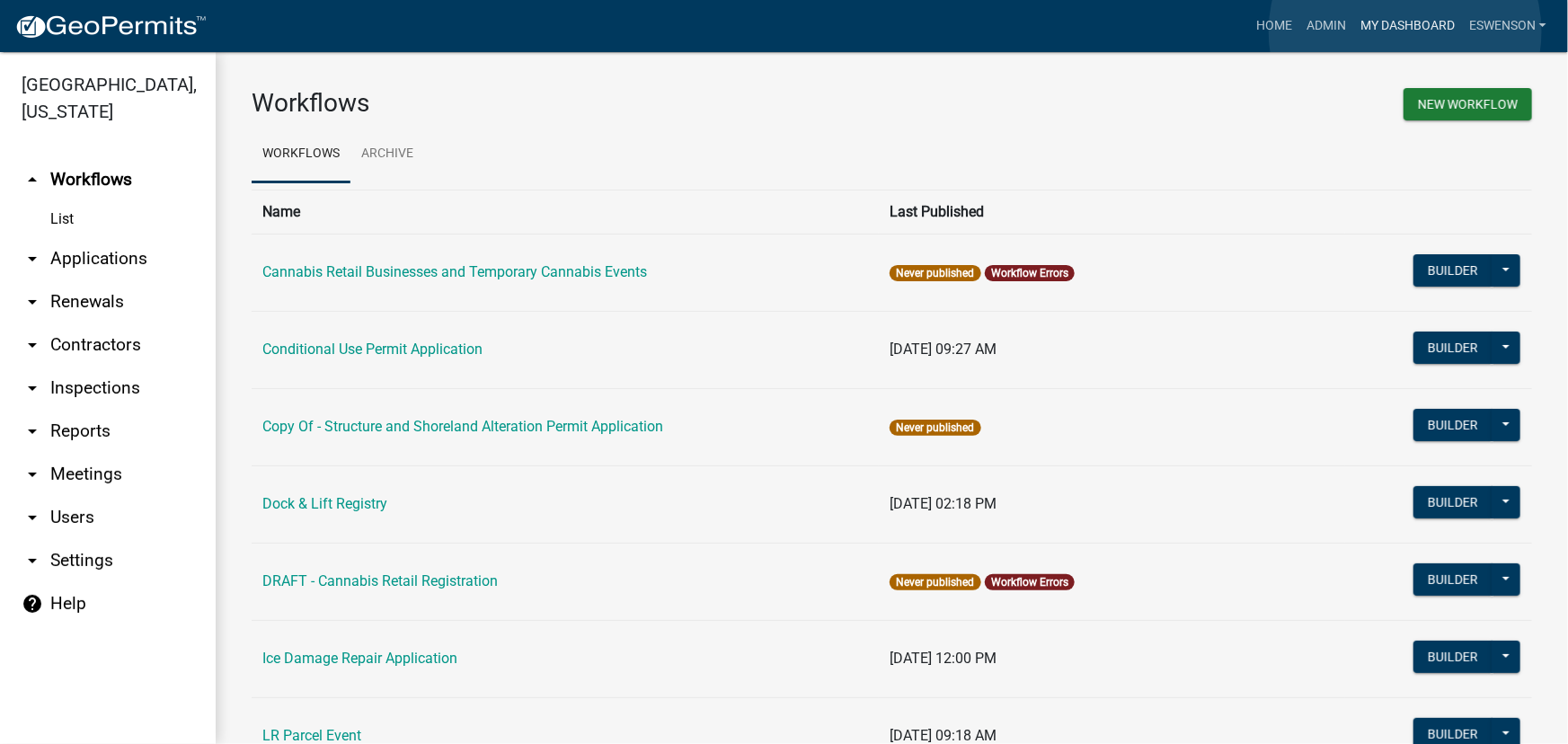
click at [1405, 31] on link "My Dashboard" at bounding box center [1407, 26] width 109 height 34
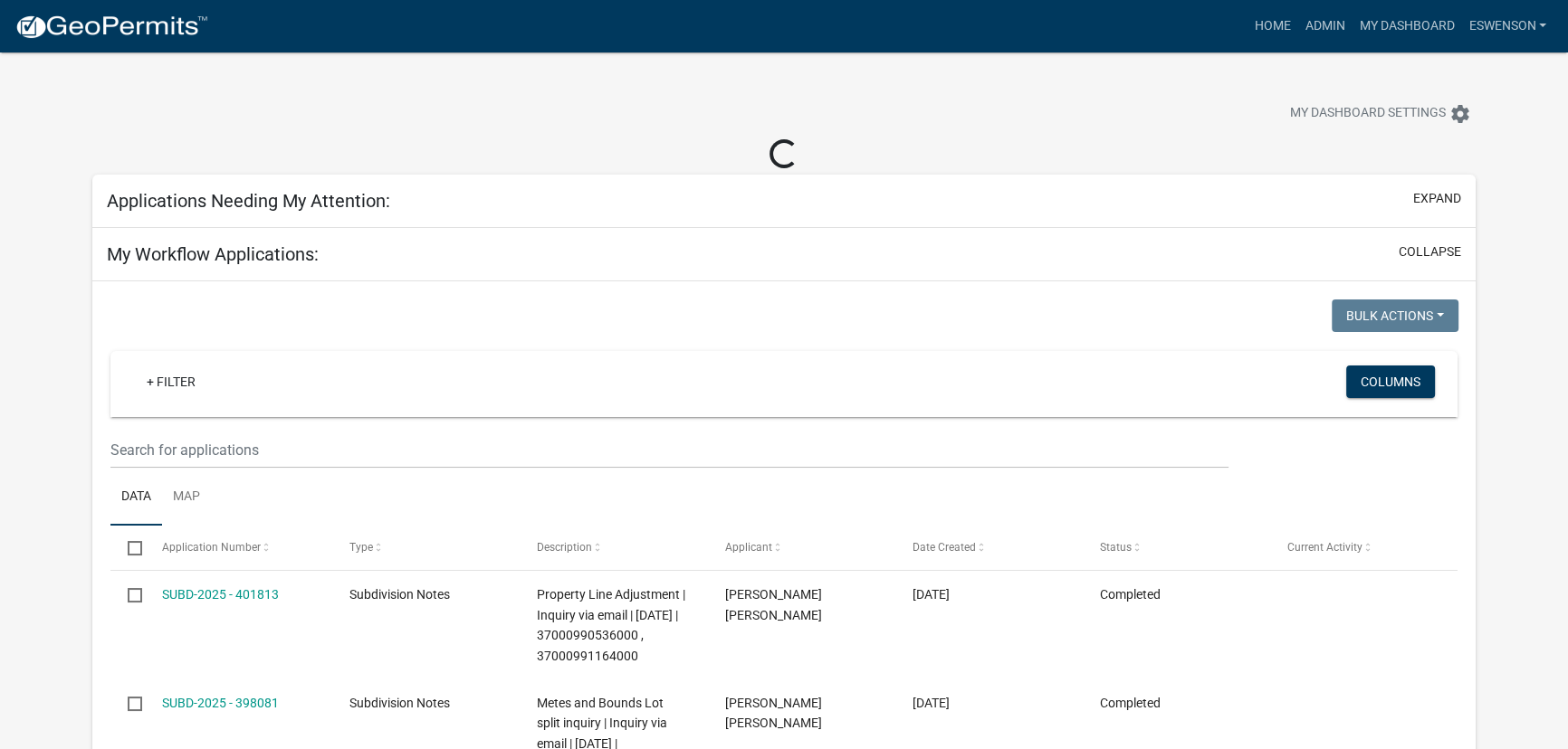
select select "3: 100"
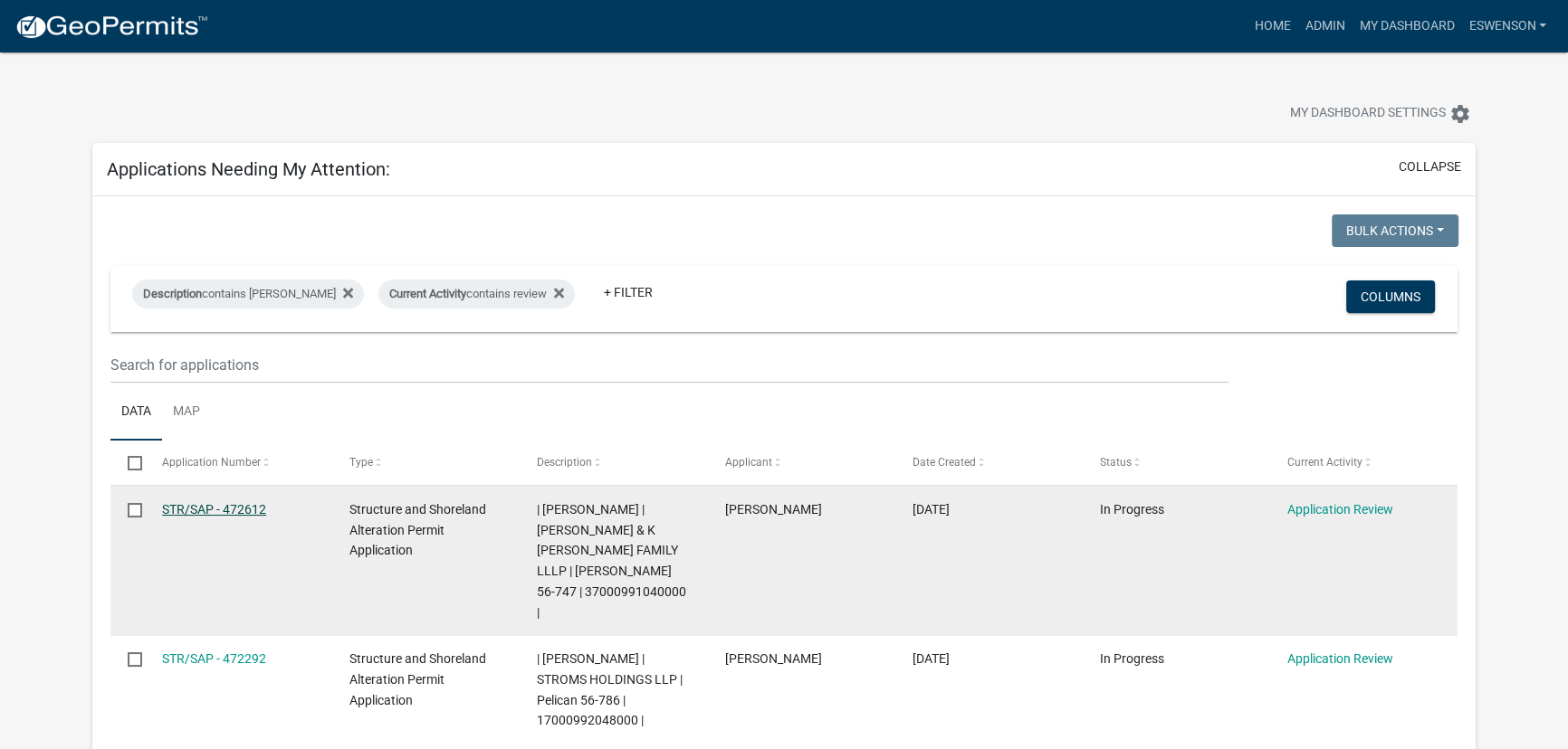
click at [213, 514] on link "STR/SAP - 472612" at bounding box center [214, 509] width 104 height 14
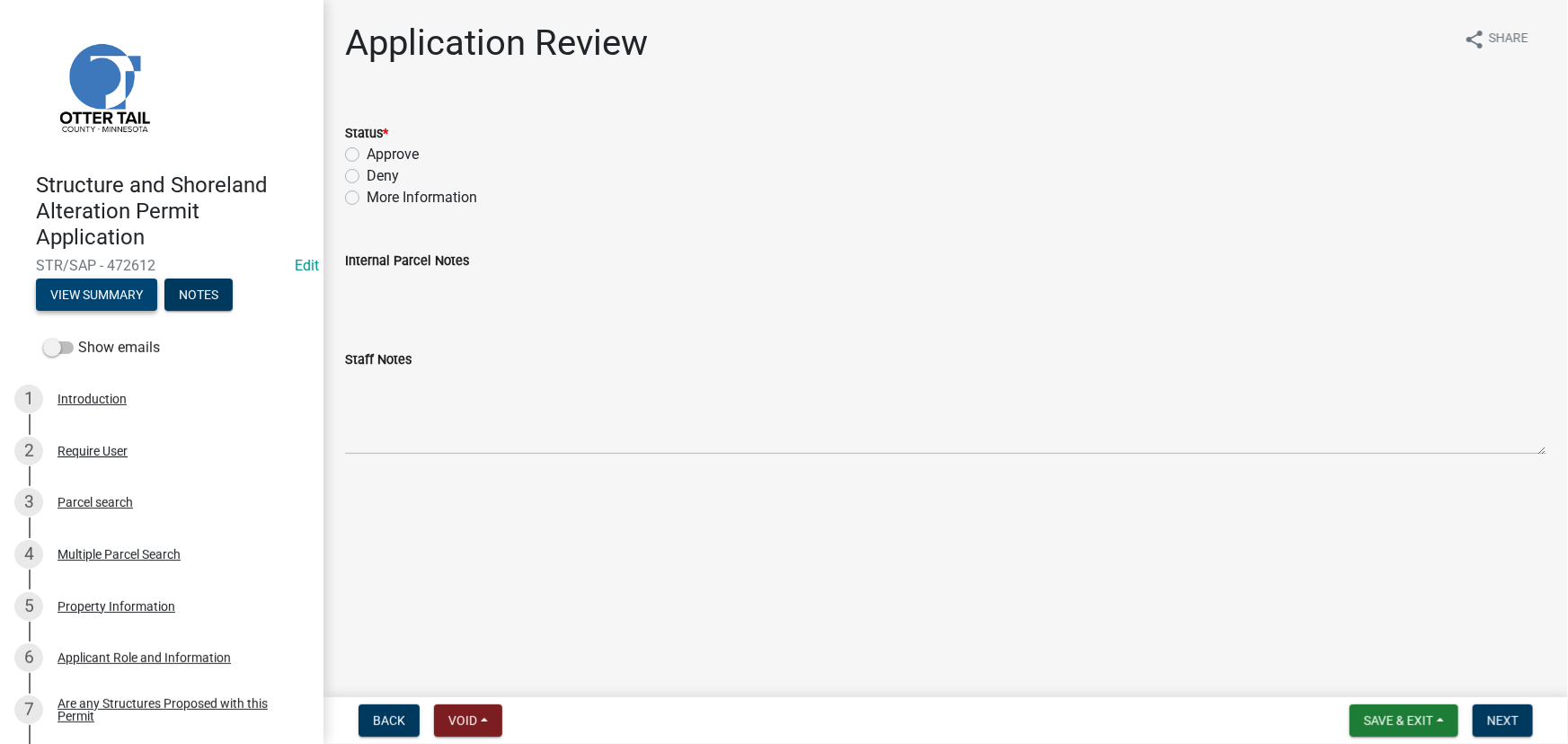
click at [109, 305] on button "View Summary" at bounding box center [96, 295] width 121 height 32
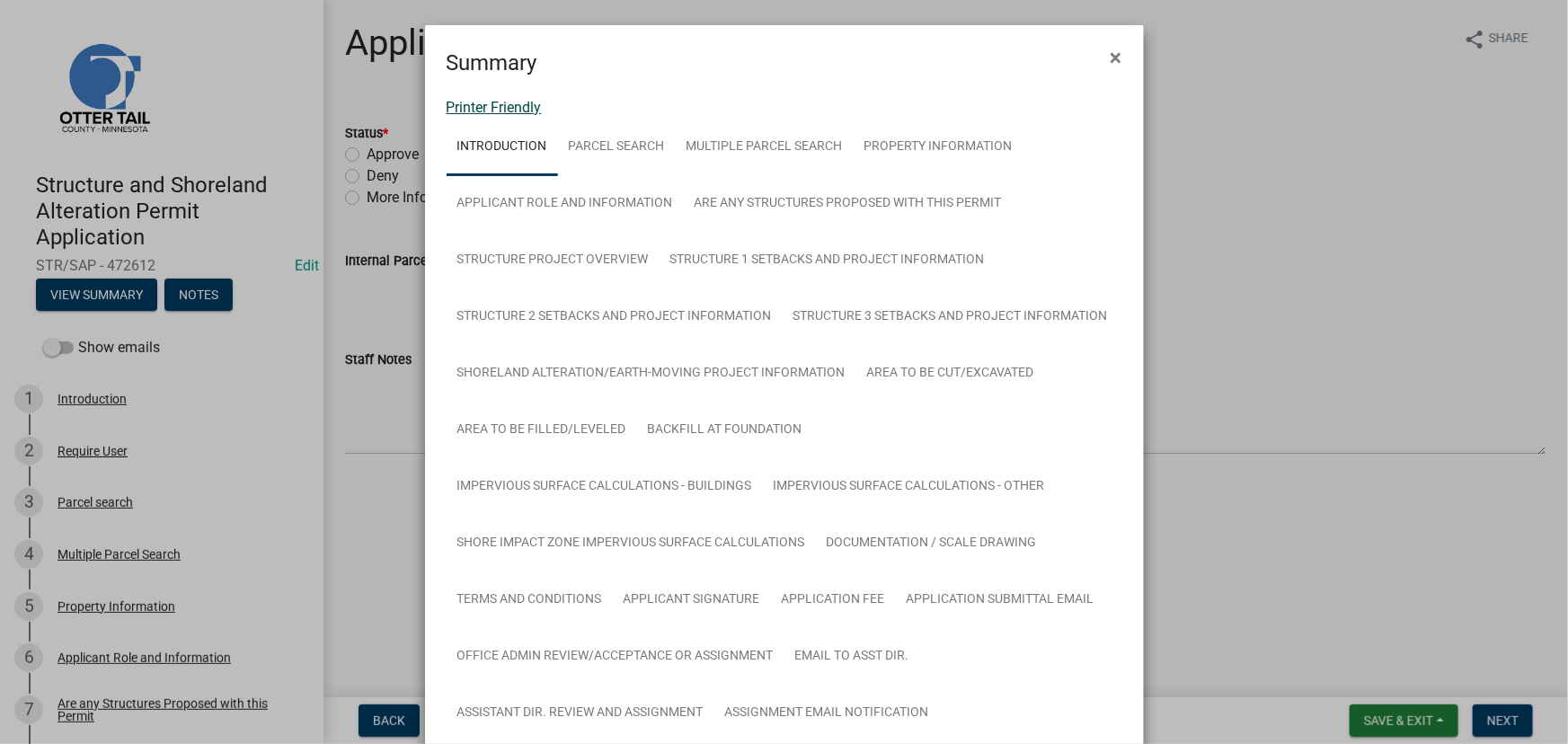
click at [501, 99] on link "Printer Friendly" at bounding box center [494, 107] width 95 height 17
click at [308, 435] on ngb-modal-window "Summary × Printer Friendly Introduction Parcel search Multiple Parcel Search Pr…" at bounding box center [784, 372] width 1568 height 744
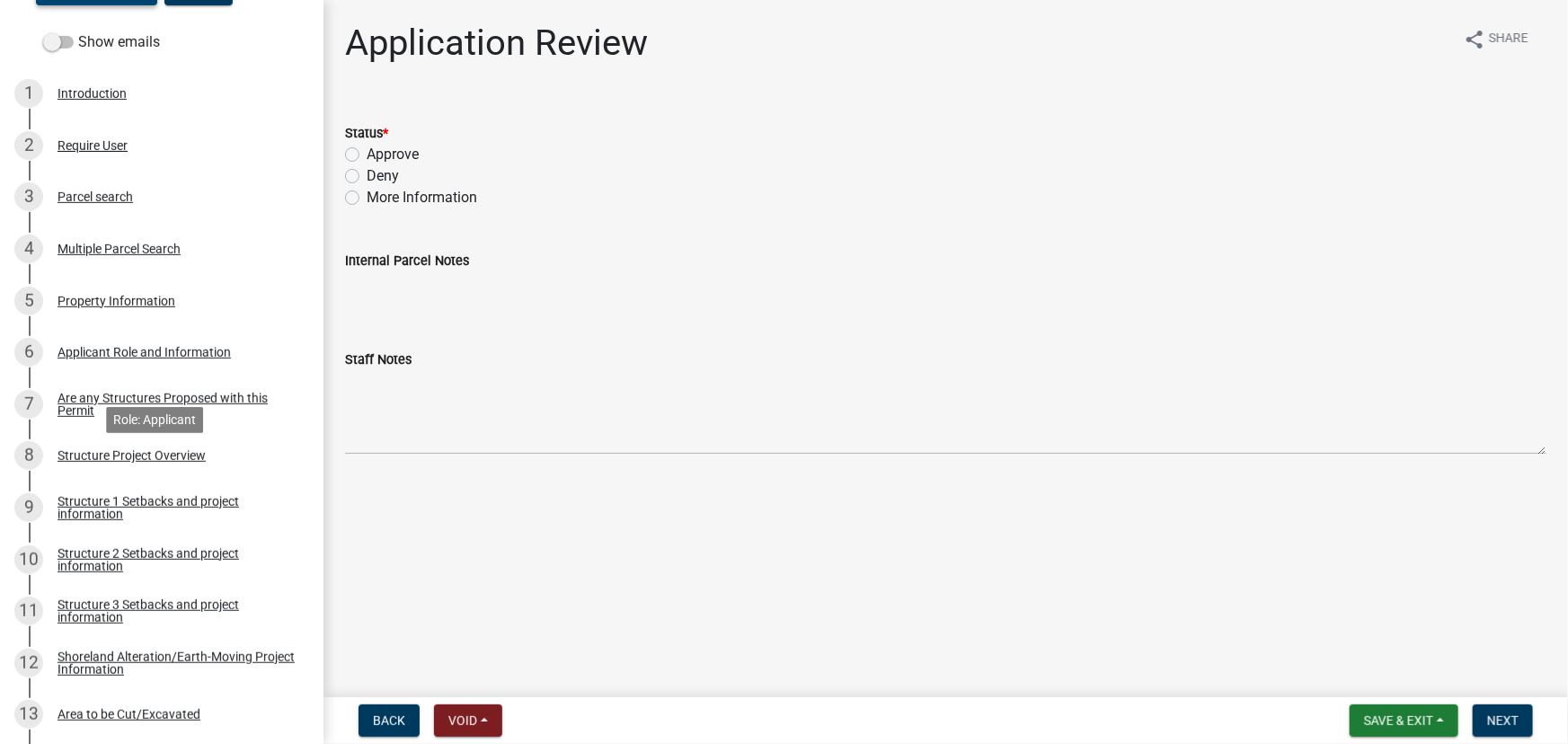
scroll to position [654, 0]
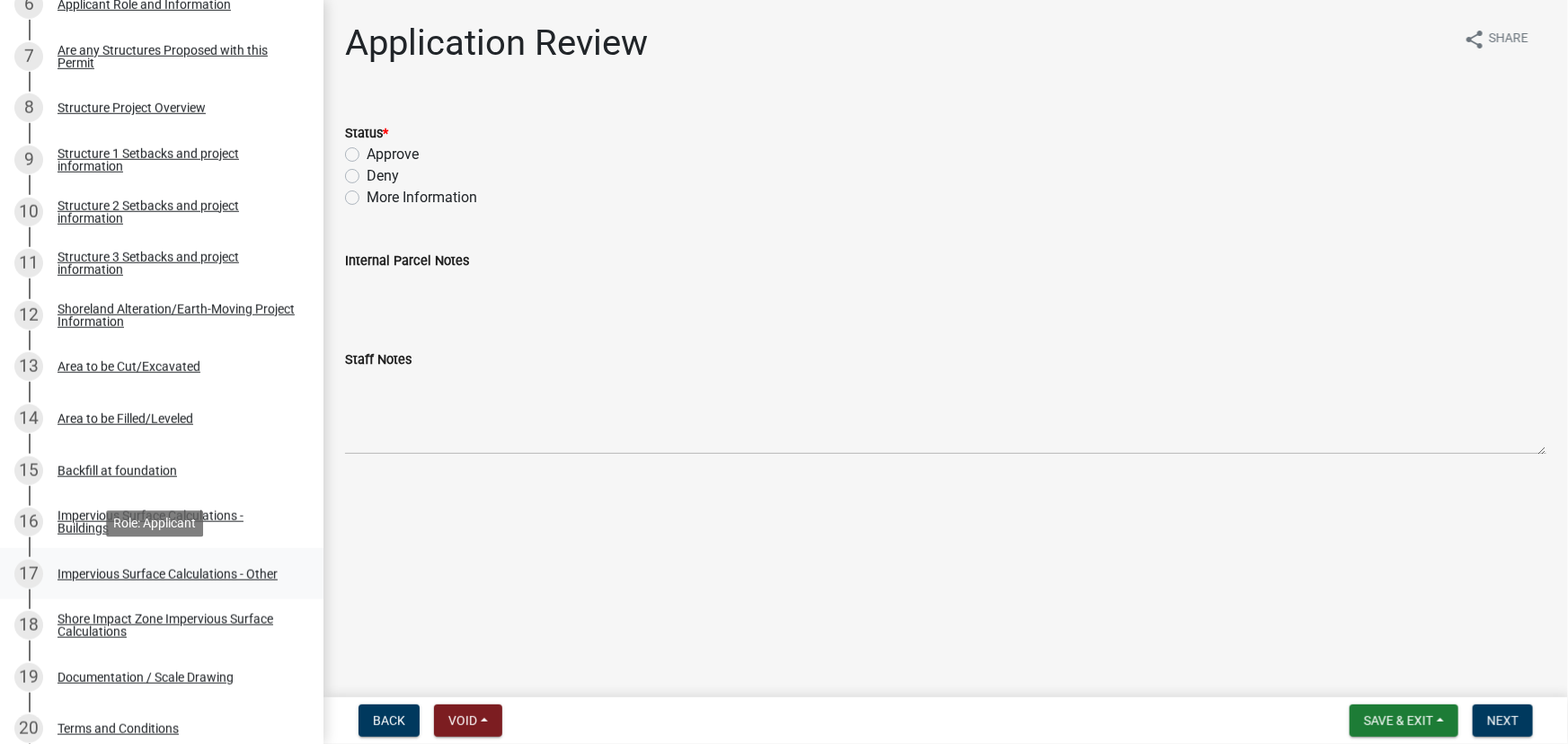
click at [132, 581] on div "17 Impervious Surface Calculations - Other" at bounding box center [154, 574] width 281 height 29
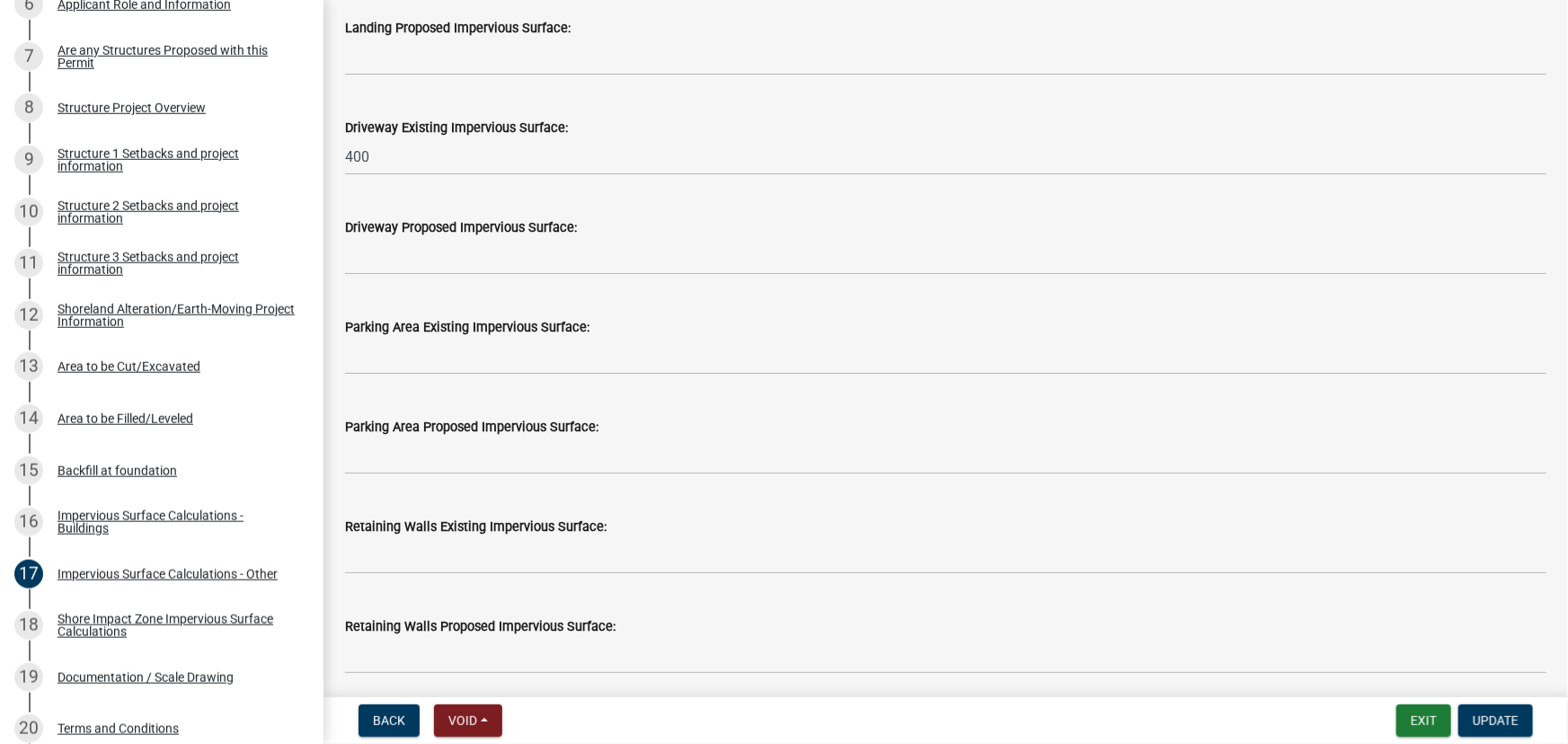
scroll to position [899, 0]
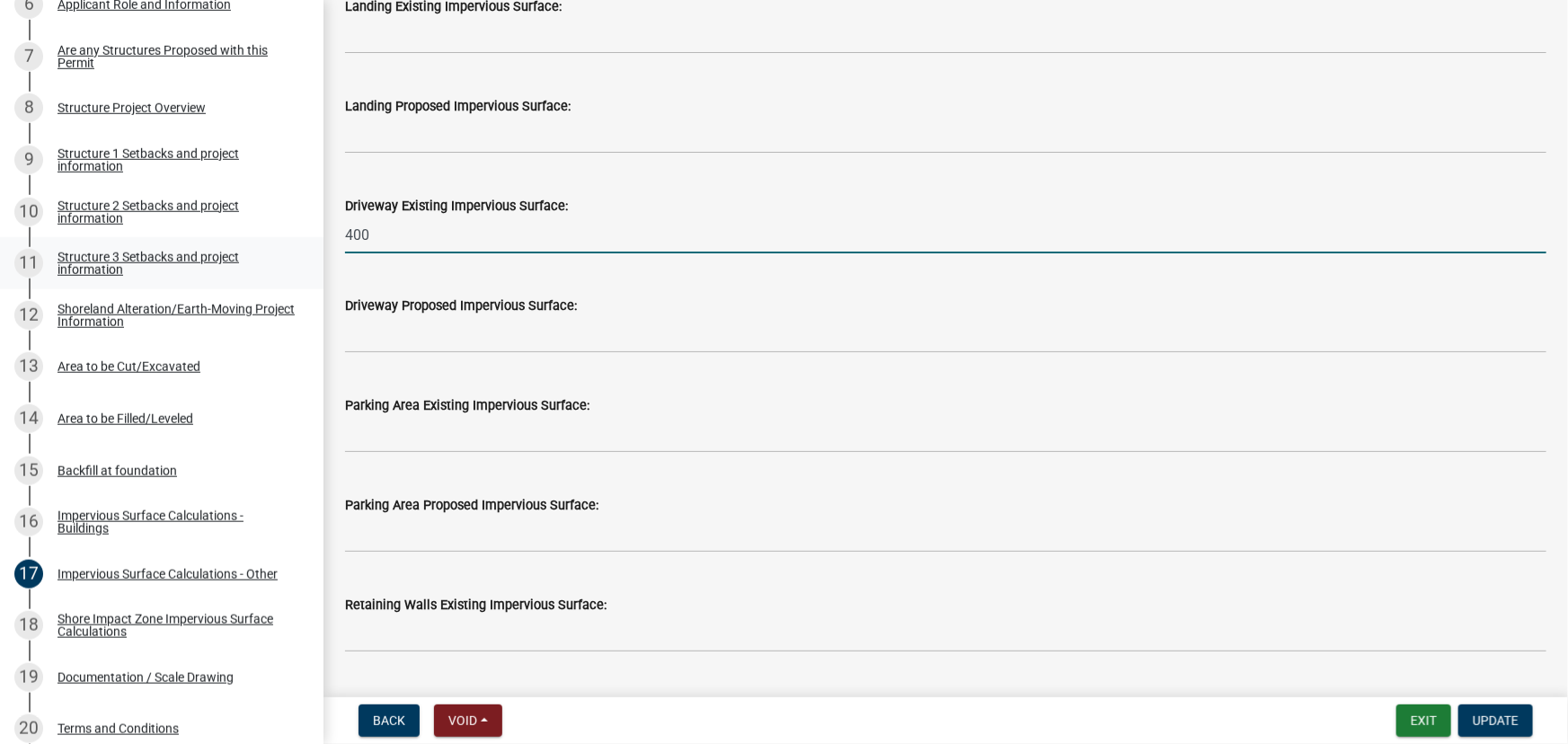
drag, startPoint x: 439, startPoint y: 223, endPoint x: 186, endPoint y: 252, distance: 254.7
click at [190, 251] on div "Structure and Shoreland Alteration Permit Application STR/SAP - 472612 Edit Vie…" at bounding box center [784, 372] width 1568 height 744
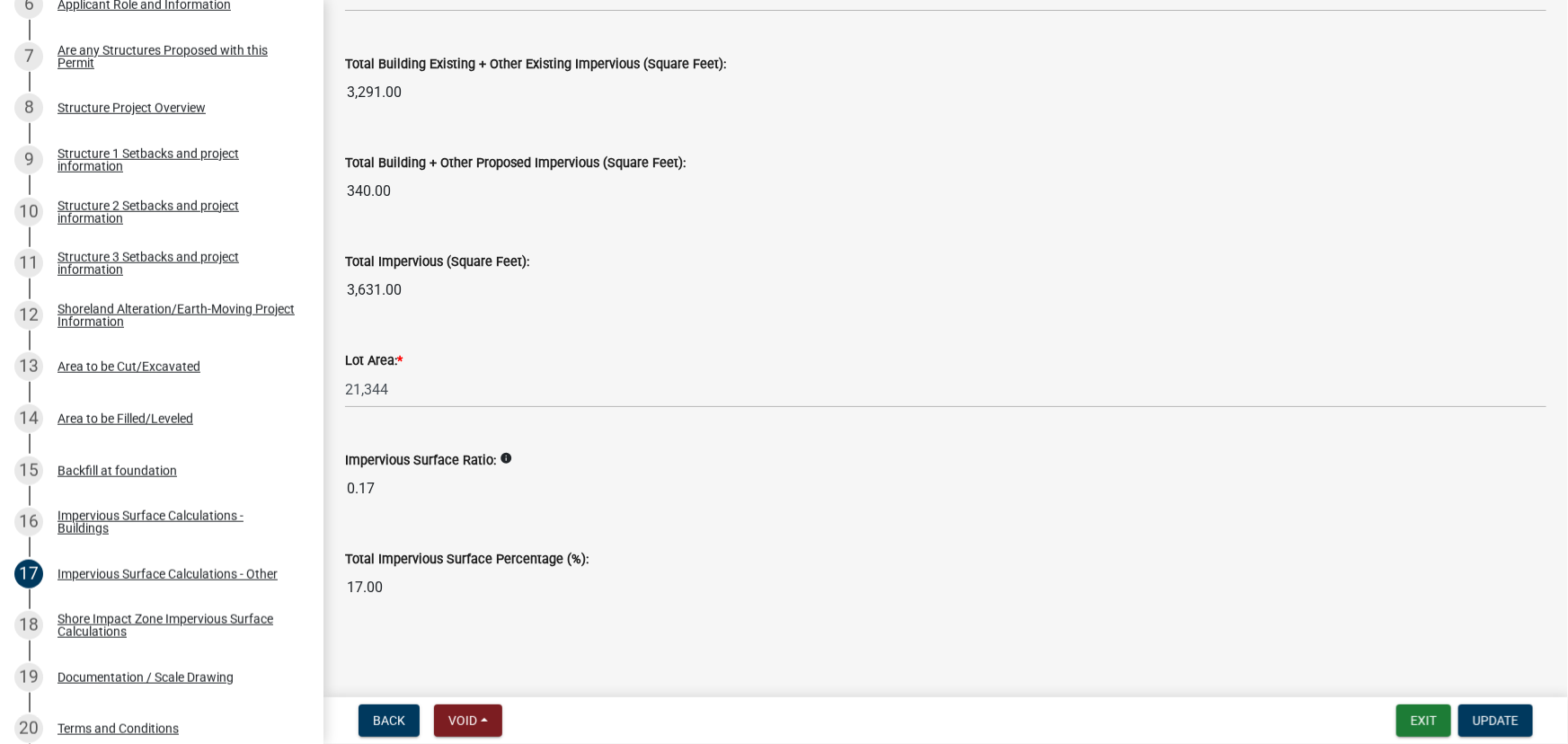
type input "1200"
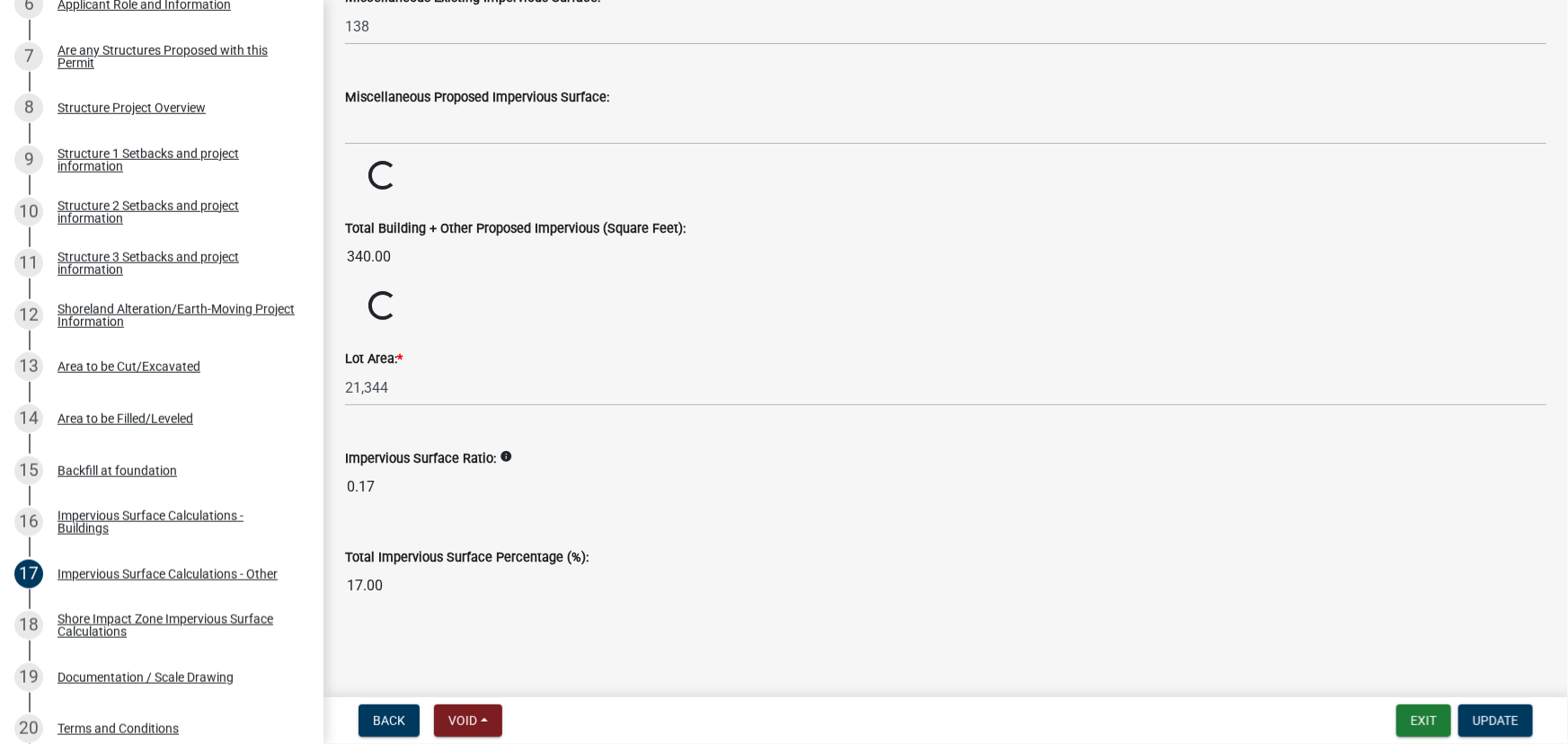
scroll to position [1904, 0]
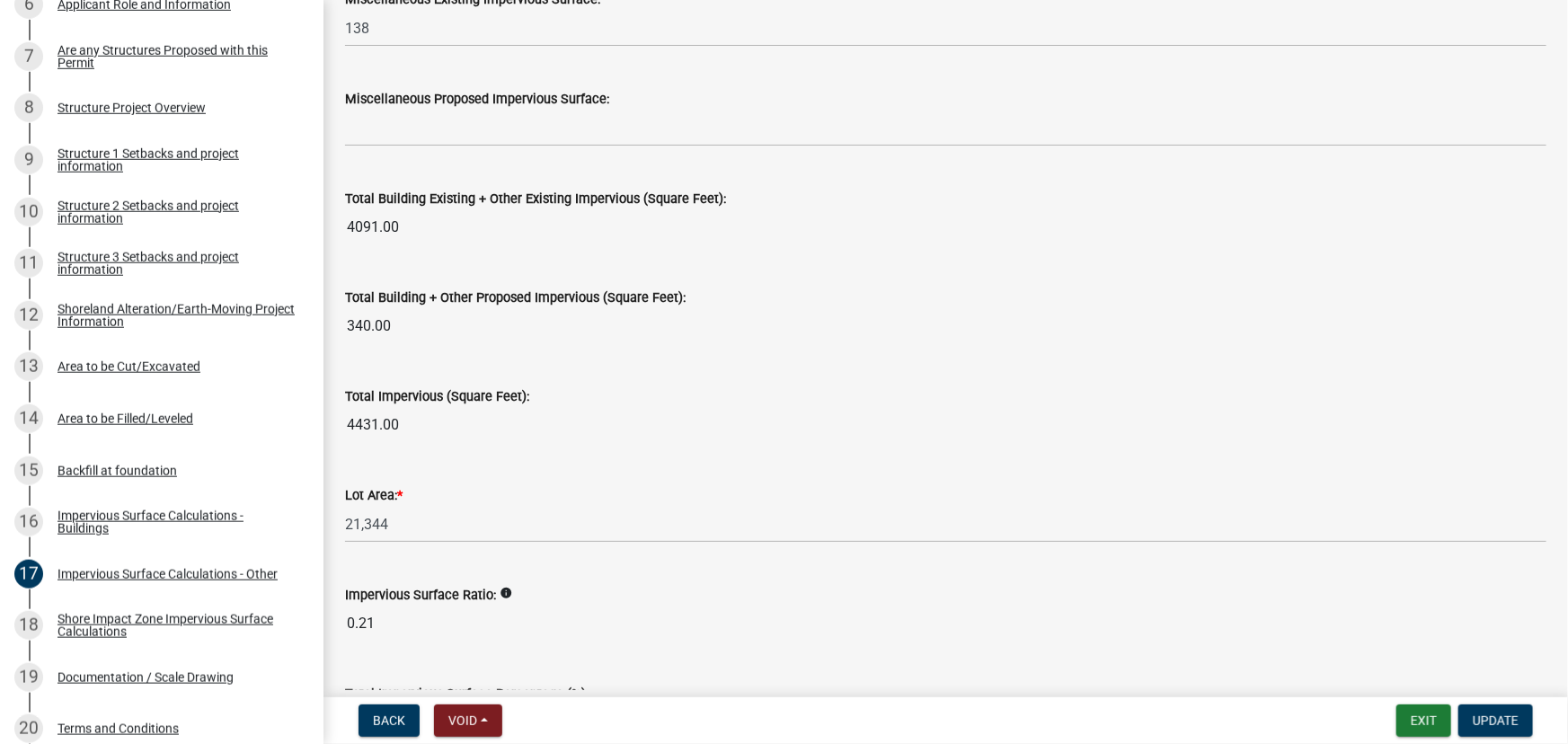
click at [1473, 698] on nav "Back Void Withdraw Lock Expire Void Exit Update" at bounding box center [945, 721] width 1244 height 47
click at [1483, 724] on span "Update" at bounding box center [1495, 721] width 46 height 14
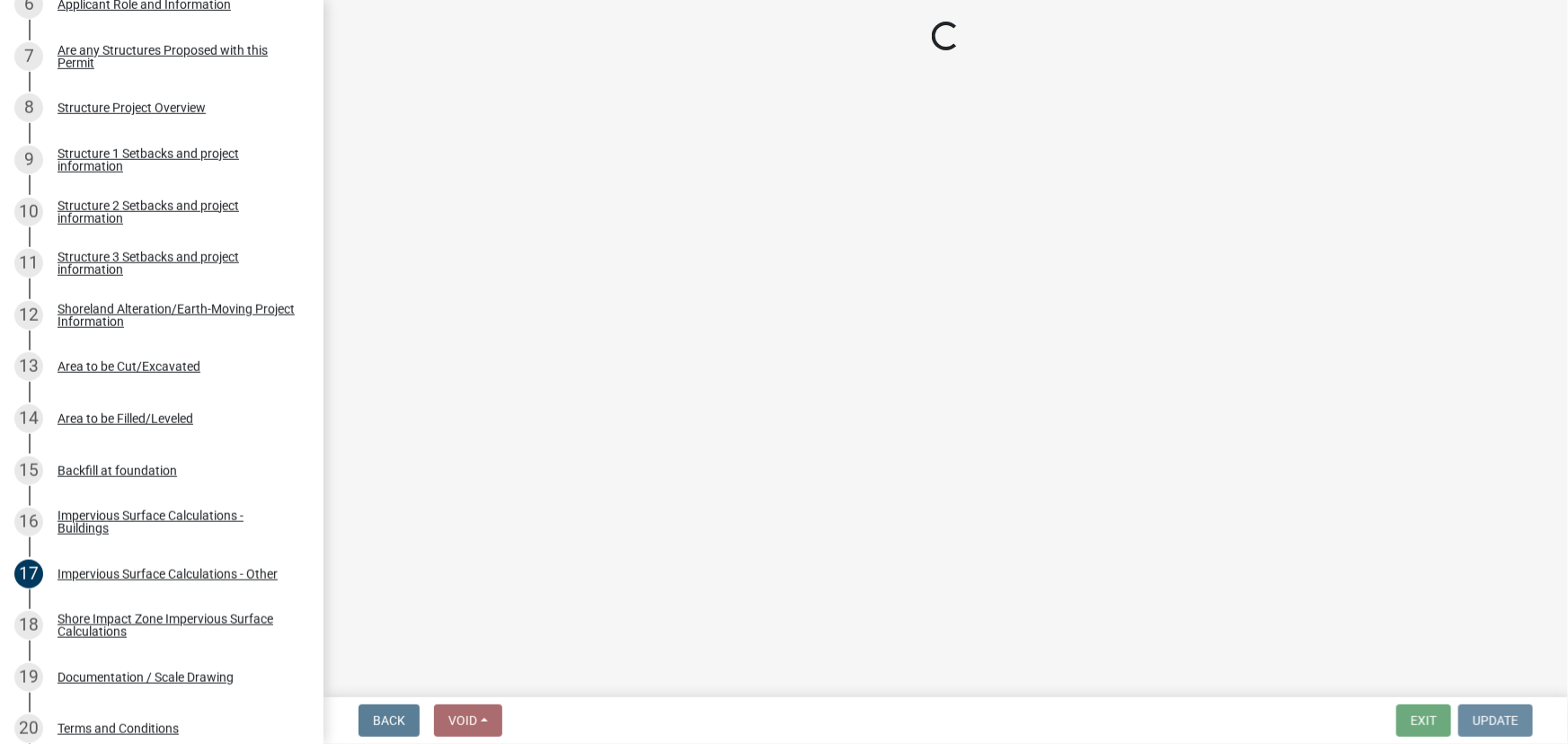
scroll to position [0, 0]
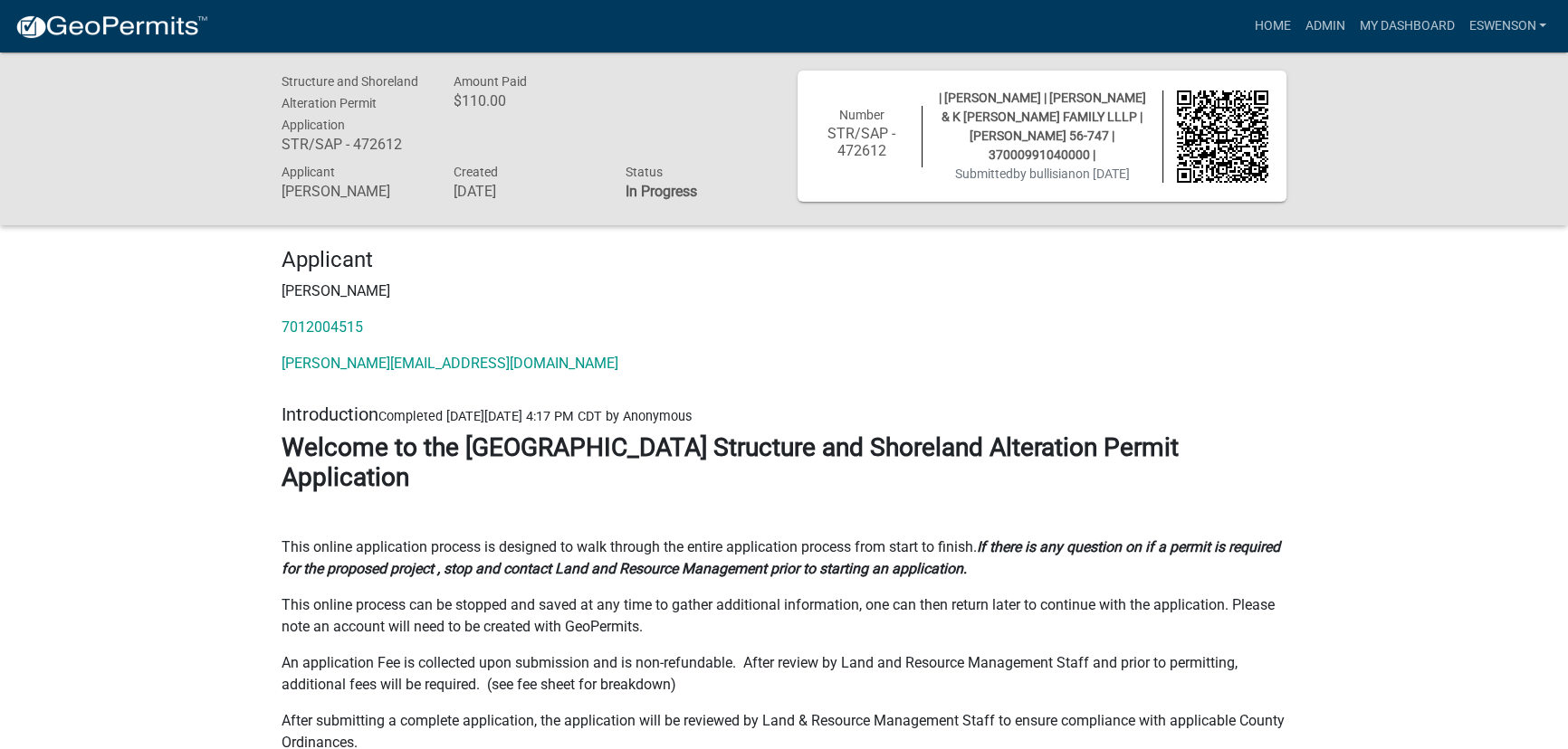
scroll to position [81, 0]
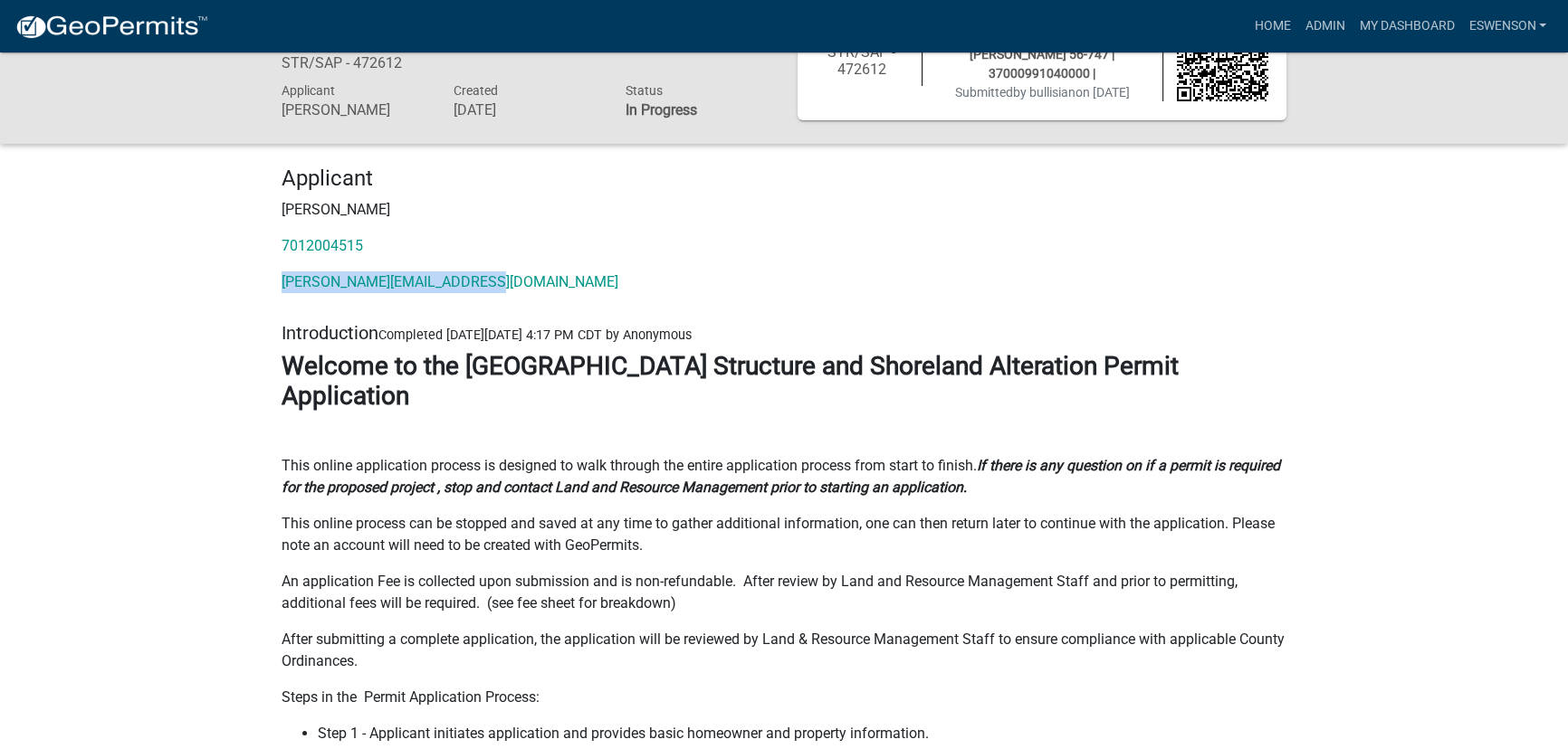
drag, startPoint x: 514, startPoint y: 285, endPoint x: 264, endPoint y: 292, distance: 250.1
copy link "[PERSON_NAME][EMAIL_ADDRESS][DOMAIN_NAME]"
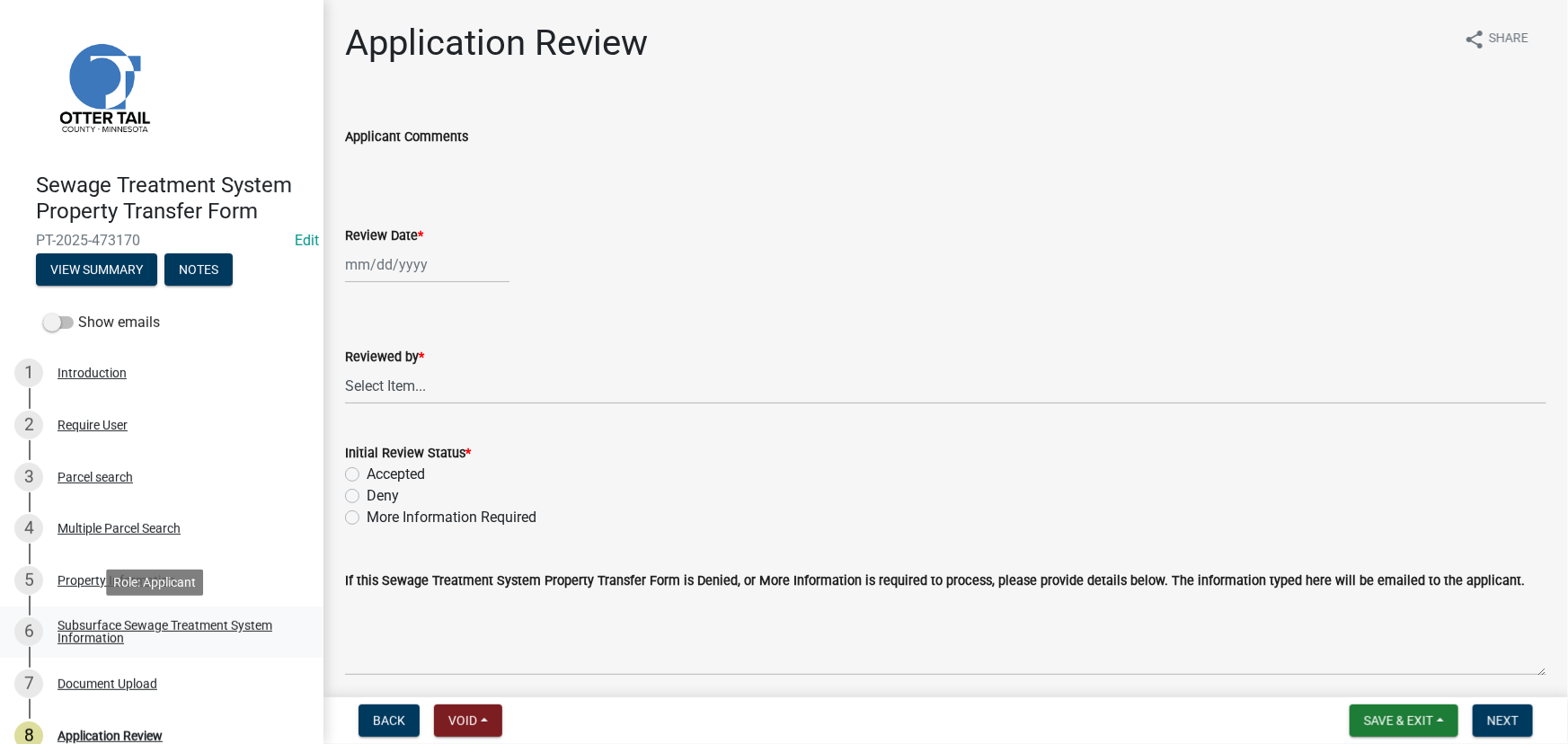
click at [217, 616] on link "6 Subsurface Sewage Treatment System Information" at bounding box center [161, 632] width 323 height 52
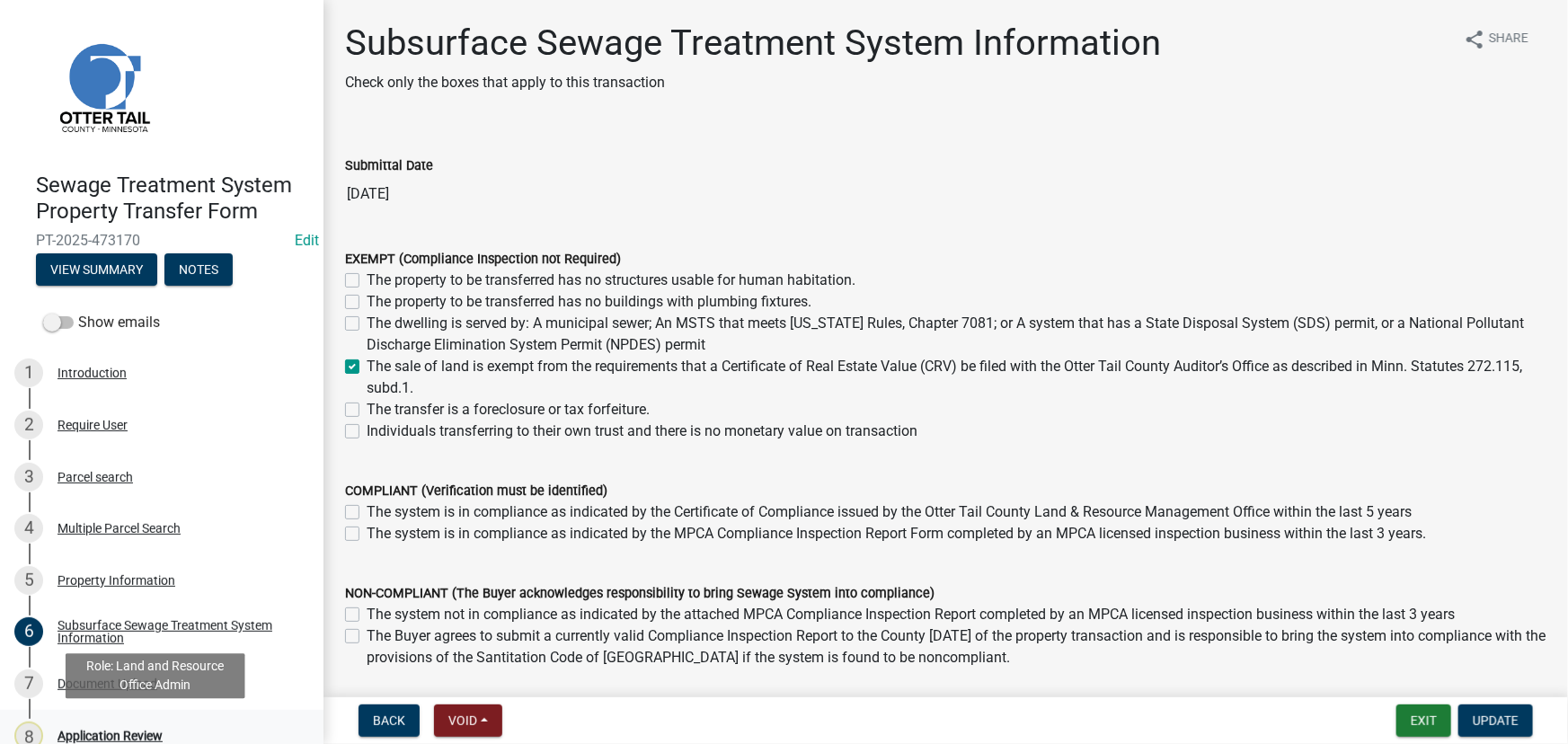
click at [115, 730] on div "Application Review" at bounding box center [110, 736] width 105 height 12
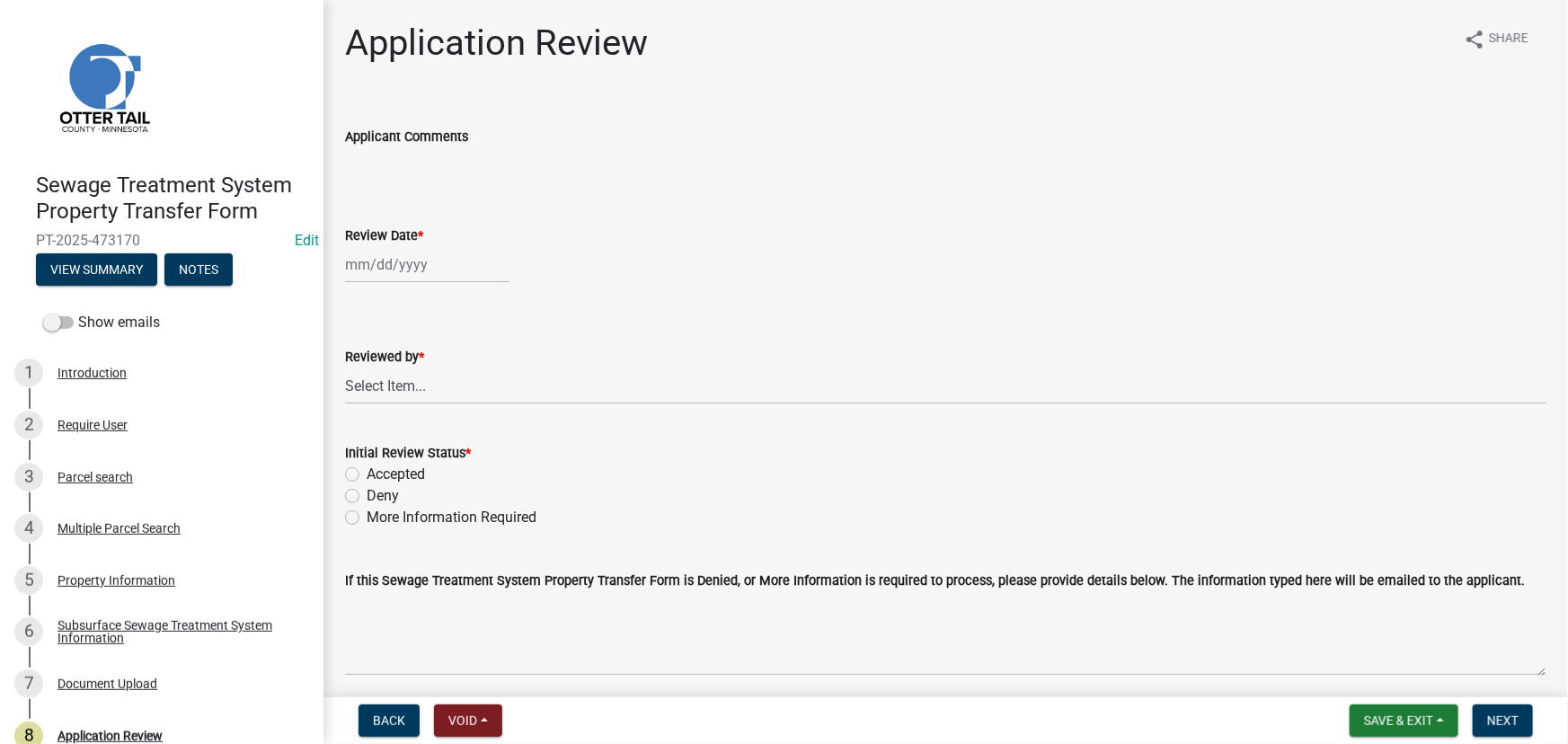
select select "9"
select select "2025"
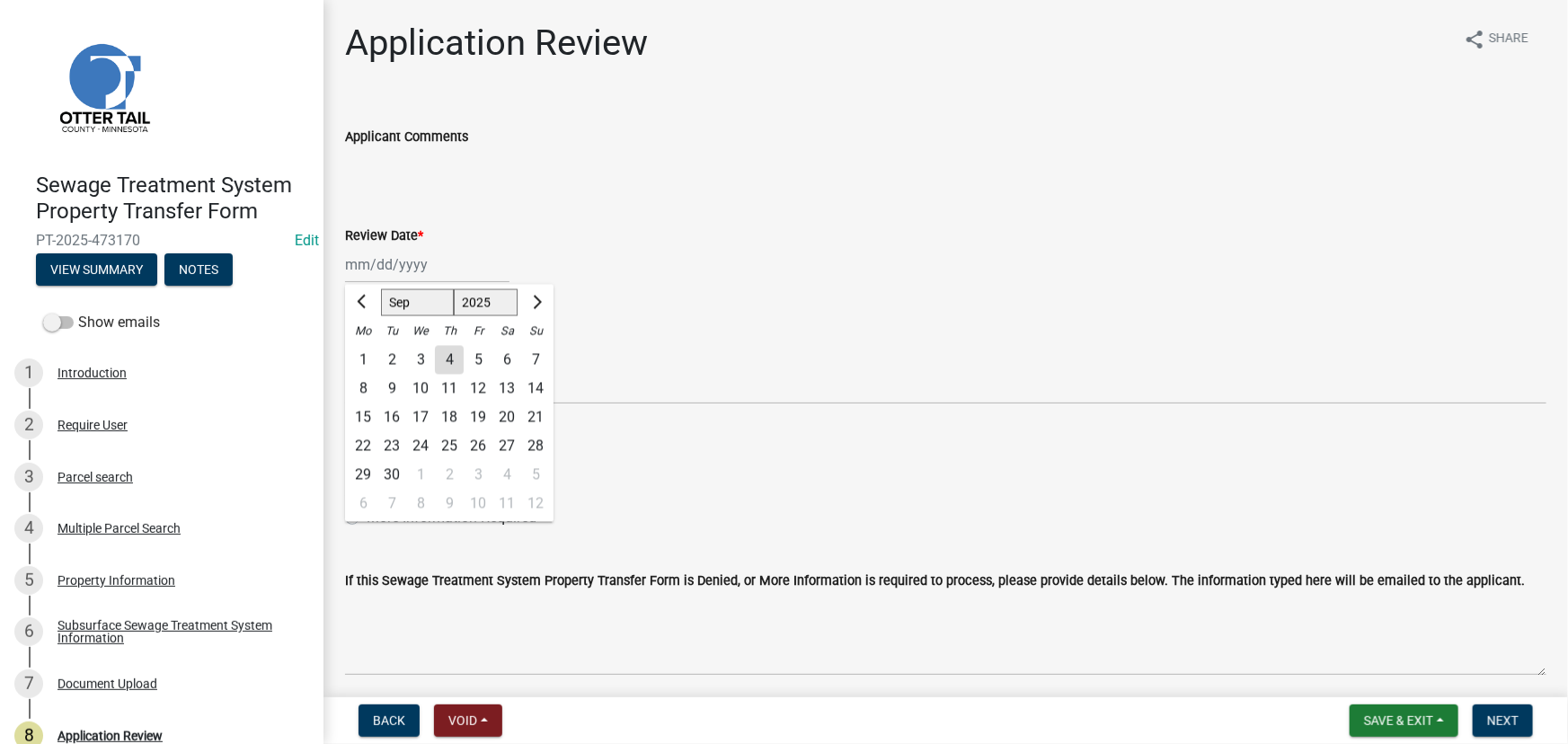
click at [436, 271] on div "[PERSON_NAME] Feb Mar Apr [PERSON_NAME][DATE] Oct Nov [DATE] 1526 1527 1528 152…" at bounding box center [426, 264] width 164 height 37
click at [454, 360] on div "4" at bounding box center [449, 360] width 29 height 29
type input "[DATE]"
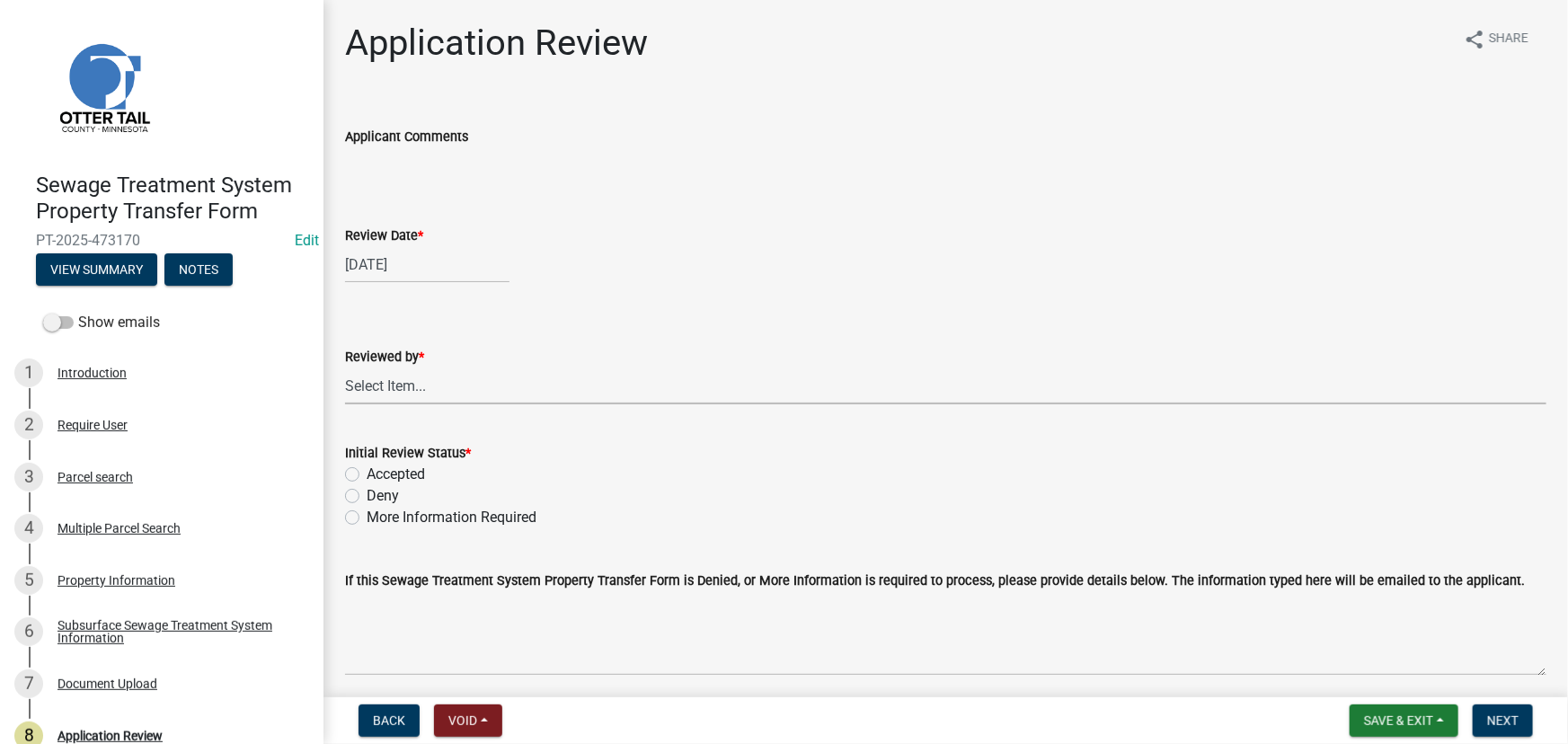
click at [424, 399] on select "Select Item... [PERSON_NAME] [PERSON_NAME] [PERSON_NAME] [PERSON_NAME] [PERSON_…" at bounding box center [945, 385] width 1201 height 37
click at [345, 367] on select "Select Item... [PERSON_NAME] [PERSON_NAME] [PERSON_NAME] [PERSON_NAME] [PERSON_…" at bounding box center [945, 385] width 1201 height 37
select select "190fd4c8-42ef-492b-a4a0-a0213555944c"
click at [403, 482] on label "Accepted" at bounding box center [395, 474] width 58 height 22
click at [378, 475] on input "Accepted" at bounding box center [372, 470] width 11 height 11
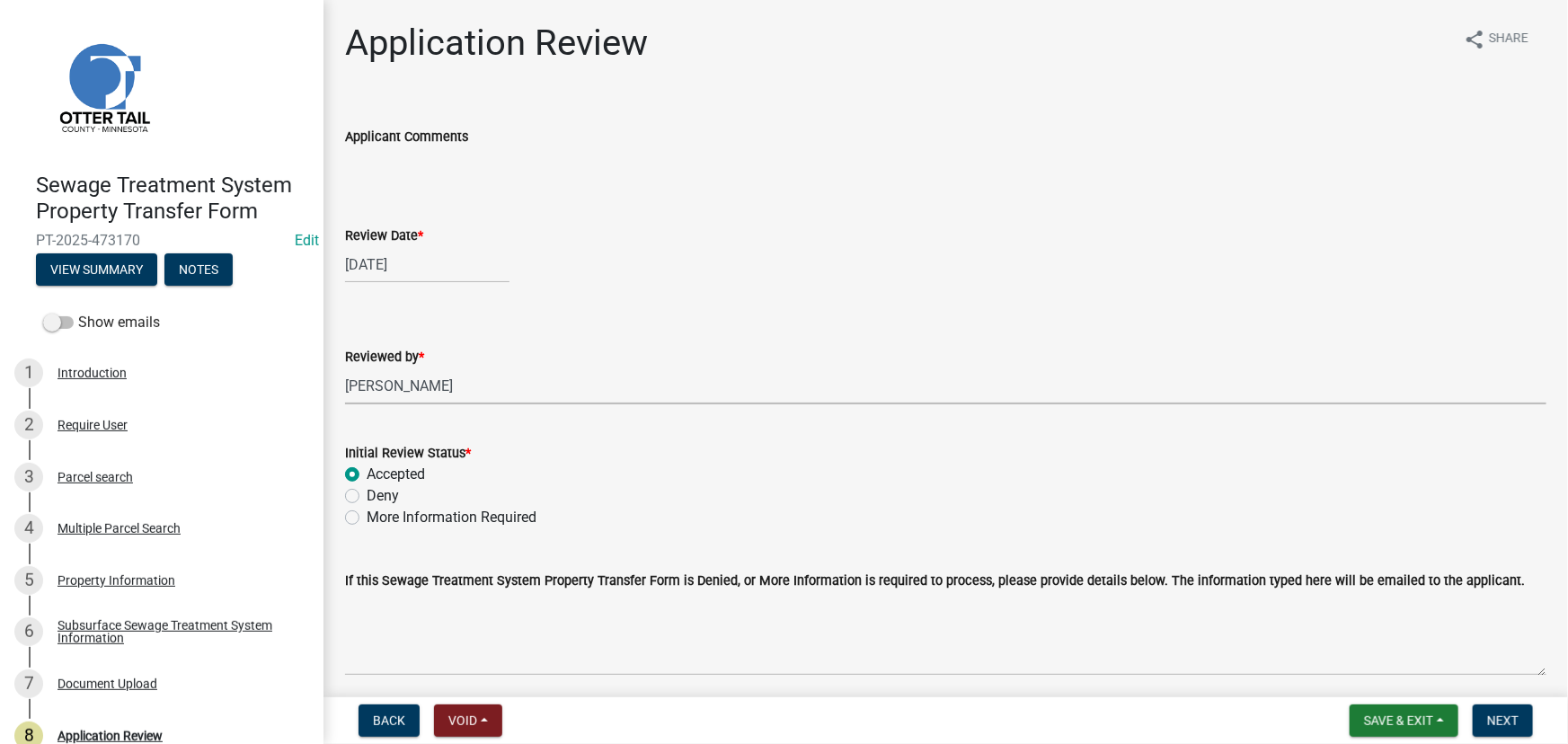
radio input "true"
click at [1494, 732] on button "Next" at bounding box center [1502, 721] width 60 height 32
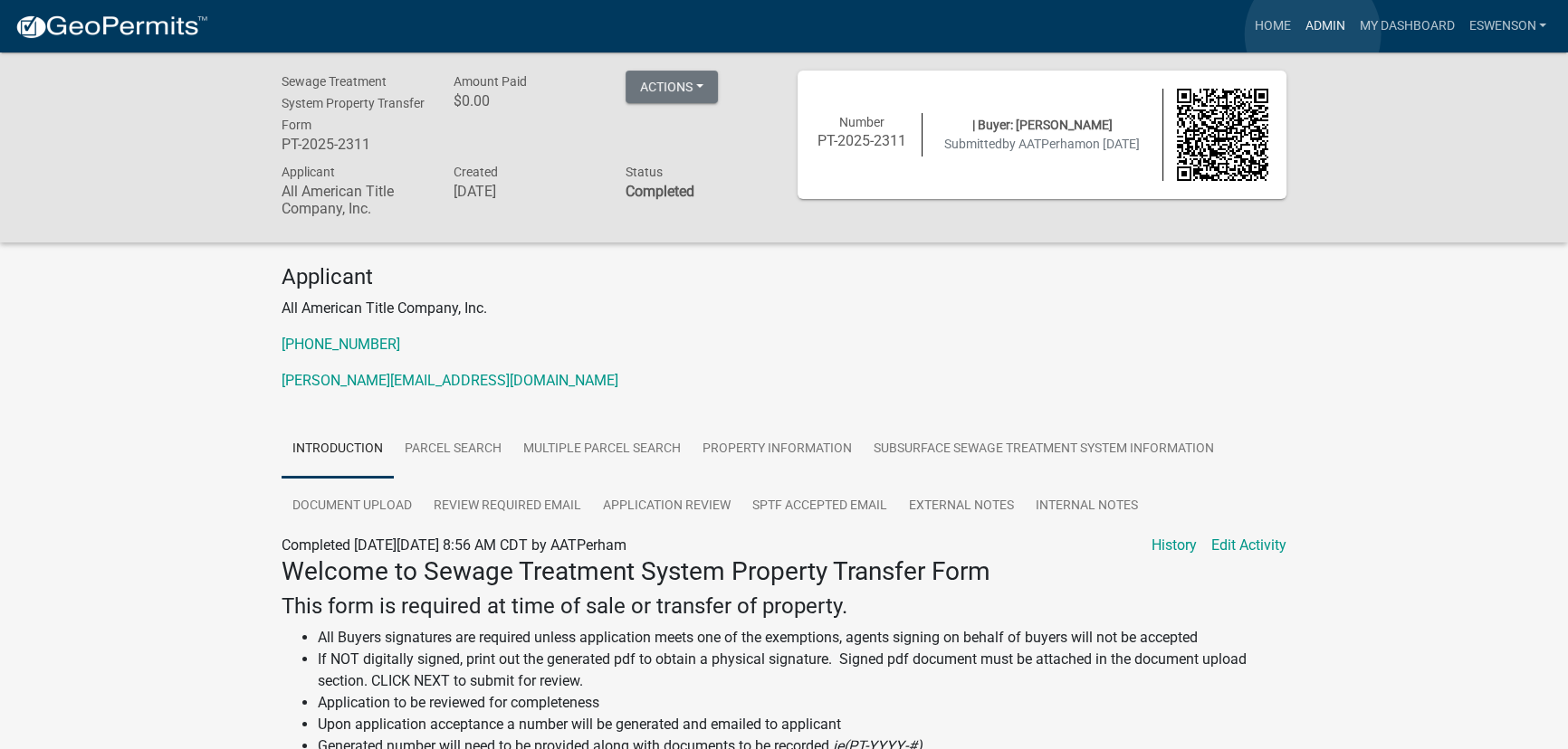
click at [1313, 34] on link "Admin" at bounding box center [1324, 26] width 54 height 34
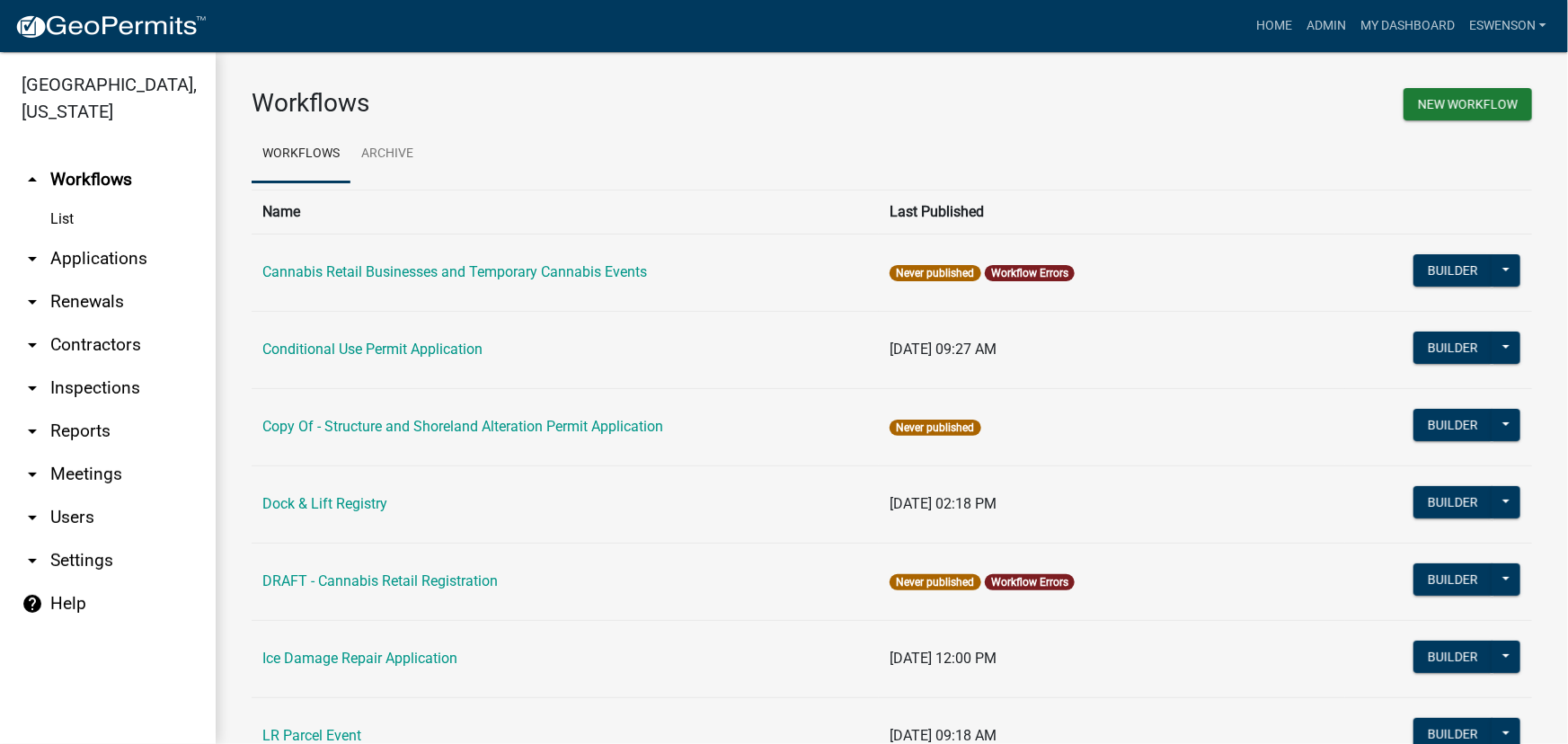
click at [138, 268] on link "arrow_drop_down Applications" at bounding box center [108, 259] width 216 height 43
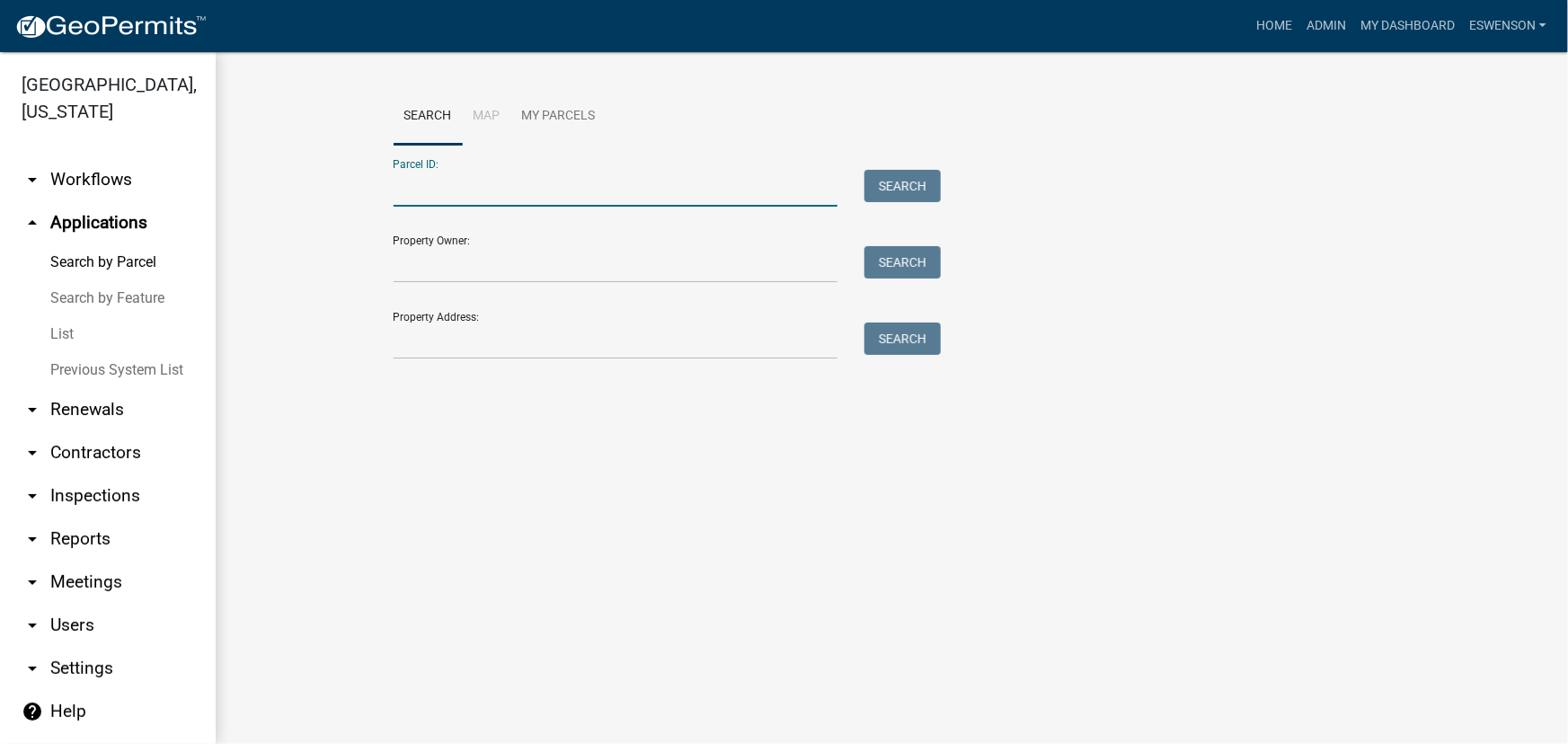
paste input "17000992044000"
type input "17000992044000"
click at [883, 181] on button "Search" at bounding box center [901, 186] width 76 height 32
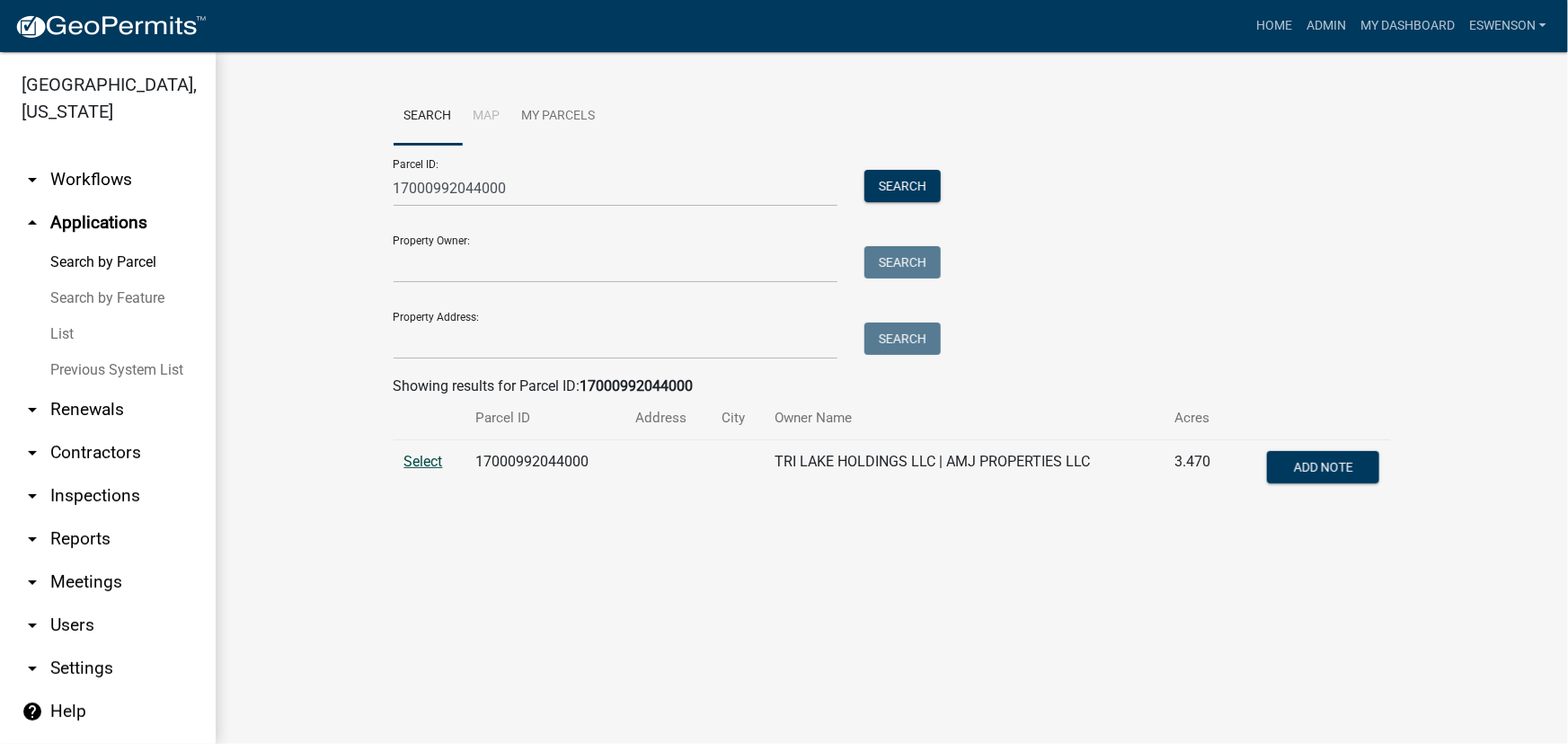
click at [410, 465] on span "Select" at bounding box center [423, 461] width 38 height 17
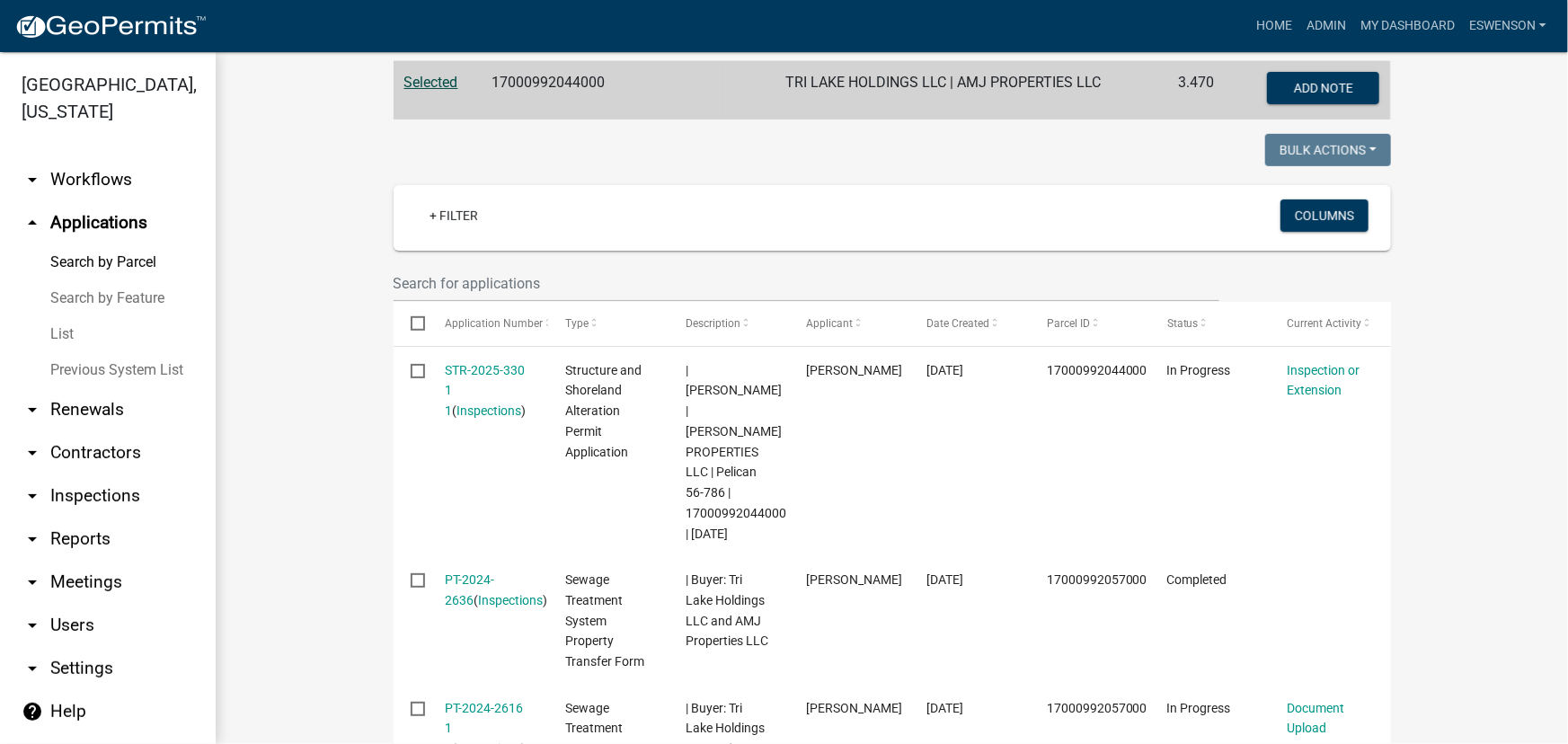
scroll to position [393, 0]
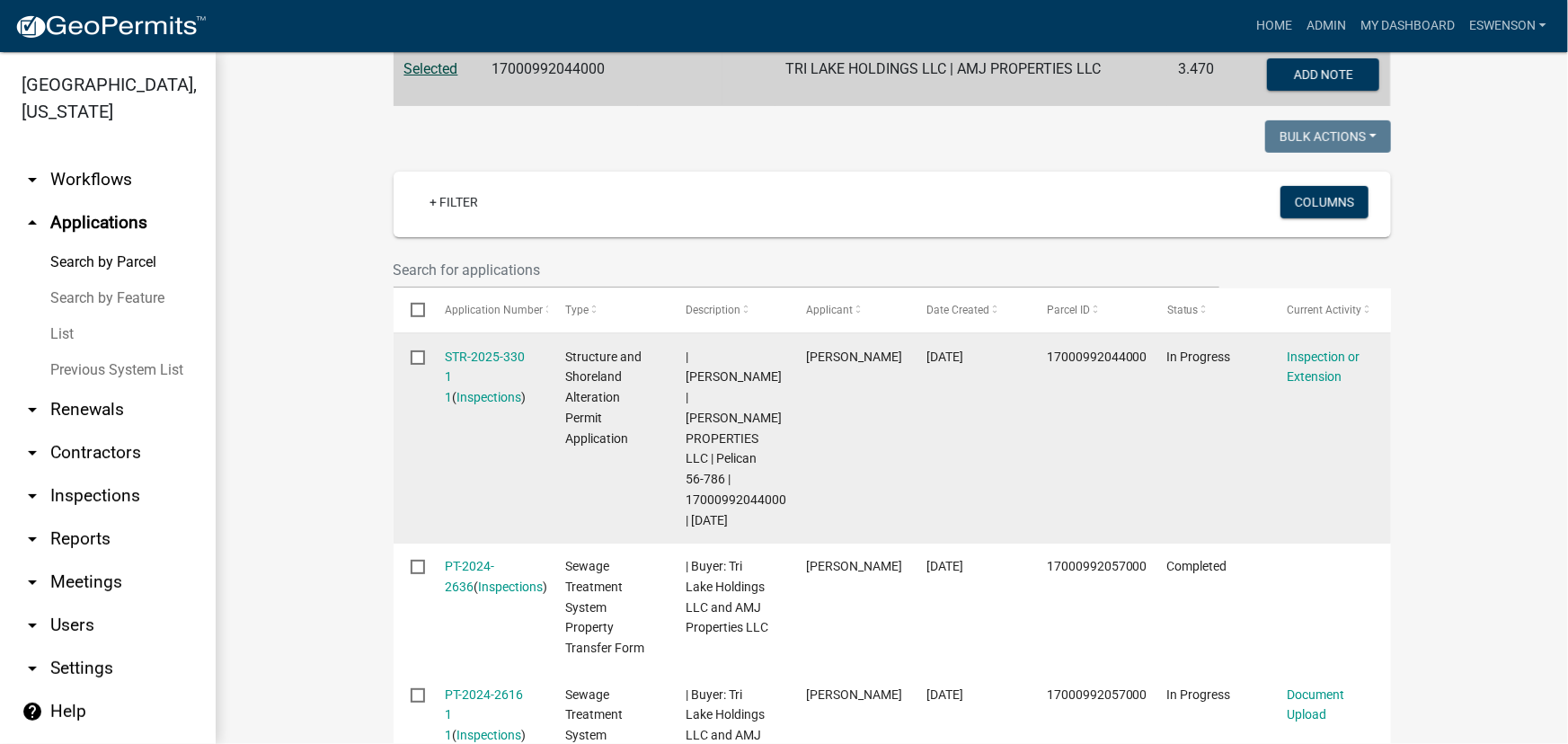
click at [496, 364] on div "STR-2025-330 1 1 ( Inspections )" at bounding box center [488, 377] width 86 height 61
click at [503, 350] on link "STR-2025-330 1 1" at bounding box center [484, 377] width 80 height 55
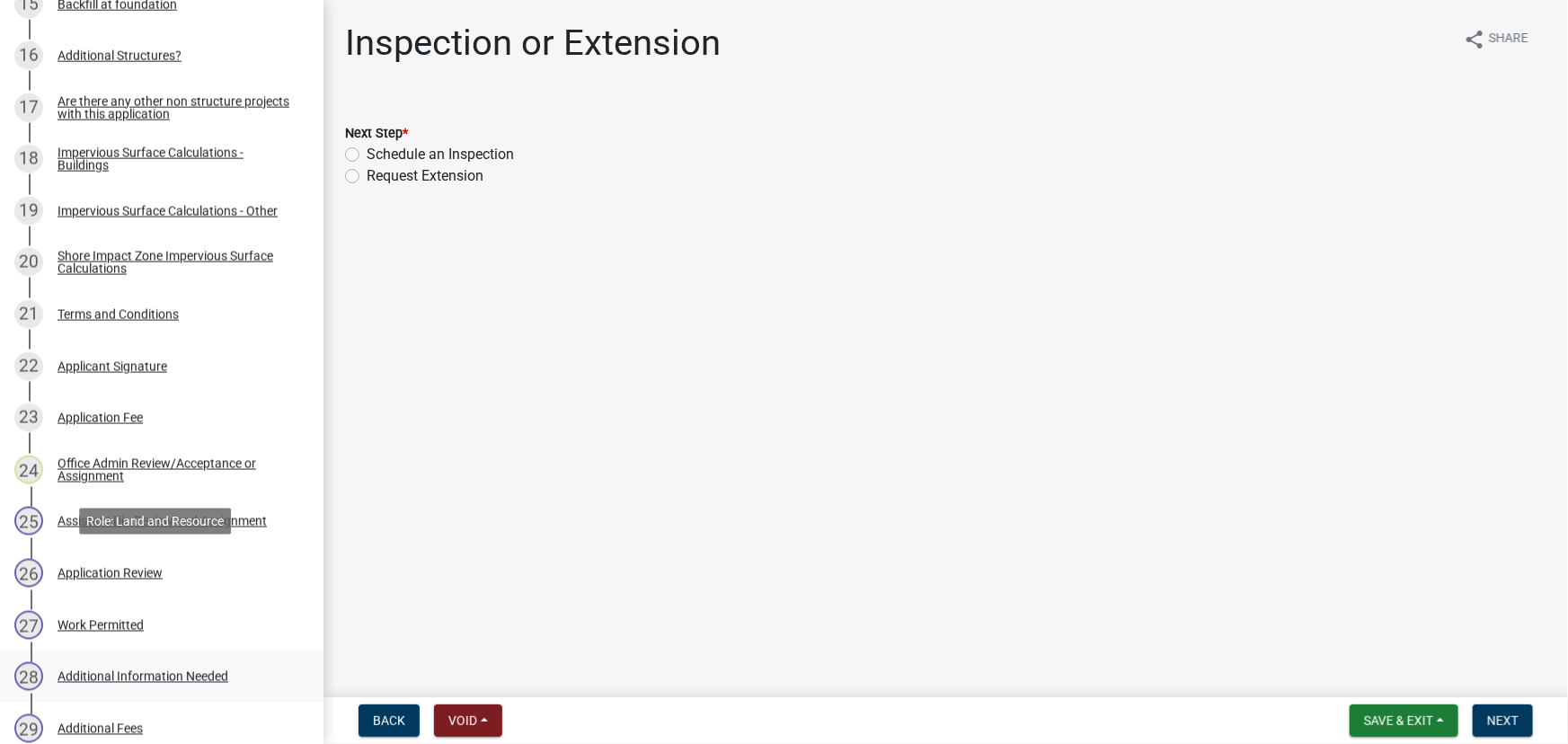
scroll to position [1225, 0]
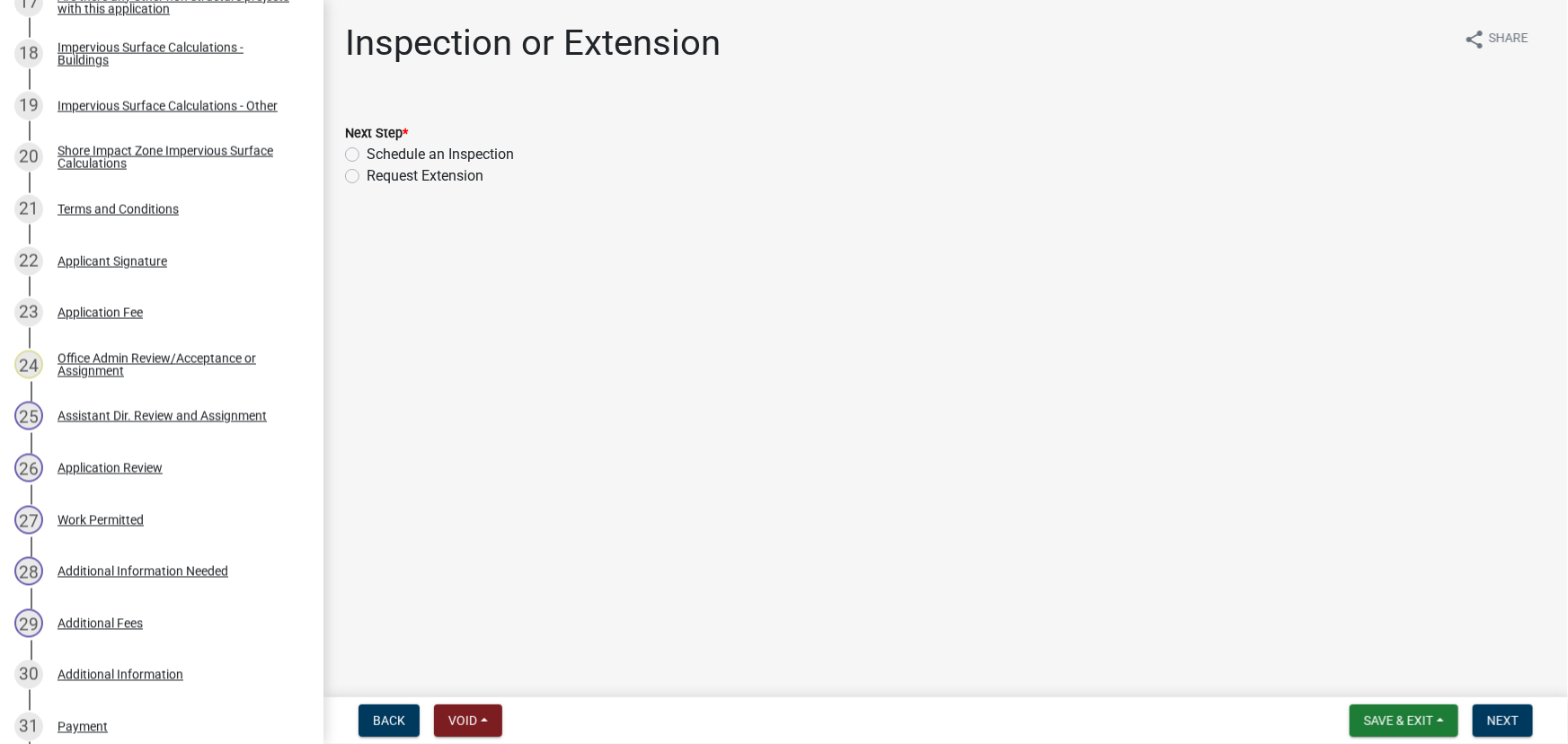
click at [105, 521] on div "Work Permitted" at bounding box center [100, 519] width 86 height 12
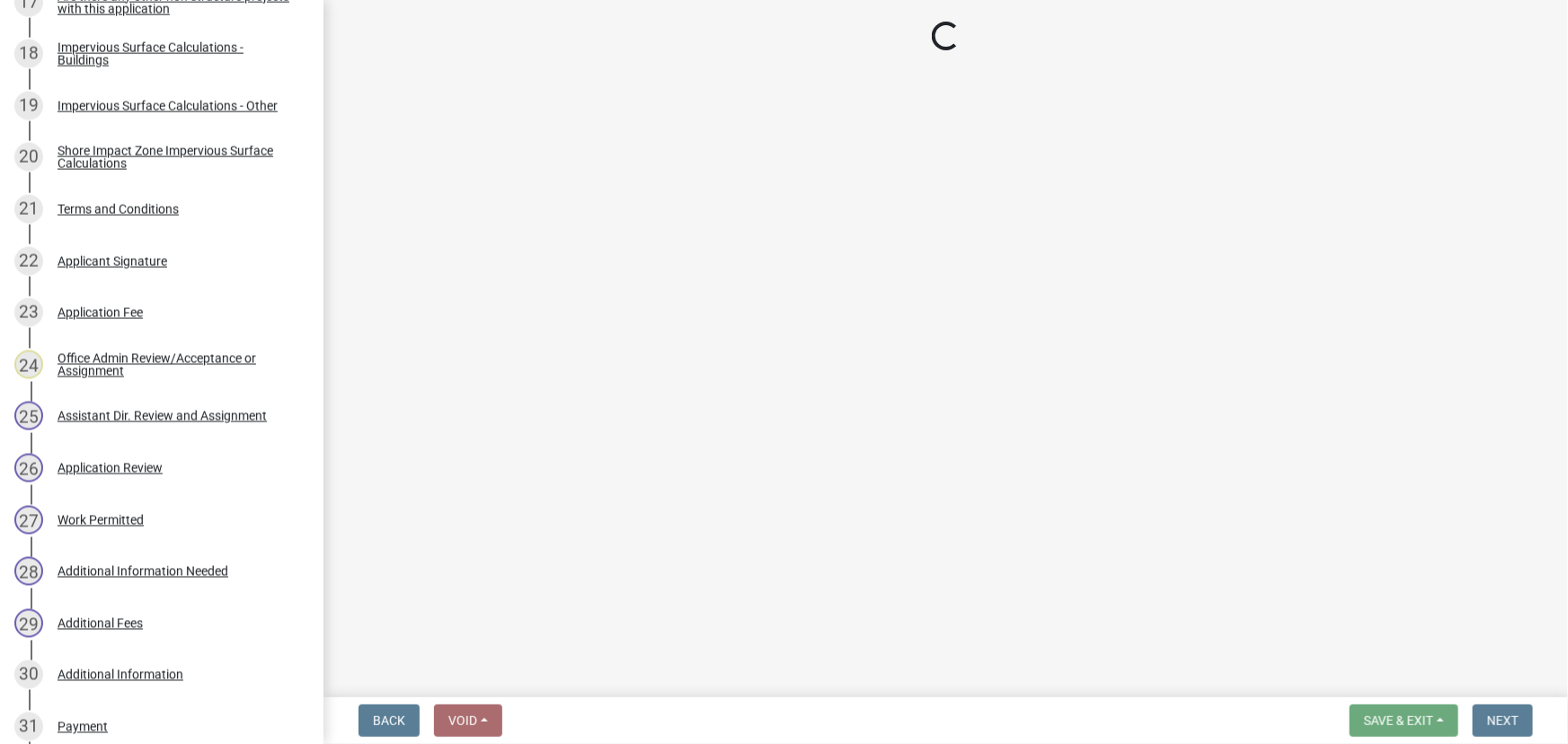
select select "190fd4c8-42ef-492b-a4a0-a0213555944c"
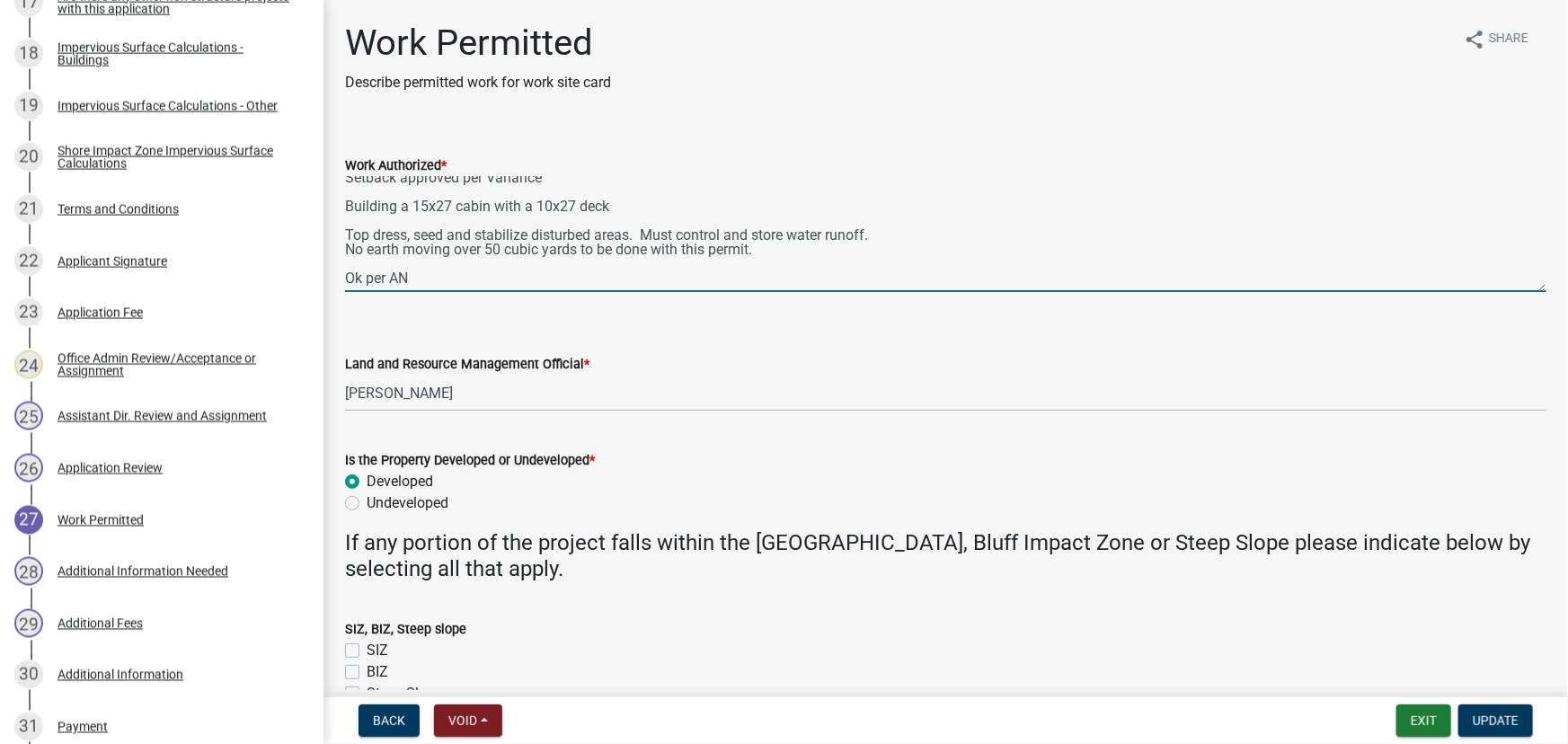
scroll to position [0, 0]
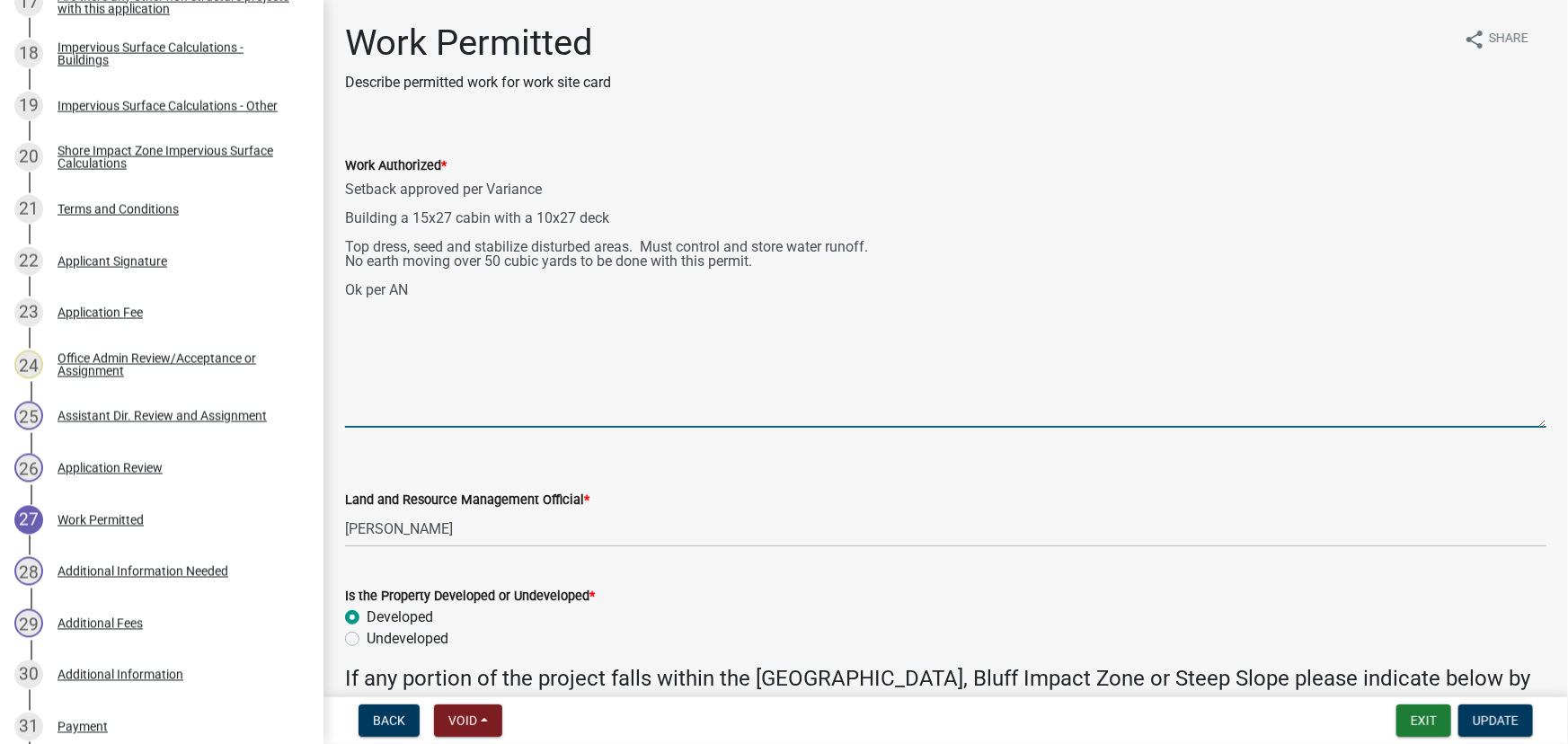
drag, startPoint x: 1529, startPoint y: 256, endPoint x: 1575, endPoint y: 422, distance: 172.3
click at [1555, 422] on html "Internet Explorer does NOT work with GeoPermits. Get a new browser for more sec…" at bounding box center [784, 372] width 1568 height 744
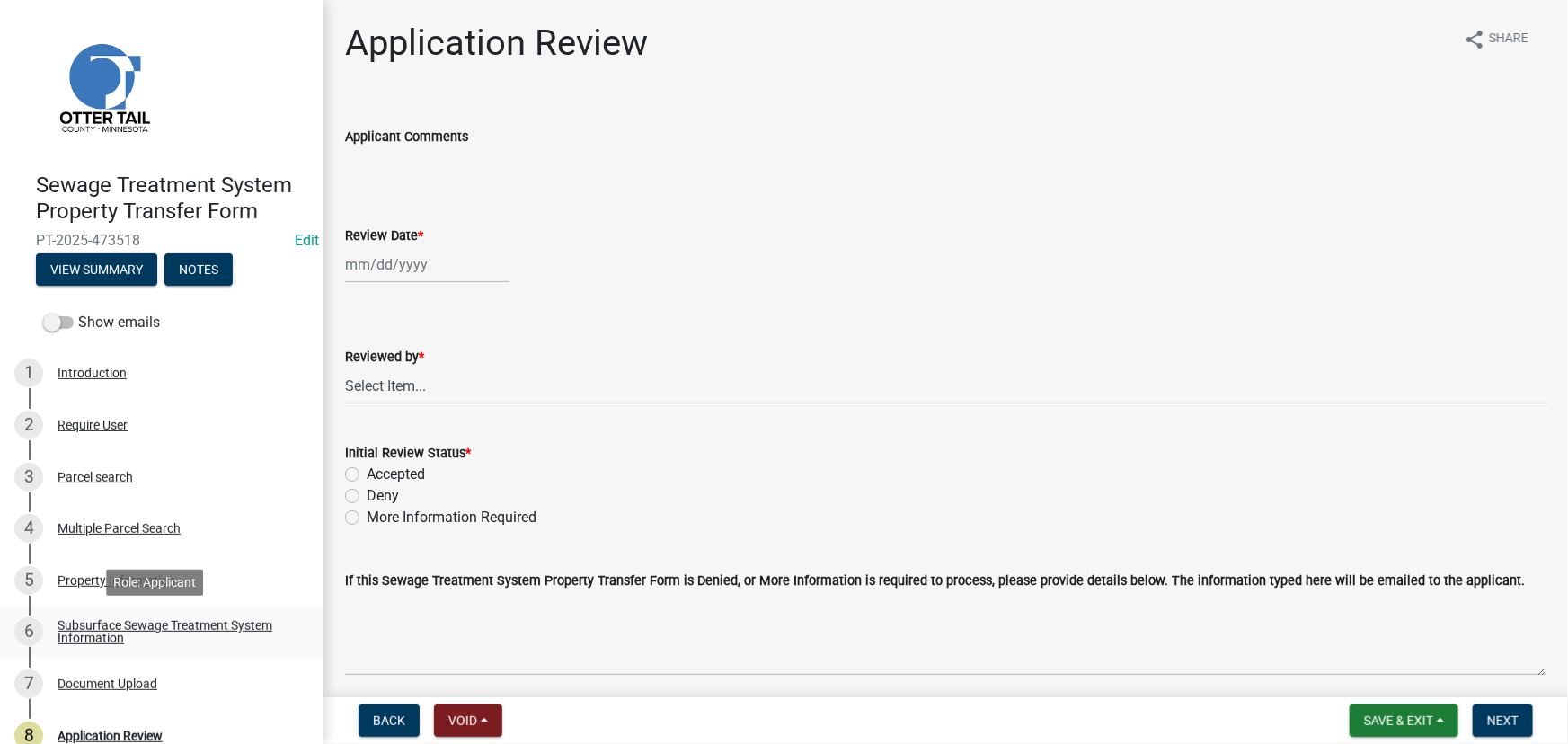
click at [187, 612] on link "6 Subsurface Sewage Treatment System Information" at bounding box center [161, 632] width 323 height 52
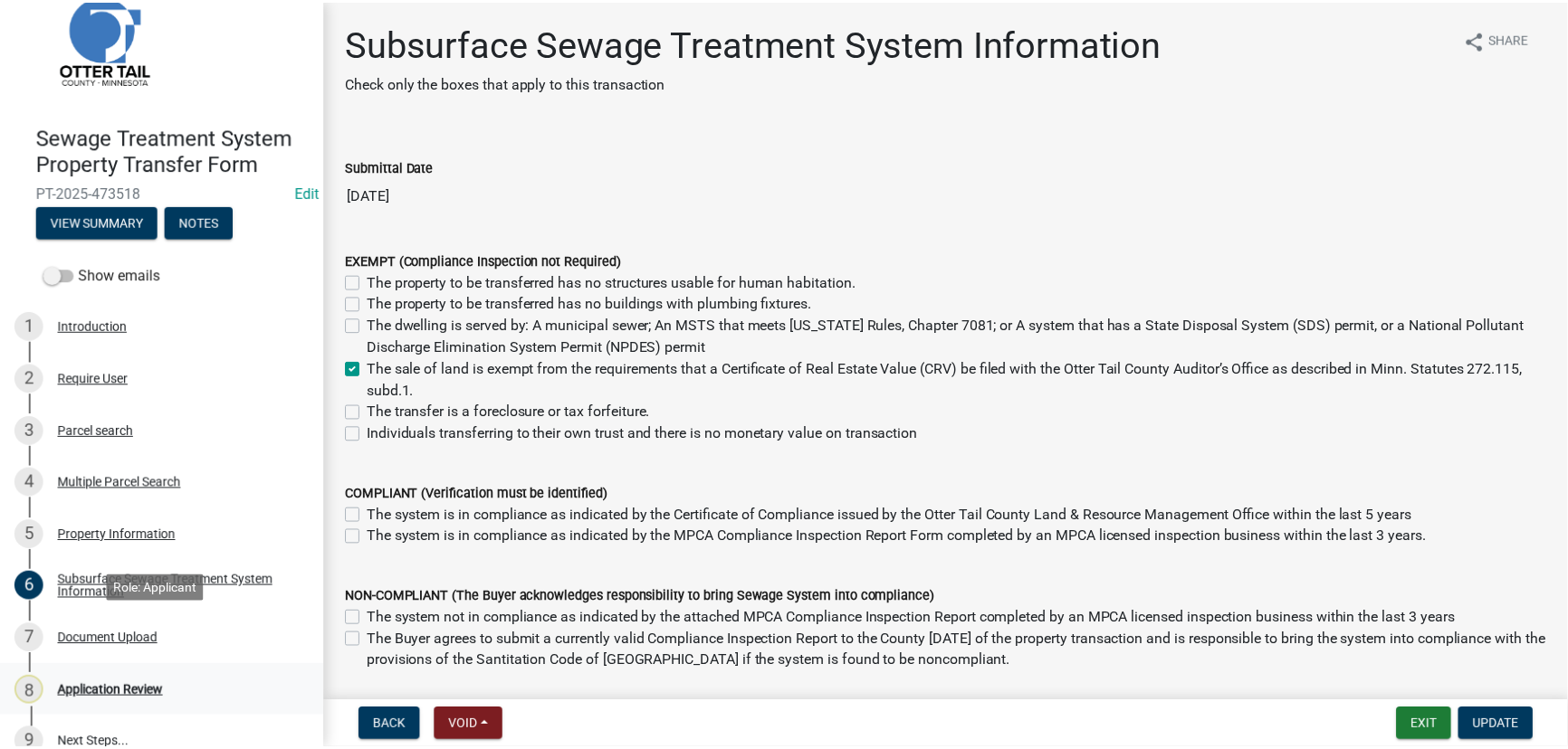
scroll to position [76, 0]
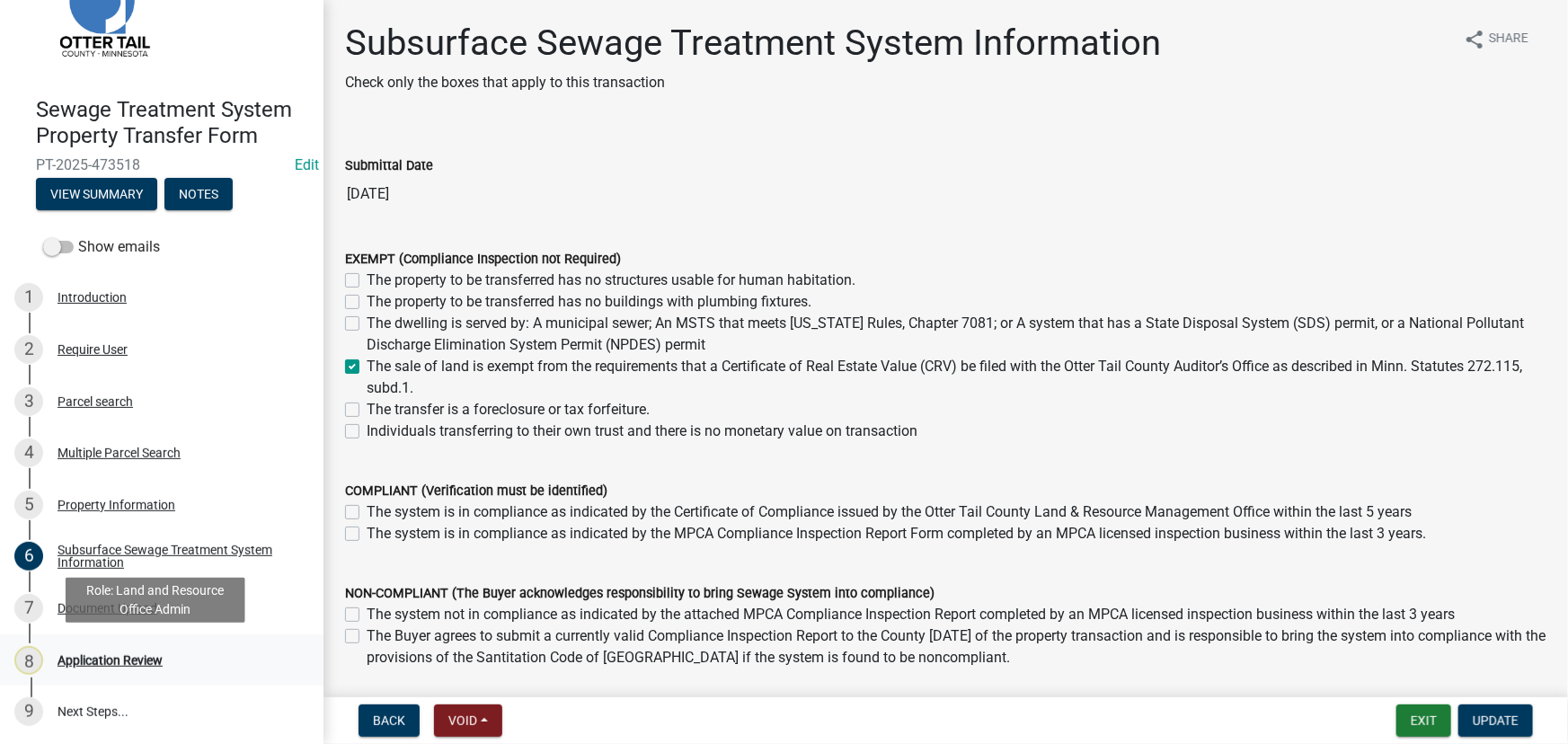
click at [105, 651] on div "8 Application Review" at bounding box center [154, 660] width 281 height 29
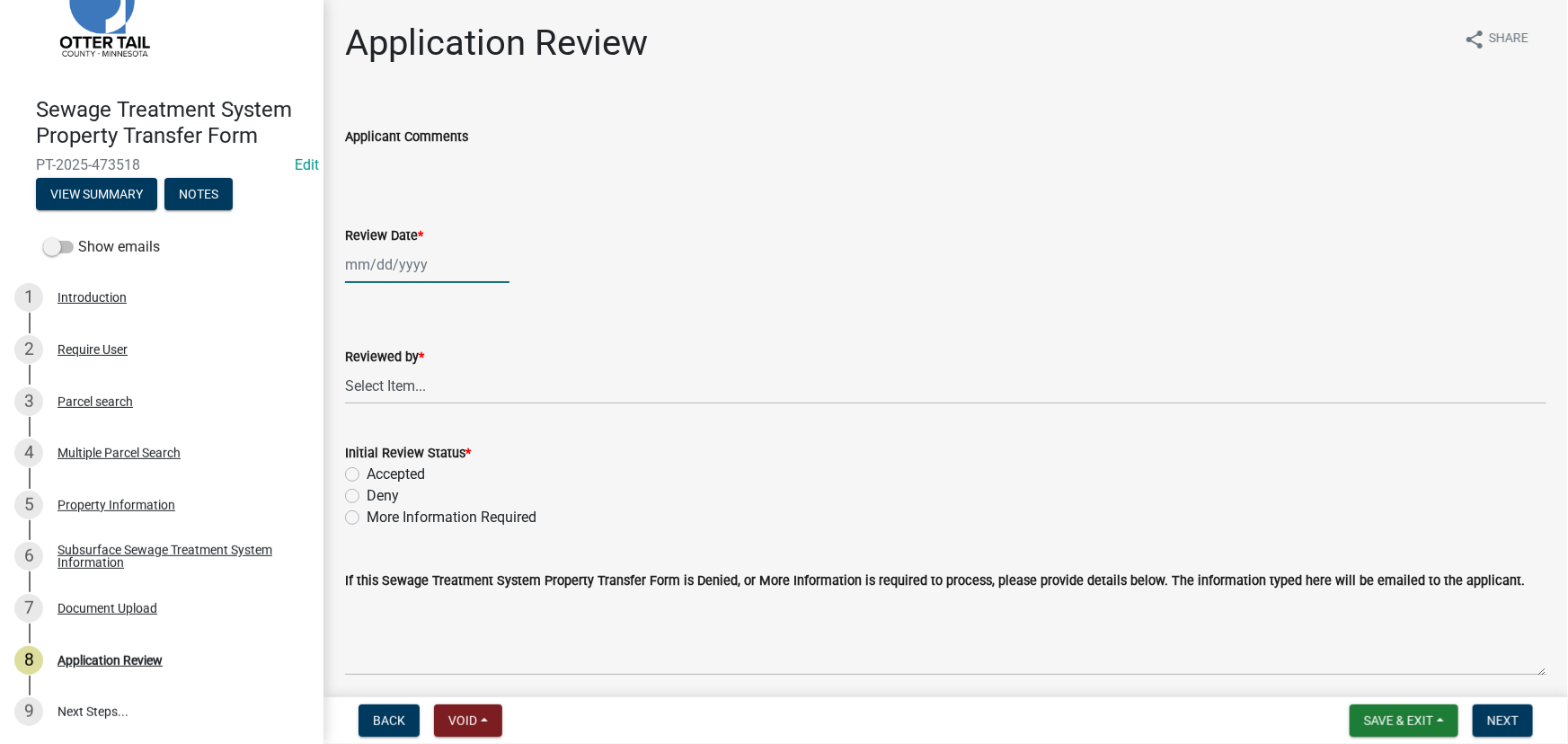
click at [422, 261] on div at bounding box center [426, 264] width 164 height 37
select select "9"
select select "2025"
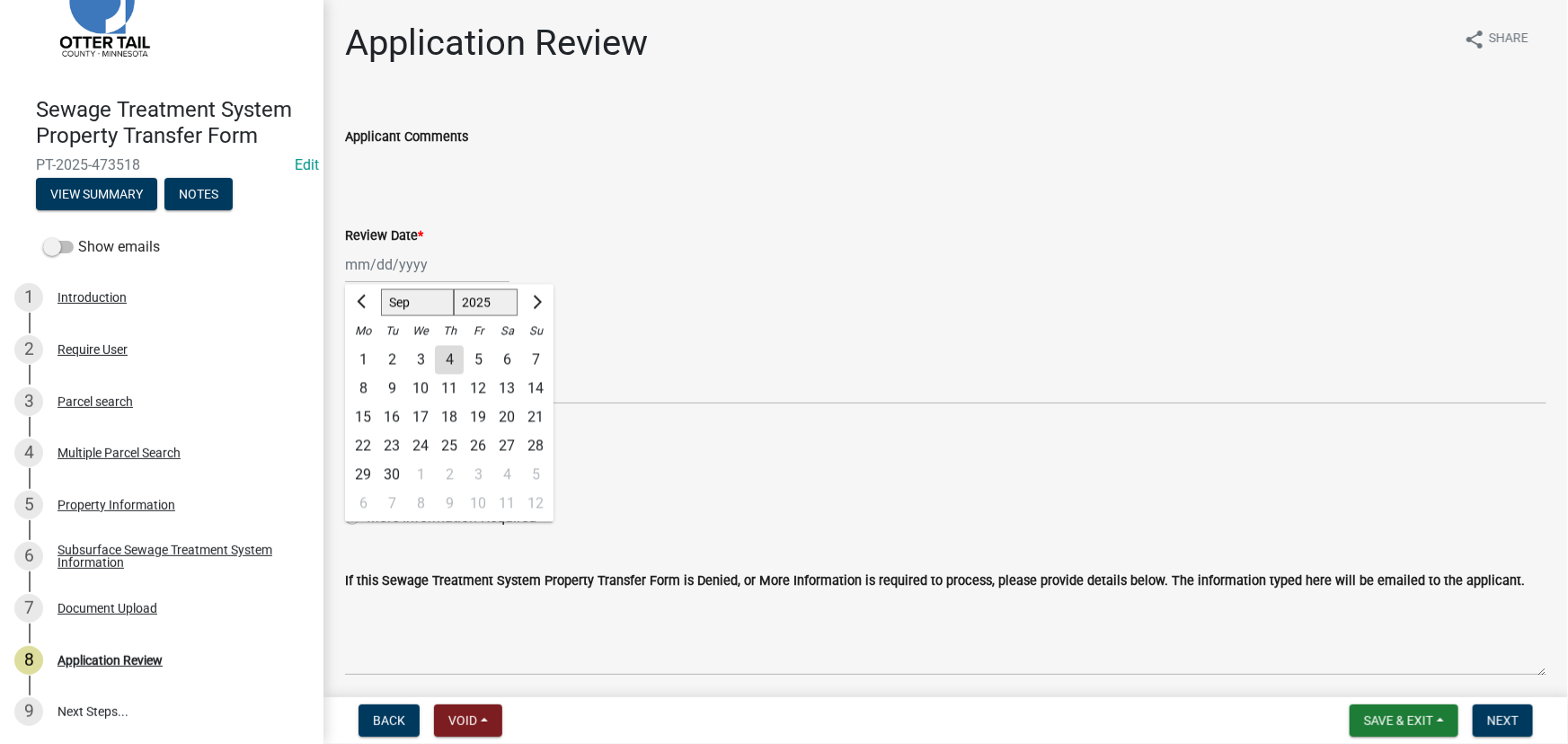
click at [452, 357] on div "4" at bounding box center [449, 360] width 29 height 29
type input "[DATE]"
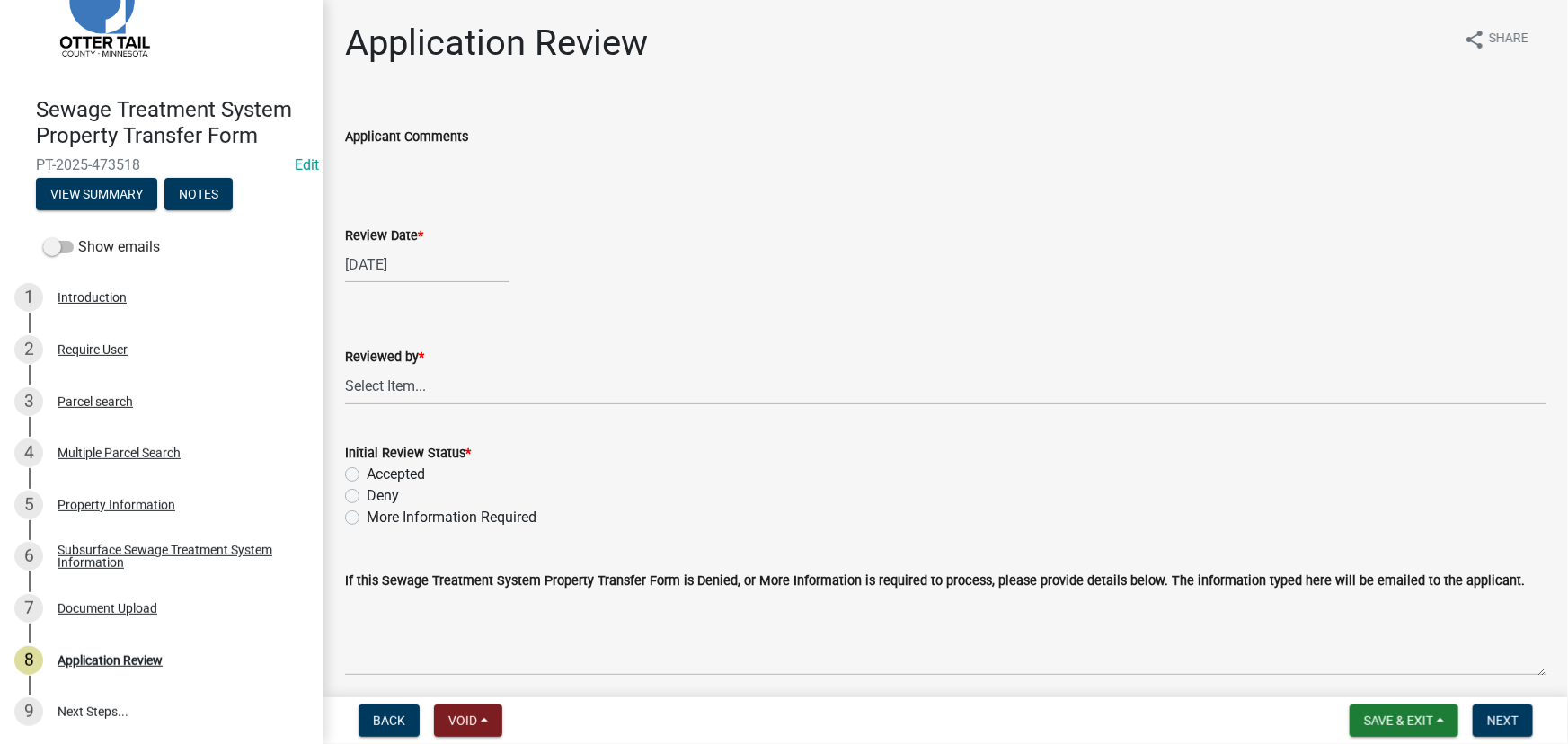
click at [437, 395] on select "Select Item... [PERSON_NAME] [PERSON_NAME] [PERSON_NAME] [PERSON_NAME] [PERSON_…" at bounding box center [945, 385] width 1201 height 37
click at [345, 367] on select "Select Item... [PERSON_NAME] [PERSON_NAME] [PERSON_NAME] [PERSON_NAME] [PERSON_…" at bounding box center [945, 385] width 1201 height 37
select select "190fd4c8-42ef-492b-a4a0-a0213555944c"
click at [413, 475] on label "Accepted" at bounding box center [395, 474] width 58 height 22
click at [378, 475] on input "Accepted" at bounding box center [372, 470] width 11 height 11
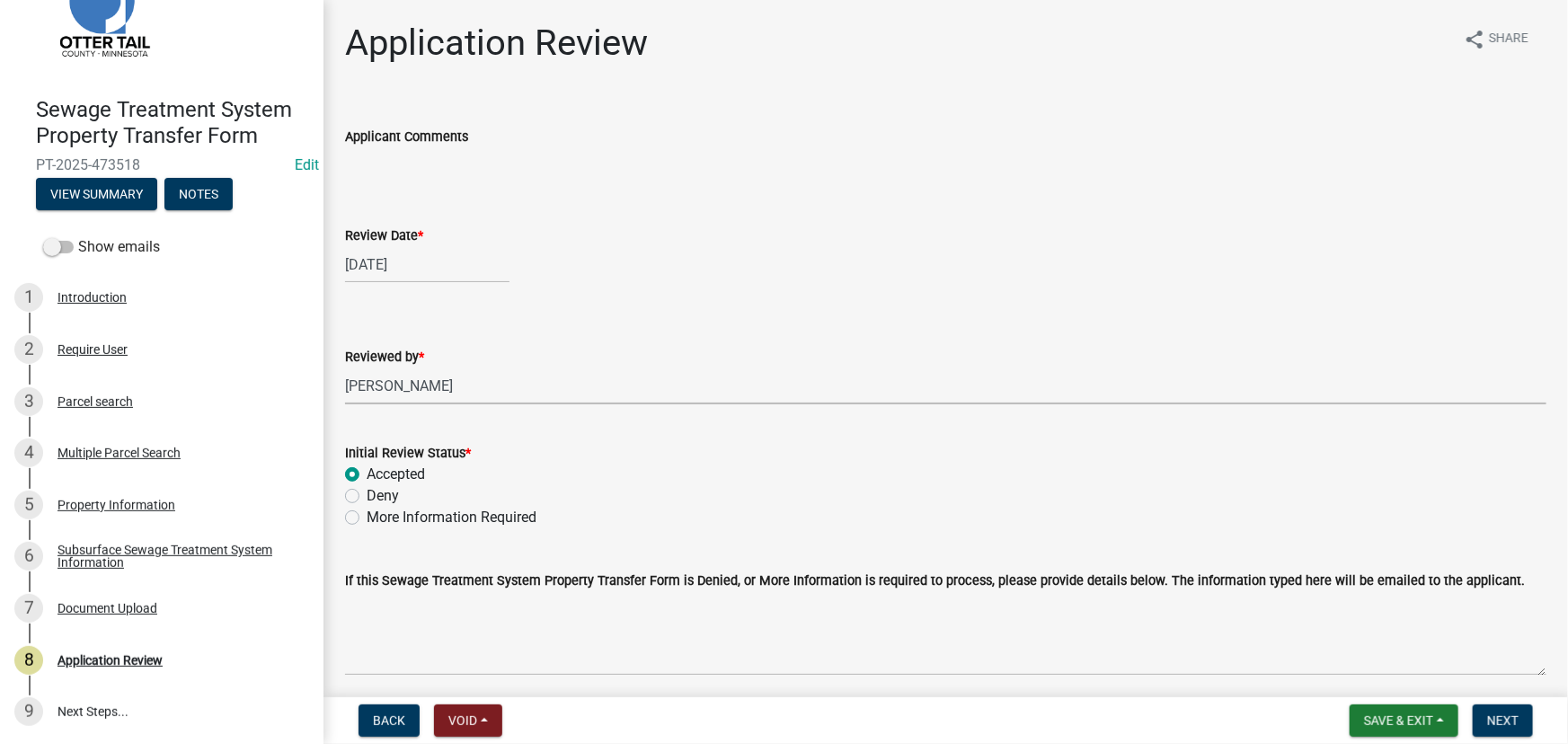
radio input "true"
click at [1487, 721] on span "Next" at bounding box center [1502, 721] width 31 height 14
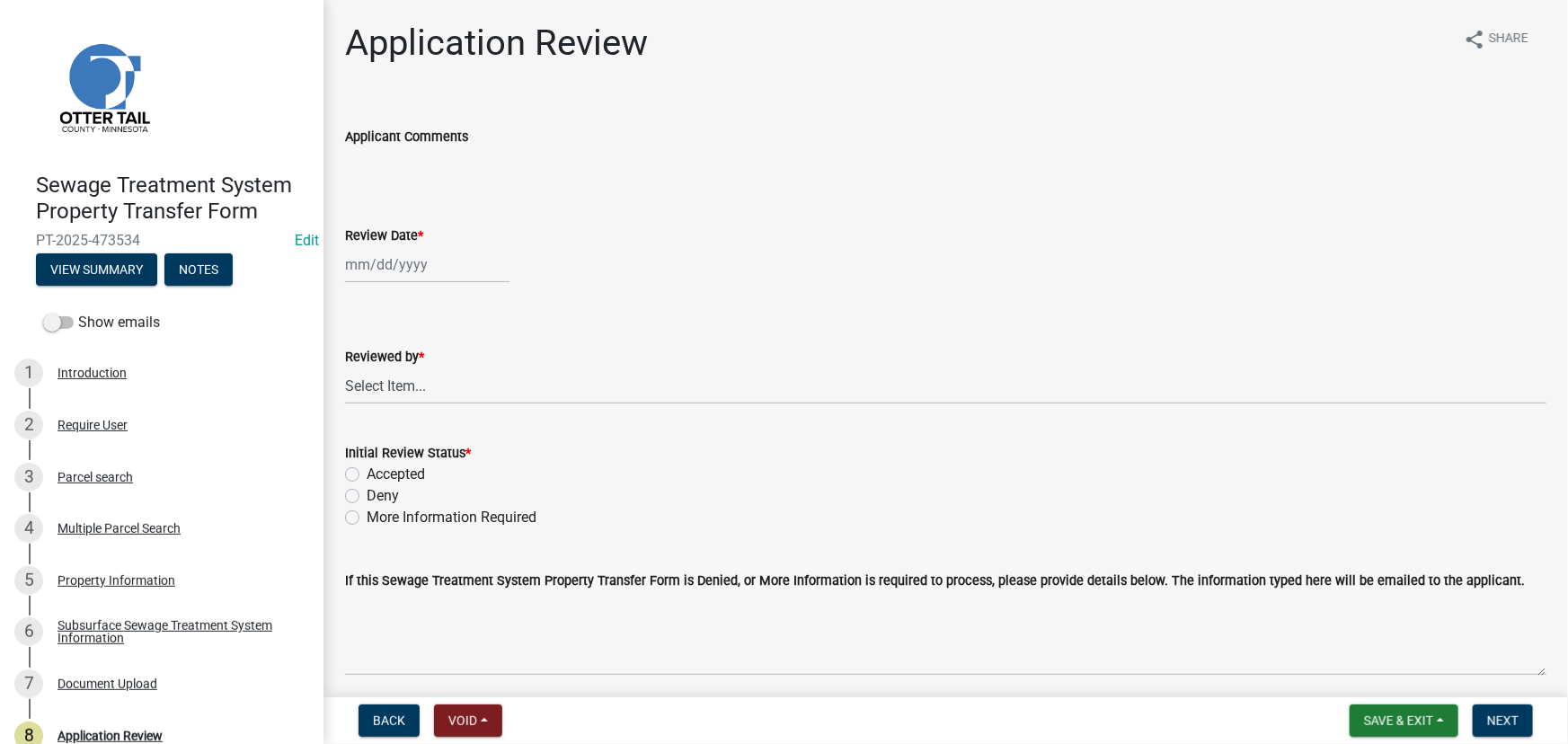
click at [382, 279] on div at bounding box center [426, 264] width 164 height 37
select select "9"
select select "2025"
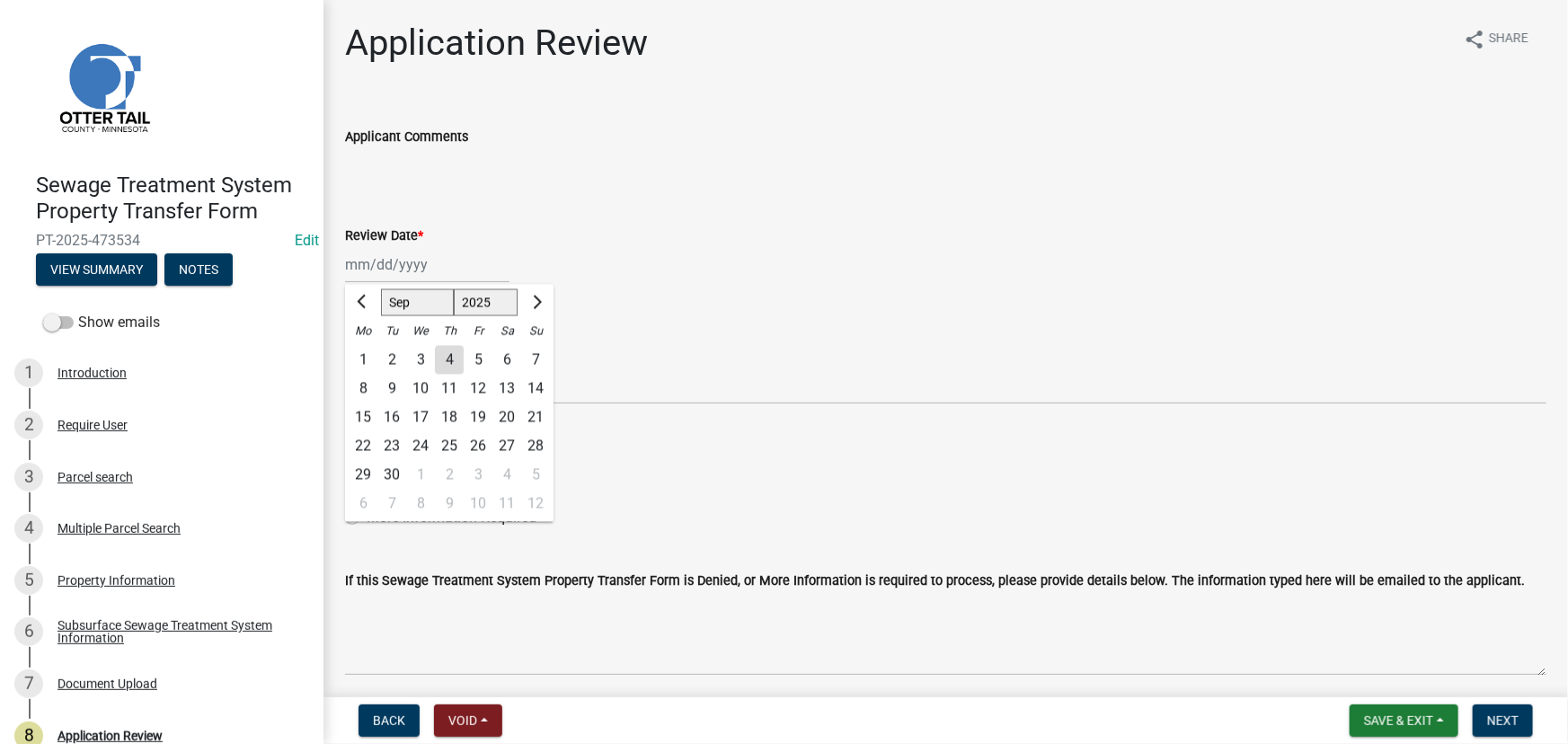
click at [451, 361] on div "4" at bounding box center [449, 360] width 29 height 29
type input "[DATE]"
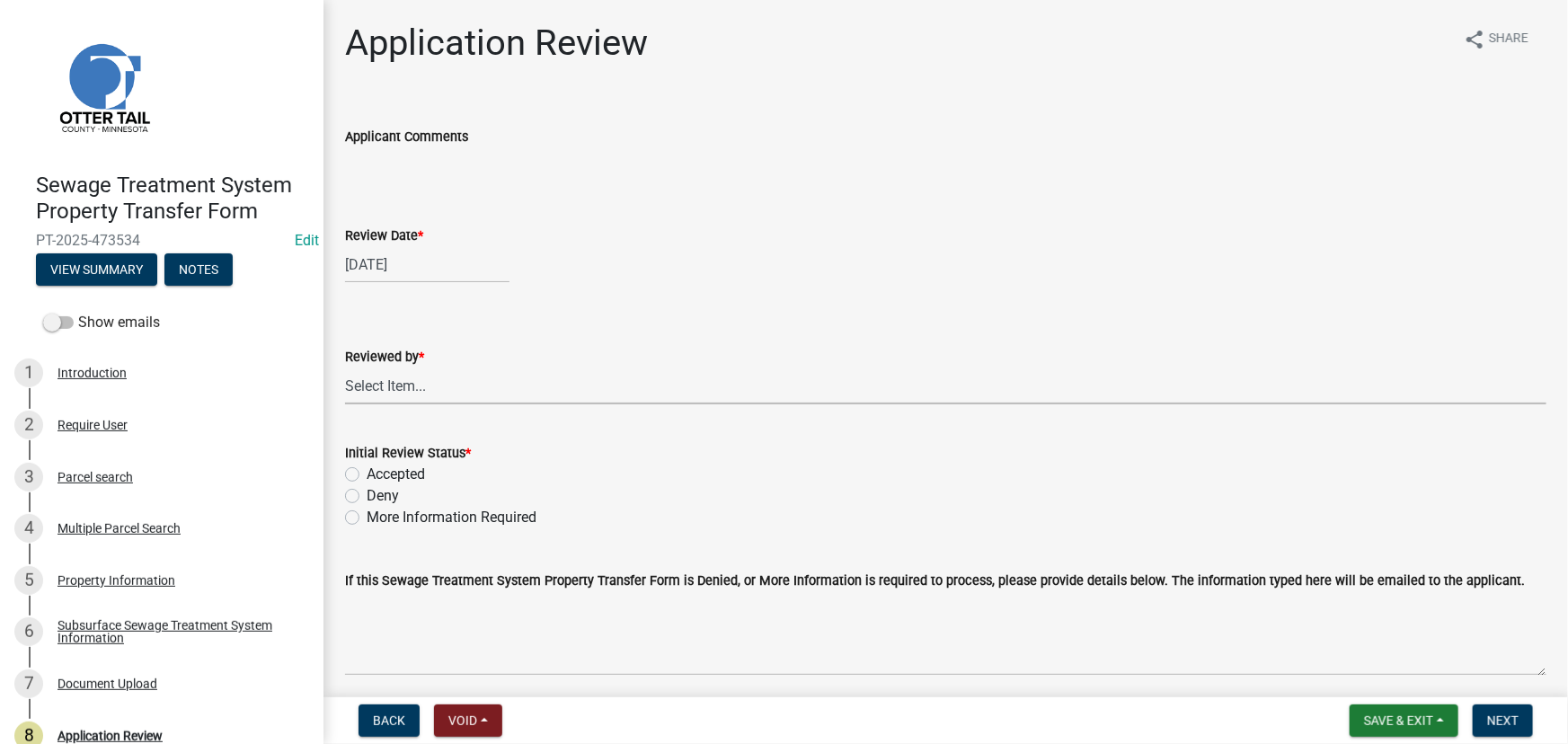
drag, startPoint x: 405, startPoint y: 392, endPoint x: 407, endPoint y: 402, distance: 10.2
click at [405, 392] on select "Select Item... [PERSON_NAME] [PERSON_NAME] [PERSON_NAME] [PERSON_NAME] [PERSON_…" at bounding box center [945, 385] width 1201 height 37
click at [170, 635] on div "Subsurface Sewage Treatment System Information" at bounding box center [176, 631] width 238 height 25
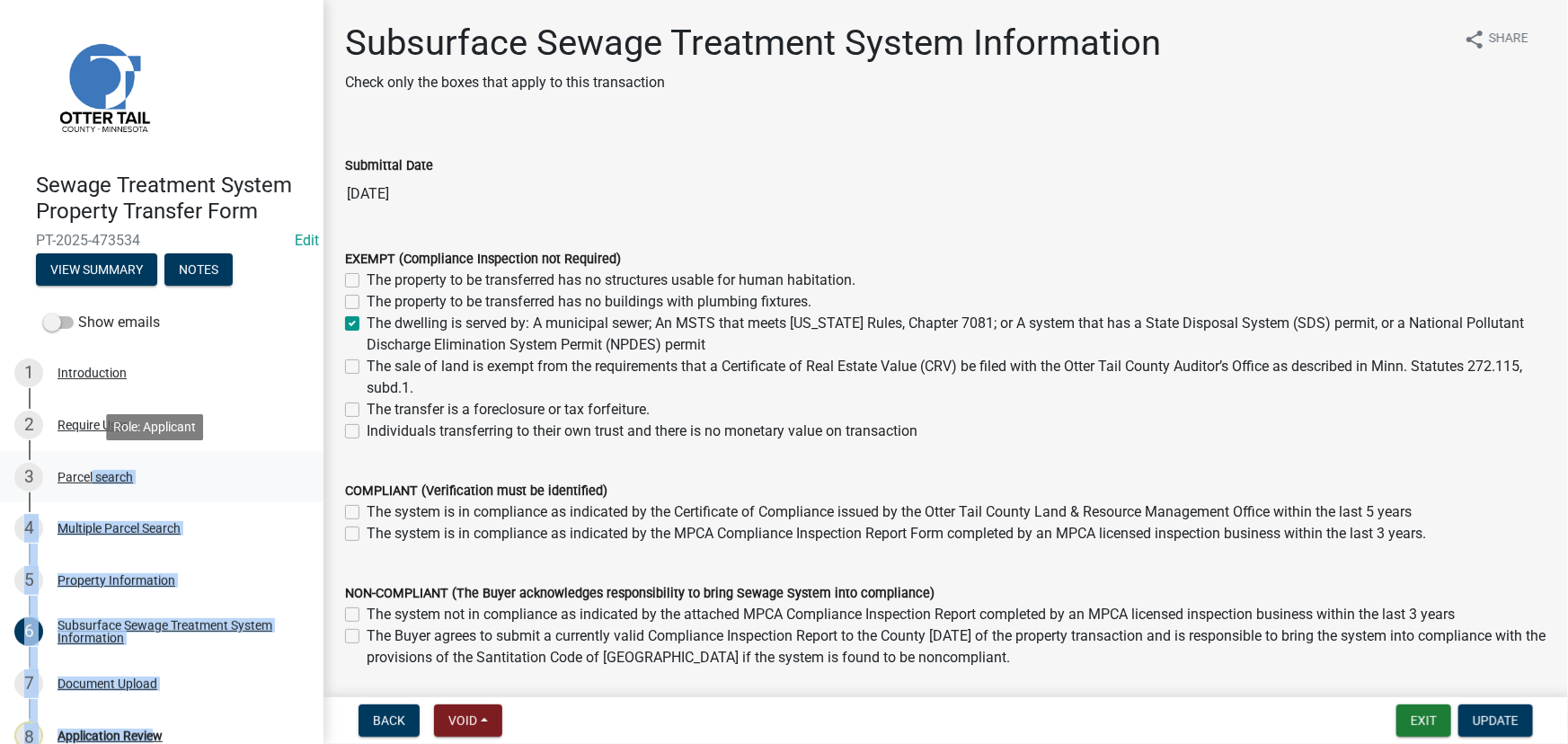
drag, startPoint x: 147, startPoint y: 735, endPoint x: 90, endPoint y: 488, distance: 253.5
click at [90, 489] on ul "1 Introduction 2 Require User 3 Parcel search 4 Multiple Parcel Search 5 Proper…" at bounding box center [161, 581] width 323 height 480
click at [91, 482] on div "Parcel search" at bounding box center [95, 476] width 75 height 12
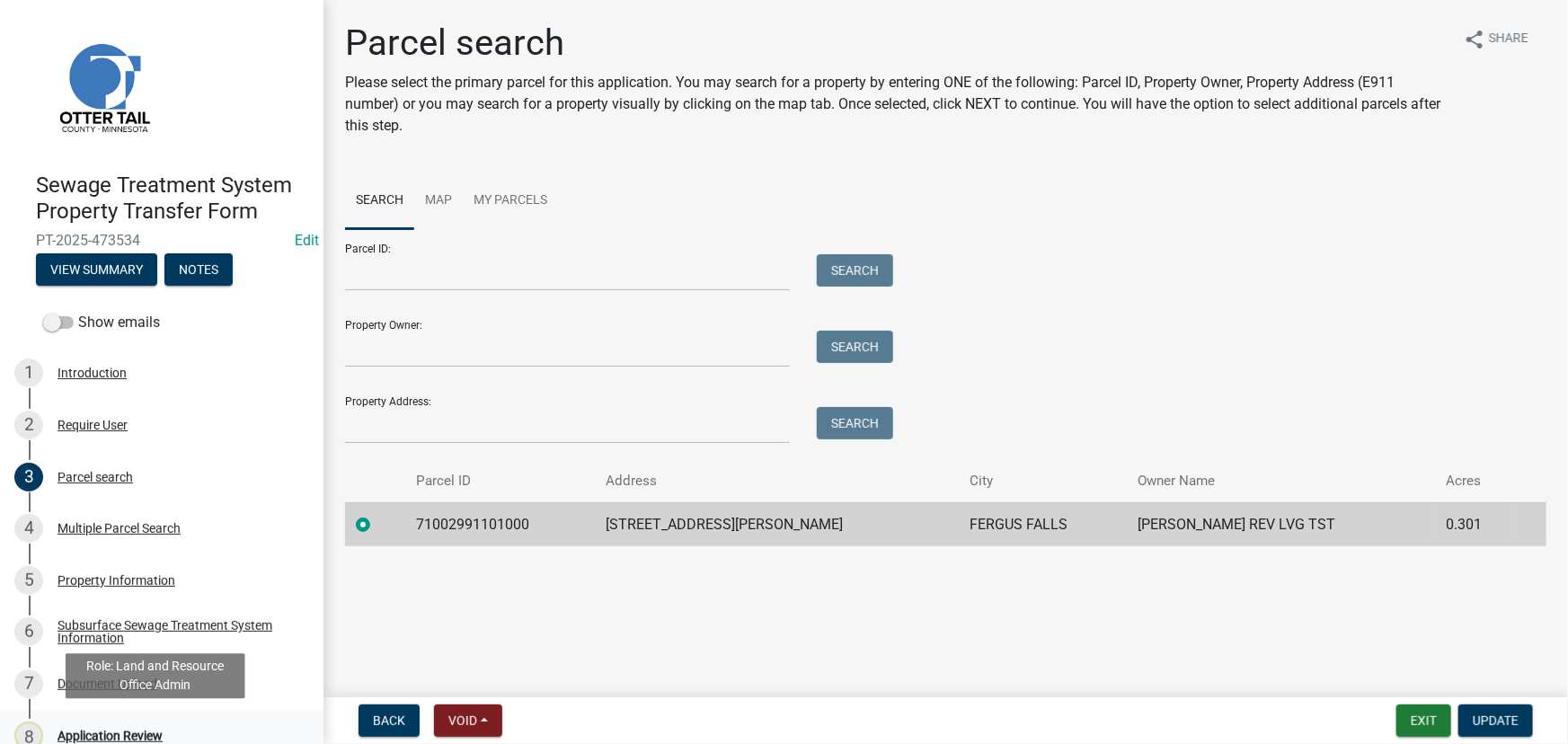
click at [116, 737] on div "Application Review" at bounding box center [110, 736] width 105 height 12
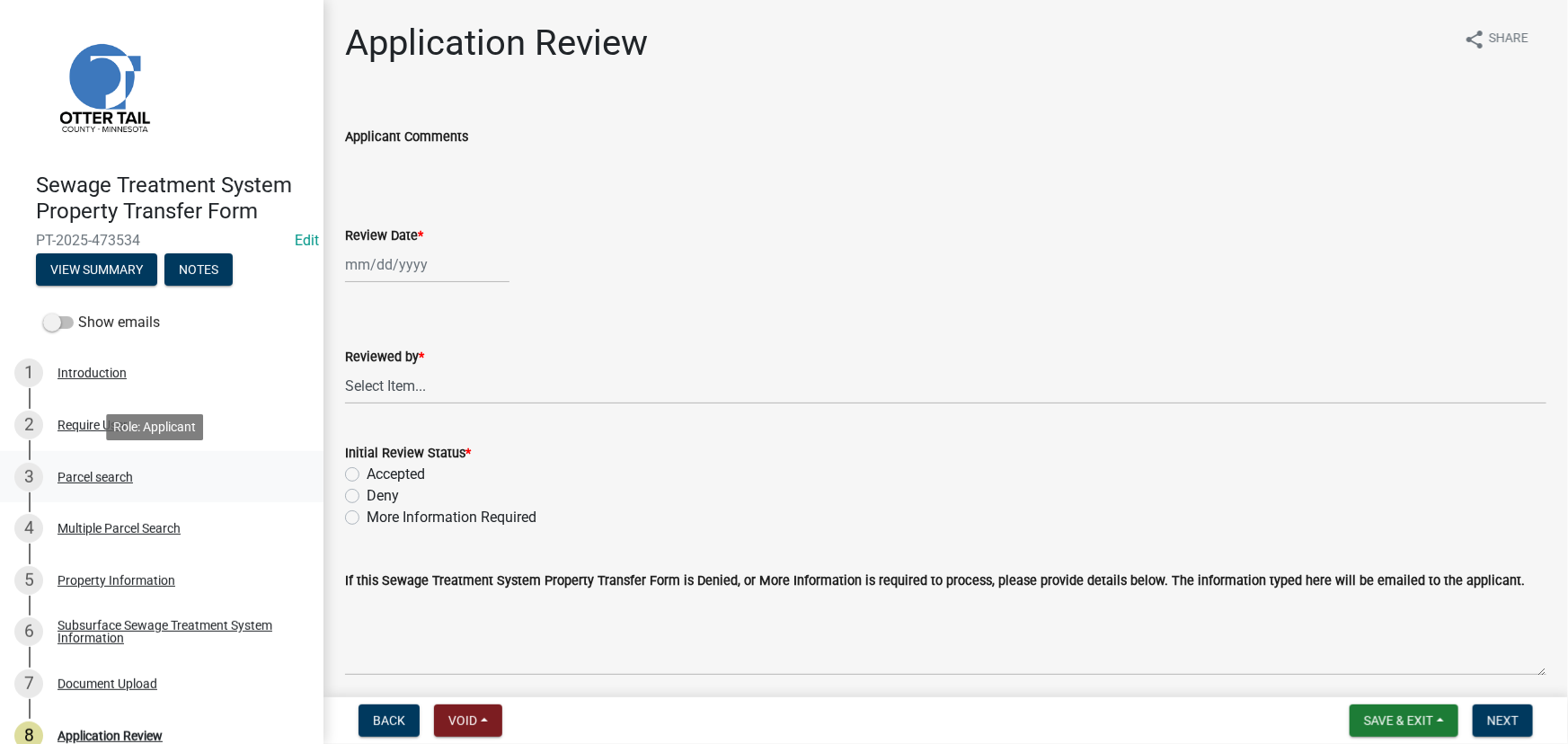
click at [124, 480] on div "Parcel search" at bounding box center [95, 476] width 75 height 12
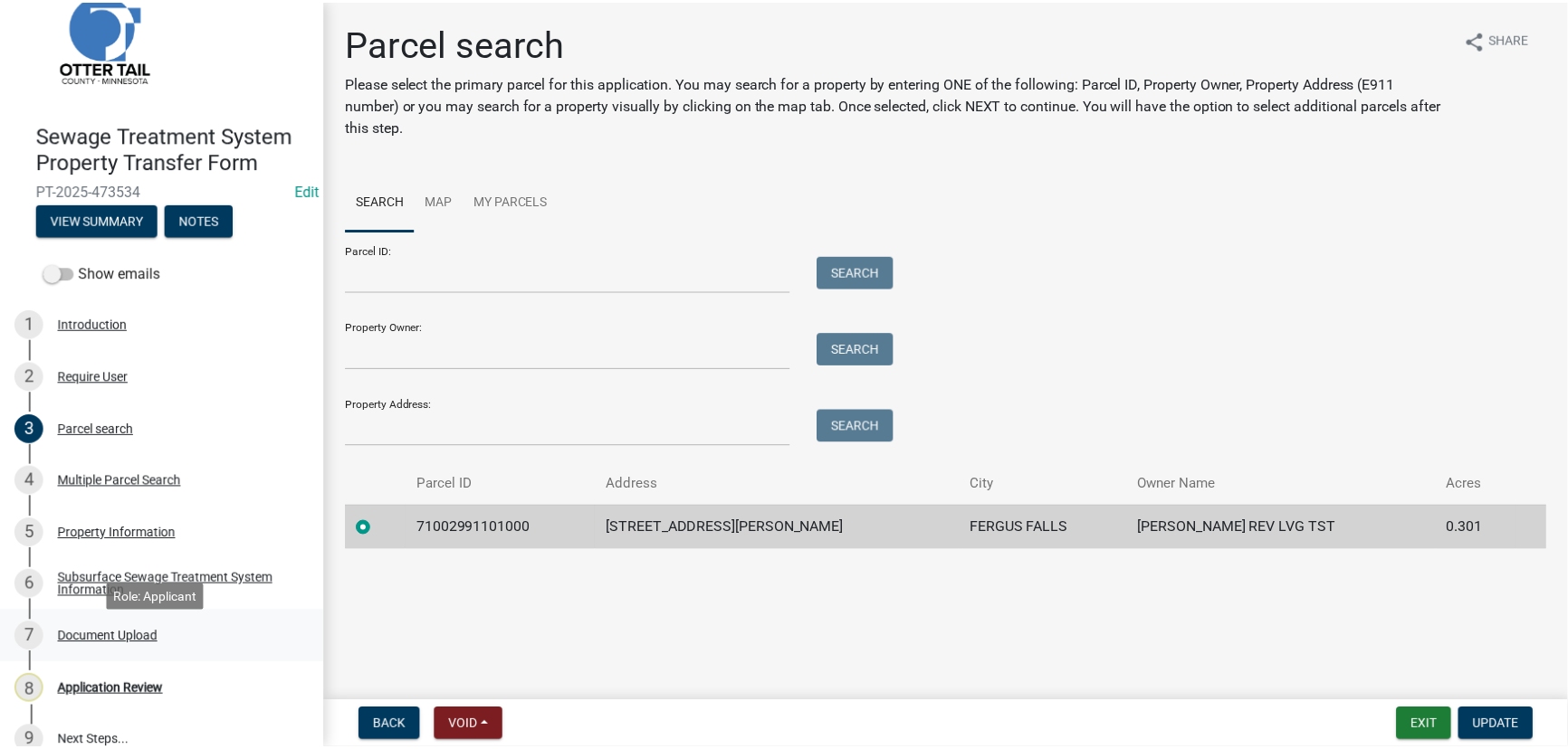
scroll to position [76, 0]
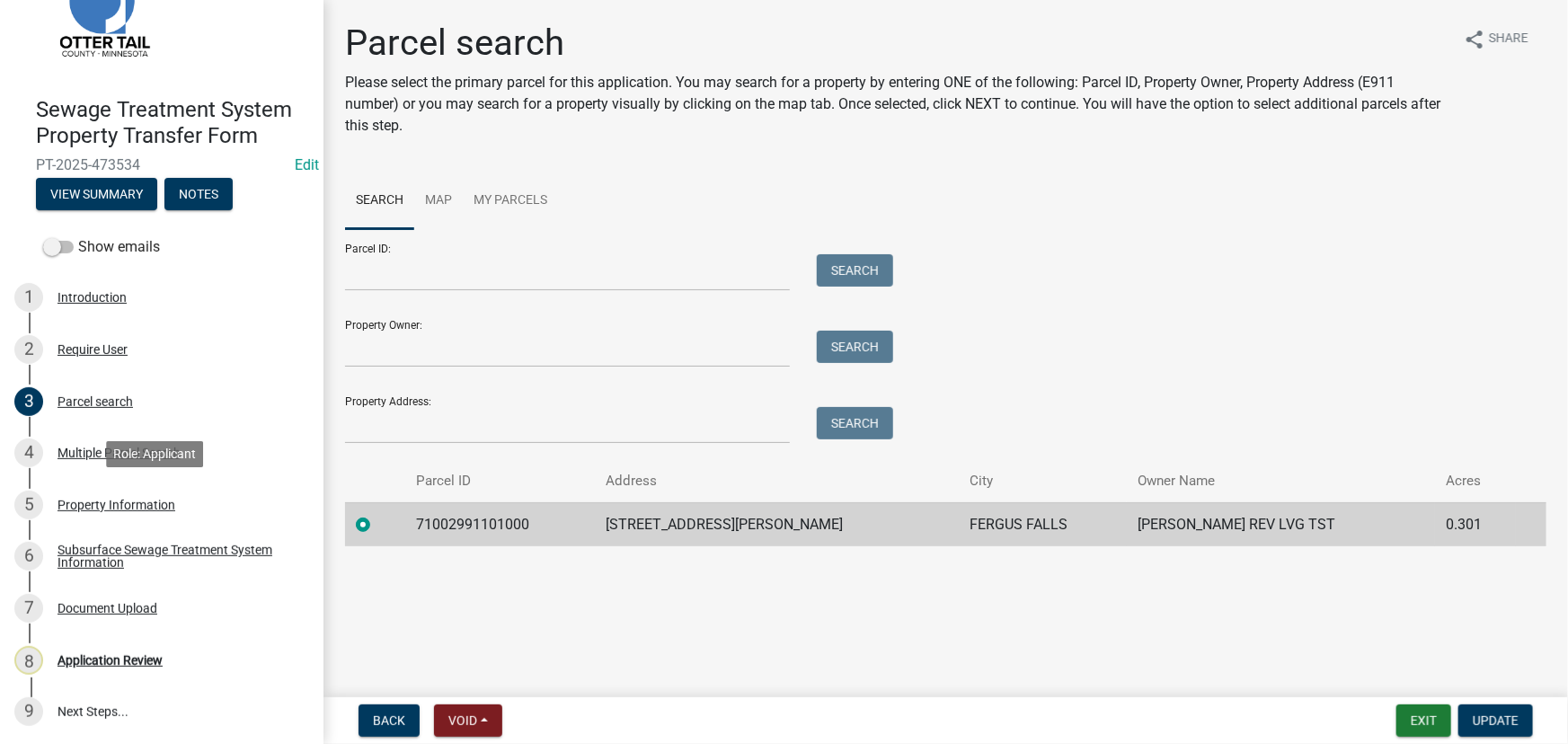
drag, startPoint x: 128, startPoint y: 504, endPoint x: 409, endPoint y: 498, distance: 281.1
click at [128, 504] on div "Property Information" at bounding box center [115, 504] width 117 height 12
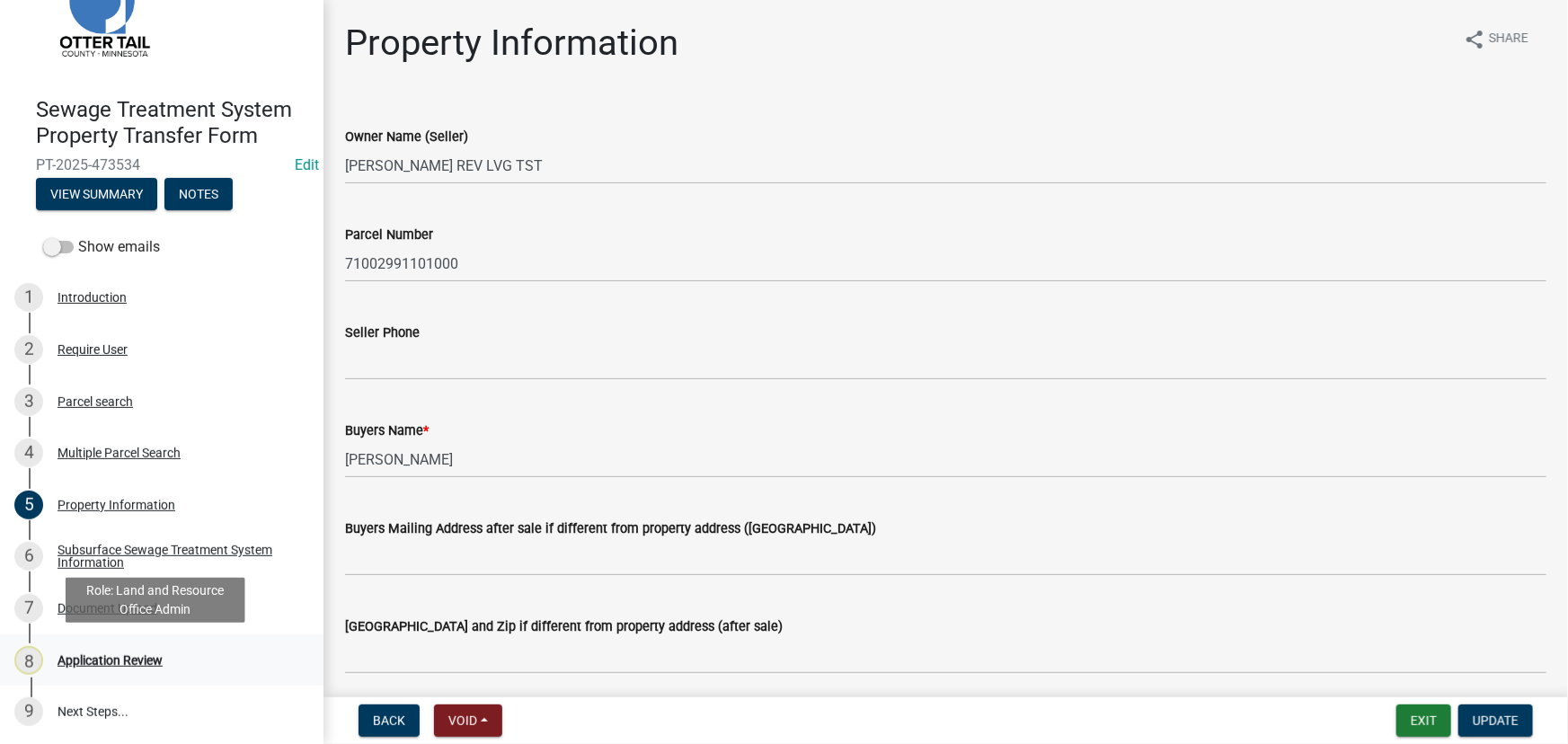
click at [111, 663] on div "Application Review" at bounding box center [110, 660] width 105 height 12
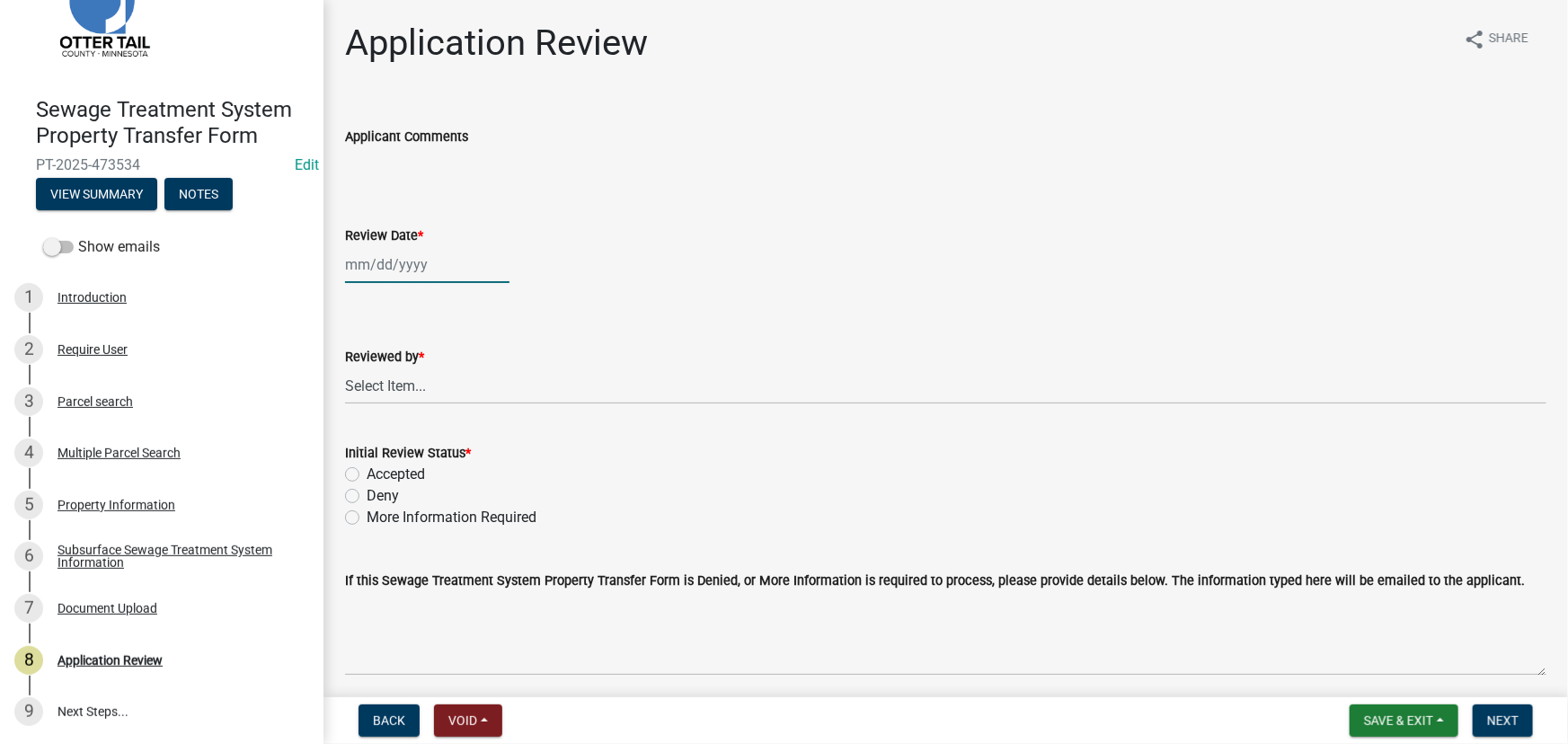
click at [422, 281] on div at bounding box center [426, 264] width 164 height 37
select select "9"
select select "2025"
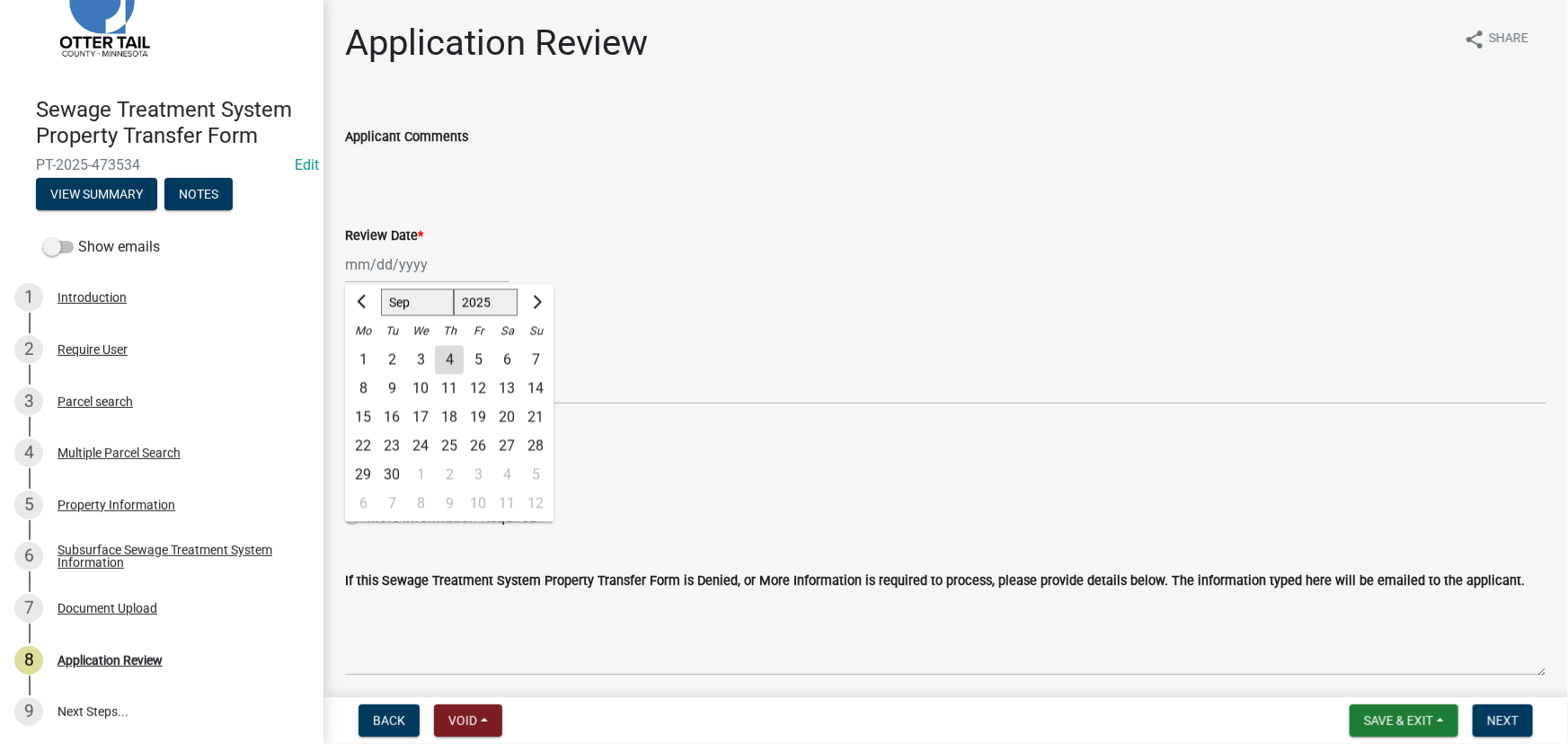
click at [442, 364] on div "4" at bounding box center [449, 360] width 29 height 29
type input "[DATE]"
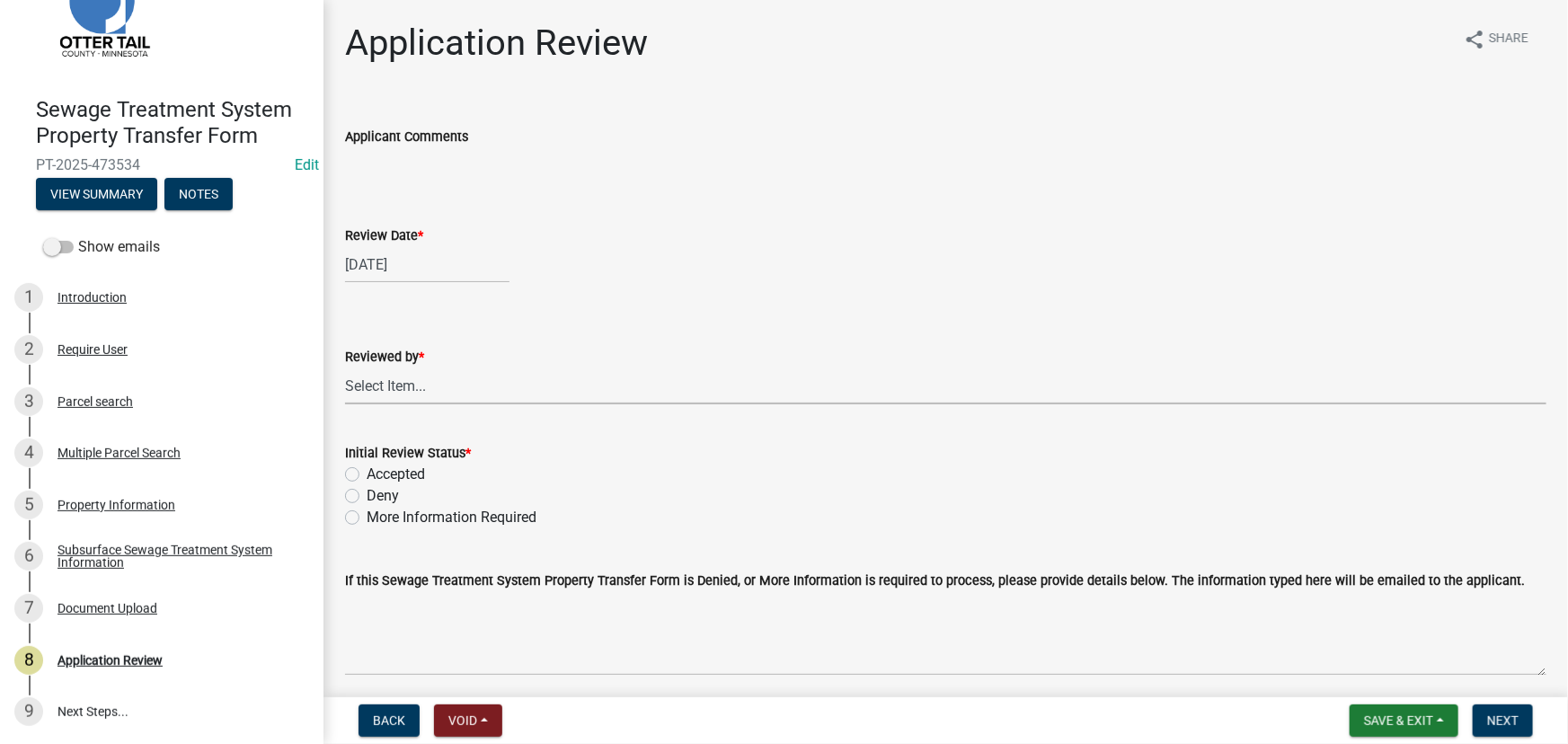
click at [430, 380] on select "Select Item... [PERSON_NAME] [PERSON_NAME] [PERSON_NAME] [PERSON_NAME] [PERSON_…" at bounding box center [945, 385] width 1201 height 37
click at [345, 367] on select "Select Item... [PERSON_NAME] [PERSON_NAME] [PERSON_NAME] [PERSON_NAME] [PERSON_…" at bounding box center [945, 385] width 1201 height 37
select select "190fd4c8-42ef-492b-a4a0-a0213555944c"
click at [416, 468] on label "Accepted" at bounding box center [395, 474] width 58 height 22
click at [378, 468] on input "Accepted" at bounding box center [372, 470] width 11 height 11
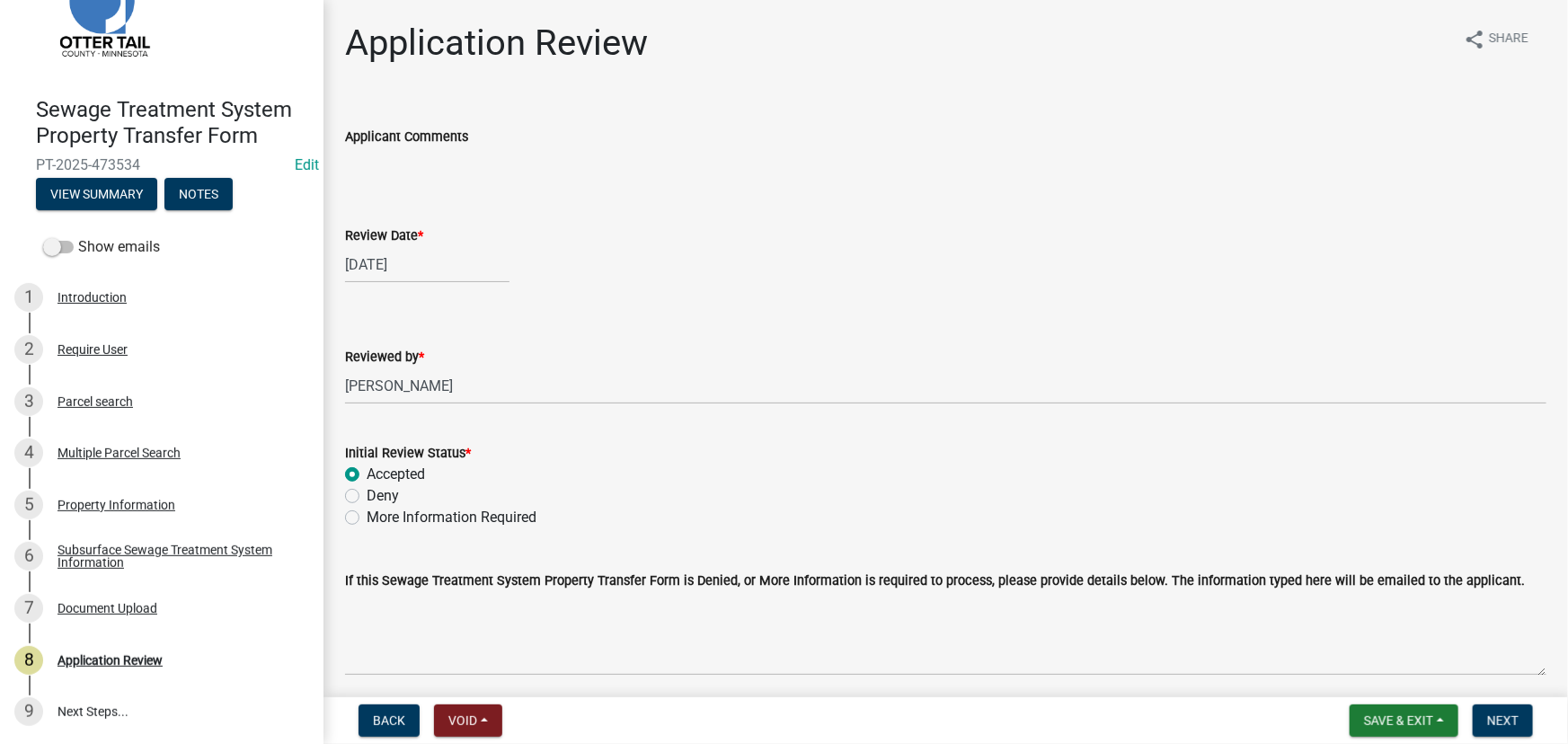
radio input "true"
click at [1509, 728] on span "Next" at bounding box center [1502, 721] width 31 height 14
